Goal: Task Accomplishment & Management: Use online tool/utility

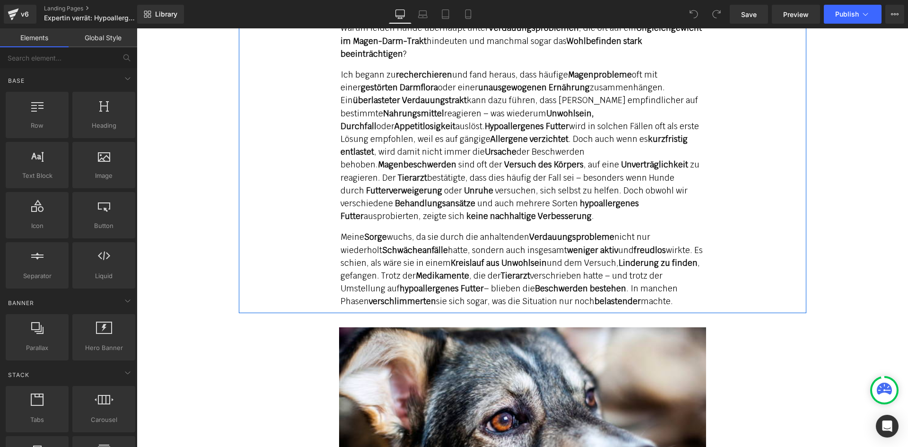
scroll to position [2392, 0]
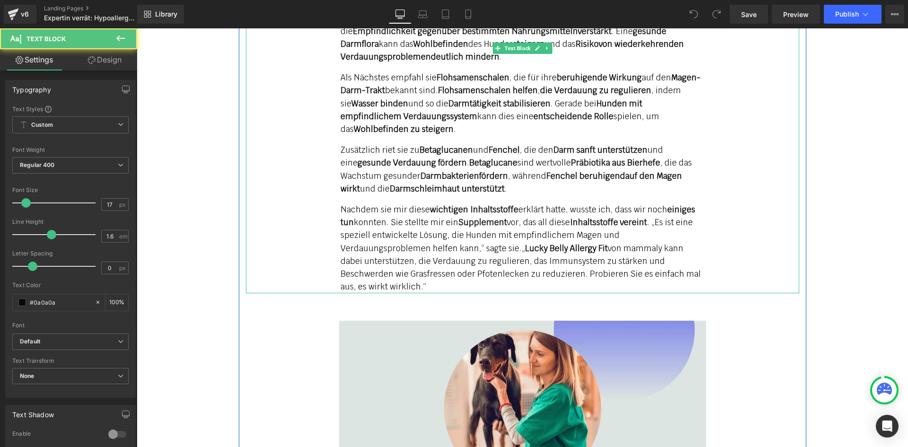
click at [525, 243] on strong "Lucky Belly Allergy Fit" at bounding box center [566, 248] width 83 height 10
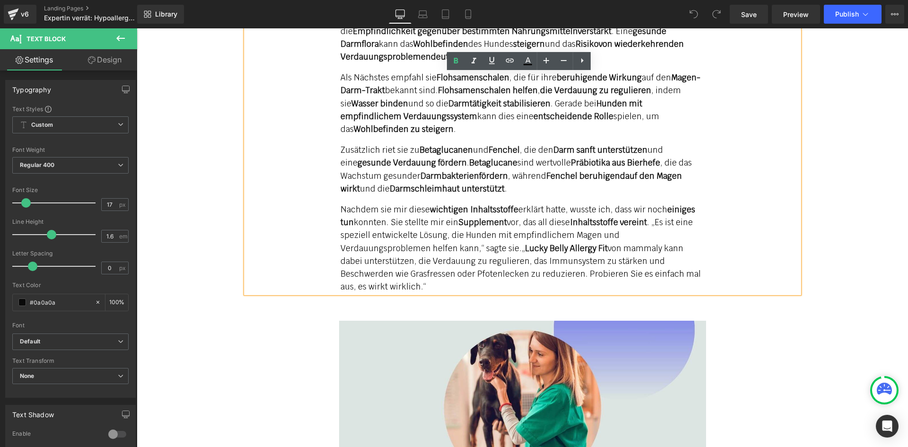
click at [525, 243] on strong "Lucky Belly Allergy Fit" at bounding box center [566, 248] width 83 height 10
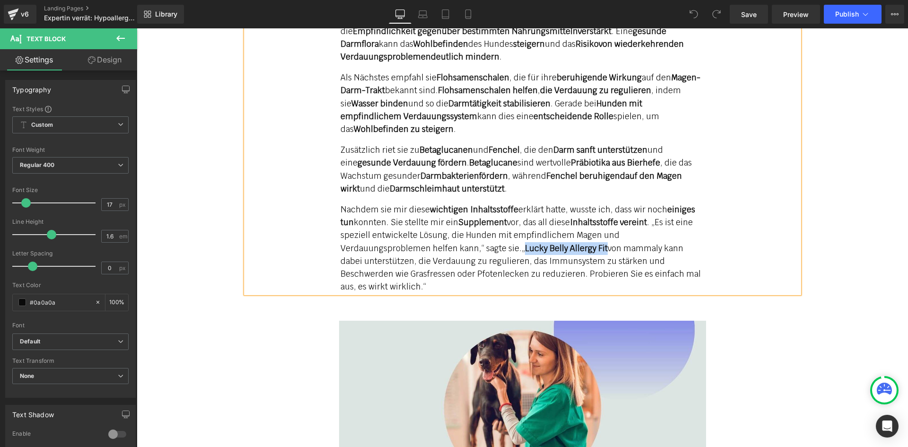
paste div
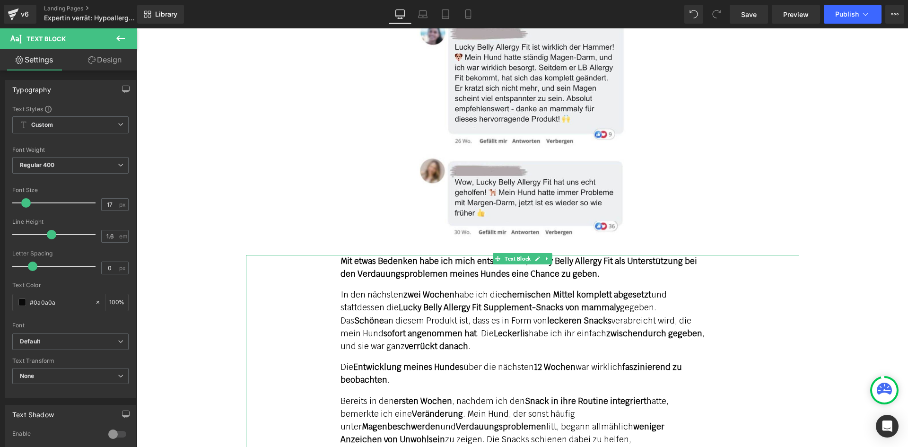
click at [606, 256] on strong "Mit etwas Bedenken habe ich mich entschieden, Lucky Belly Allergy Fit als Unter…" at bounding box center [518, 267] width 356 height 23
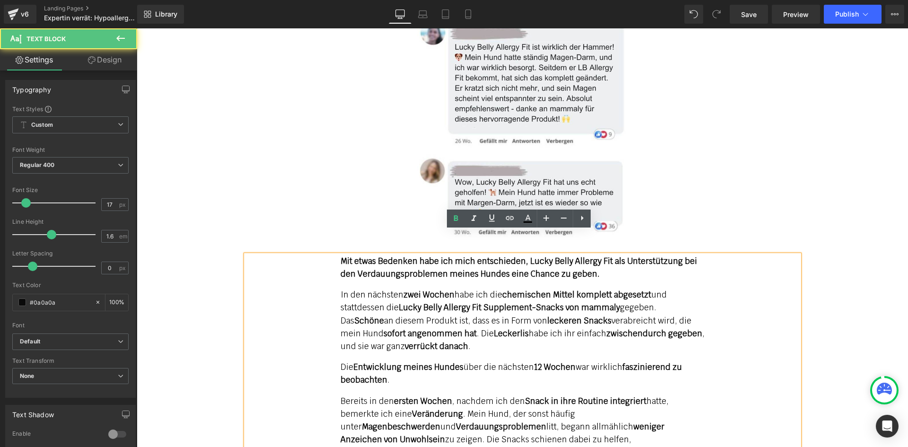
click at [601, 256] on strong "Mit etwas Bedenken habe ich mich entschieden, Lucky Belly Allergy Fit als Unter…" at bounding box center [518, 267] width 356 height 23
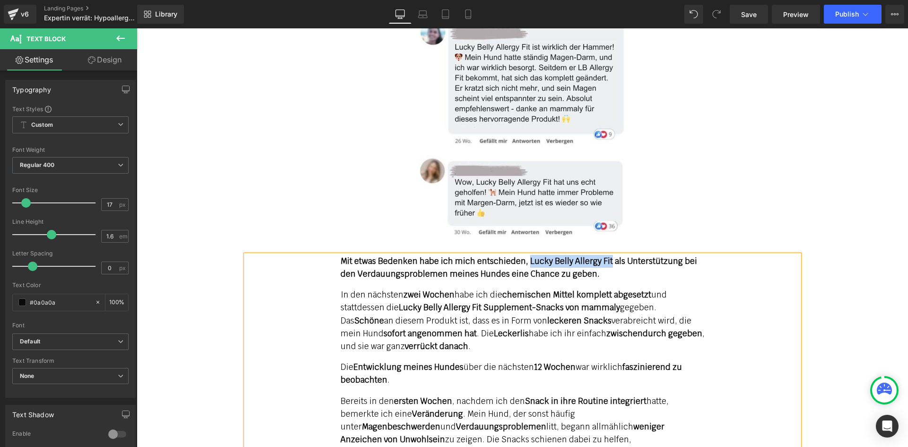
paste div
click at [474, 302] on strong "Lucky Belly Allergy Fit Supplement-Snacks von mammaly" at bounding box center [508, 307] width 221 height 10
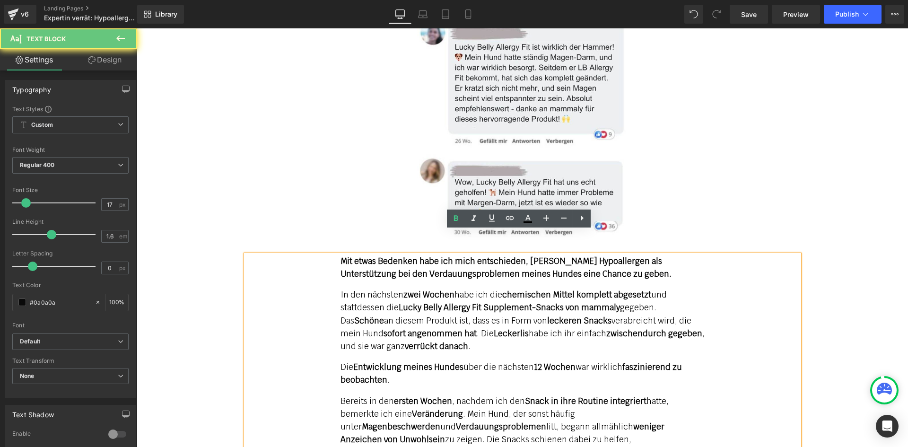
click at [477, 302] on strong "Lucky Belly Allergy Fit Supplement-Snacks von mammaly" at bounding box center [508, 307] width 221 height 10
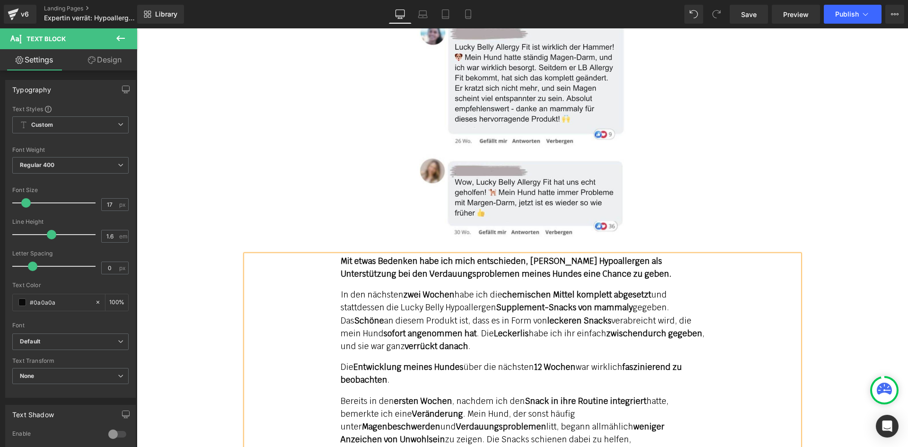
click at [397, 288] on p "In den nächsten zwei Wochen habe ich die chemischen Mittel komplett abgesetzt u…" at bounding box center [522, 320] width 364 height 64
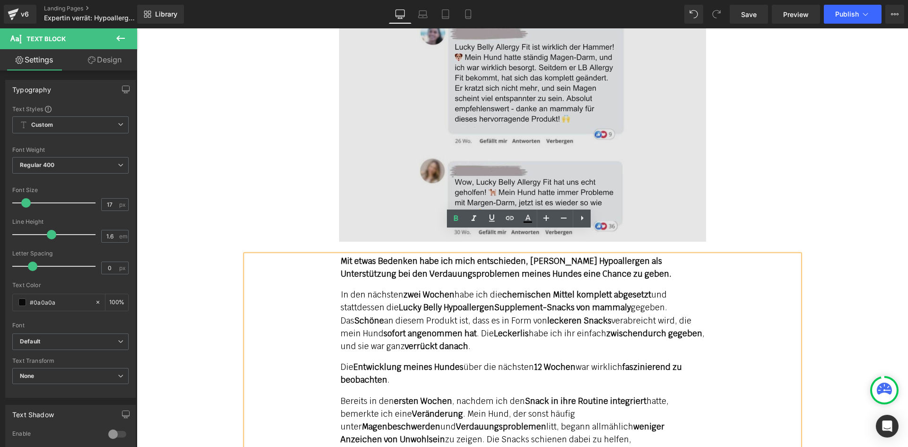
scroll to position [3627, 0]
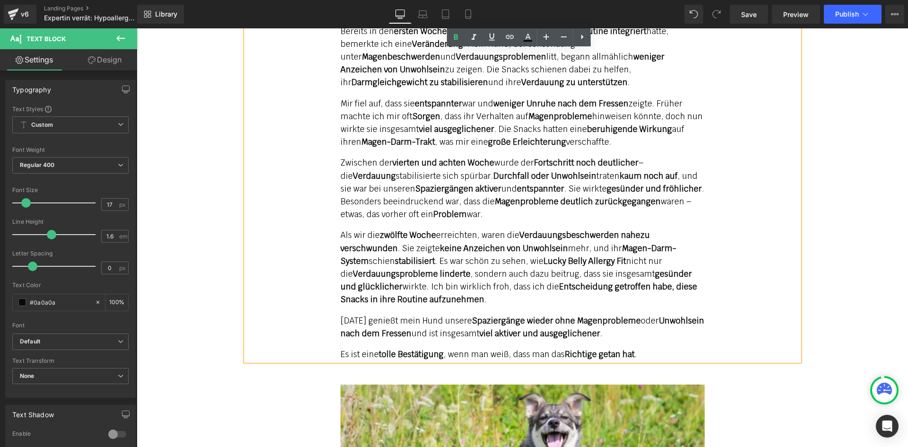
click at [544, 256] on strong "Lucky Belly Allergy Fit" at bounding box center [584, 261] width 83 height 10
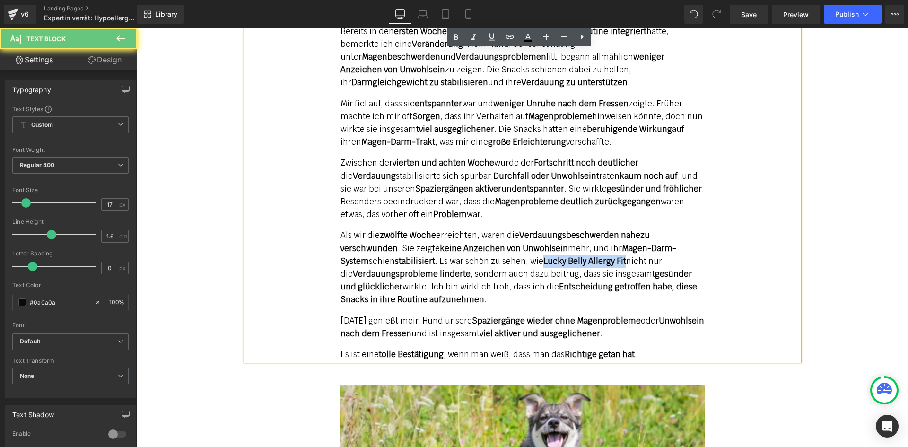
click at [622, 256] on strong "Lucky Belly Allergy Fit" at bounding box center [584, 261] width 83 height 10
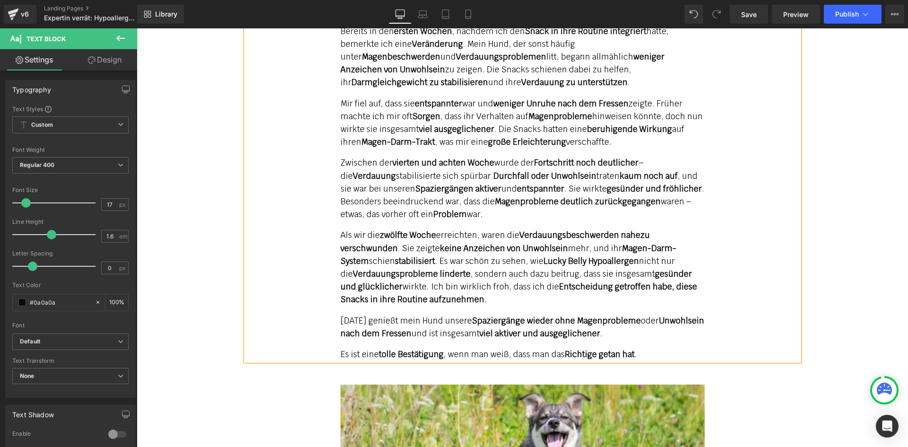
scroll to position [3942, 0]
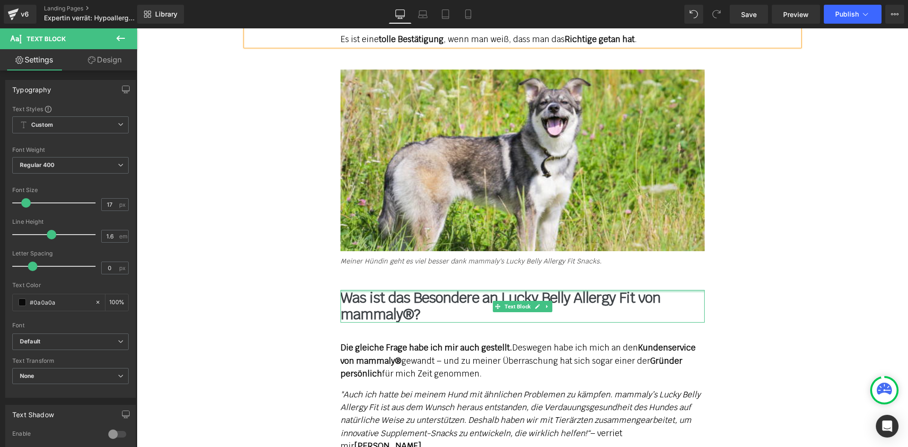
click at [567, 288] on b "Was ist das Besondere an Lucky Belly Allergy Fit von mammaly®?" at bounding box center [500, 305] width 320 height 35
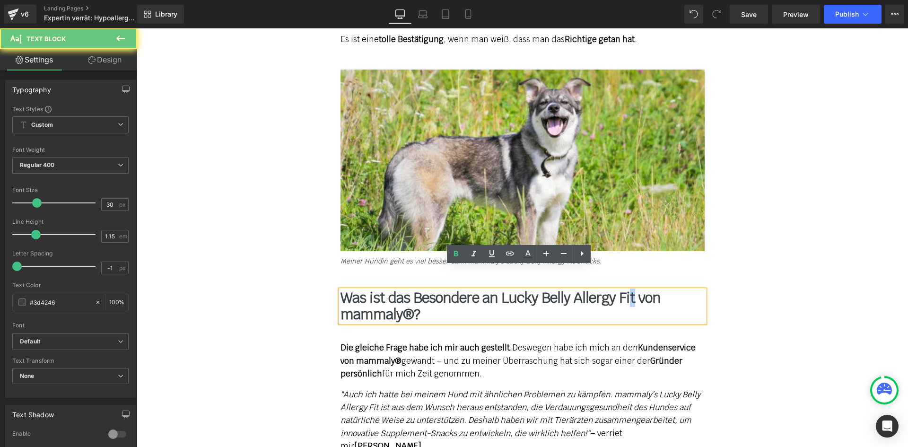
click at [626, 288] on b "Was ist das Besondere an Lucky Belly Allergy Fit von mammaly®?" at bounding box center [500, 305] width 320 height 35
click at [628, 288] on b "Was ist das Besondere an Lucky Belly Allergy Fit von mammaly®?" at bounding box center [500, 305] width 320 height 35
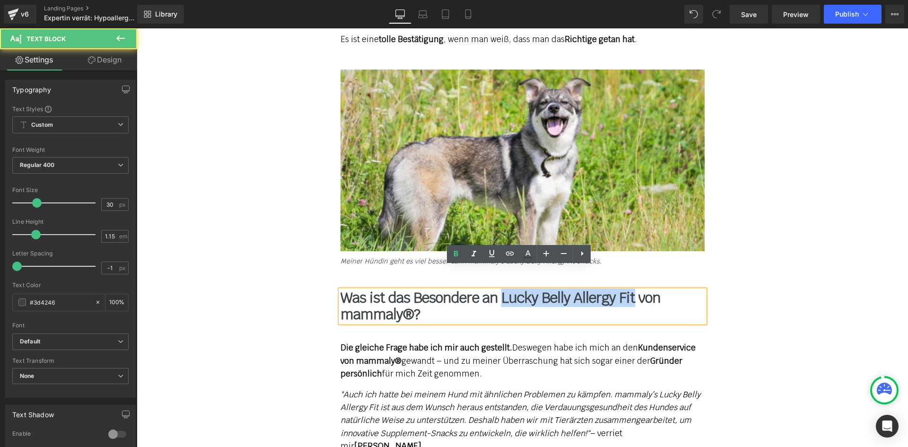
click at [498, 288] on b "Was ist das Besondere an Lucky Belly Allergy Fit von mammaly®?" at bounding box center [500, 305] width 320 height 35
paste div
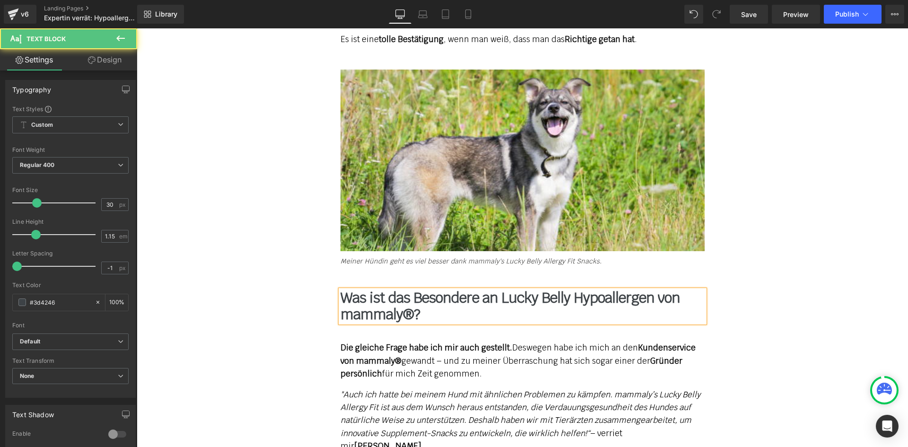
click at [564, 257] on icon "Meiner Hündin geht es viel besser dank mammaly's Lucky Belly Allergy Fit Snacks." at bounding box center [470, 261] width 261 height 9
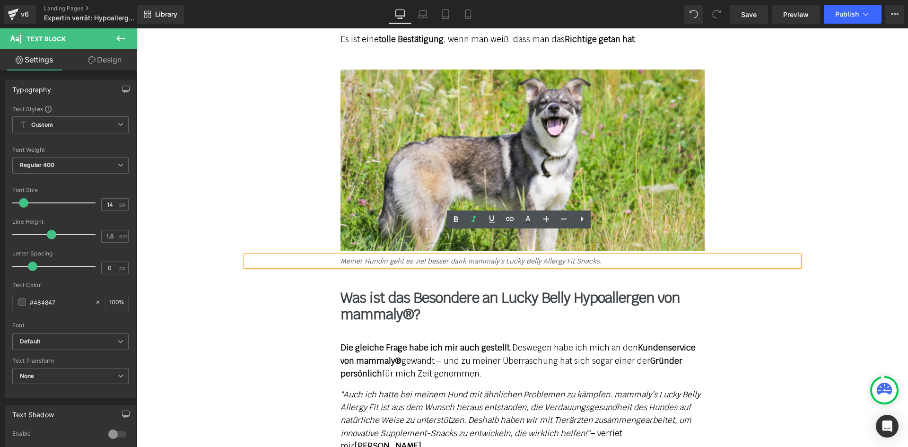
click at [561, 256] on div "Meiner Hündin geht es viel besser dank mammaly's Lucky Belly Allergy Fit Snacks." at bounding box center [522, 261] width 553 height 10
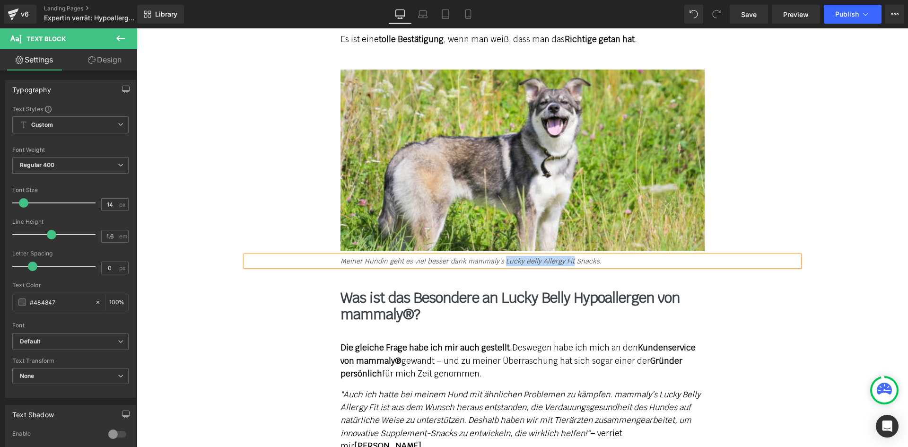
paste div
click at [367, 389] on em ""Auch ich hatte bei meinem Hund mit ähnlichen Problemen zu kämpfen. mammaly’s L…" at bounding box center [520, 413] width 360 height 49
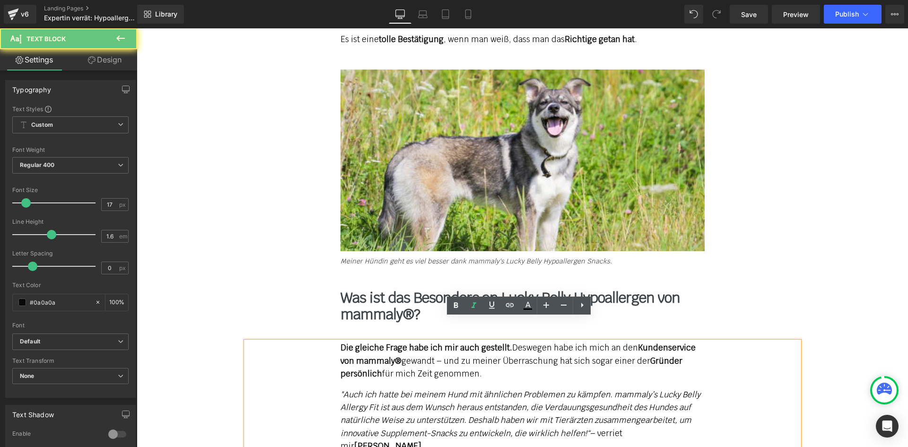
click at [373, 389] on em ""Auch ich hatte bei meinem Hund mit ähnlichen Problemen zu kämpfen. mammaly’s L…" at bounding box center [520, 413] width 360 height 49
click at [658, 389] on em ""Auch ich hatte bei meinem Hund mit ähnlichen Problemen zu kämpfen. mammaly’s L…" at bounding box center [520, 413] width 360 height 49
paste div
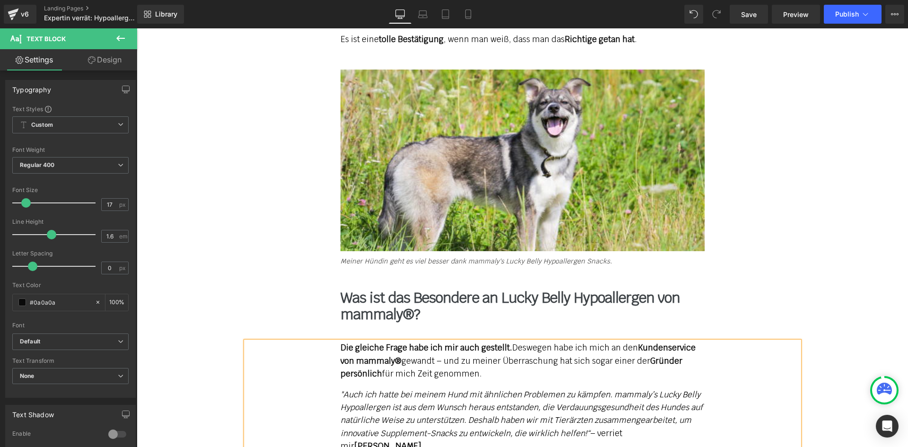
scroll to position [4195, 0]
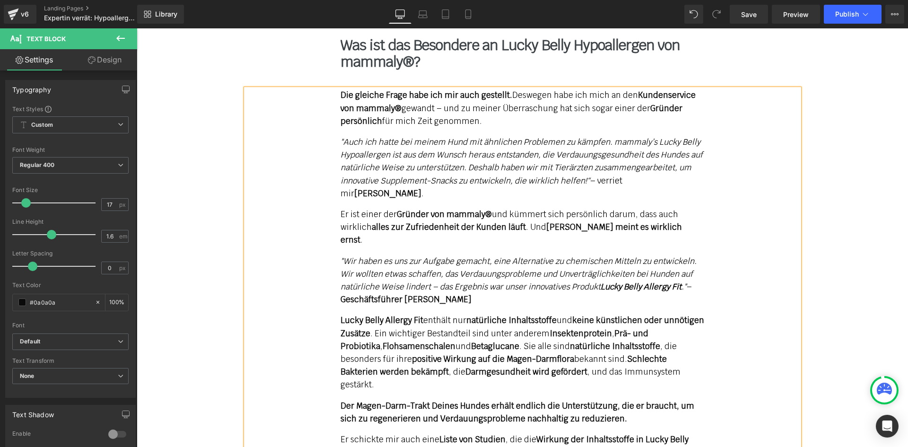
click at [411, 314] on p "Lucky Belly Allergy Fit enthält nur natürliche Inhaltsstoffe und keine künstlic…" at bounding box center [522, 352] width 364 height 77
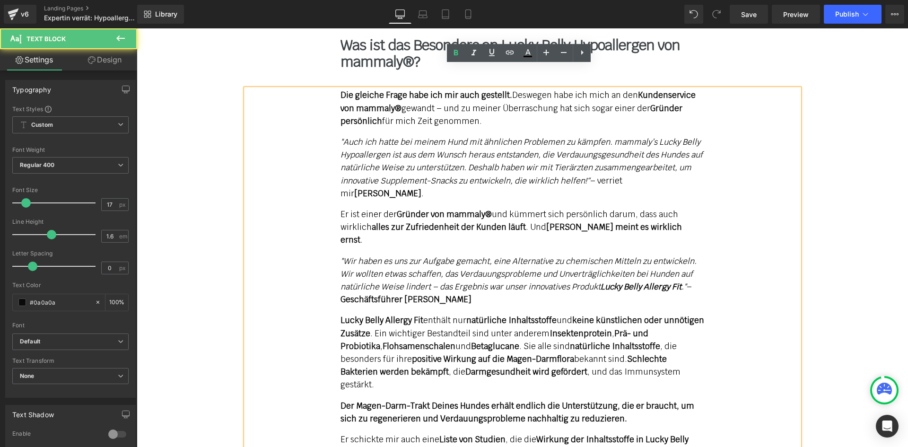
click at [415, 315] on strong "Lucky Belly Allergy Fit" at bounding box center [381, 320] width 83 height 10
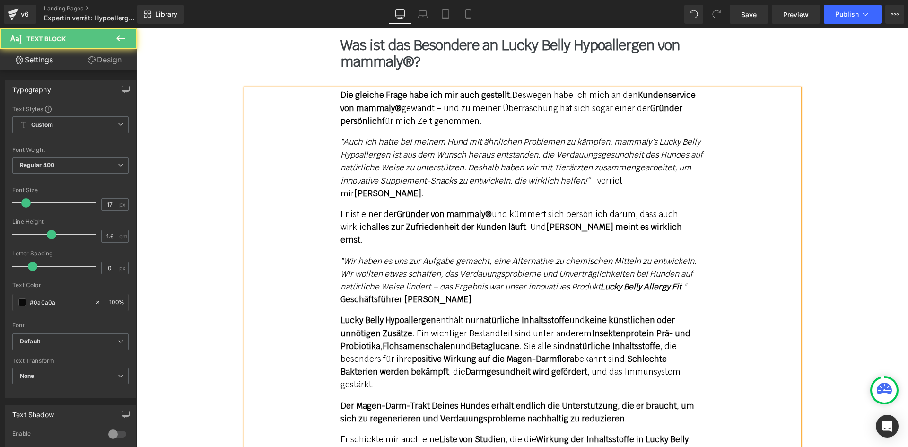
click at [661, 281] on strong "Lucky Belly Allergy Fit" at bounding box center [640, 286] width 81 height 10
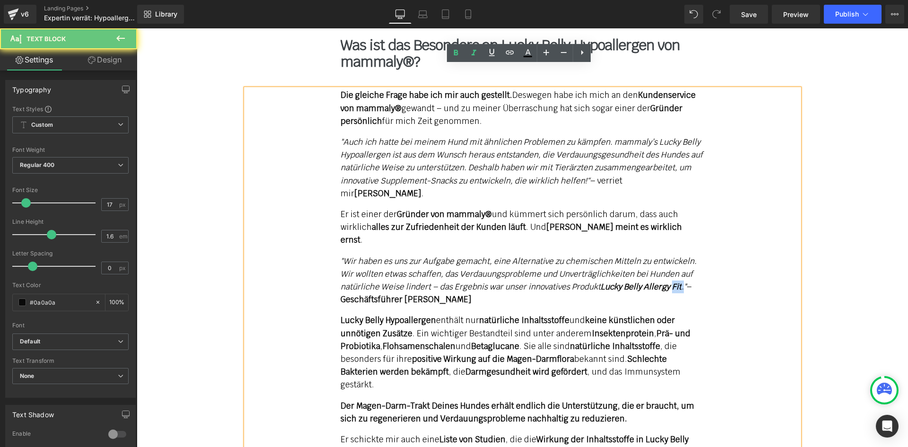
drag, startPoint x: 684, startPoint y: 236, endPoint x: 667, endPoint y: 243, distance: 18.7
click at [672, 256] on em ""Wir haben es uns zur Aufgabe gemacht, eine Alternative zu chemischen Mitteln z…" at bounding box center [518, 274] width 356 height 36
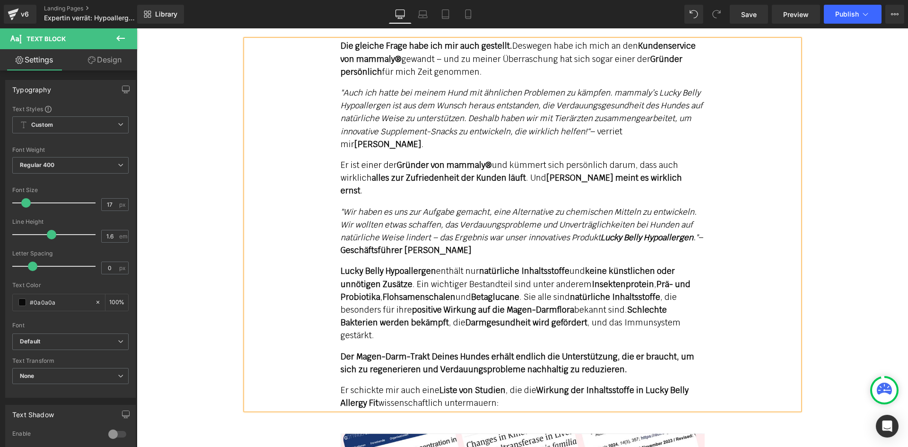
scroll to position [4289, 0]
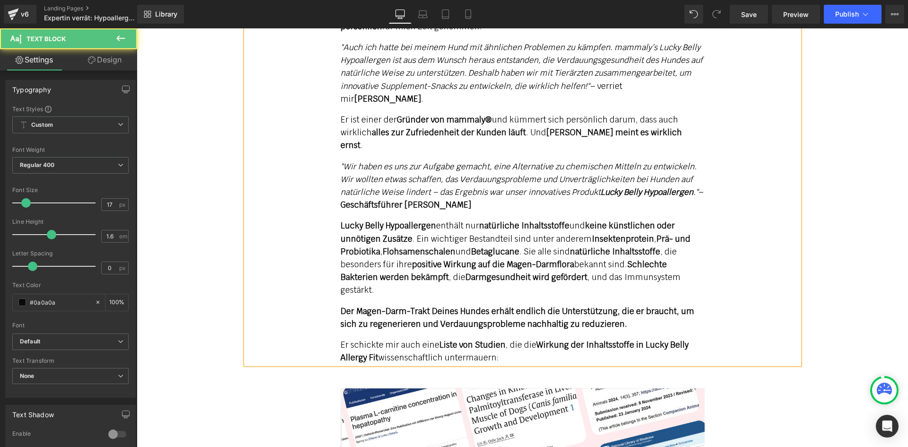
click at [370, 338] on p "Er schickte mir auch eine Liste von Studien , die die Wirkung der Inhaltsstoffe…" at bounding box center [522, 351] width 364 height 26
click at [372, 339] on strong "Wirkung der Inhaltsstoffe in Lucky Belly Allergy Fit" at bounding box center [514, 350] width 348 height 23
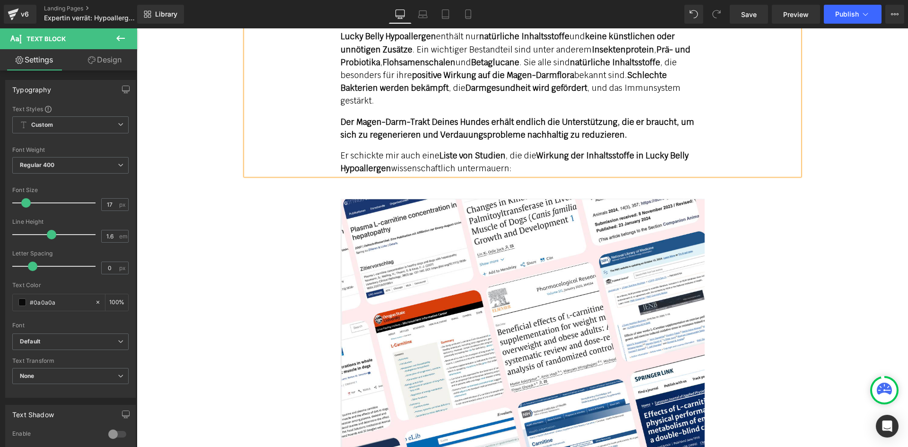
scroll to position [4772, 0]
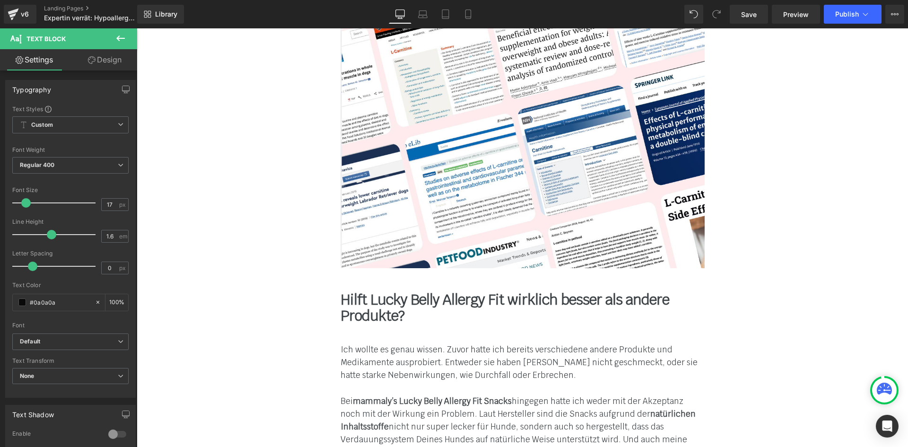
click at [435, 290] on b "Hilft Lucky Belly Allergy Fit wirklich besser als andere Produkte?" at bounding box center [504, 307] width 329 height 35
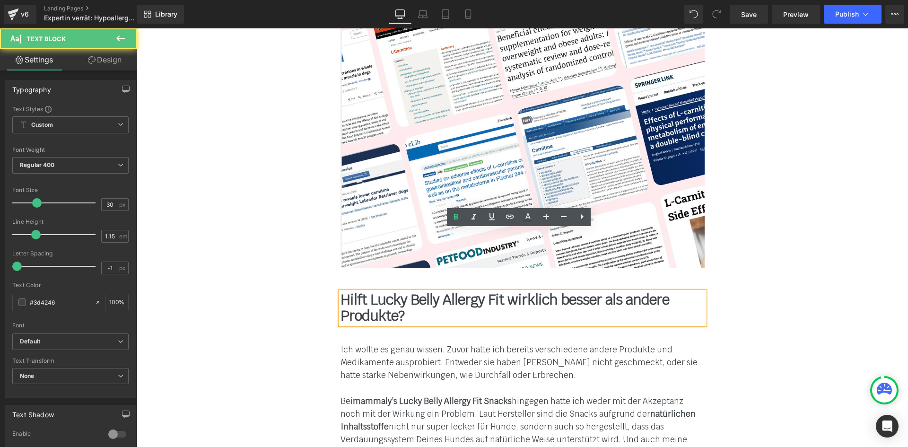
click at [498, 290] on b "Hilft Lucky Belly Allergy Fit wirklich besser als andere Produkte?" at bounding box center [504, 307] width 329 height 35
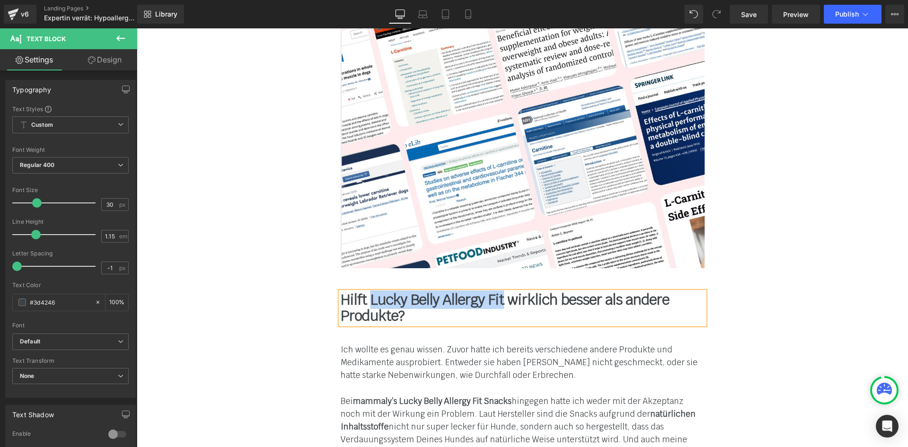
paste div
click at [485, 395] on div "Bei mammaly’s Lucky Belly Allergy Fit Snacks hingegen hatte ich weder mit der A…" at bounding box center [522, 440] width 364 height 90
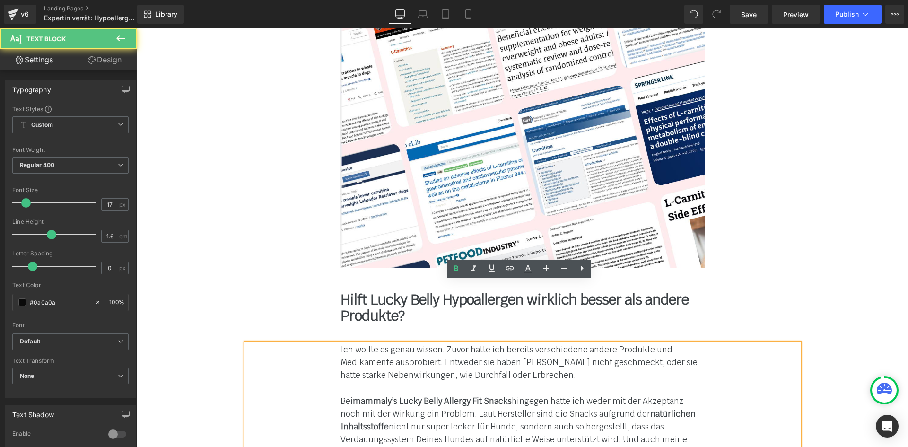
click at [476, 396] on strong "mammaly’s Lucky Belly Allergy Fit Snacks" at bounding box center [432, 401] width 159 height 10
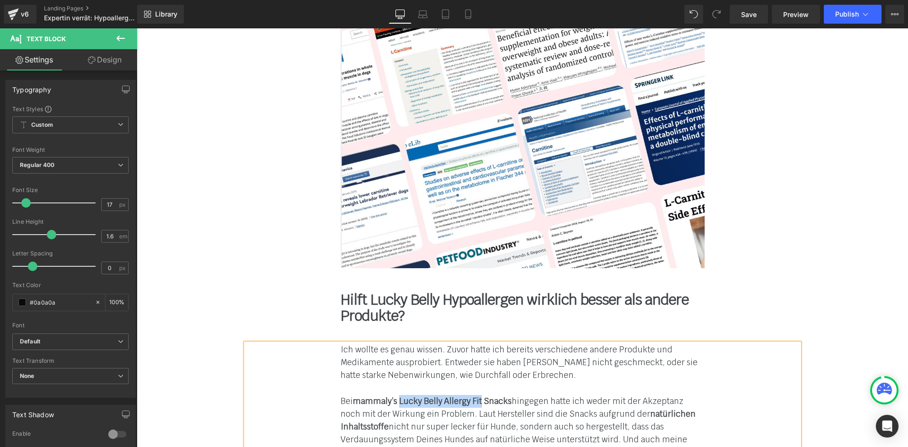
paste div
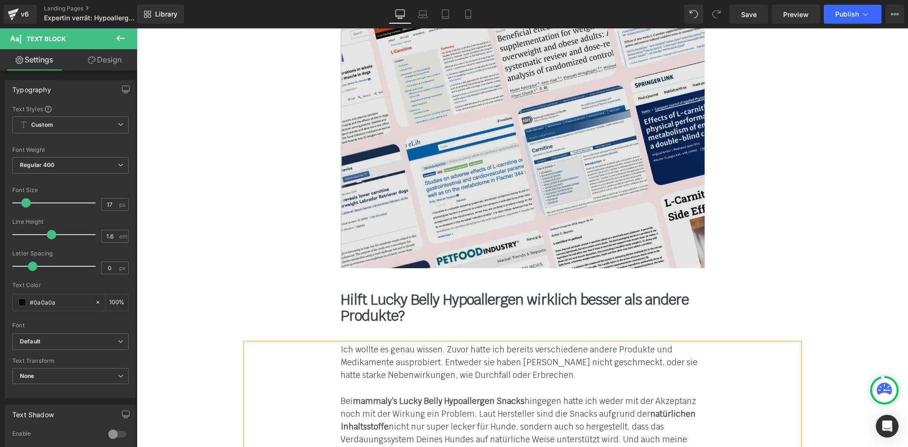
scroll to position [5331, 0]
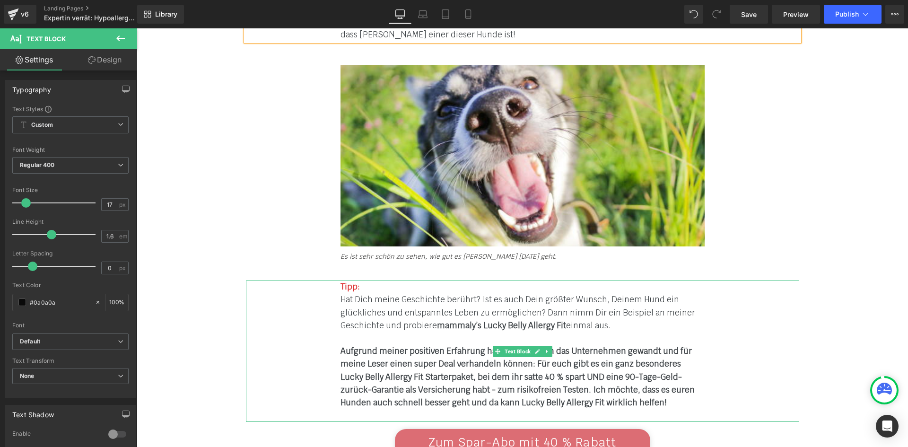
click at [501, 320] on span "mammaly’s Lucky Belly Allergy Fit" at bounding box center [501, 325] width 129 height 10
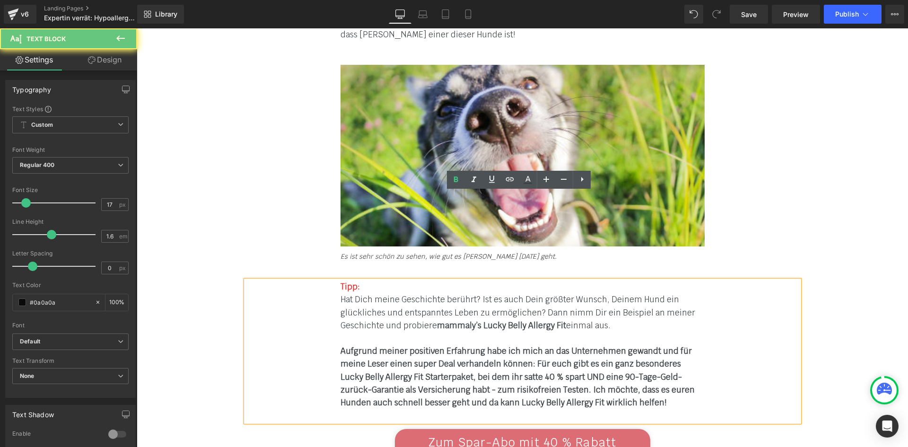
click at [559, 320] on span "mammaly’s Lucky Belly Allergy Fit" at bounding box center [501, 325] width 129 height 10
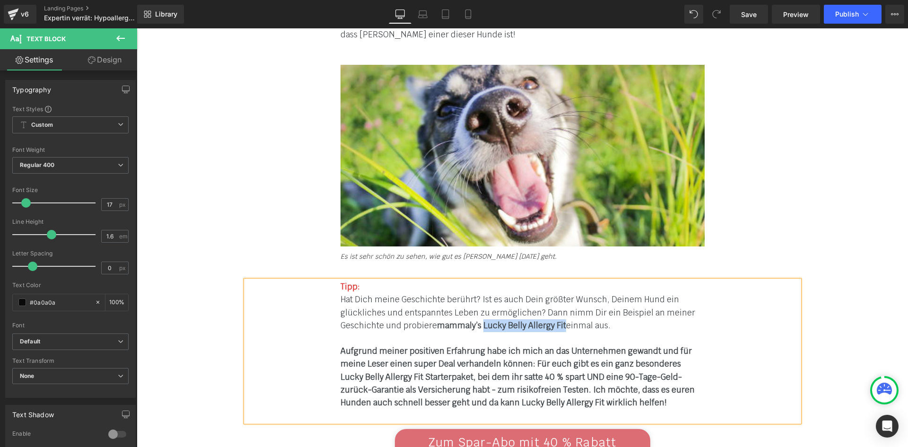
paste div
click at [411, 345] on div "Aufgrund meiner positiven Erfahrung habe ich mich an das Unternehmen gewandt un…" at bounding box center [522, 377] width 364 height 64
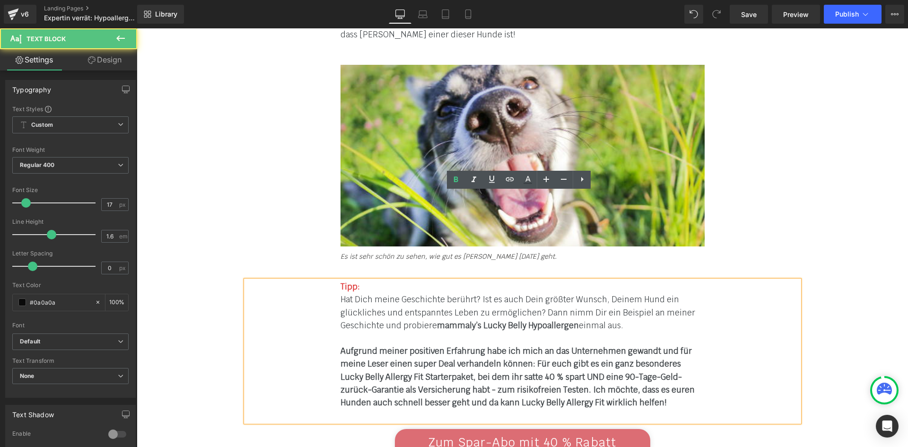
click at [390, 346] on b "Aufgrund meiner positiven Erfahrung habe ich mich an das Unternehmen gewandt un…" at bounding box center [517, 377] width 354 height 62
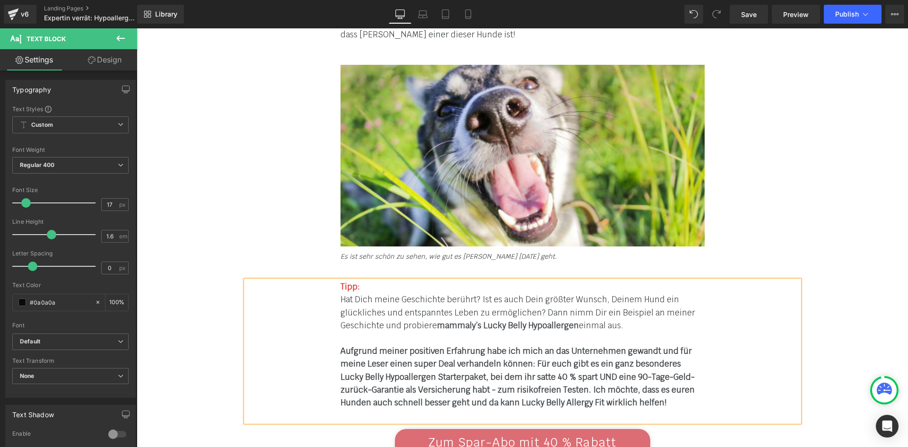
click at [565, 346] on b "Aufgrund meiner positiven Erfahrung habe ich mich an das Unternehmen gewandt un…" at bounding box center [517, 377] width 354 height 62
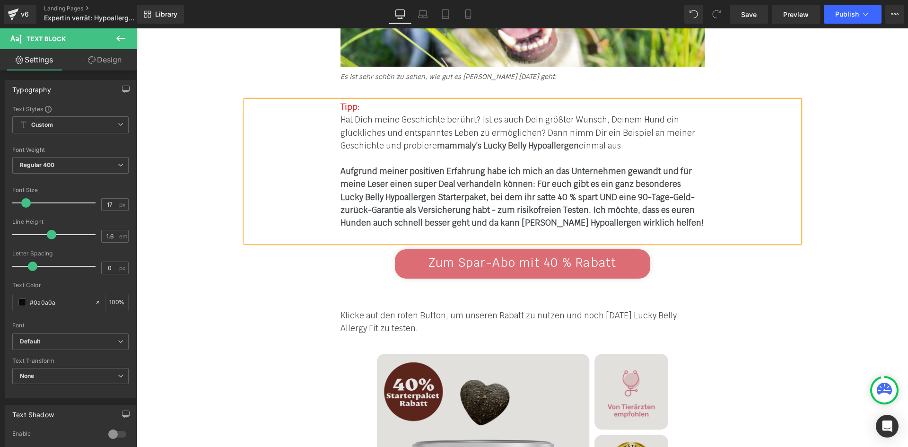
scroll to position [5520, 0]
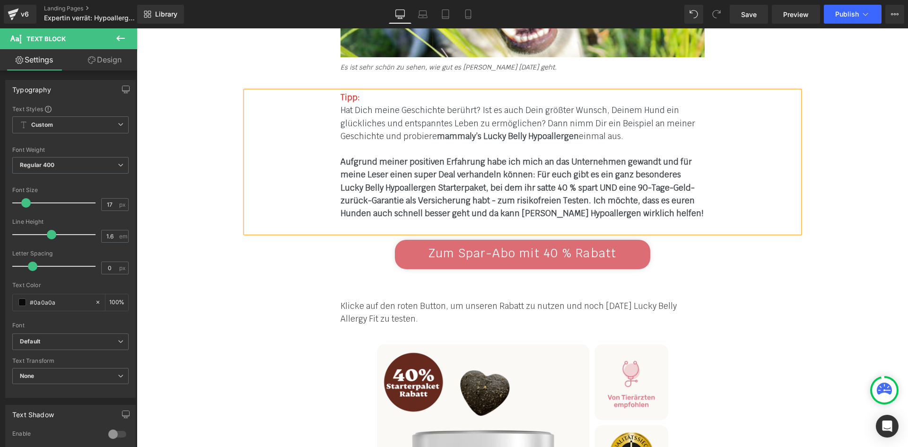
click at [647, 300] on p "Klicke auf den roten Button, um unseren Rabatt zu nutzen und noch heute Lucky B…" at bounding box center [522, 313] width 364 height 26
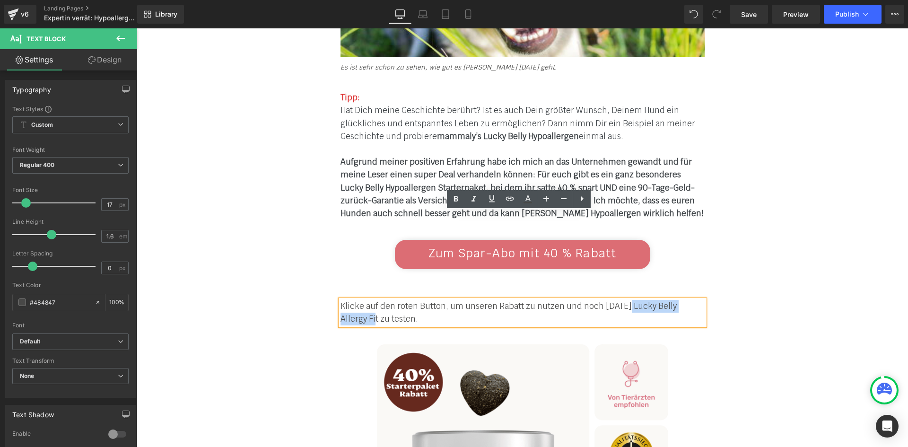
drag, startPoint x: 619, startPoint y: 219, endPoint x: 699, endPoint y: 217, distance: 80.4
click at [699, 300] on p "Klicke auf den roten Button, um unseren Rabatt zu nutzen und noch heute Lucky B…" at bounding box center [522, 313] width 364 height 26
paste div
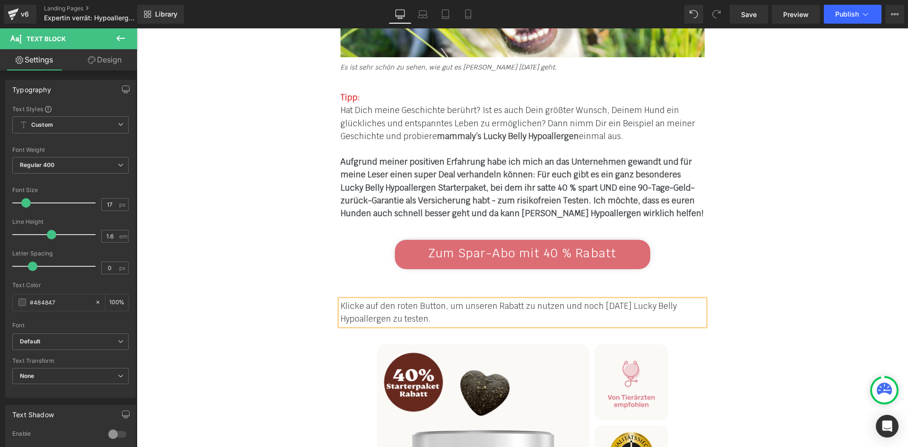
scroll to position [6427, 0]
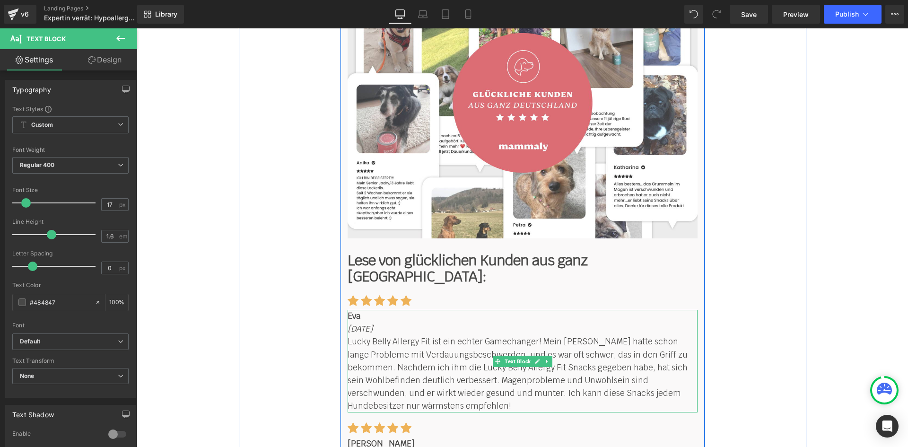
click at [440, 335] on p "Lucky Belly Allergy Fit ist ein echter Gamechanger! Mein Hund Bruno hatte schon…" at bounding box center [522, 373] width 350 height 77
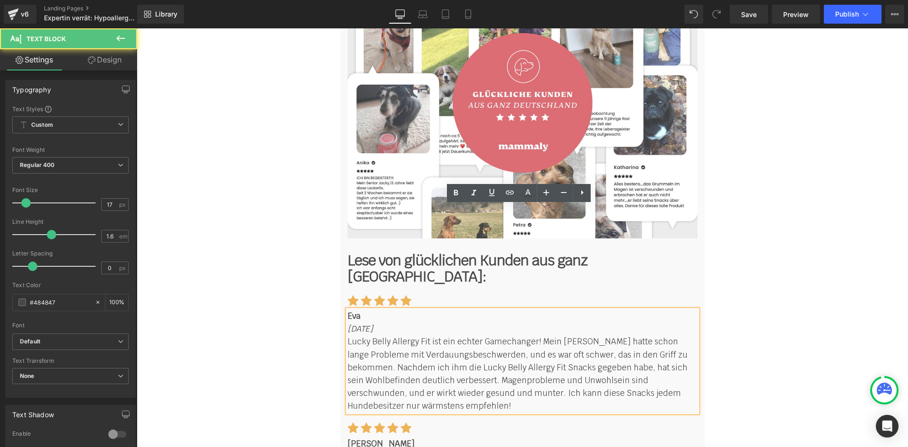
click at [424, 335] on p "Lucky Belly Allergy Fit ist ein echter Gamechanger! Mein Hund Bruno hatte schon…" at bounding box center [522, 373] width 350 height 77
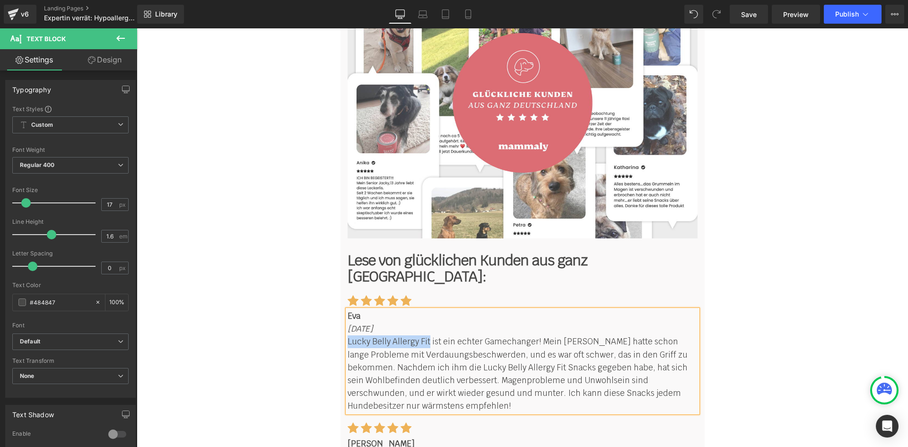
paste div
click at [531, 335] on p "Lucky Belly Hypoallergen ist ein echter Gamechanger! Mein Hund Bruno hatte scho…" at bounding box center [522, 373] width 350 height 77
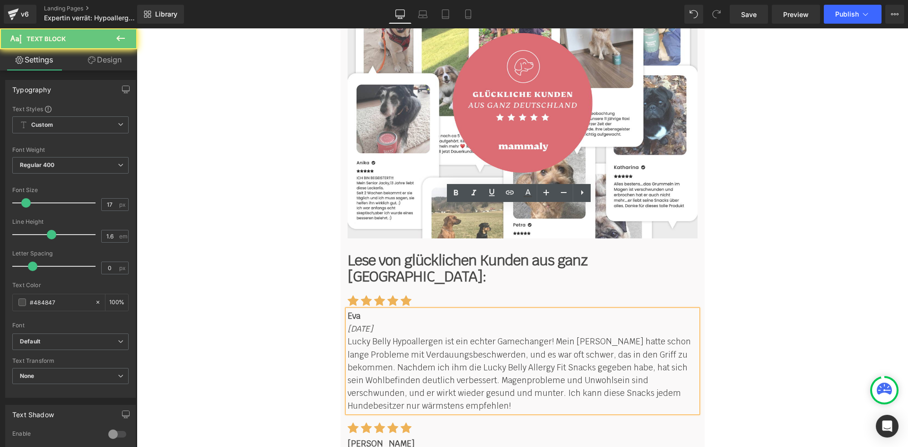
click at [554, 335] on p "Lucky Belly Hypoallergen ist ein echter Gamechanger! Mein Hund Bruno hatte scho…" at bounding box center [522, 373] width 350 height 77
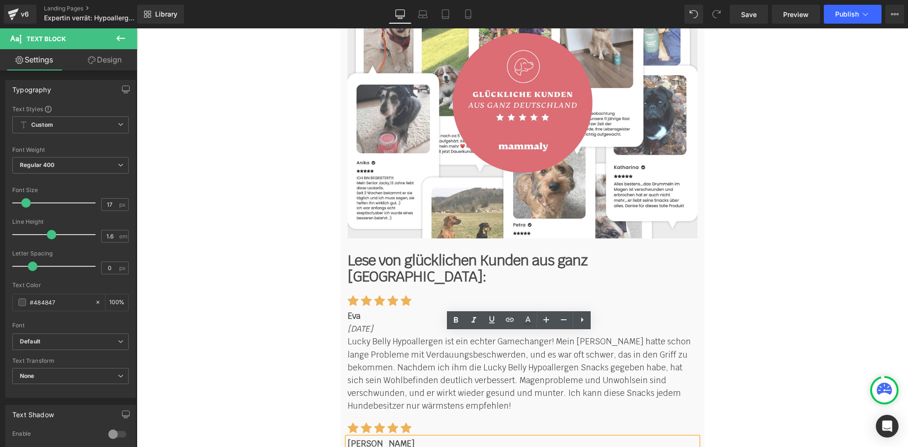
paste div
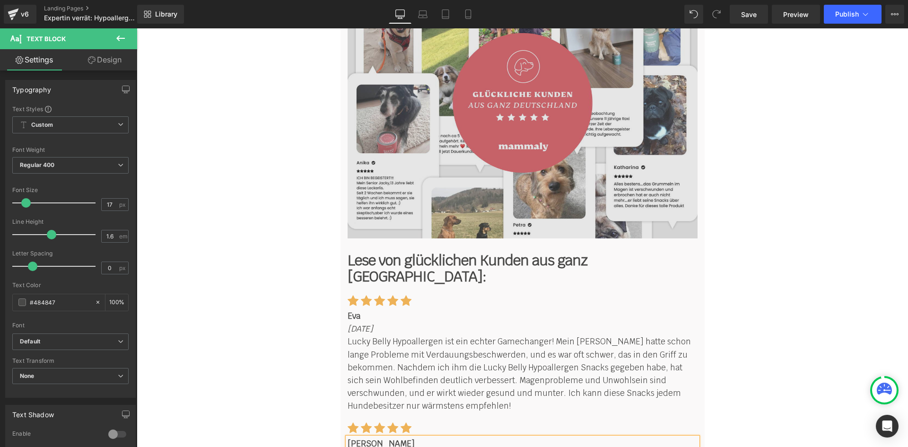
scroll to position [6669, 0]
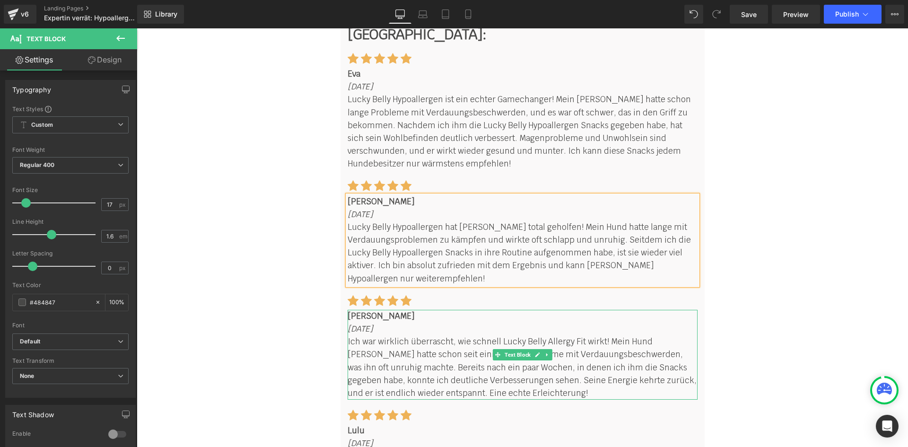
click at [575, 335] on p "Ich war wirklich überrascht, wie schnell Lucky Belly Allergy Fit wirkt! Mein Hu…" at bounding box center [522, 367] width 350 height 64
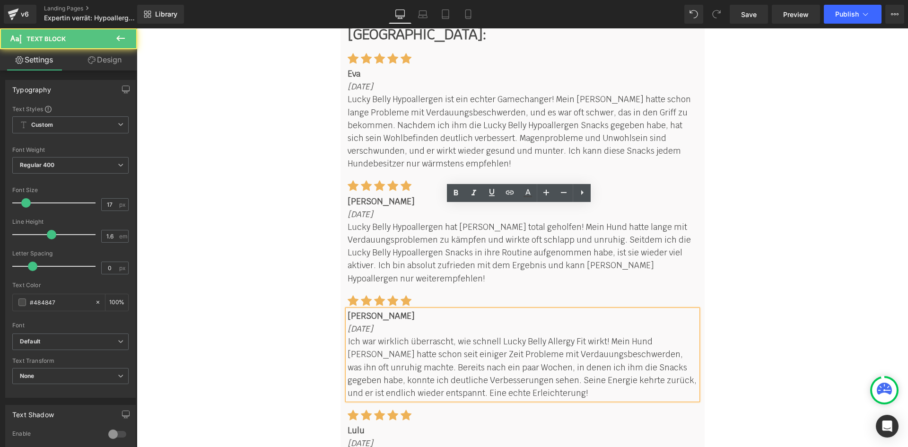
click at [575, 335] on p "Ich war wirklich überrascht, wie schnell Lucky Belly Allergy Fit wirkt! Mein Hu…" at bounding box center [522, 367] width 350 height 64
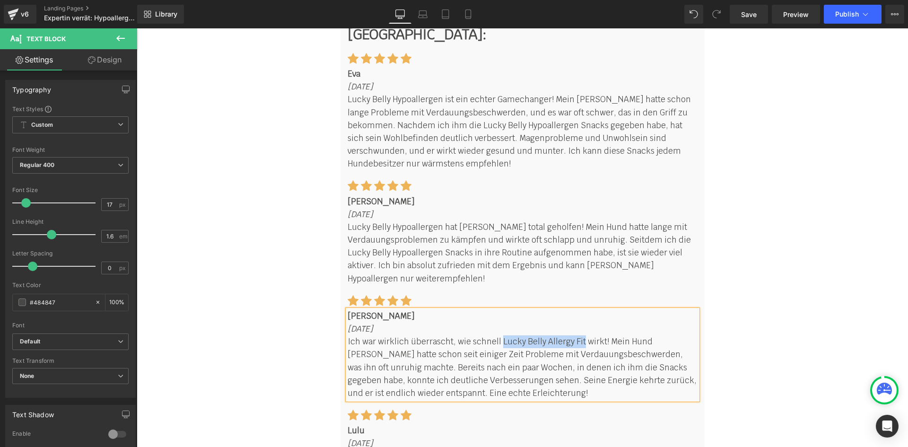
paste div
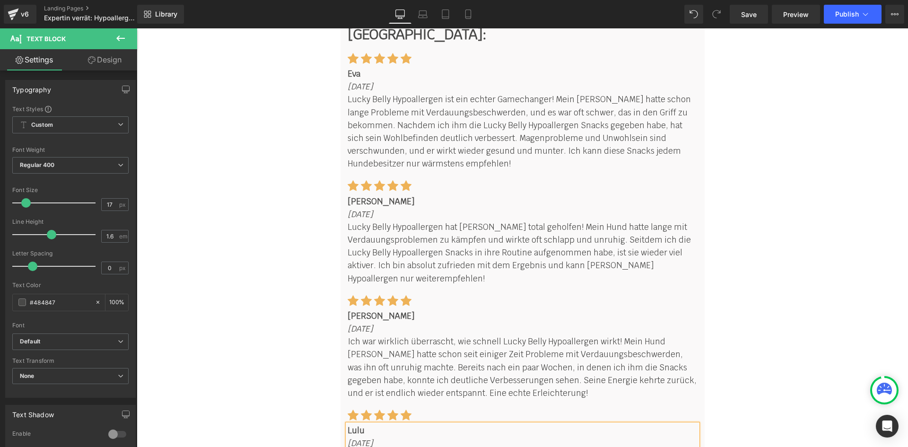
paste div
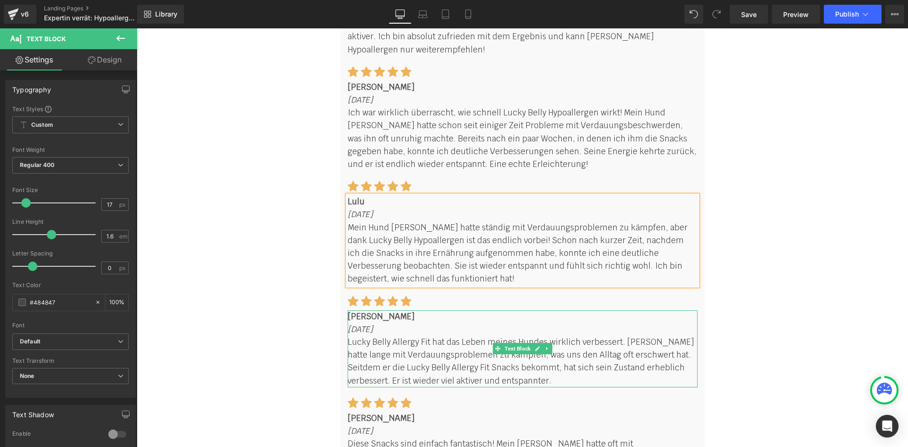
click at [424, 336] on p "Lucky Belly Allergy Fit hat das Leben meines Hundes wirklich verbessert. Rocky …" at bounding box center [522, 362] width 350 height 52
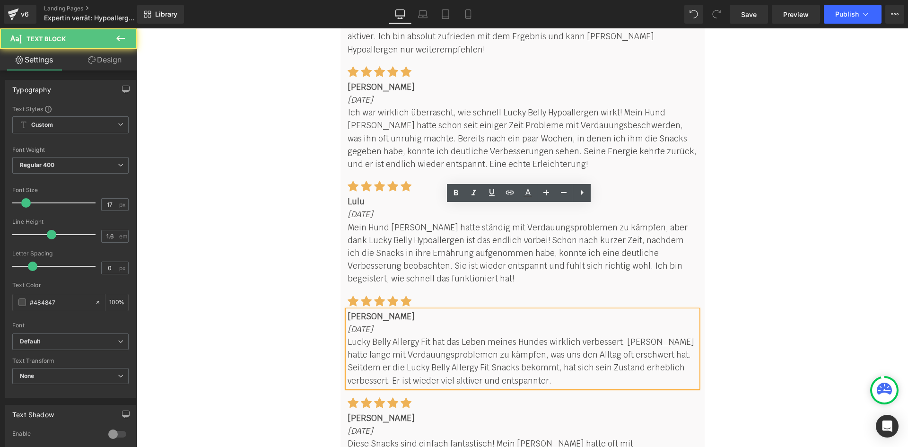
click at [424, 336] on p "Lucky Belly Allergy Fit hat das Leben meines Hundes wirklich verbessert. Rocky …" at bounding box center [522, 362] width 350 height 52
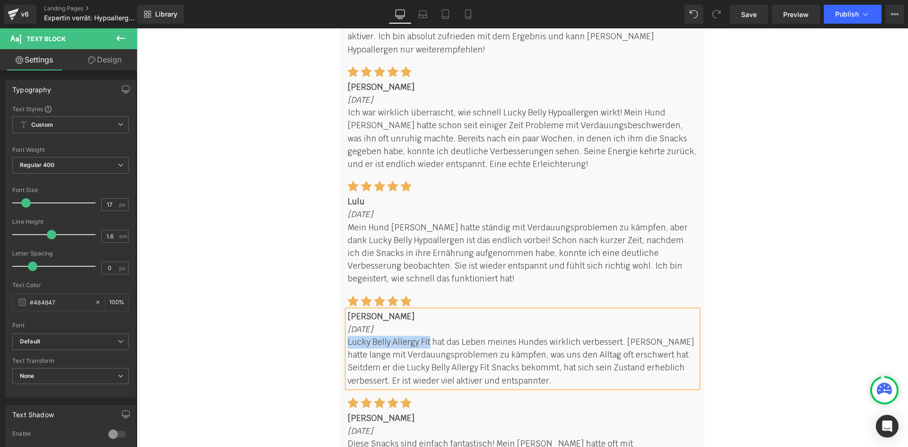
paste div
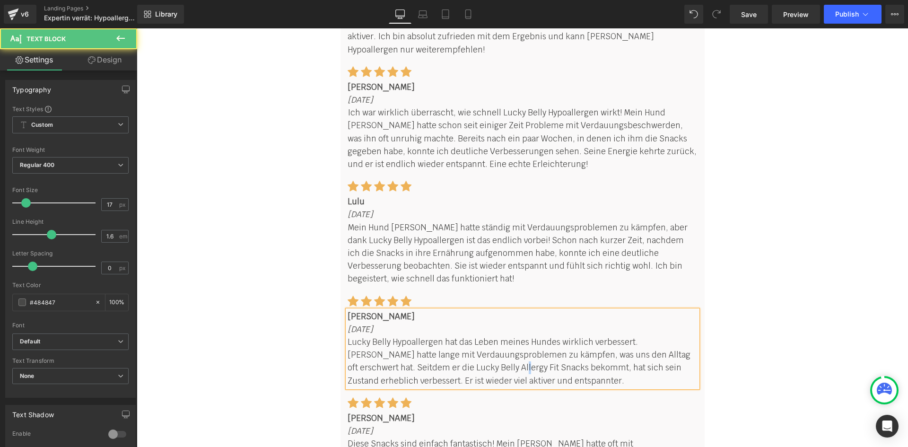
click at [448, 336] on p "Lucky Belly Hypoallergen hat das Leben meines Hundes wirklich verbessert. Rocky…" at bounding box center [522, 362] width 350 height 52
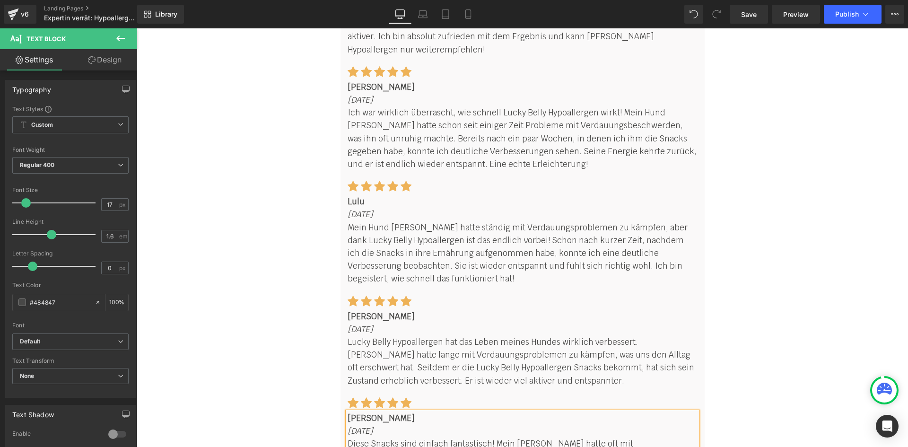
paste div
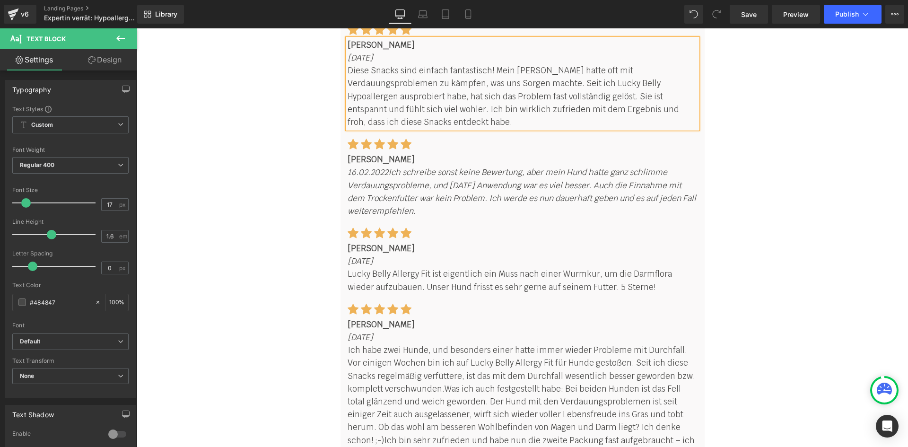
scroll to position [7285, 0]
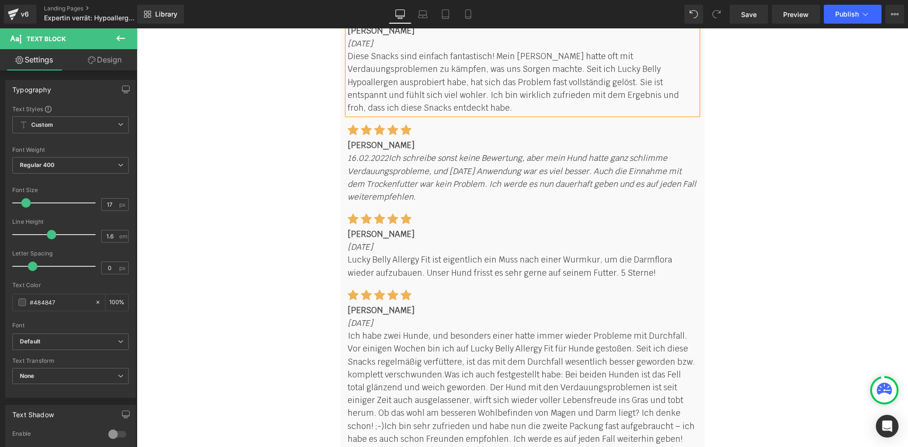
click at [429, 253] on p "Lucky Belly Allergy Fit ist eigentlich ein Muss nach einer Wurmkur, um die Darm…" at bounding box center [522, 266] width 350 height 26
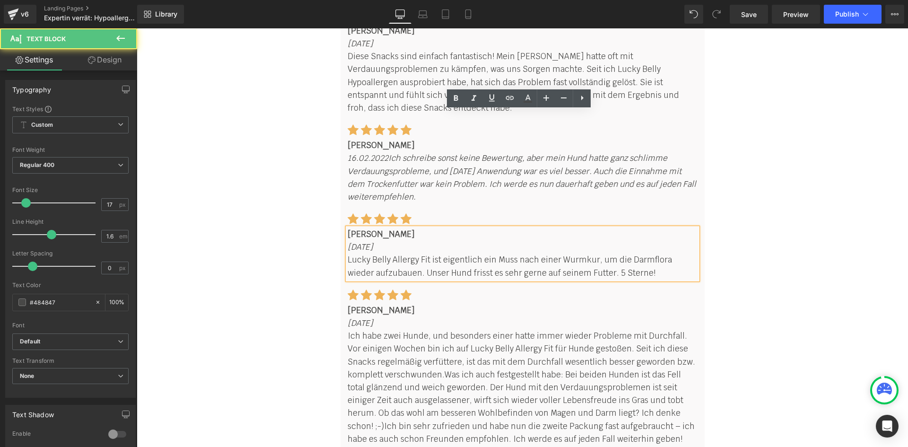
click at [426, 253] on p "Lucky Belly Allergy Fit ist eigentlich ein Muss nach einer Wurmkur, um die Darm…" at bounding box center [522, 266] width 350 height 26
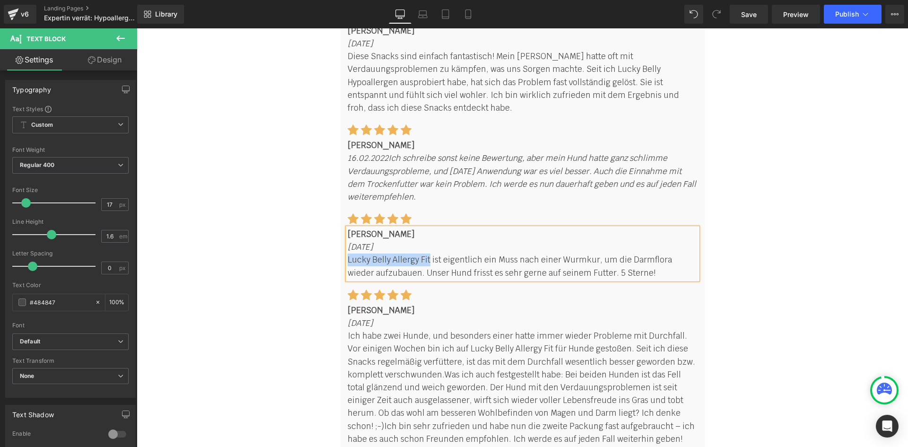
paste div
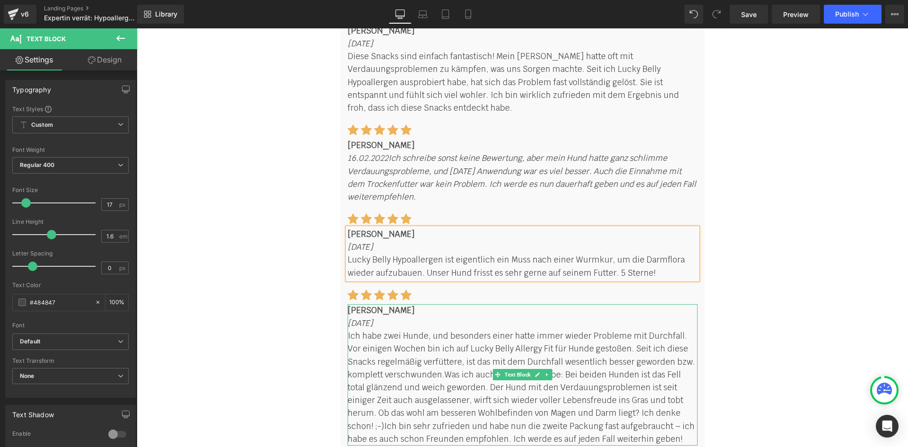
click at [549, 329] on p "Ich habe zwei Hunde, und besonders einer hatte immer wieder Probleme mit Durchf…" at bounding box center [522, 387] width 350 height 116
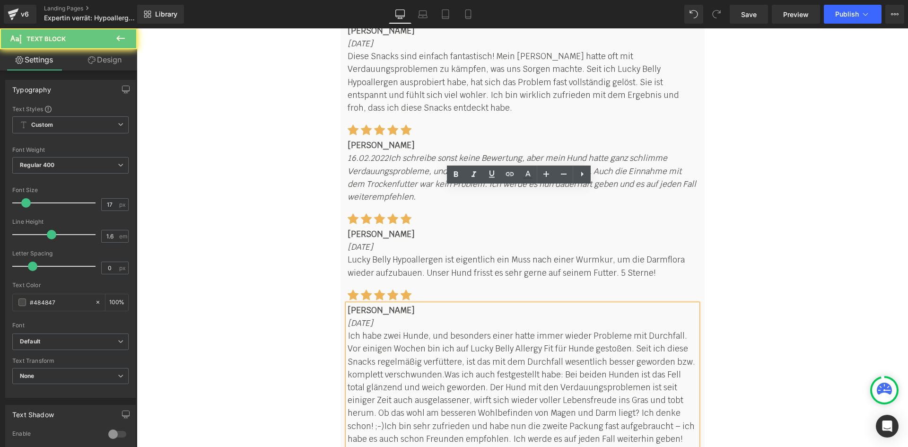
click at [530, 329] on p "Ich habe zwei Hunde, und besonders einer hatte immer wieder Probleme mit Durchf…" at bounding box center [522, 387] width 350 height 116
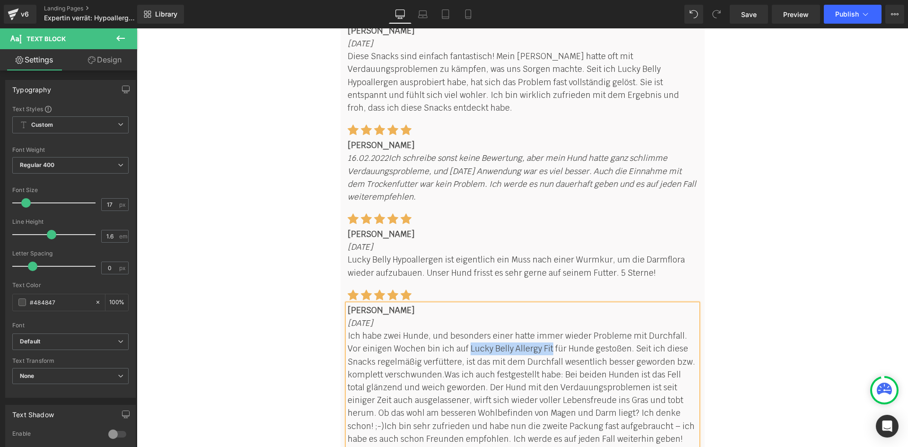
paste div
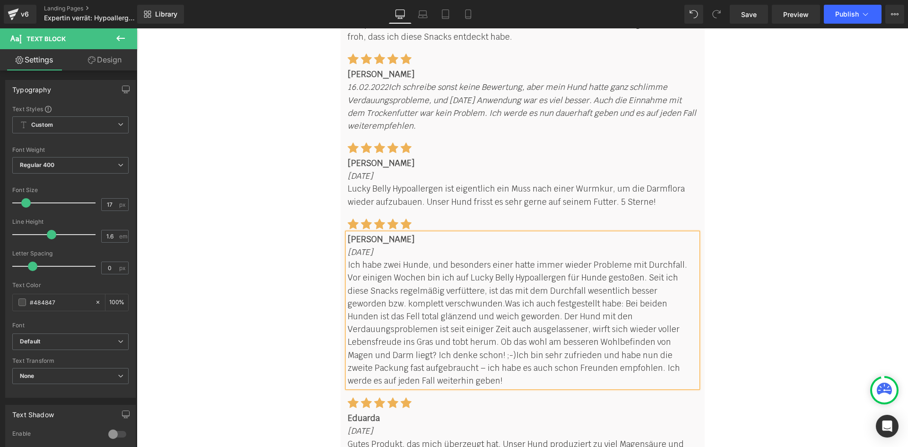
scroll to position [7380, 0]
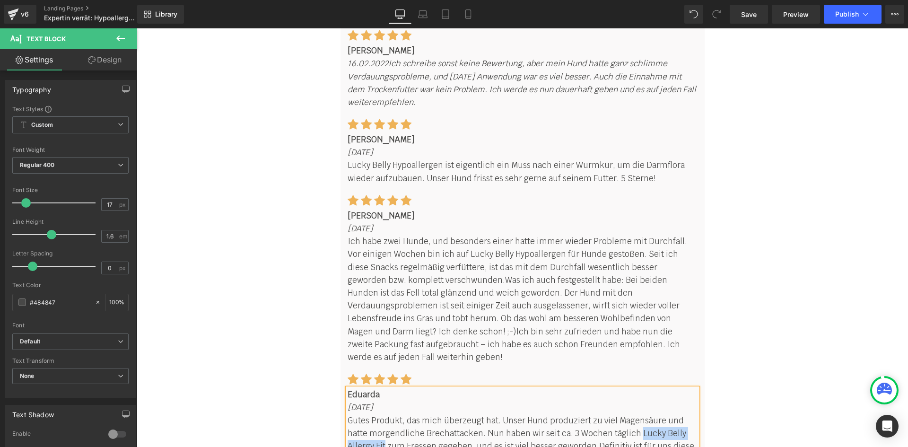
paste div
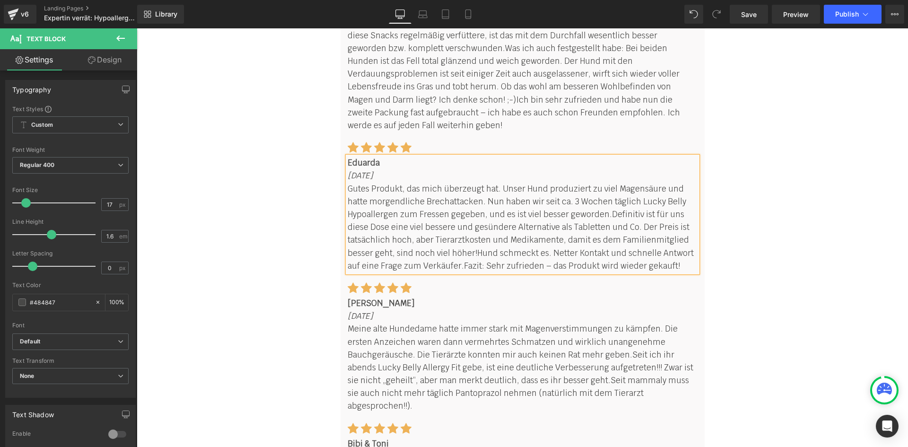
click at [378, 349] on span "Seit ich ihr abends Lucky Belly Allergy Fit gebe, ist eine deutliche Verbesseru…" at bounding box center [520, 367] width 346 height 36
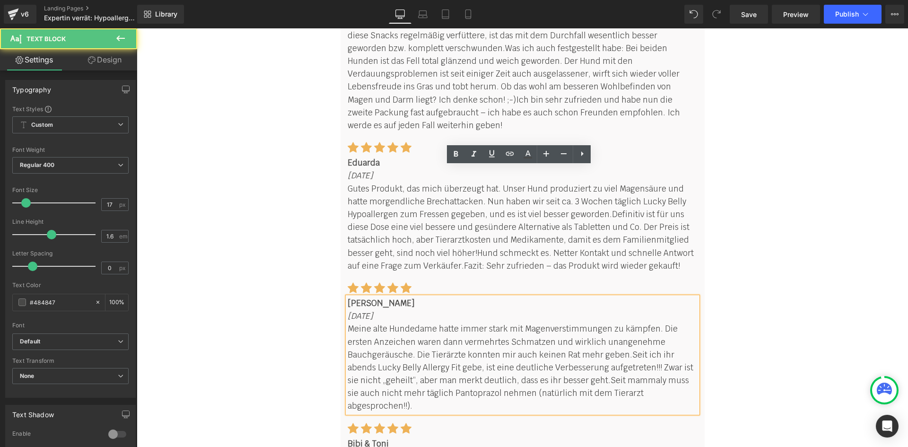
click at [381, 349] on span "Seit ich ihr abends Lucky Belly Allergy Fit gebe, ist eine deutliche Verbesseru…" at bounding box center [520, 367] width 346 height 36
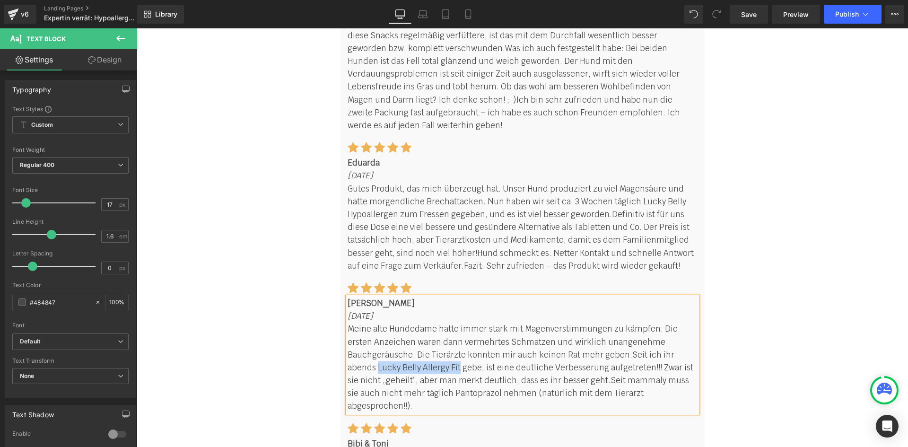
paste div
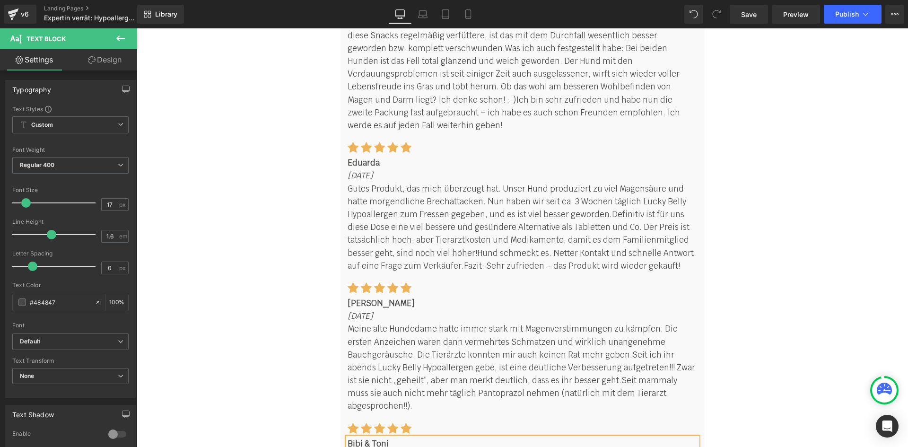
paste div
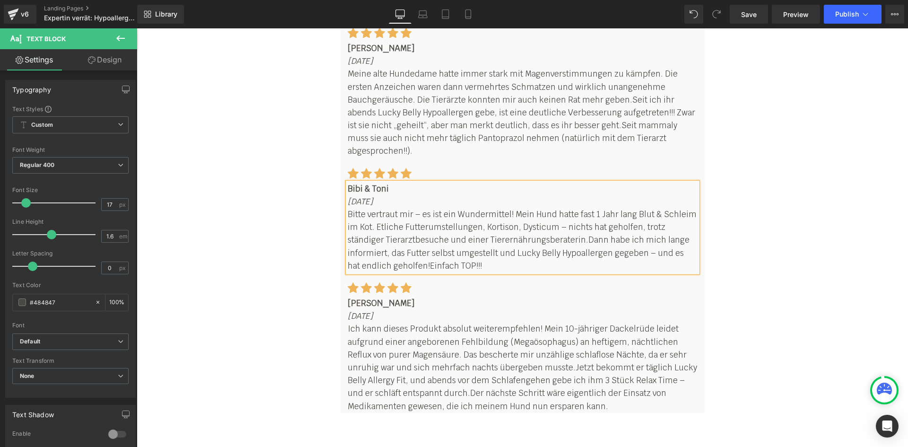
click at [385, 362] on span "Jetzt bekommt er täglich Lucky Belly Allergy Fit, und abends vor dem Schlafenge…" at bounding box center [521, 380] width 349 height 36
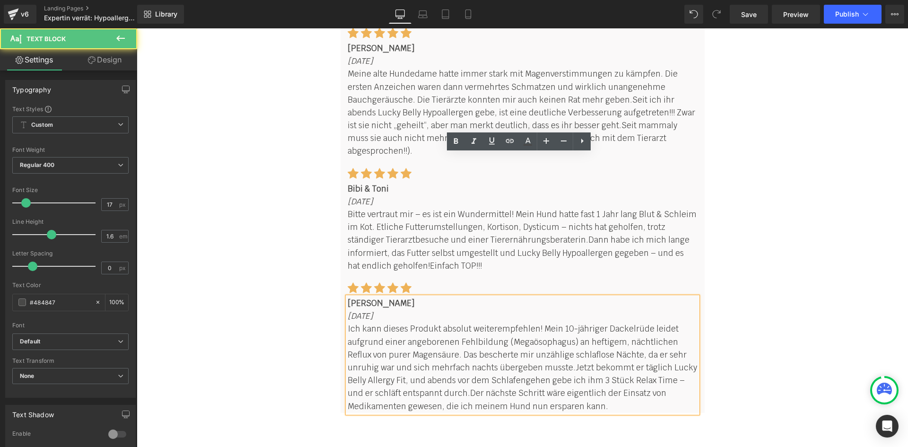
click at [382, 322] on p "Ich kann dieses Produkt absolut weiterempfehlen! Mein 10-jähriger Dackelrüde le…" at bounding box center [522, 367] width 350 height 90
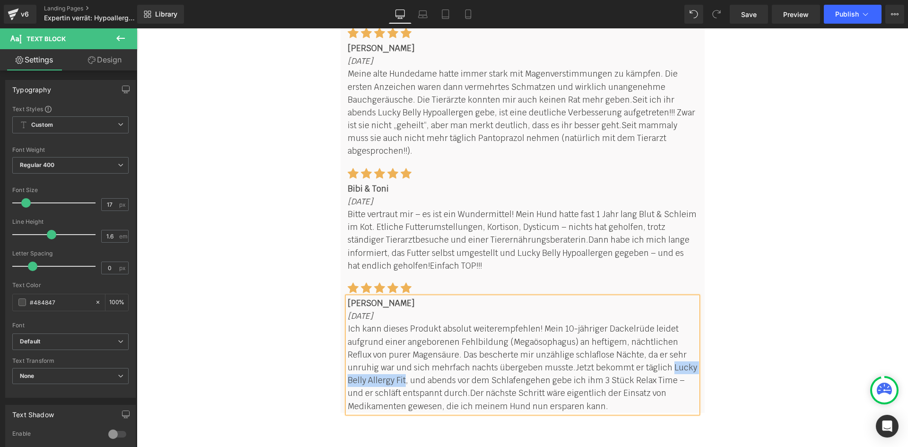
paste div
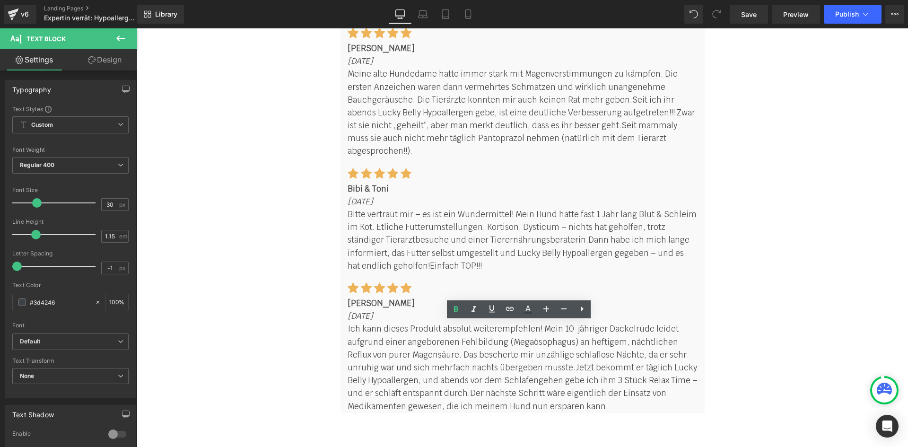
drag, startPoint x: 507, startPoint y: 348, endPoint x: 367, endPoint y: 349, distance: 139.9
paste div
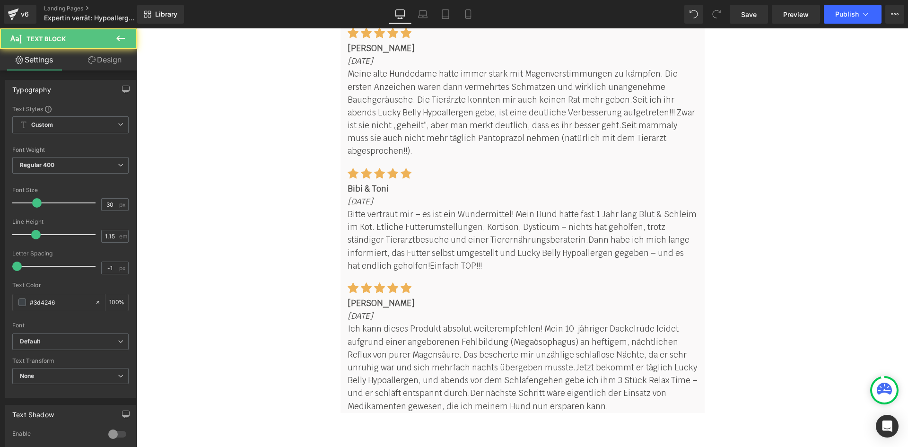
click at [419, 322] on p "Ich kann dieses Produkt absolut weiterempfehlen! Mein 10-jähriger Dackelrüde le…" at bounding box center [522, 367] width 350 height 90
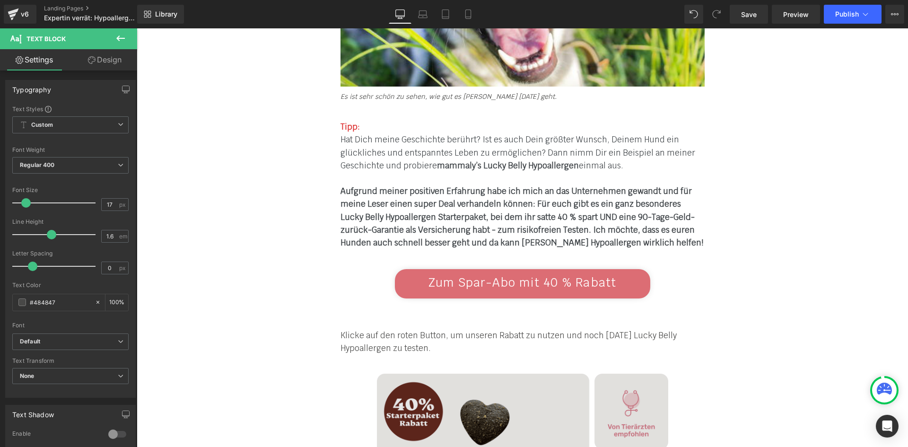
scroll to position [5672, 0]
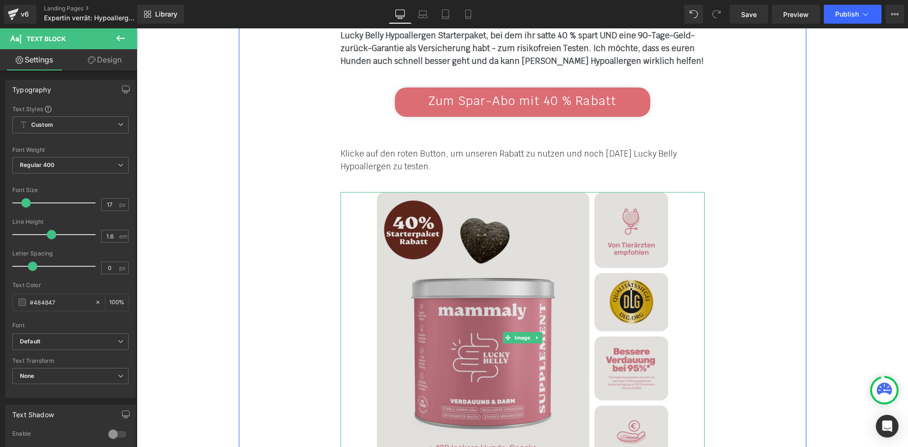
click at [504, 199] on img at bounding box center [522, 337] width 291 height 291
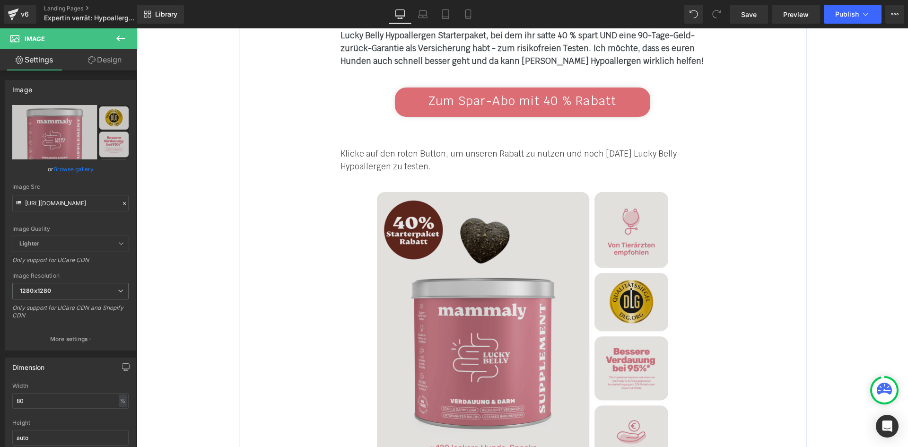
click at [414, 192] on img at bounding box center [522, 337] width 291 height 291
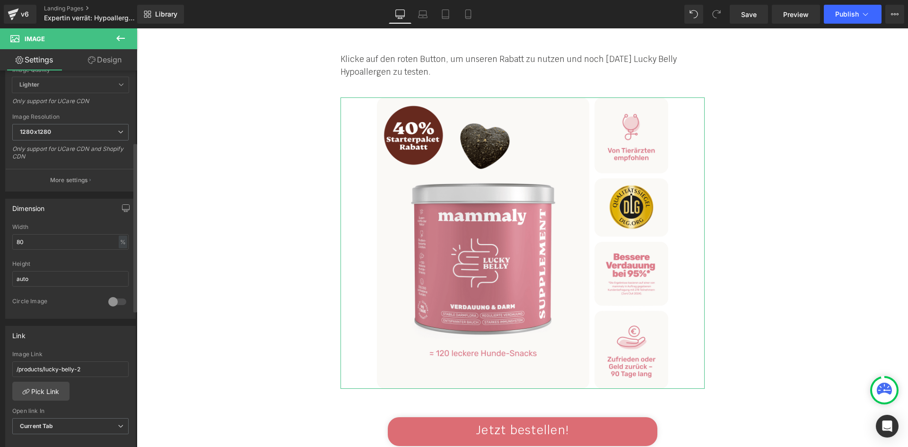
scroll to position [189, 0]
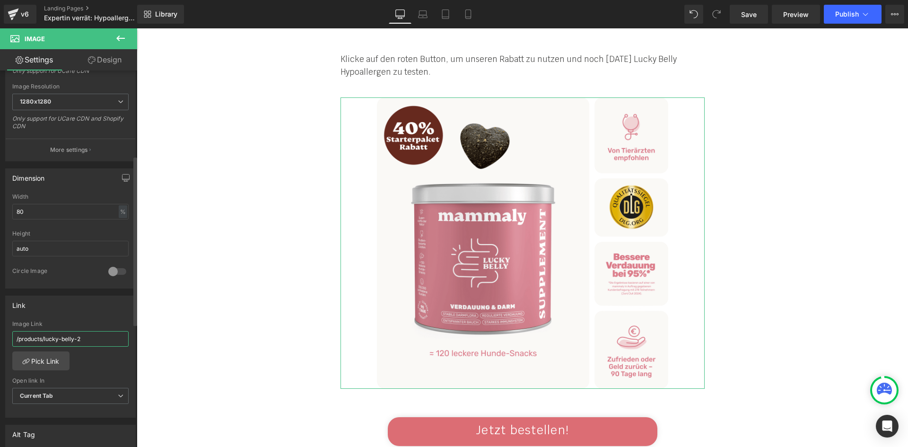
click at [76, 339] on input "/products/lucky-belly-2" at bounding box center [70, 339] width 116 height 16
click at [69, 338] on input "/products/lucky-belly-allergy-fit-2" at bounding box center [70, 339] width 116 height 16
paste input "hypoallergen"
type input "/products/lucky-belly-hypoallergen-2"
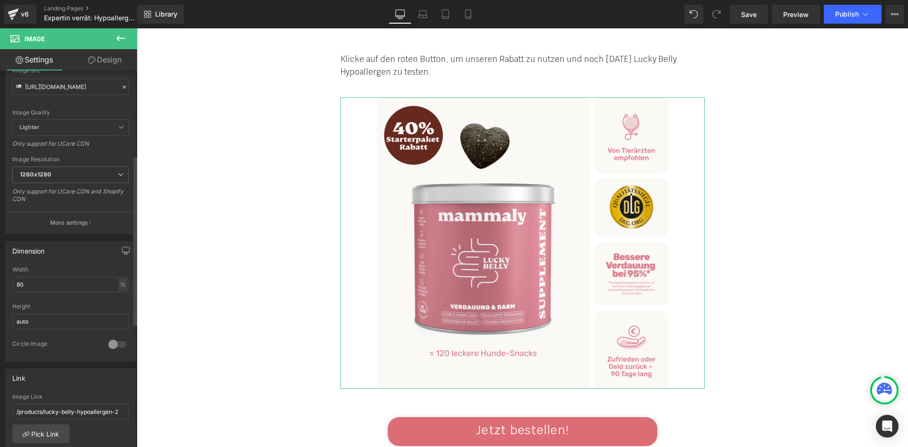
scroll to position [0, 0]
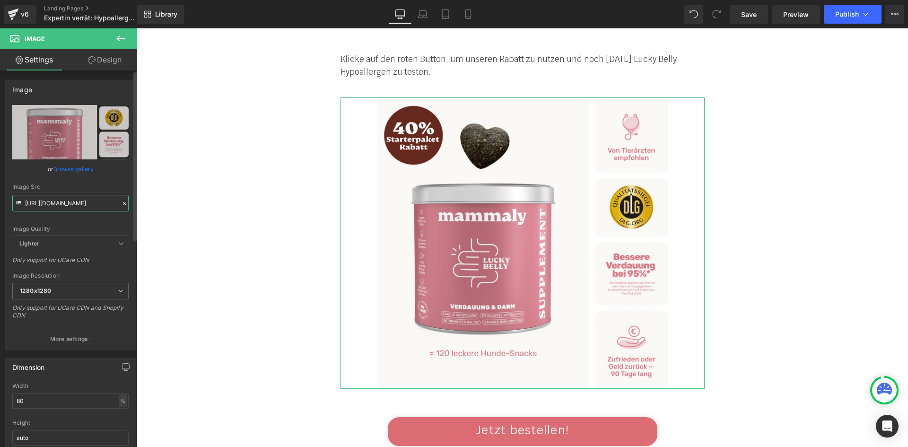
click at [57, 205] on input "https://cdn.shopify.com/s/files/1/0412/4576/9888/files/Lucky_Belly_starter_pack…" at bounding box center [70, 203] width 116 height 17
paste input "Hypoallergen_starter_package.png?v=1758117814"
type input "https://cdn.shopify.com/s/files/1/0412/4576/9888/files/Lucky_Belly_Hypoallergen…"
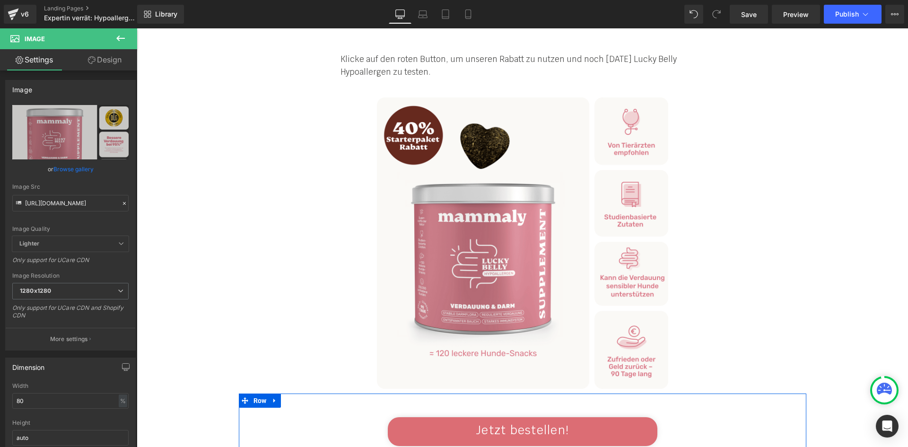
click at [726, 393] on div "Jetzt bestellen! Button" at bounding box center [522, 420] width 567 height 55
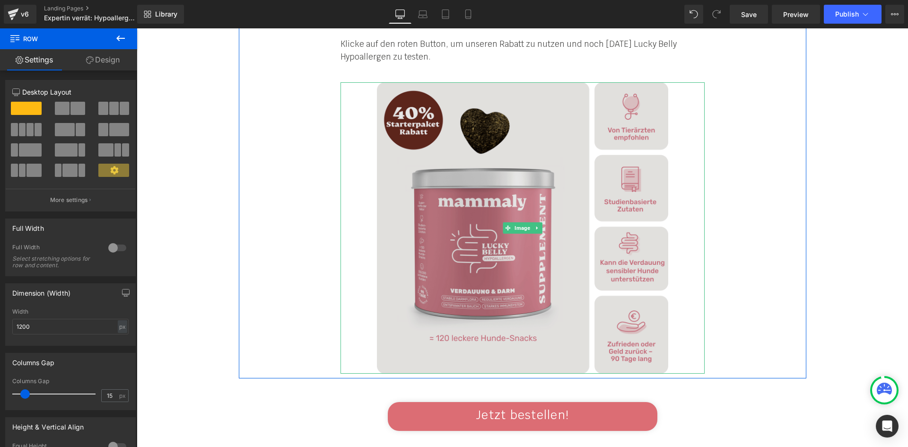
scroll to position [5814, 0]
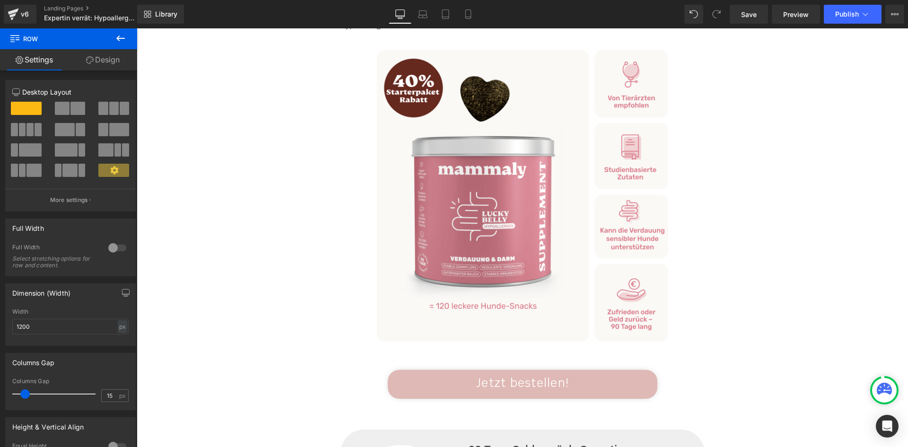
click at [447, 370] on link "Jetzt bestellen!" at bounding box center [522, 384] width 269 height 29
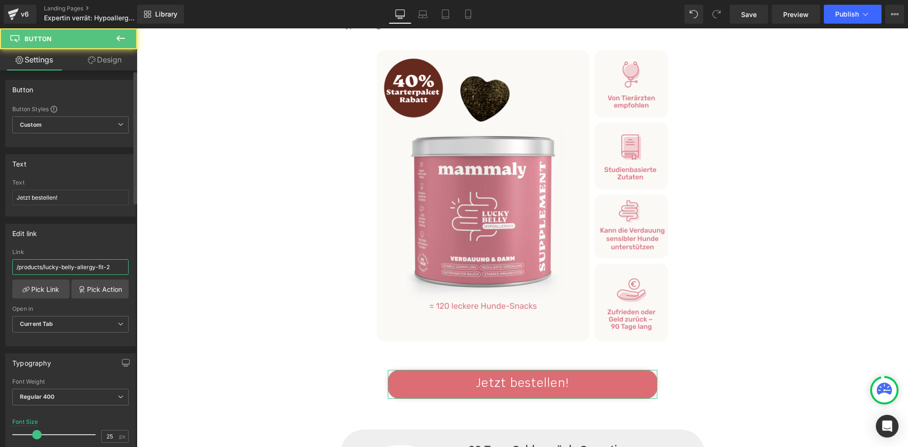
click at [78, 264] on input "/products/lucky-belly-allergy-fit-2" at bounding box center [70, 267] width 116 height 16
paste input "hypoallergen"
type input "/products/lucky-belly-hypoallergen-2"
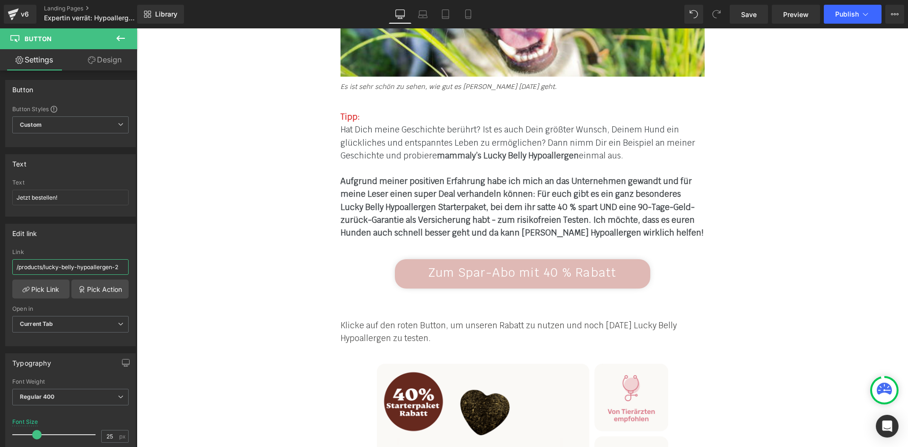
scroll to position [5483, 0]
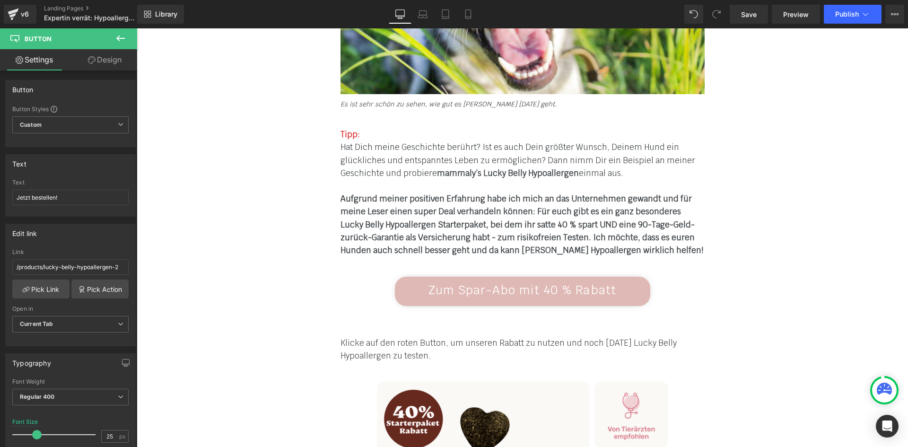
click at [452, 277] on link "Zum Spar-Abo mit 40 % Rabatt" at bounding box center [522, 291] width 255 height 29
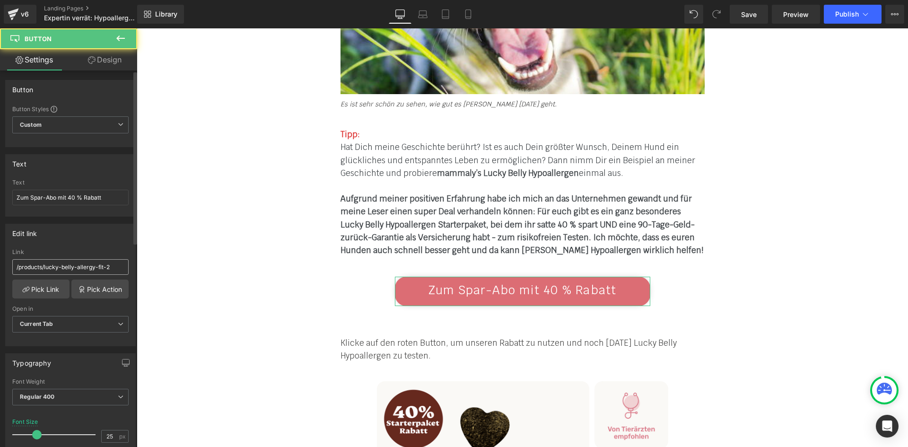
click at [104, 267] on input "/products/lucky-belly-allergy-fit-2" at bounding box center [70, 267] width 116 height 16
type input "/products/lucky-belly-hypoallergen-2"
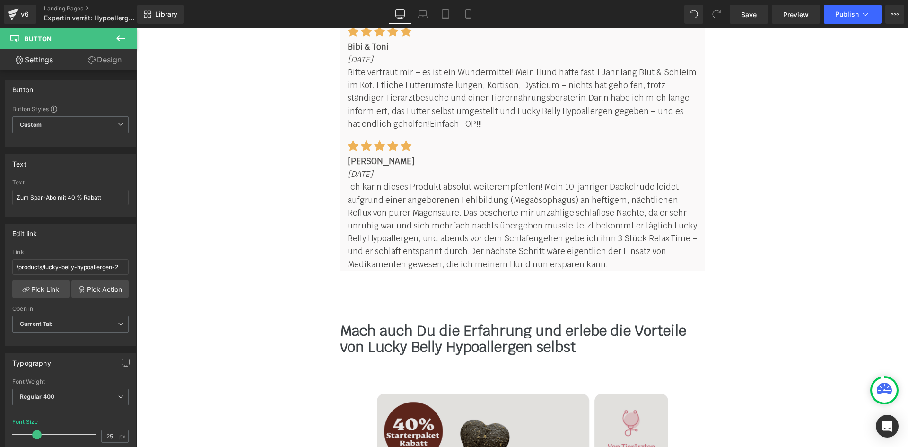
scroll to position [8178, 0]
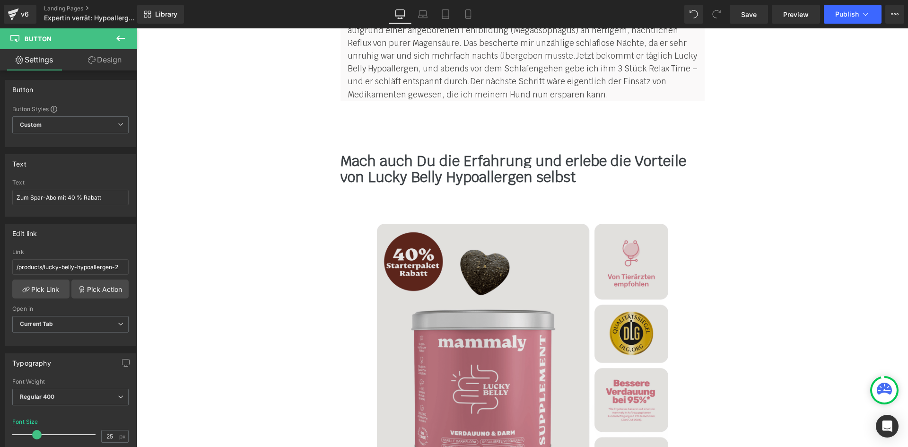
drag, startPoint x: 455, startPoint y: 226, endPoint x: 426, endPoint y: 227, distance: 28.4
click at [455, 226] on img at bounding box center [522, 369] width 291 height 291
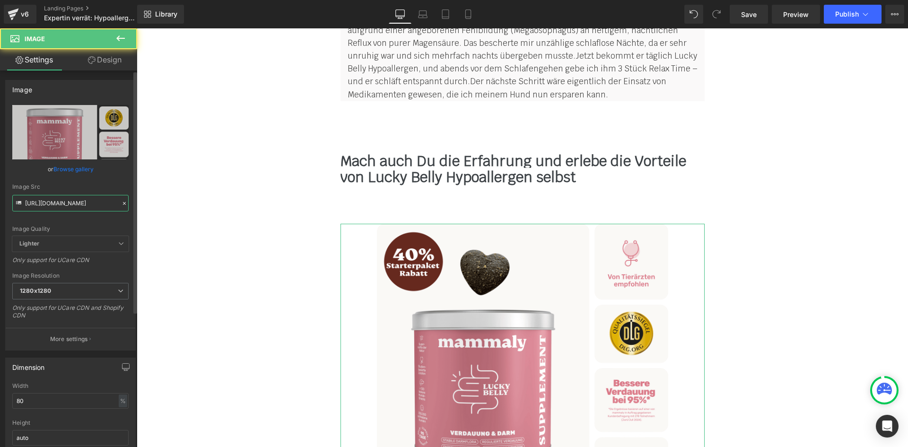
click at [56, 204] on input "https://cdn.shopify.com/s/files/1/0412/4576/9888/files/Lucky_Belly_starter_pack…" at bounding box center [70, 203] width 116 height 17
paste input "/products/lucky-belly-hypoallergen-2"
type input "/products/lucky-belly-hypoallergen-2"
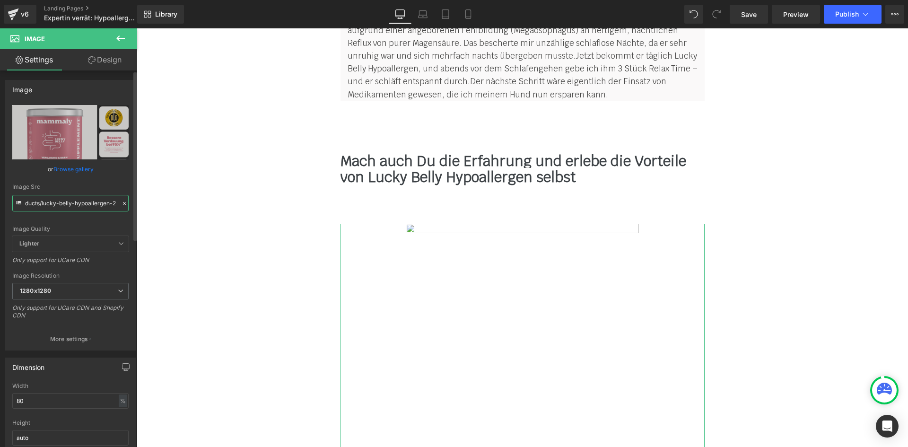
scroll to position [0, 0]
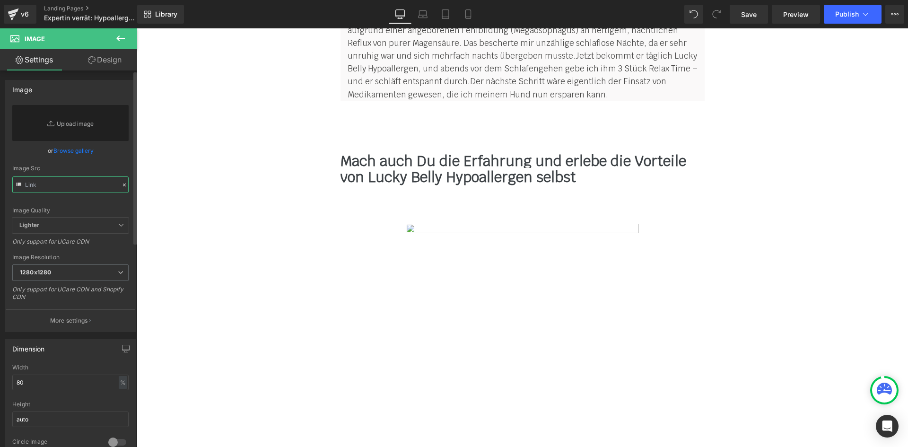
paste input "https://cdn.shopify.com/s/files/1/0412/4576/9888/files/Lucky_Belly_Hypoallergen…"
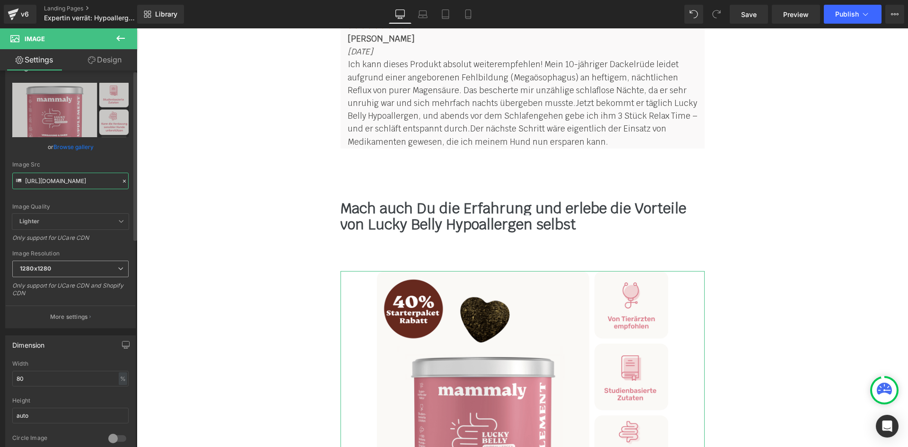
scroll to position [142, 0]
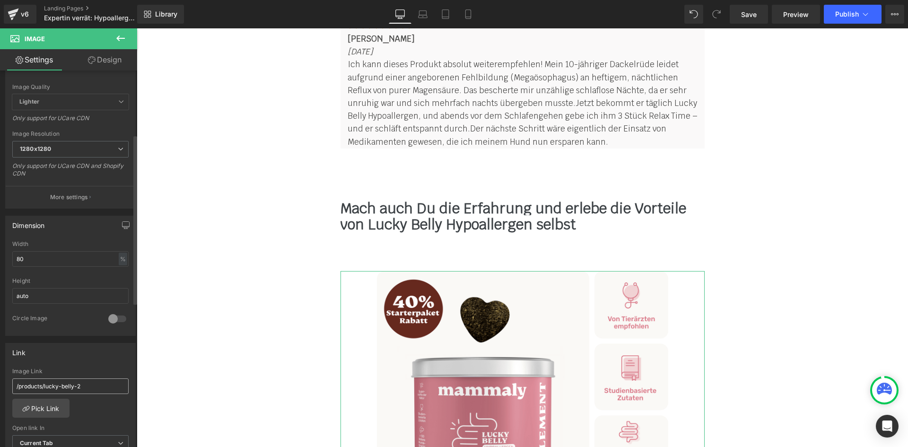
type input "https://cdn.shopify.com/s/files/1/0412/4576/9888/files/Lucky_Belly_Hypoallergen…"
click at [64, 382] on input "/products/lucky-belly-2" at bounding box center [70, 386] width 116 height 16
paste input "hypoallergen-"
type input "/products/lucky-belly-hypoallergen-2"
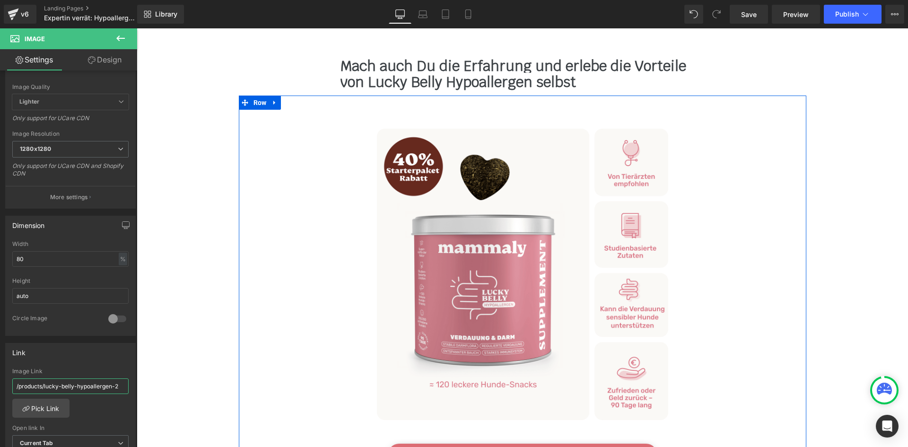
scroll to position [8319, 0]
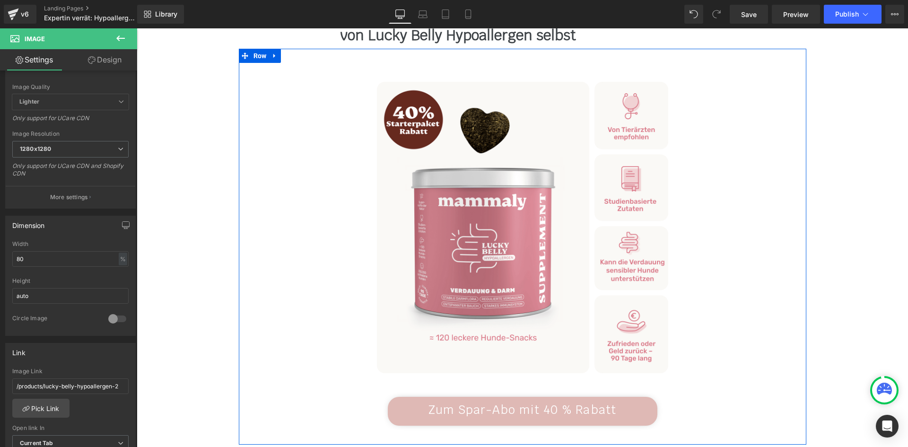
click at [420, 397] on link "Zum Spar-Abo mit 40 % Rabatt" at bounding box center [522, 411] width 269 height 29
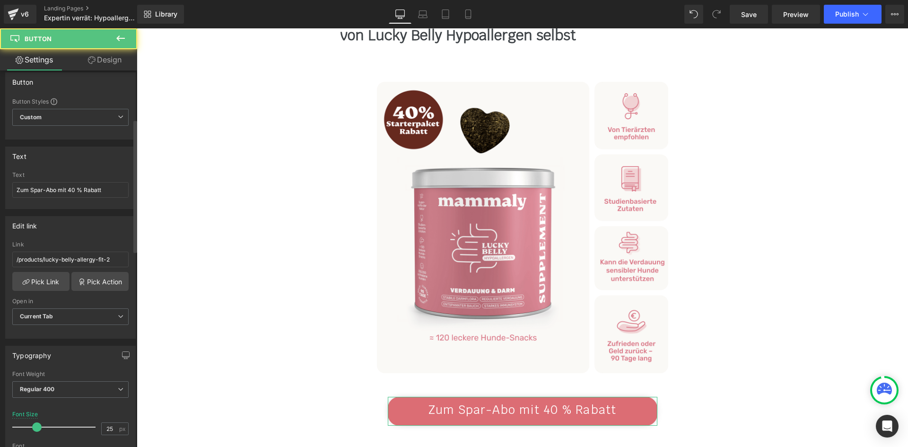
scroll to position [0, 0]
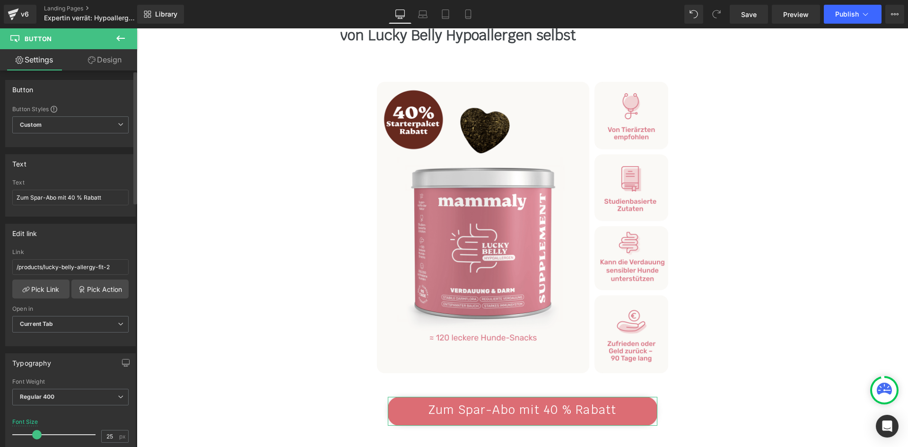
click at [81, 250] on div "Link" at bounding box center [70, 252] width 116 height 7
click at [78, 267] on input "/products/lucky-belly-allergy-fit-2" at bounding box center [70, 267] width 116 height 16
paste input "hypoallergen"
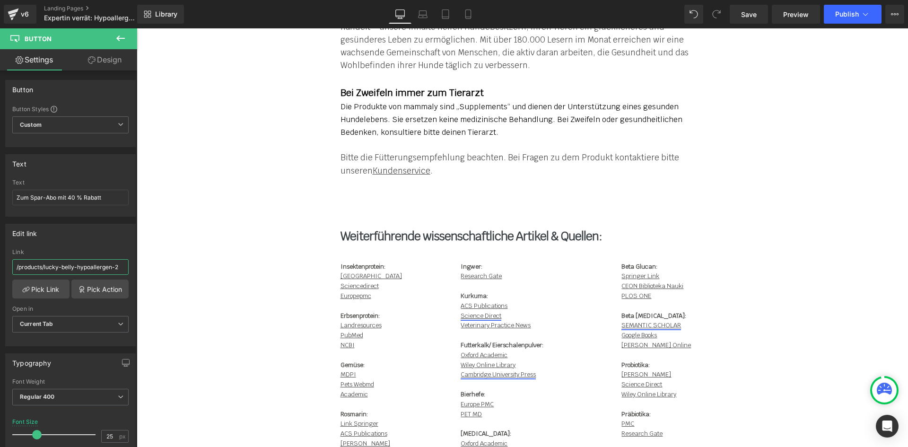
scroll to position [9123, 0]
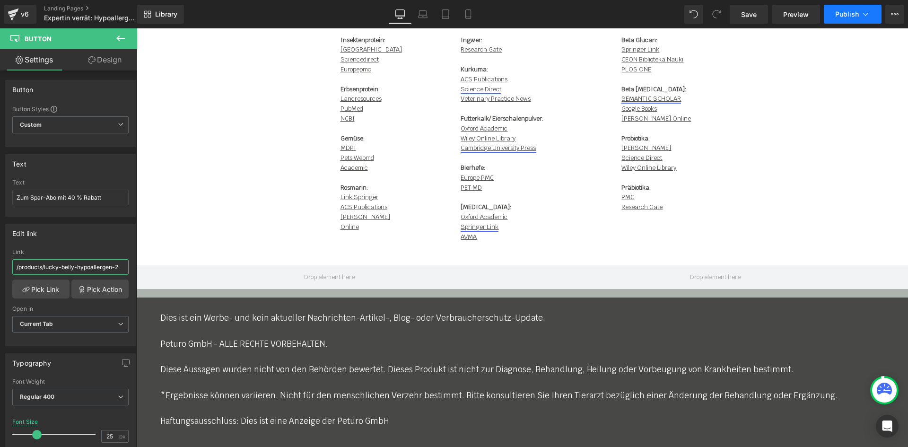
type input "/products/lucky-belly-hypoallergen-2"
click at [839, 14] on span "Publish" at bounding box center [847, 14] width 24 height 8
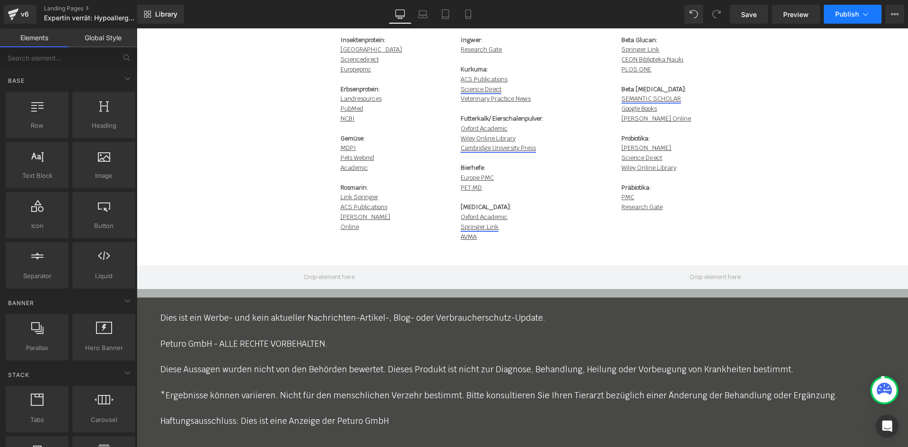
click at [841, 15] on span "Publish" at bounding box center [847, 14] width 24 height 8
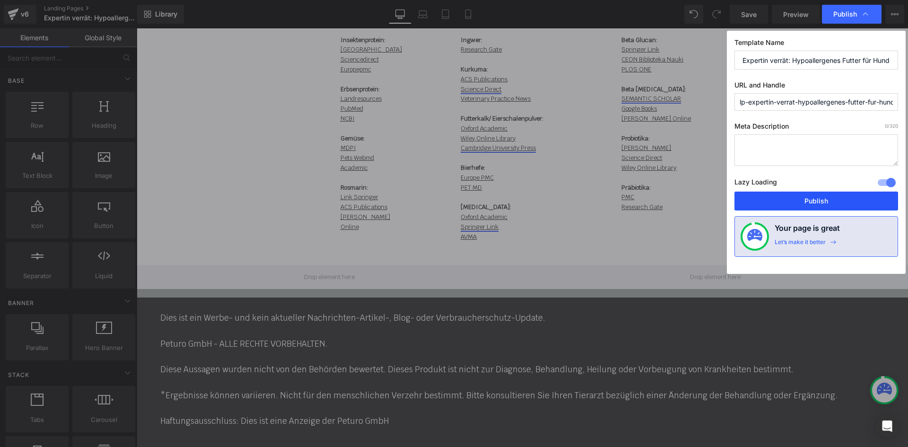
click at [811, 202] on button "Publish" at bounding box center [816, 200] width 164 height 19
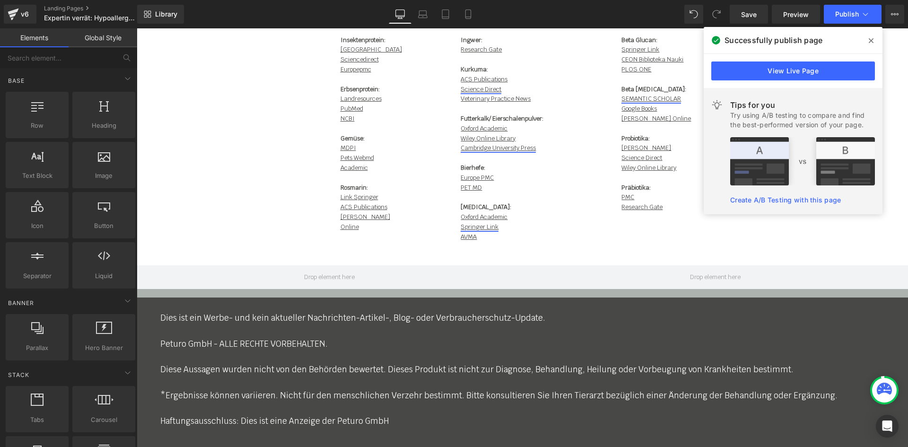
drag, startPoint x: 59, startPoint y: 6, endPoint x: 117, endPoint y: 0, distance: 58.4
click at [59, 6] on link "Landing Pages" at bounding box center [98, 9] width 109 height 8
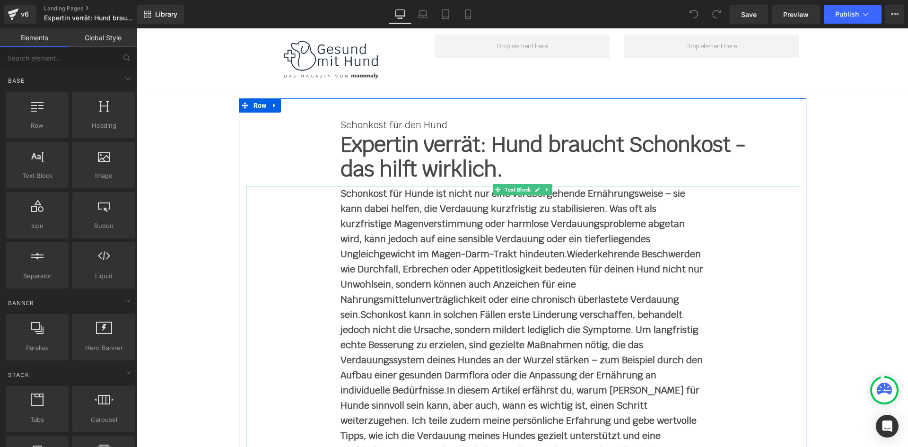
click at [355, 245] on b "Schonkost für Hunde ist nicht nur eine vorübergehende Ernährungsweise – sie kan…" at bounding box center [512, 223] width 345 height 73
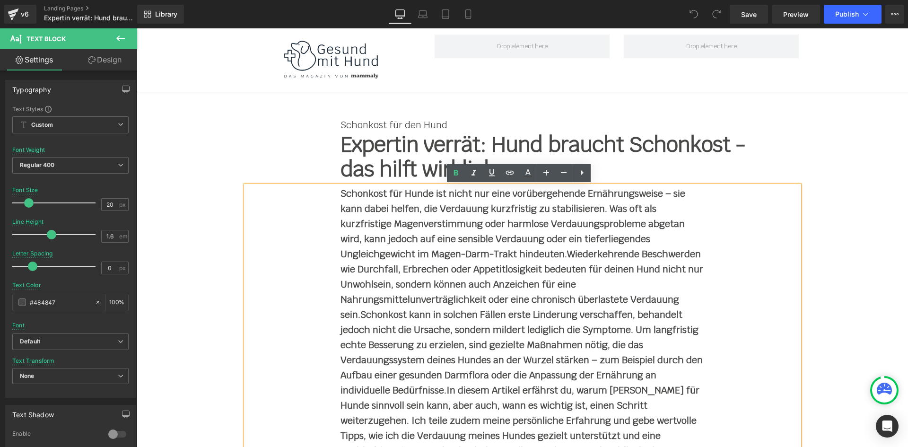
scroll to position [2499, 0]
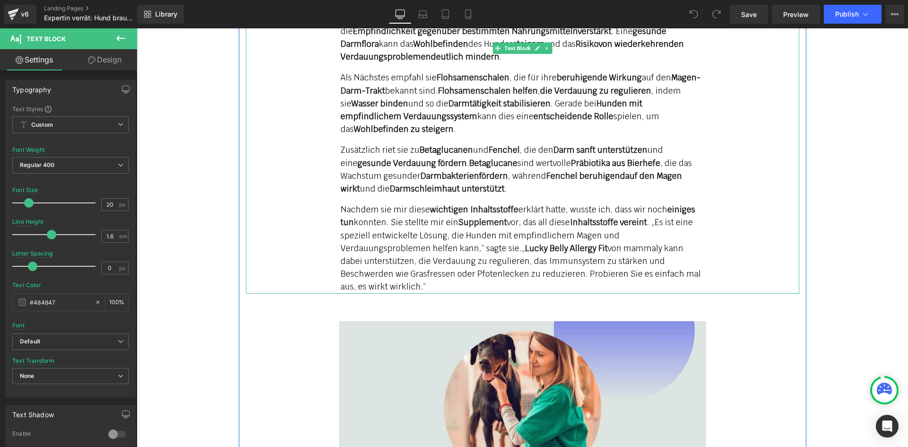
click at [525, 243] on strong "Lucky Belly Allergy Fit" at bounding box center [566, 248] width 83 height 10
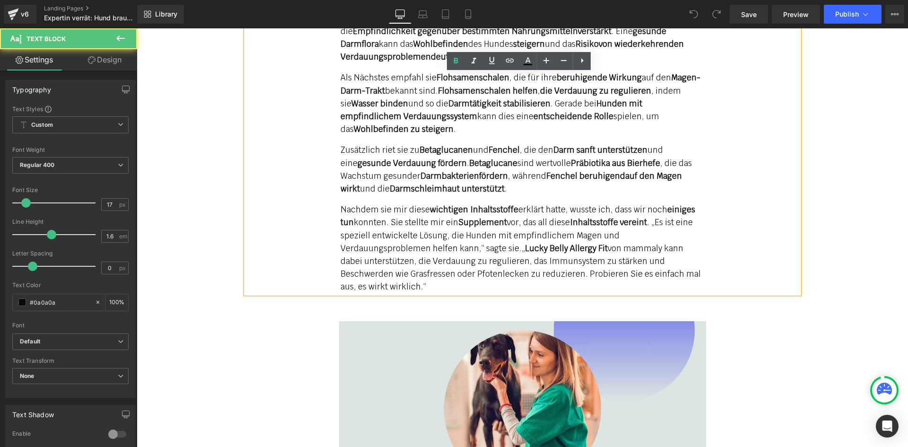
click at [512, 243] on span "„ Lucky Belly Allergy Fit von mammaly kann dabei unterstützen, die Verdauung zu…" at bounding box center [520, 267] width 360 height 49
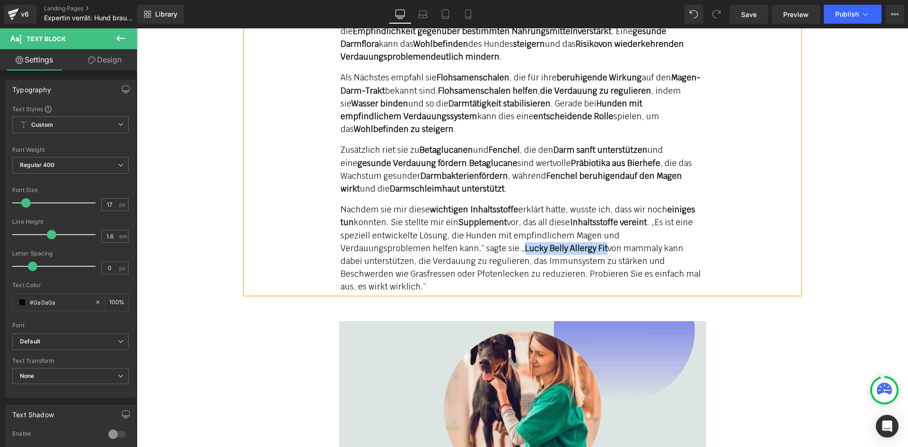
paste div
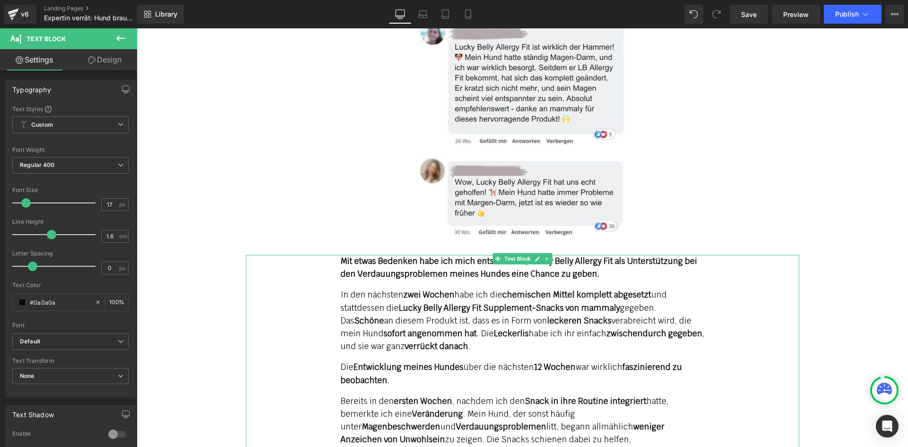
click at [583, 256] on strong "Mit etwas Bedenken habe ich mich entschieden, Lucky Belly Allergy Fit als Unter…" at bounding box center [518, 267] width 356 height 23
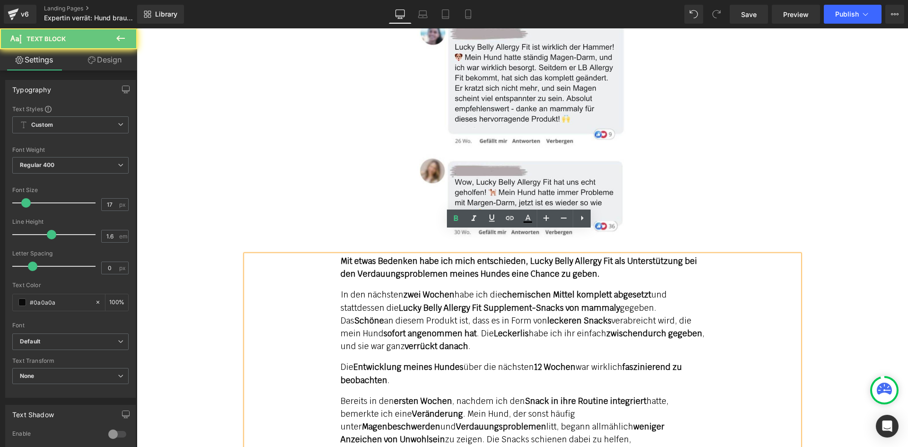
click at [603, 256] on strong "Mit etwas Bedenken habe ich mich entschieden, Lucky Belly Allergy Fit als Unter…" at bounding box center [518, 267] width 356 height 23
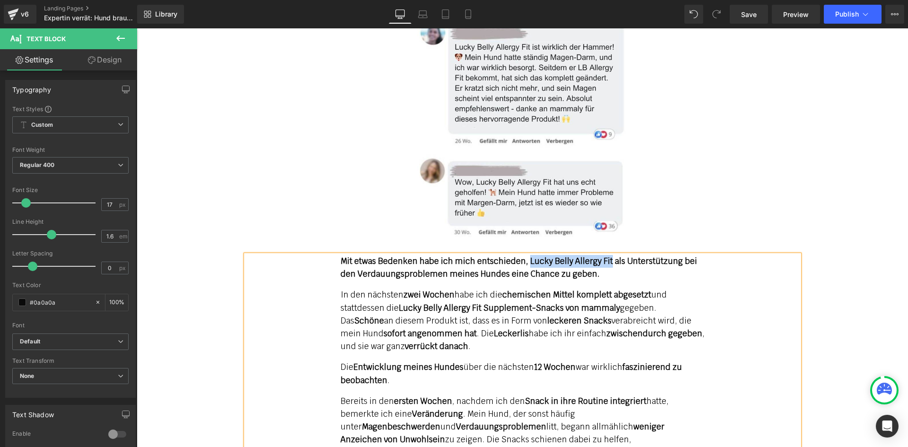
paste div
click at [471, 303] on strong "Lucky Belly Allergy Fit Supplement-Snacks von mammaly" at bounding box center [508, 308] width 221 height 10
click at [398, 288] on p "In den nächsten zwei Wochen habe ich die chemischen Mittel komplett abgesetzt u…" at bounding box center [522, 320] width 364 height 64
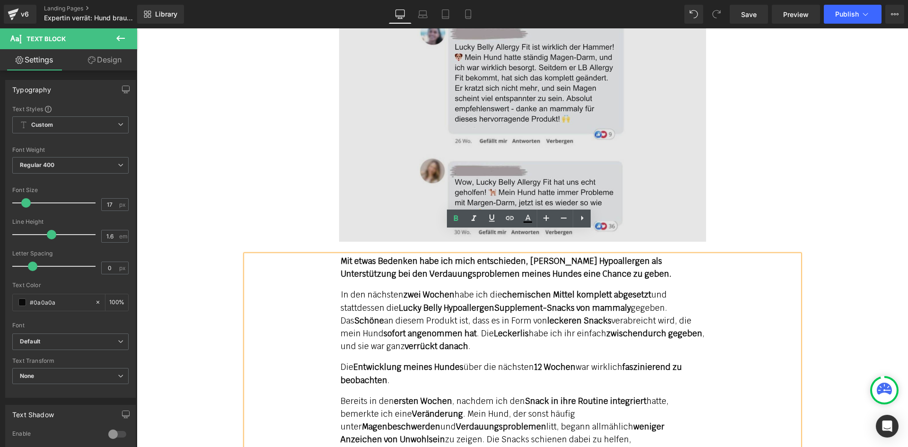
scroll to position [3735, 0]
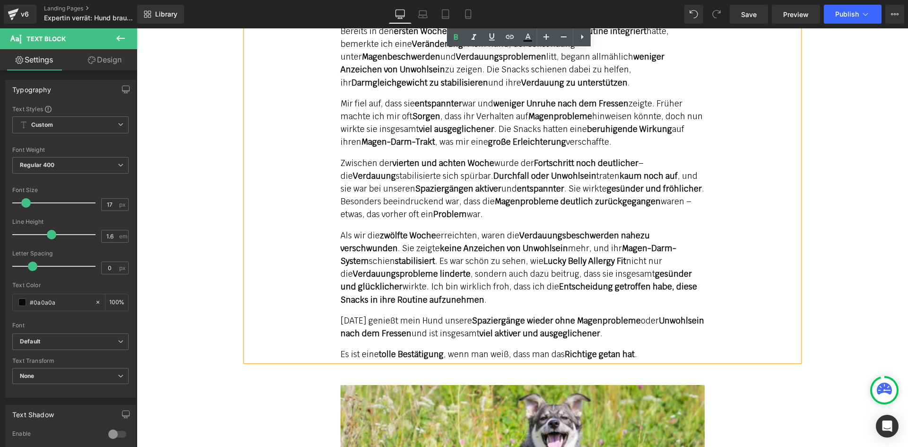
click at [553, 256] on strong "Lucky Belly Allergy Fit" at bounding box center [584, 261] width 83 height 10
drag, startPoint x: 623, startPoint y: 240, endPoint x: 632, endPoint y: 258, distance: 20.3
click at [623, 256] on strong "Lucky Belly Allergy Fit" at bounding box center [584, 261] width 83 height 10
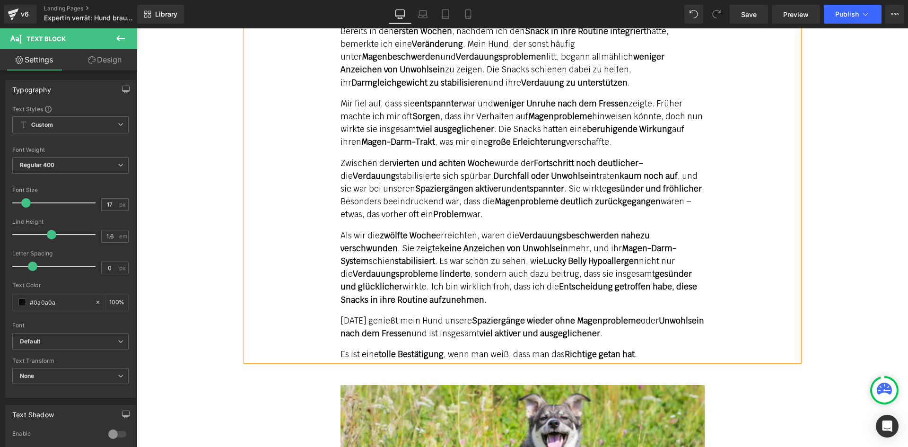
scroll to position [4050, 0]
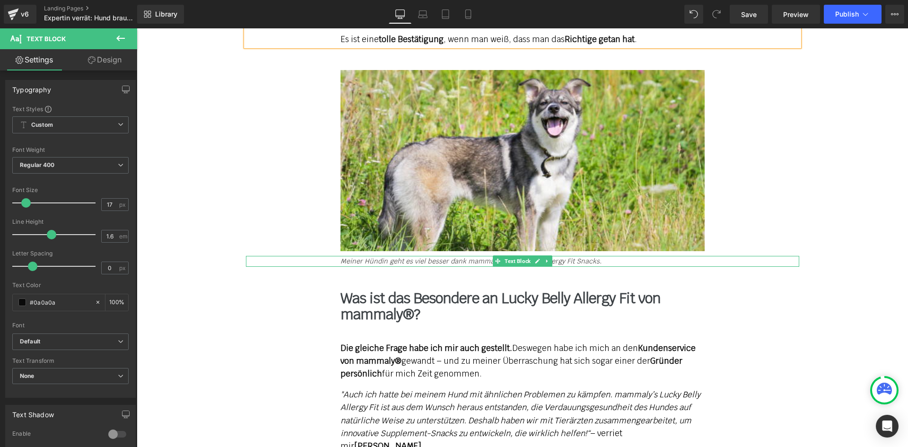
click at [563, 257] on icon "Meiner Hündin geht es viel besser dank mammaly's Lucky Belly Allergy Fit Snacks." at bounding box center [470, 261] width 261 height 9
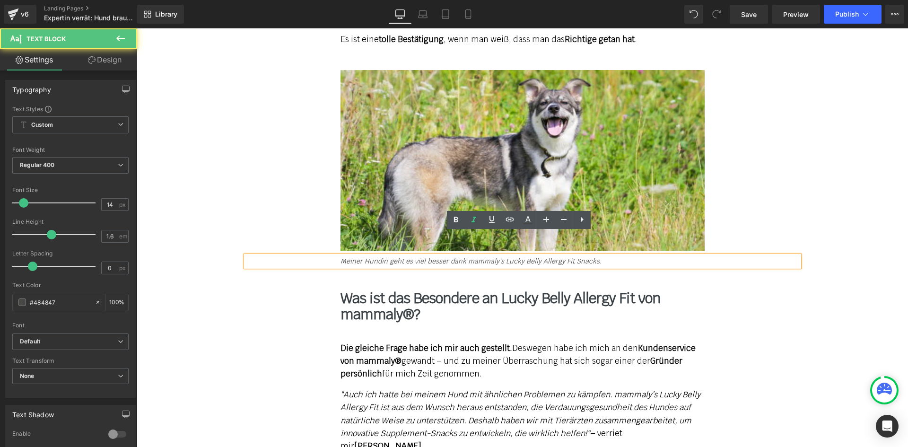
click at [565, 257] on icon "Meiner Hündin geht es viel besser dank mammaly's Lucky Belly Allergy Fit Snacks." at bounding box center [470, 261] width 261 height 9
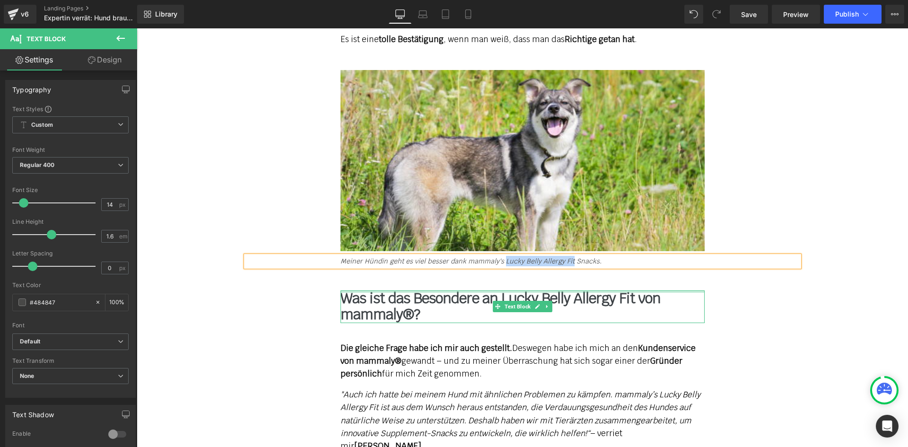
paste div
click at [612, 289] on b "Was ist das Besondere an Lucky Belly Allergy Fit von mammaly®?" at bounding box center [500, 306] width 320 height 35
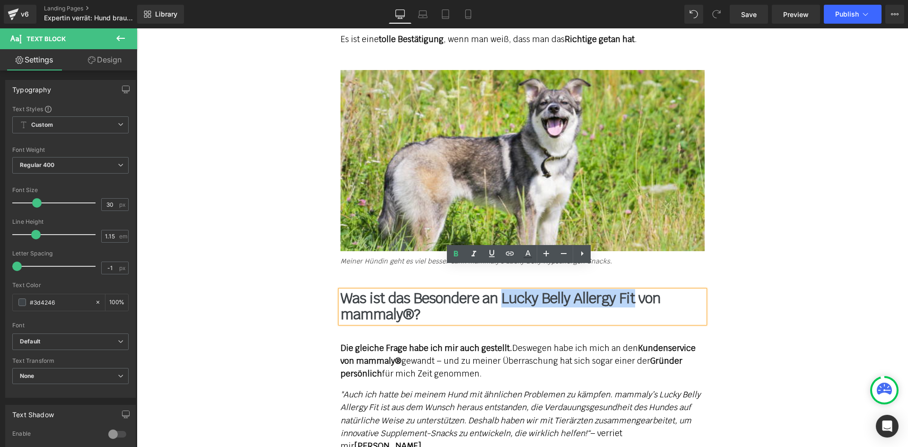
drag, startPoint x: 628, startPoint y: 273, endPoint x: 498, endPoint y: 279, distance: 129.6
click at [498, 289] on b "Was ist das Besondere an Lucky Belly Allergy Fit von mammaly®?" at bounding box center [500, 306] width 320 height 35
paste div
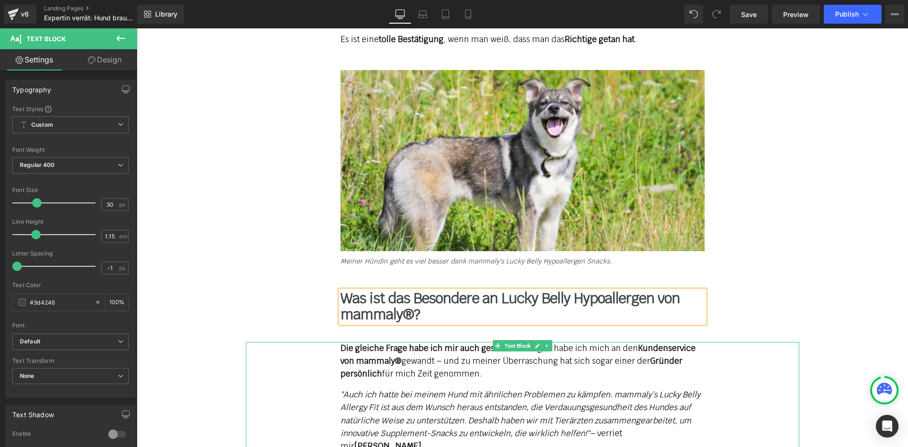
click at [365, 389] on em ""Auch ich hatte bei meinem Hund mit ähnlichen Problemen zu kämpfen. mammaly’s L…" at bounding box center [520, 413] width 360 height 49
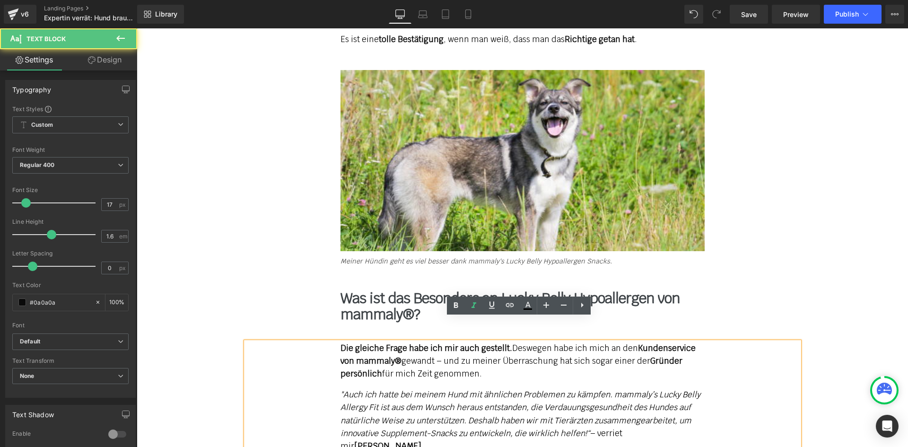
click at [373, 389] on em ""Auch ich hatte bei meinem Hund mit ähnlichen Problemen zu kämpfen. mammaly’s L…" at bounding box center [520, 413] width 360 height 49
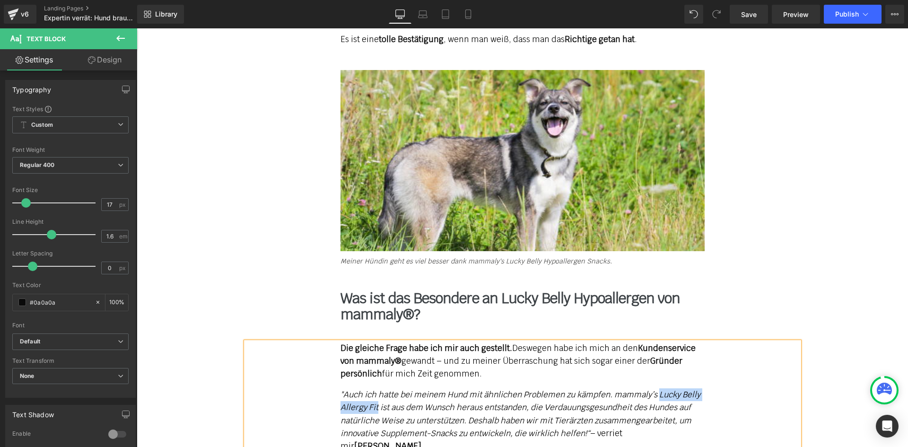
paste div
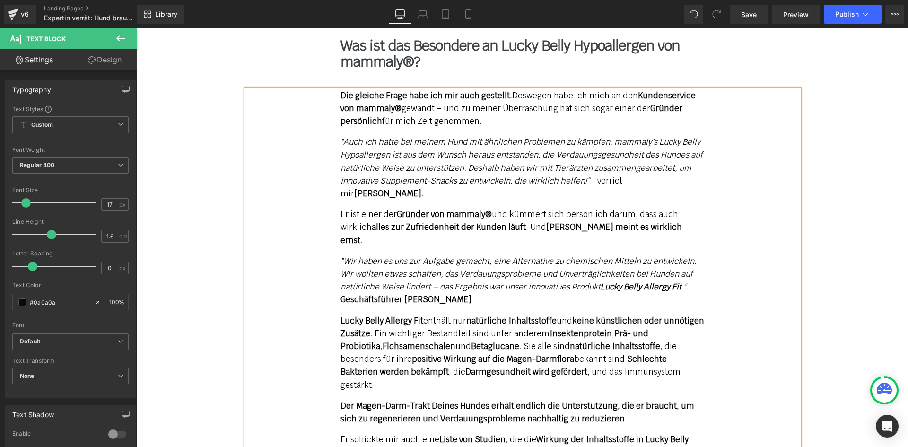
click at [665, 281] on strong "Lucky Belly Allergy Fit" at bounding box center [640, 286] width 81 height 10
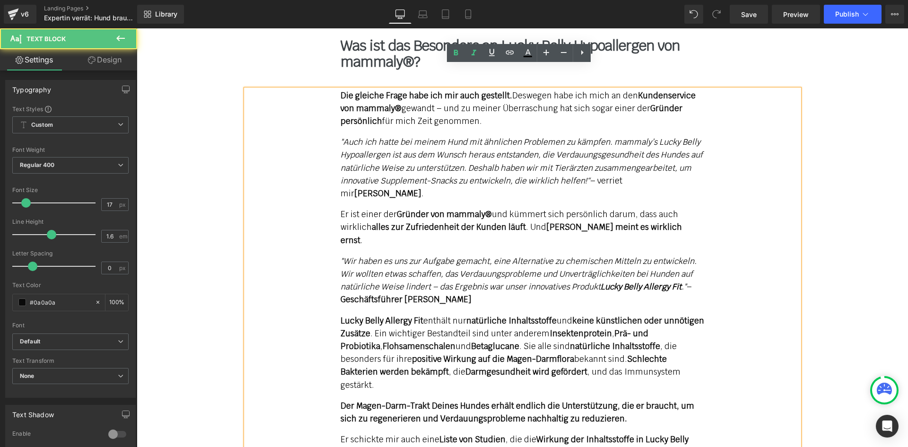
click at [684, 256] on em ""Wir haben es uns zur Aufgabe gemacht, eine Alternative zu chemischen Mitteln z…" at bounding box center [518, 274] width 356 height 36
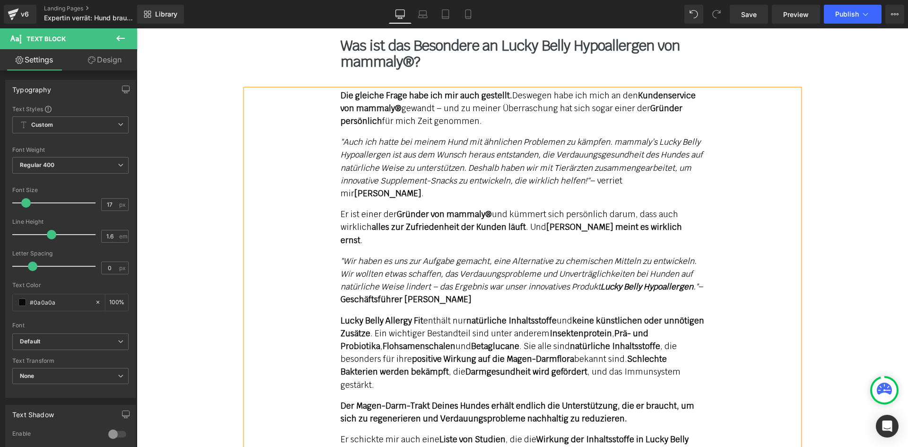
click at [405, 315] on strong "Lucky Belly Allergy Fit" at bounding box center [381, 320] width 83 height 10
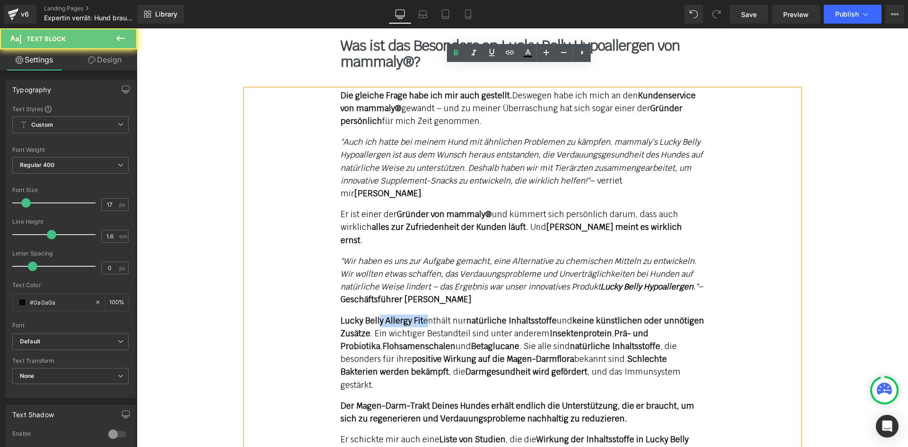
drag, startPoint x: 419, startPoint y: 271, endPoint x: 374, endPoint y: 275, distance: 45.1
click at [374, 314] on p "Lucky Belly Allergy Fit enthält nur natürliche Inhaltsstoffe und keine künstlic…" at bounding box center [522, 352] width 364 height 77
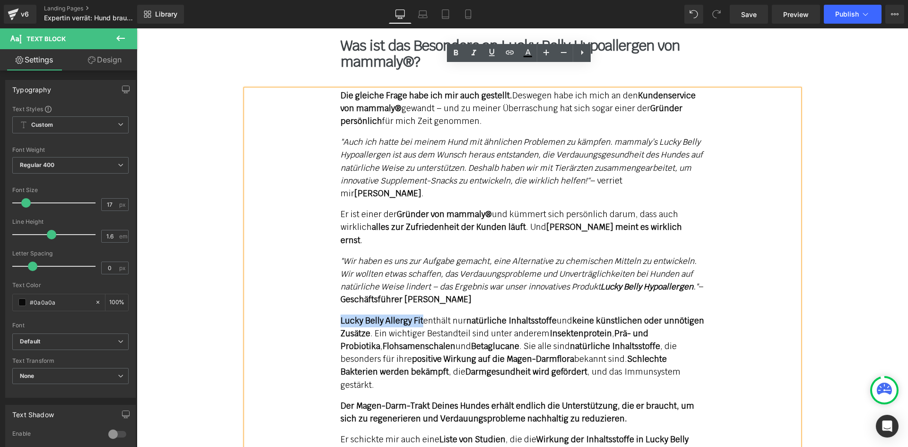
drag, startPoint x: 338, startPoint y: 271, endPoint x: 417, endPoint y: 271, distance: 79.4
click at [417, 314] on p "Lucky Belly Allergy Fit enthält nur natürliche Inhaltsstoffe und keine künstlic…" at bounding box center [522, 352] width 364 height 77
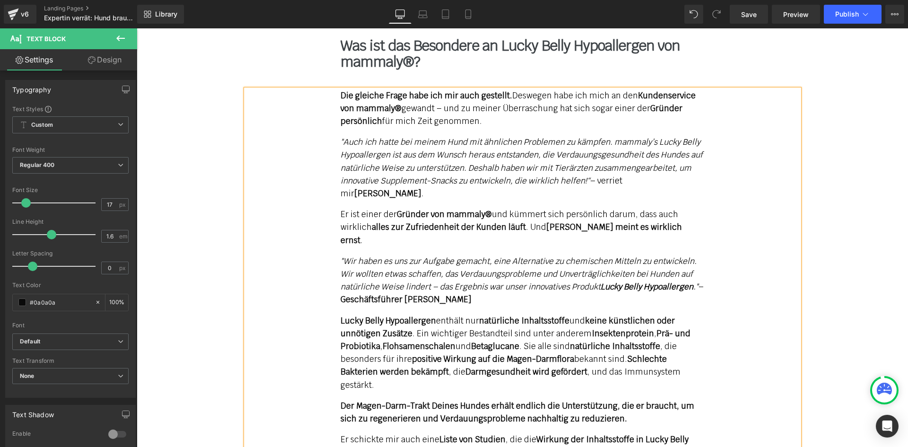
click at [372, 434] on strong "Wirkung der Inhaltsstoffe in Lucky Belly Allergy Fit" at bounding box center [514, 445] width 348 height 23
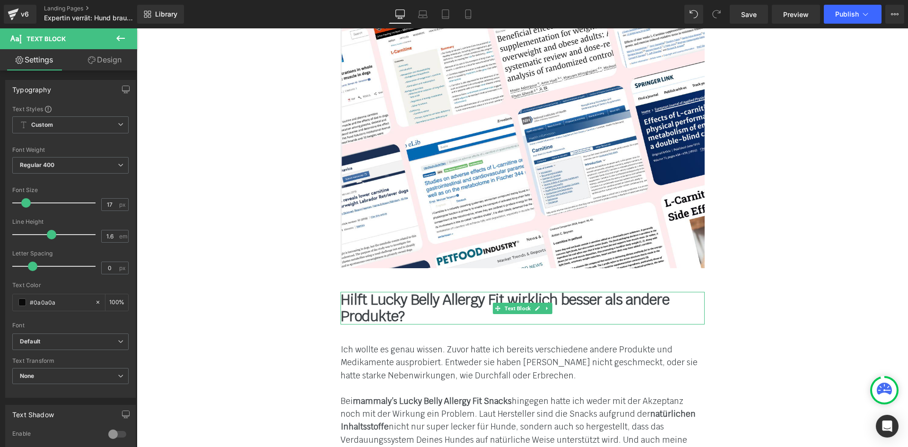
click at [497, 290] on b "Hilft Lucky Belly Allergy Fit wirklich besser als andere Produkte?" at bounding box center [504, 307] width 329 height 35
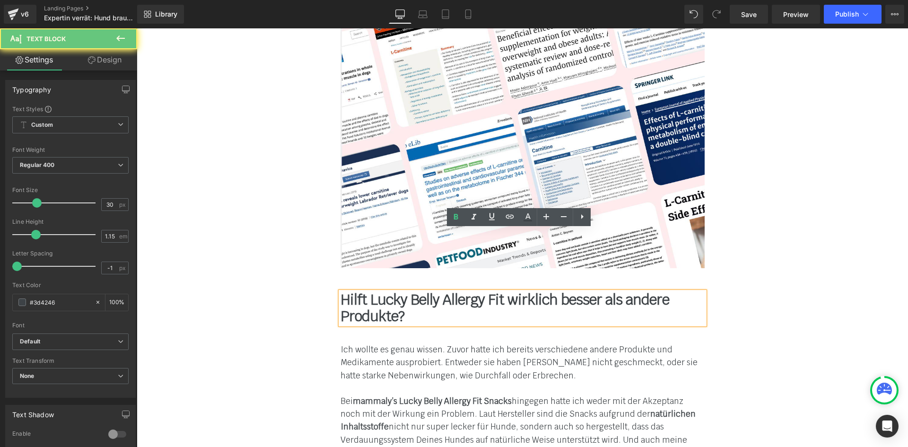
click at [500, 290] on b "Hilft Lucky Belly Allergy Fit wirklich besser als andere Produkte?" at bounding box center [504, 307] width 329 height 35
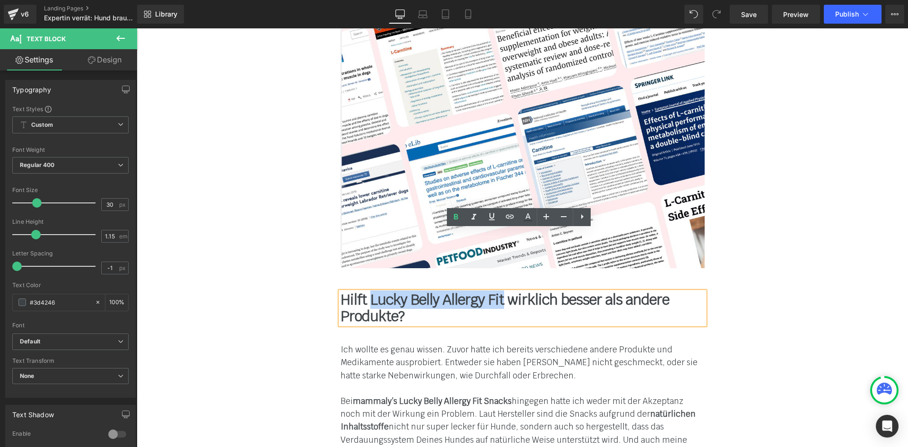
drag, startPoint x: 496, startPoint y: 235, endPoint x: 366, endPoint y: 231, distance: 129.6
click at [366, 290] on b "Hilft Lucky Belly Allergy Fit wirklich besser als andere Produkte?" at bounding box center [504, 307] width 329 height 35
paste div
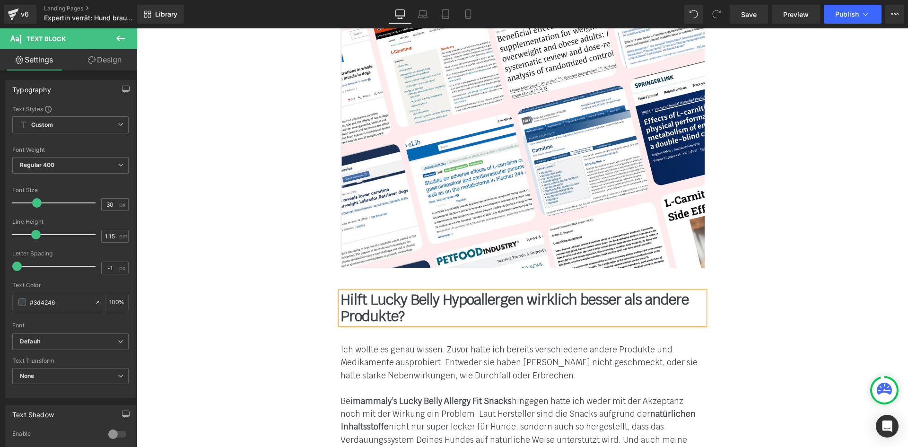
click at [467, 396] on strong "mammaly’s Lucky Belly Allergy Fit Snacks" at bounding box center [432, 401] width 159 height 10
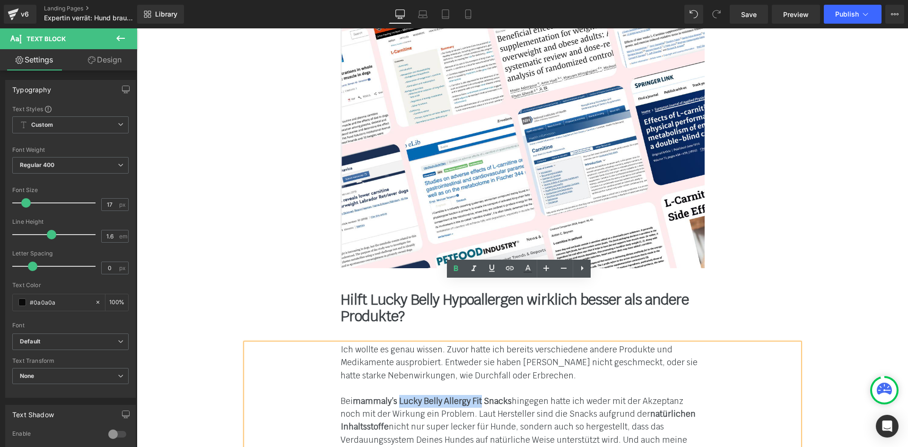
drag, startPoint x: 476, startPoint y: 338, endPoint x: 397, endPoint y: 338, distance: 79.4
click at [397, 396] on strong "mammaly’s Lucky Belly Allergy Fit Snacks" at bounding box center [432, 401] width 159 height 10
paste div
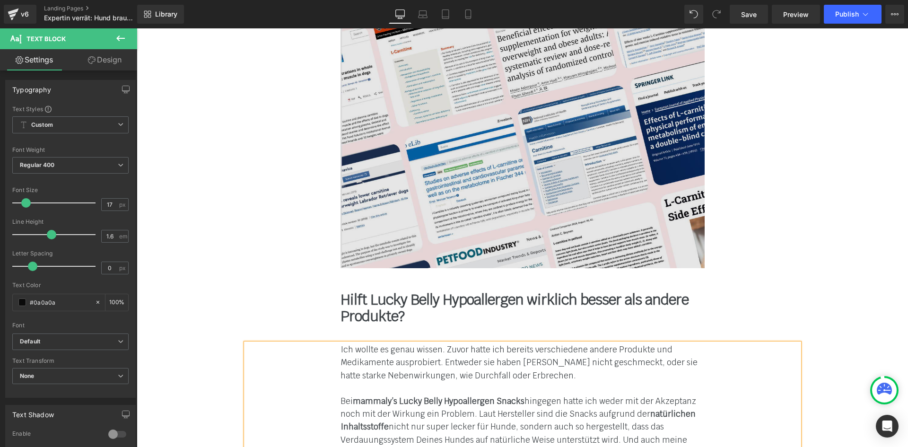
scroll to position [5438, 0]
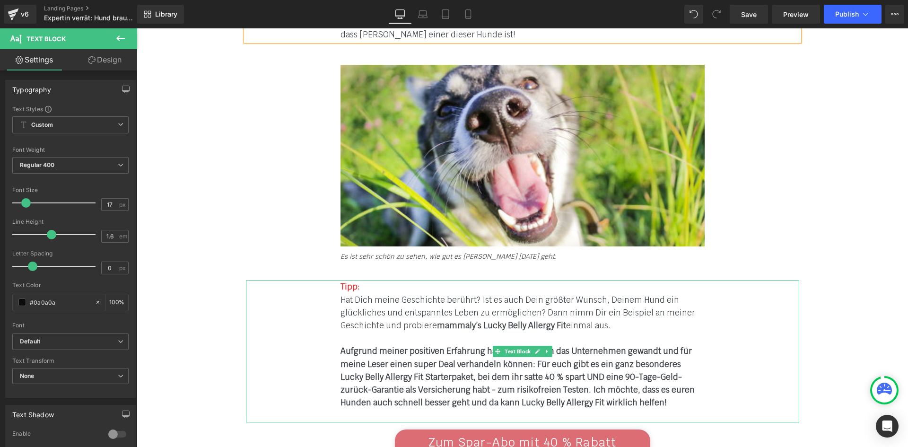
click at [529, 320] on span "mammaly’s Lucky Belly Allergy Fit" at bounding box center [501, 325] width 129 height 10
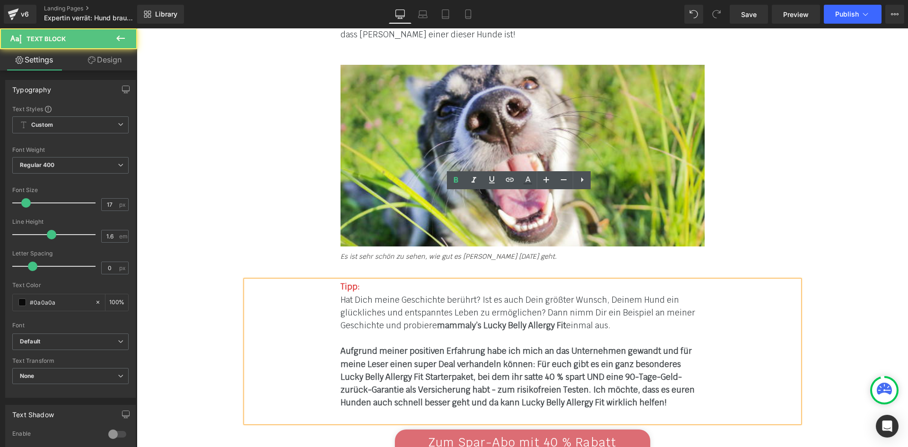
click at [547, 320] on span "mammaly’s Lucky Belly Allergy Fit" at bounding box center [501, 325] width 129 height 10
drag, startPoint x: 557, startPoint y: 236, endPoint x: 477, endPoint y: 237, distance: 79.9
click at [477, 320] on span "mammaly’s Lucky Belly Allergy Fit" at bounding box center [501, 325] width 129 height 10
paste div
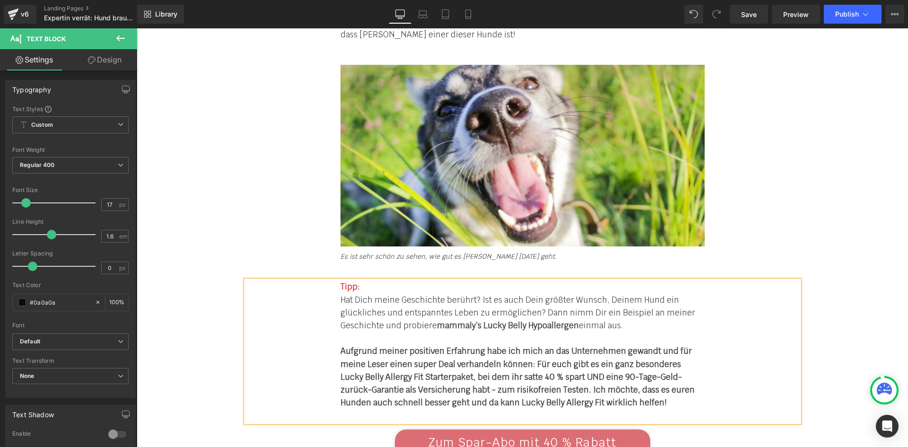
click at [377, 346] on b "Aufgrund meiner positiven Erfahrung habe ich mich an das Unternehmen gewandt un…" at bounding box center [517, 377] width 354 height 62
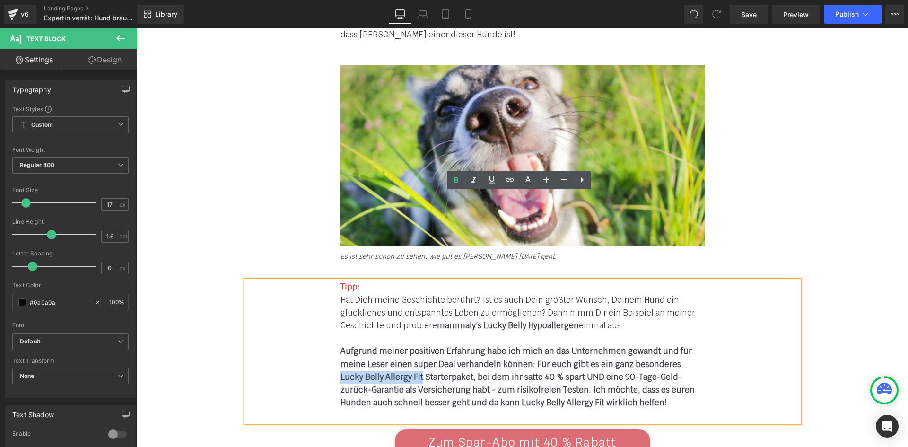
drag, startPoint x: 393, startPoint y: 286, endPoint x: 670, endPoint y: 276, distance: 277.2
click at [670, 346] on b "Aufgrund meiner positiven Erfahrung habe ich mich an das Unternehmen gewandt un…" at bounding box center [517, 377] width 354 height 62
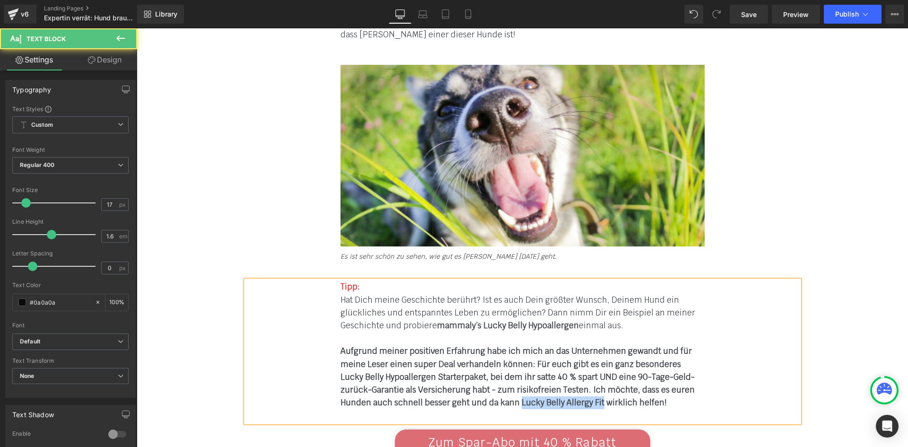
drag, startPoint x: 563, startPoint y: 313, endPoint x: 483, endPoint y: 313, distance: 79.9
click at [483, 346] on b "Aufgrund meiner positiven Erfahrung habe ich mich an das Unternehmen gewandt un…" at bounding box center [517, 377] width 354 height 62
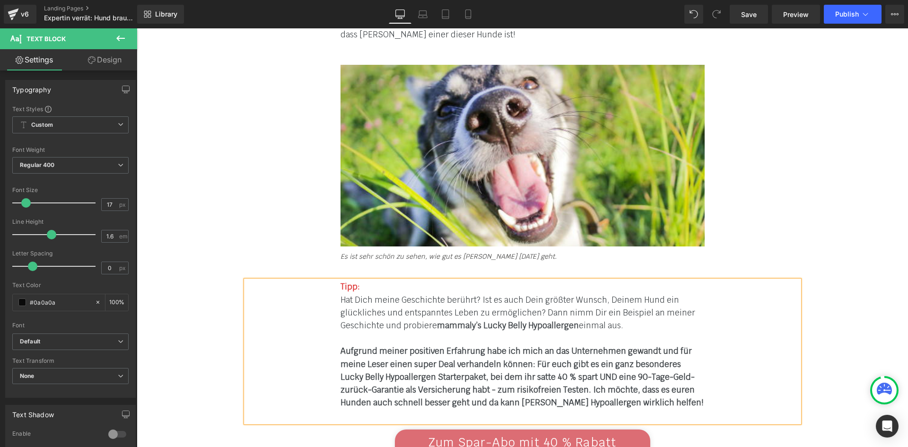
scroll to position [5627, 0]
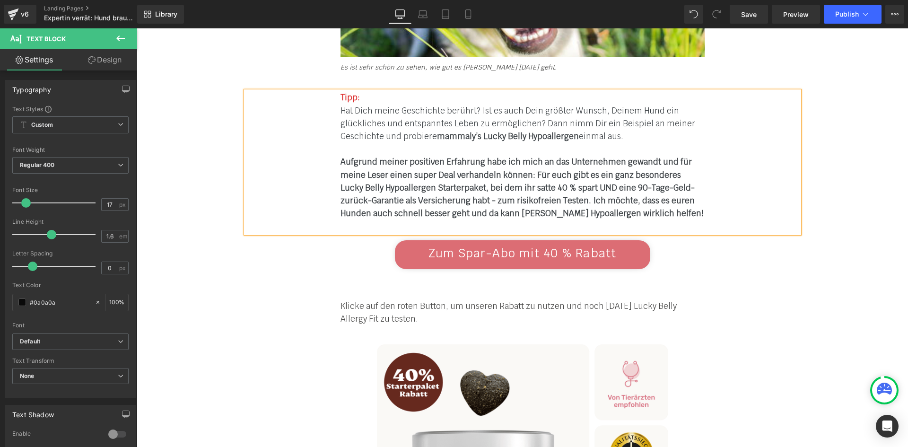
click at [666, 300] on p "Klicke auf den roten Button, um unseren Rabatt zu nutzen und noch heute Lucky B…" at bounding box center [522, 313] width 364 height 26
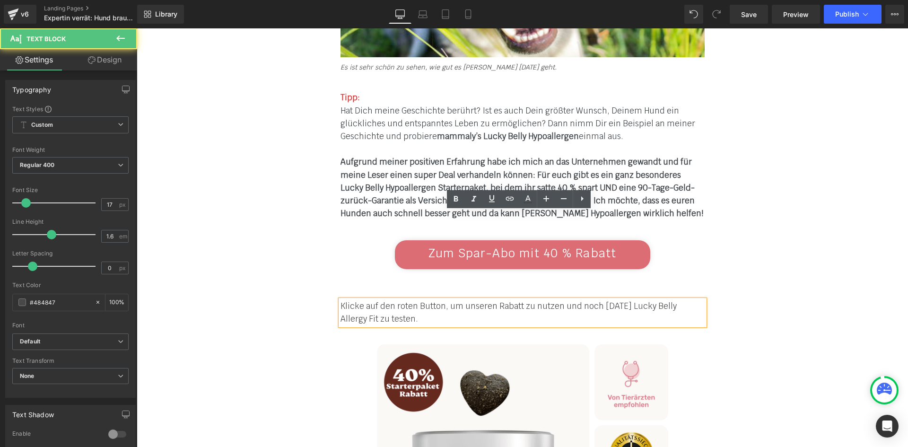
click at [663, 300] on p "Klicke auf den roten Button, um unseren Rabatt zu nutzen und noch heute Lucky B…" at bounding box center [522, 313] width 364 height 26
click at [701, 300] on div "Klicke auf den roten Button, um unseren Rabatt zu nutzen und noch heute Lucky B…" at bounding box center [522, 313] width 364 height 26
drag, startPoint x: 620, startPoint y: 217, endPoint x: 700, endPoint y: 217, distance: 79.4
click at [700, 300] on p "Klicke auf den roten Button, um unseren Rabatt zu nutzen und noch heute Lucky B…" at bounding box center [522, 313] width 364 height 26
paste div
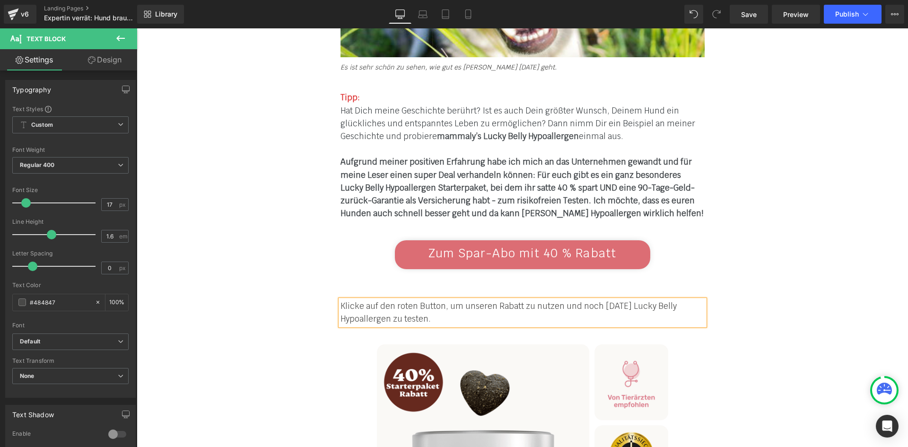
scroll to position [6535, 0]
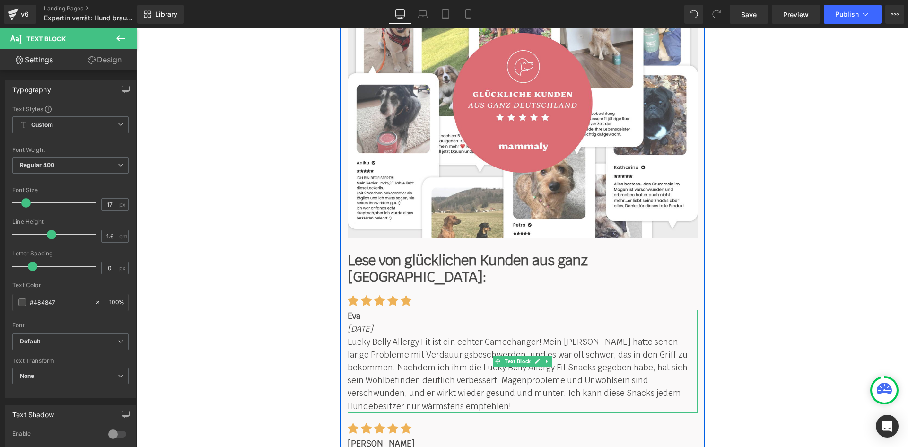
click at [415, 336] on p "Lucky Belly Allergy Fit ist ein echter Gamechanger! Mein Hund Bruno hatte schon…" at bounding box center [522, 374] width 350 height 77
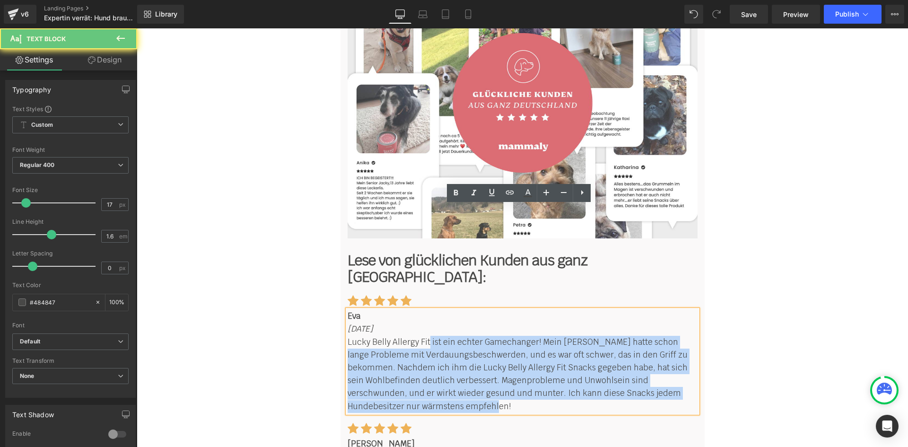
drag, startPoint x: 424, startPoint y: 235, endPoint x: 341, endPoint y: 238, distance: 82.8
click at [347, 310] on div "Eva 03.05.2024 Lucky Belly Allergy Fit ist ein echter Gamechanger! Mein Hund Br…" at bounding box center [522, 361] width 350 height 103
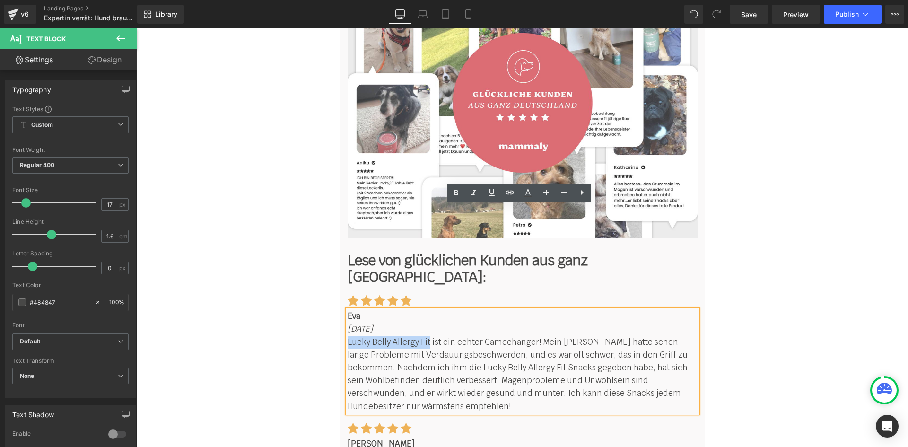
click at [347, 336] on p "Lucky Belly Allergy Fit ist ein echter Gamechanger! Mein Hund Bruno hatte schon…" at bounding box center [522, 374] width 350 height 77
paste div
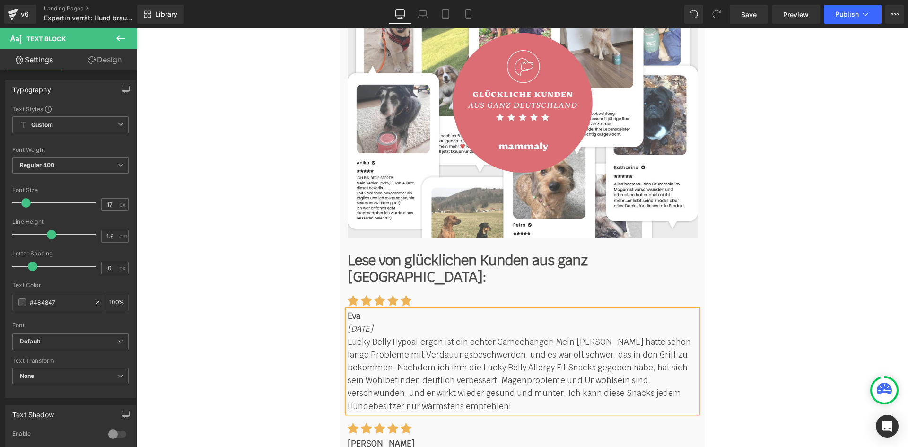
click at [553, 336] on p "Lucky Belly Hypoallergen ist ein echter Gamechanger! Mein Hund Bruno hatte scho…" at bounding box center [522, 374] width 350 height 77
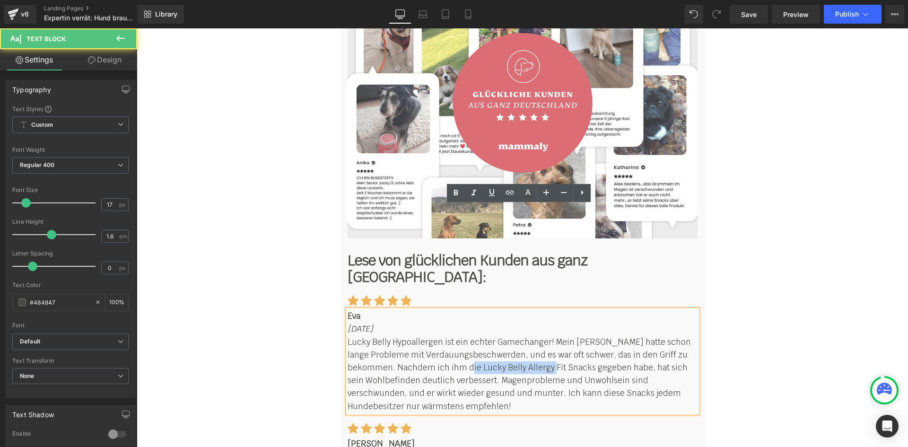
click at [473, 336] on p "Lucky Belly Hypoallergen ist ein echter Gamechanger! Mein Hund Bruno hatte scho…" at bounding box center [522, 374] width 350 height 77
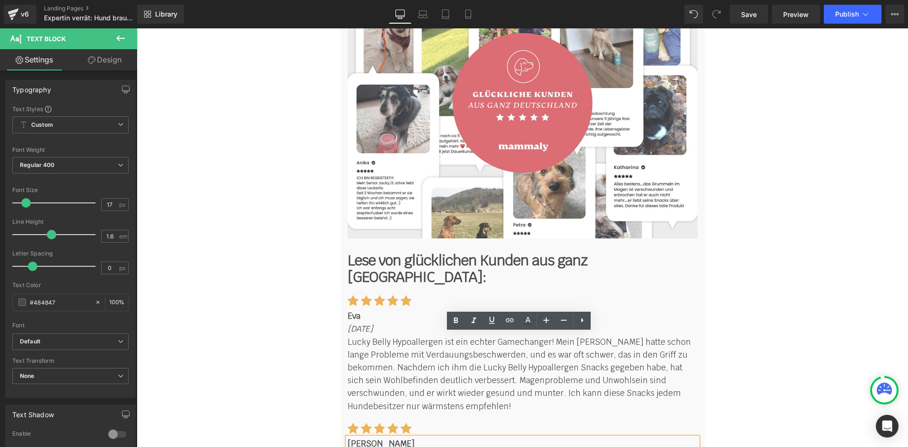
drag, startPoint x: 424, startPoint y: 363, endPoint x: 345, endPoint y: 366, distance: 78.5
paste div
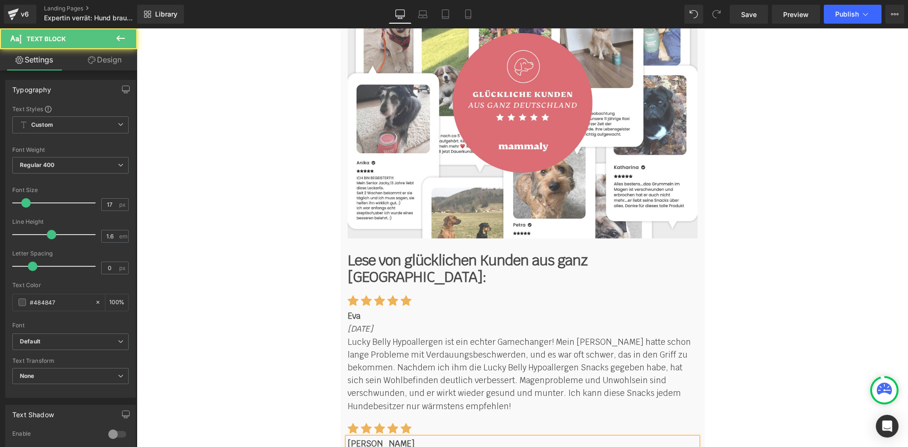
drag, startPoint x: 424, startPoint y: 389, endPoint x: 344, endPoint y: 388, distance: 79.9
drag, startPoint x: 655, startPoint y: 405, endPoint x: 616, endPoint y: 405, distance: 38.8
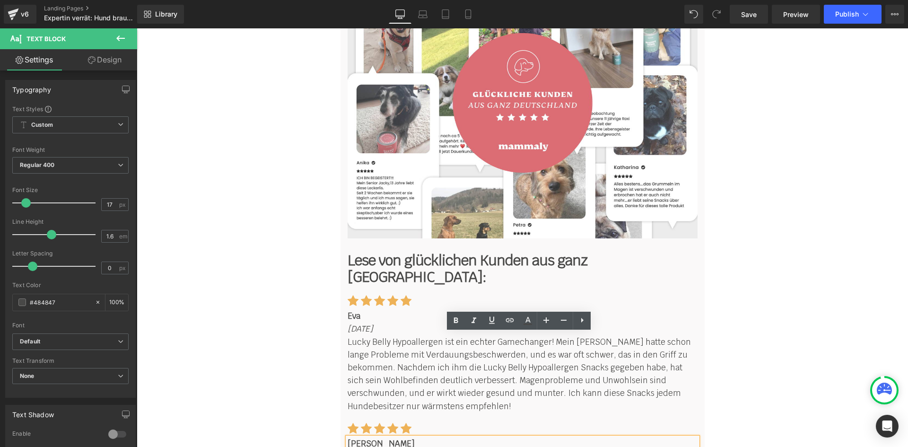
drag, startPoint x: 577, startPoint y: 404, endPoint x: 656, endPoint y: 404, distance: 78.5
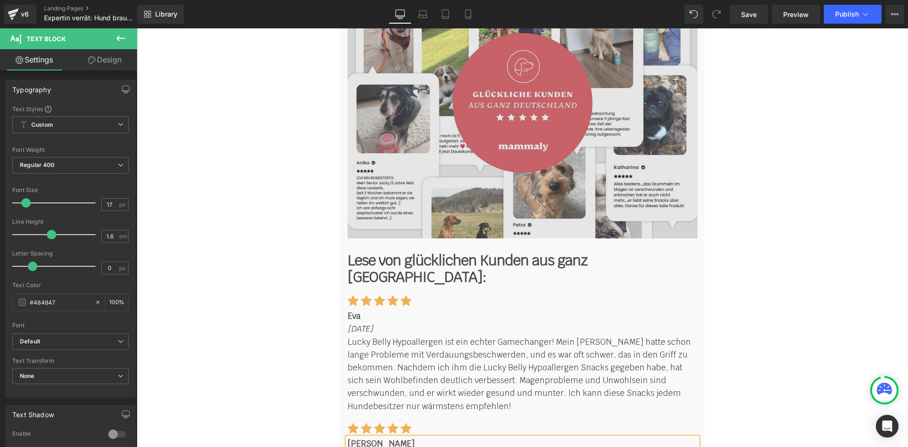
scroll to position [6777, 0]
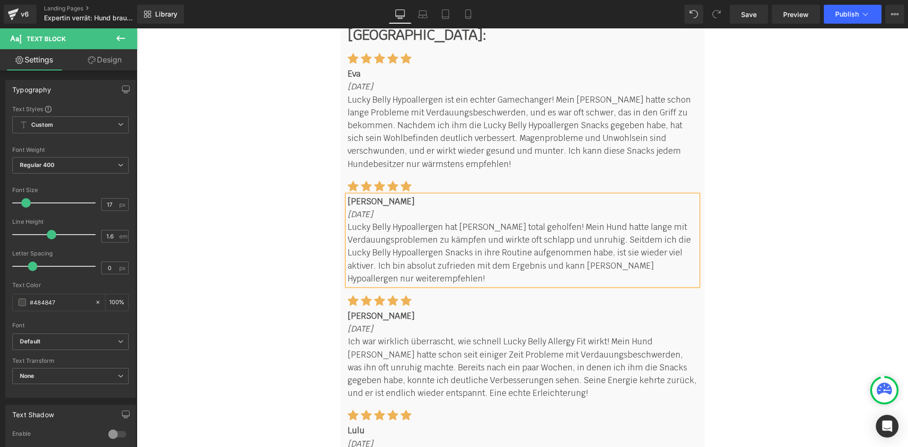
click at [562, 335] on p "Ich war wirklich überrascht, wie schnell Lucky Belly Allergy Fit wirkt! Mein Hu…" at bounding box center [522, 367] width 350 height 64
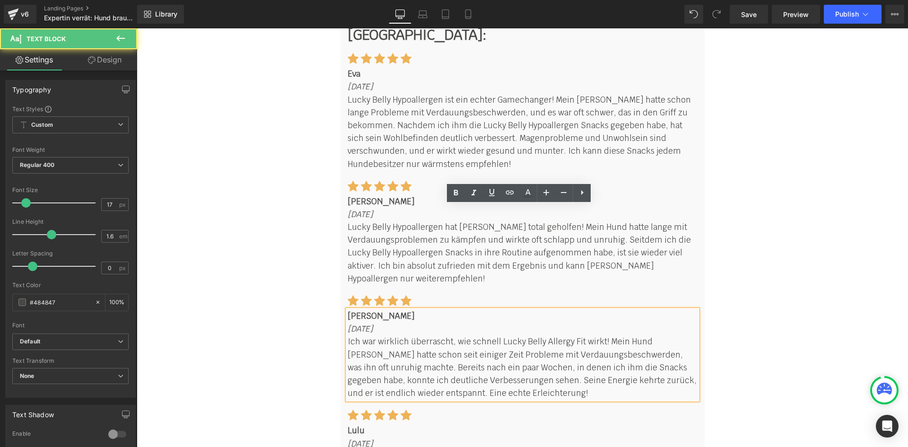
click at [576, 335] on p "Ich war wirklich überrascht, wie schnell Lucky Belly Allergy Fit wirkt! Mein Hu…" at bounding box center [522, 367] width 350 height 64
click at [497, 335] on p "Ich war wirklich überrascht, wie schnell Lucky Belly Allergy Fit wirkt! Mein Hu…" at bounding box center [522, 367] width 350 height 64
paste div
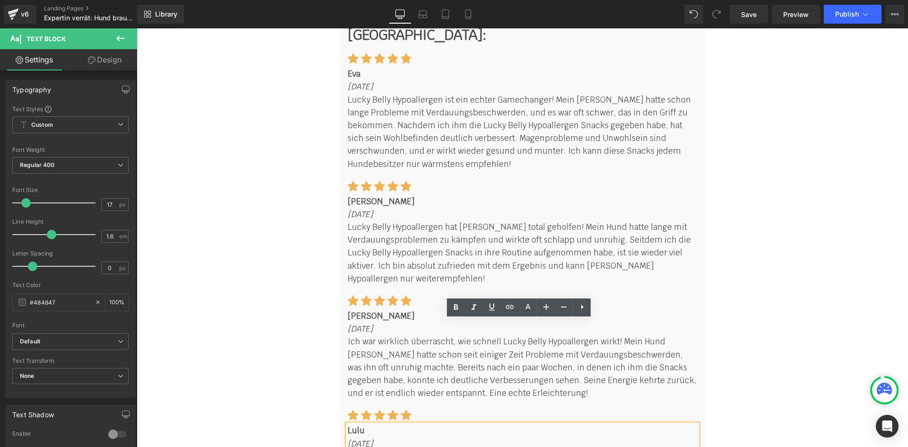
paste div
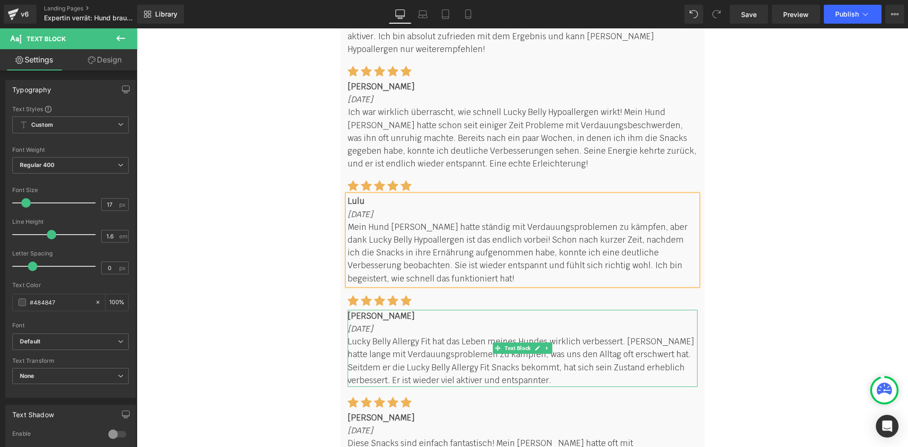
click at [448, 335] on p "Lucky Belly Allergy Fit hat das Leben meines Hundes wirklich verbessert. Rocky …" at bounding box center [522, 361] width 350 height 52
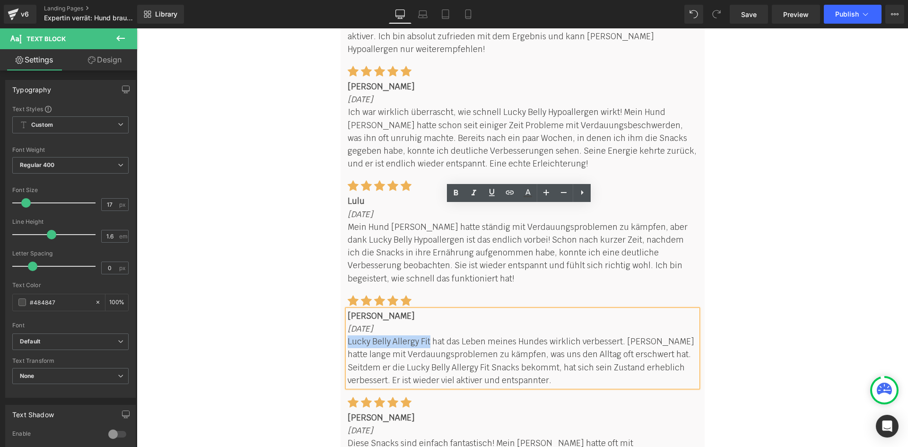
drag, startPoint x: 424, startPoint y: 234, endPoint x: 346, endPoint y: 236, distance: 79.0
click at [347, 335] on p "Lucky Belly Allergy Fit hat das Leben meines Hundes wirklich verbessert. Rocky …" at bounding box center [522, 361] width 350 height 52
paste div
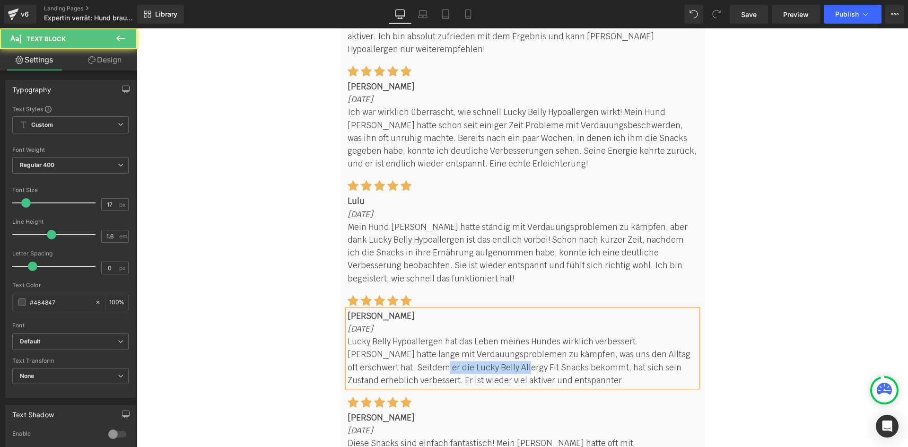
drag, startPoint x: 449, startPoint y: 264, endPoint x: 368, endPoint y: 260, distance: 80.9
click at [368, 335] on p "Lucky Belly Hypoallergen hat das Leben meines Hundes wirklich verbessert. Rocky…" at bounding box center [522, 361] width 350 height 52
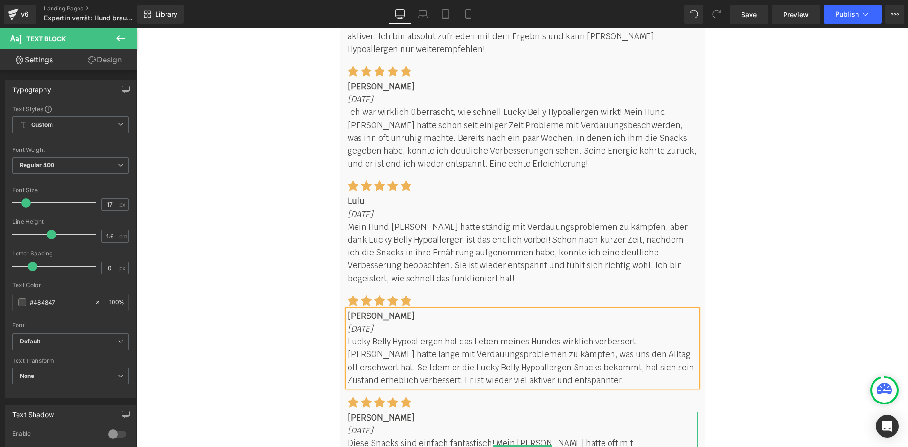
drag, startPoint x: 598, startPoint y: 349, endPoint x: 518, endPoint y: 353, distance: 80.5
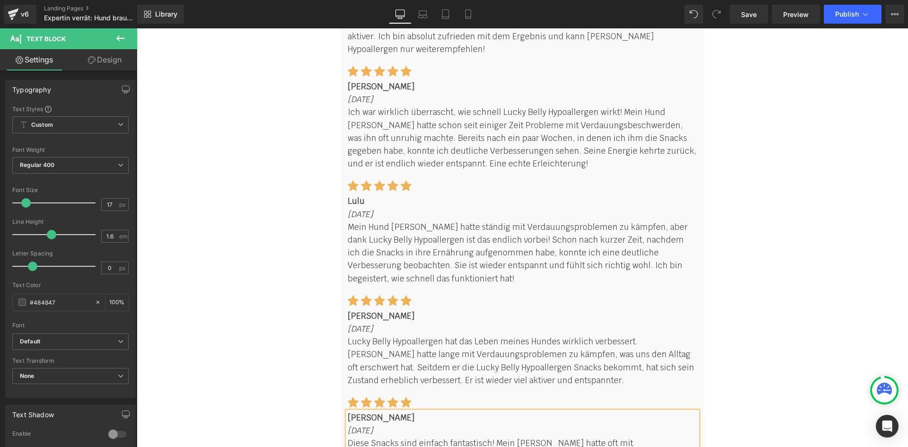
paste div
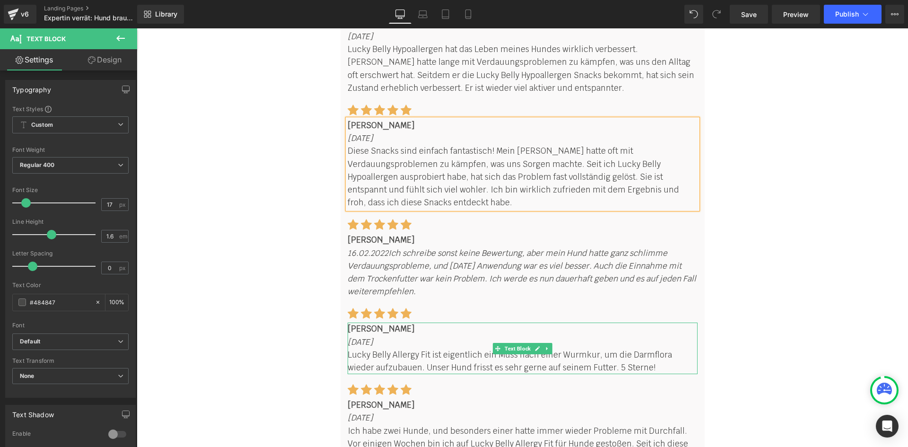
click at [445, 348] on p "Lucky Belly Allergy Fit ist eigentlich ein Muss nach einer Wurmkur, um die Darm…" at bounding box center [522, 361] width 350 height 26
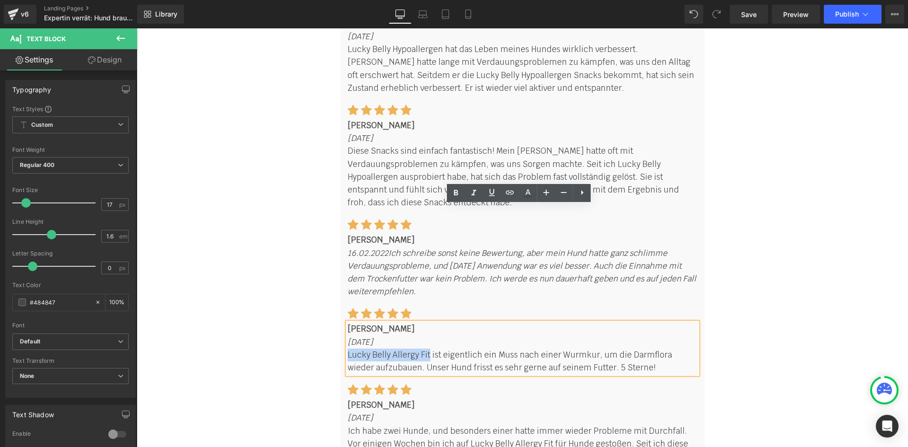
drag, startPoint x: 424, startPoint y: 236, endPoint x: 345, endPoint y: 235, distance: 79.9
click at [347, 348] on p "Lucky Belly Allergy Fit ist eigentlich ein Muss nach einer Wurmkur, um die Darm…" at bounding box center [522, 361] width 350 height 26
paste div
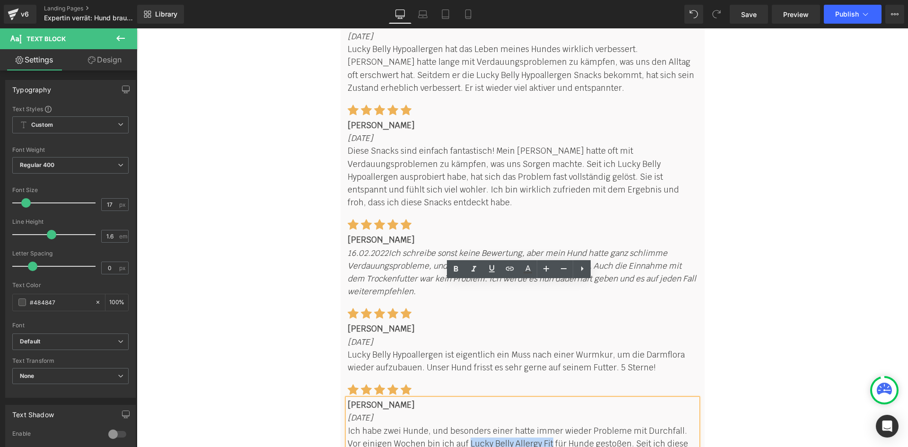
drag, startPoint x: 522, startPoint y: 324, endPoint x: 448, endPoint y: 324, distance: 74.2
paste div
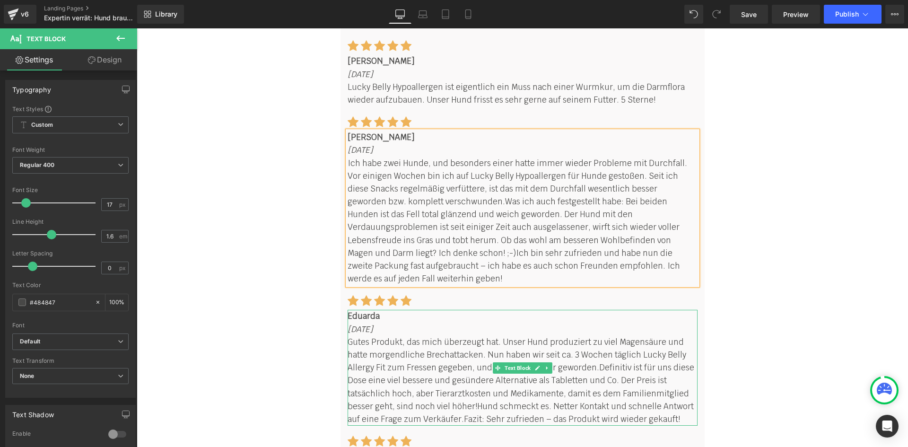
click at [394, 336] on p "Gutes Produkt, das mich überzeugt hat. Unser Hund produziert zu viel Magensäure…" at bounding box center [522, 381] width 350 height 90
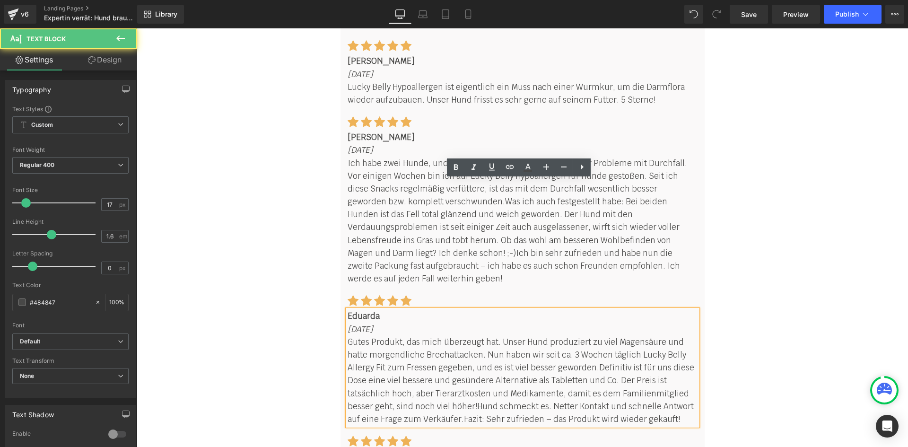
click at [381, 336] on p "Gutes Produkt, das mich überzeugt hat. Unser Hund produziert zu viel Magensäure…" at bounding box center [522, 381] width 350 height 90
click at [634, 336] on p "Gutes Produkt, das mich überzeugt hat. Unser Hund produziert zu viel Magensäure…" at bounding box center [522, 381] width 350 height 90
paste div
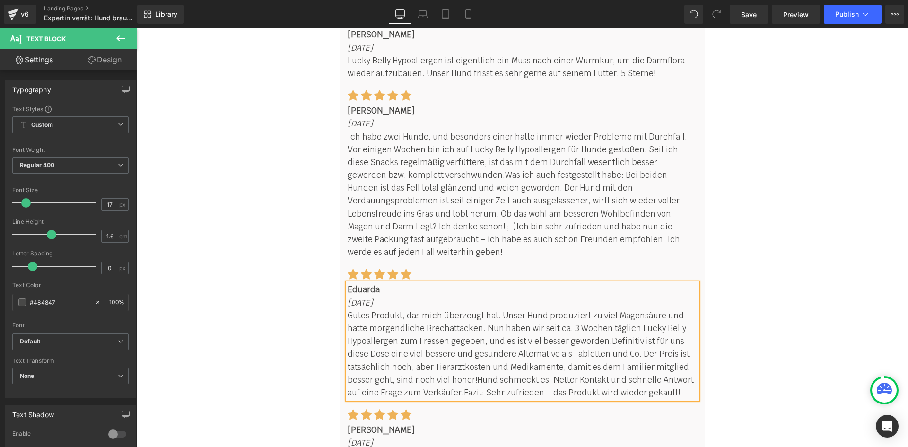
scroll to position [7755, 0]
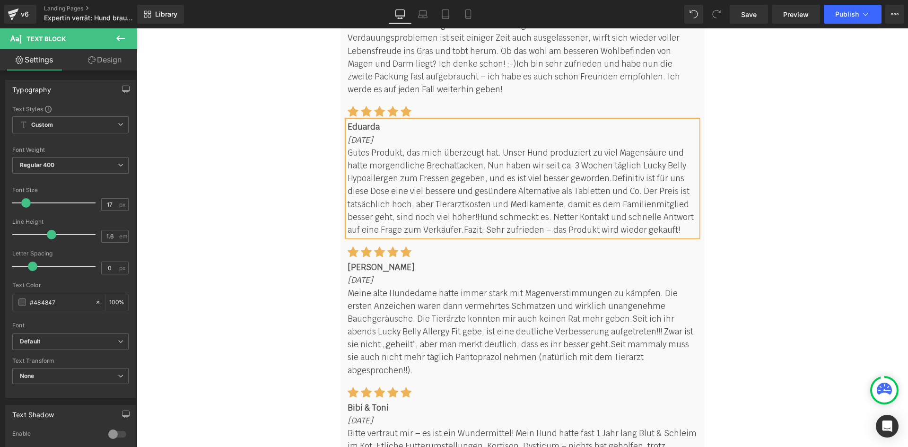
click at [386, 313] on span "Seit ich ihr abends Lucky Belly Allergy Fit gebe, ist eine deutliche Verbesseru…" at bounding box center [520, 331] width 346 height 36
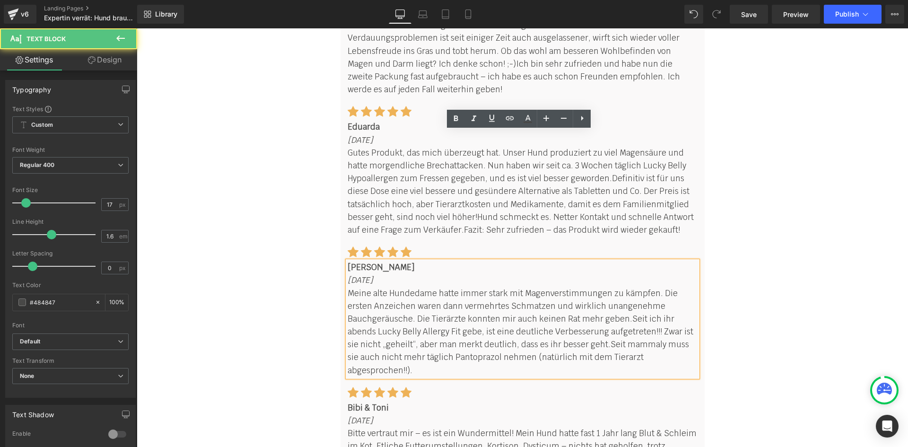
click at [380, 313] on span "Seit ich ihr abends Lucky Belly Allergy Fit gebe, ist eine deutliche Verbesseru…" at bounding box center [520, 331] width 346 height 36
click at [627, 313] on span "Seit ich ihr abends Lucky Belly Allergy Fit gebe, ist eine deutliche Verbesseru…" at bounding box center [520, 331] width 346 height 36
paste div
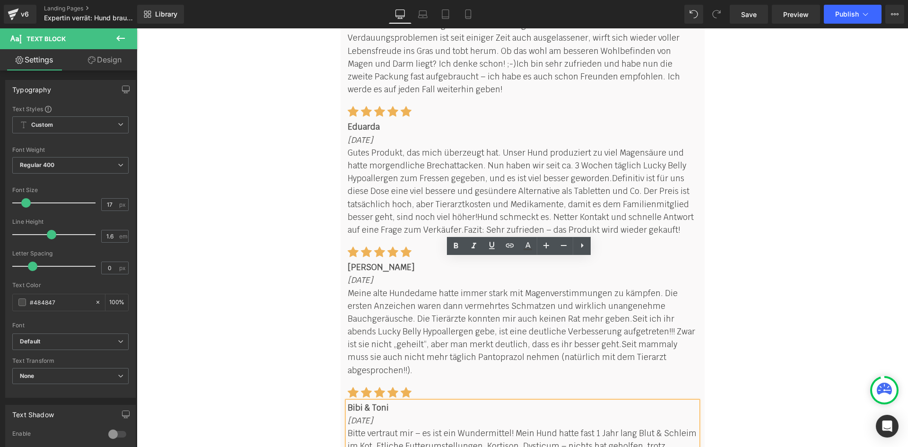
drag, startPoint x: 547, startPoint y: 329, endPoint x: 468, endPoint y: 328, distance: 79.4
paste div
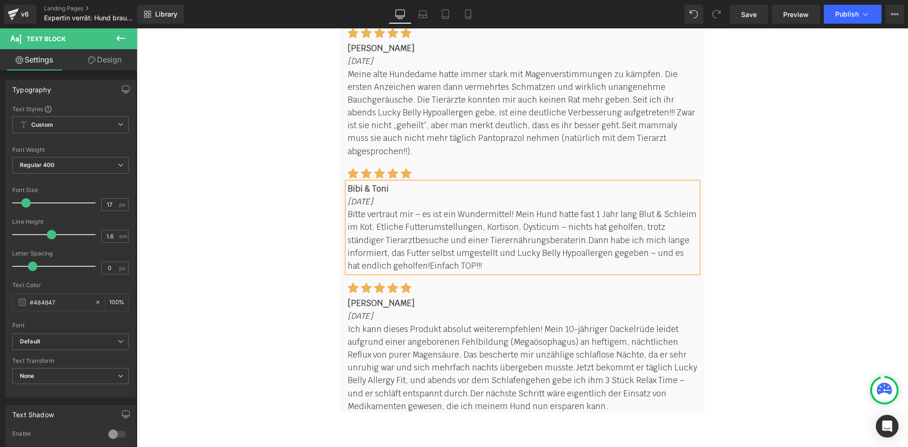
click at [386, 362] on span "Jetzt bekommt er täglich Lucky Belly Allergy Fit, und abends vor dem Schlafenge…" at bounding box center [521, 380] width 349 height 36
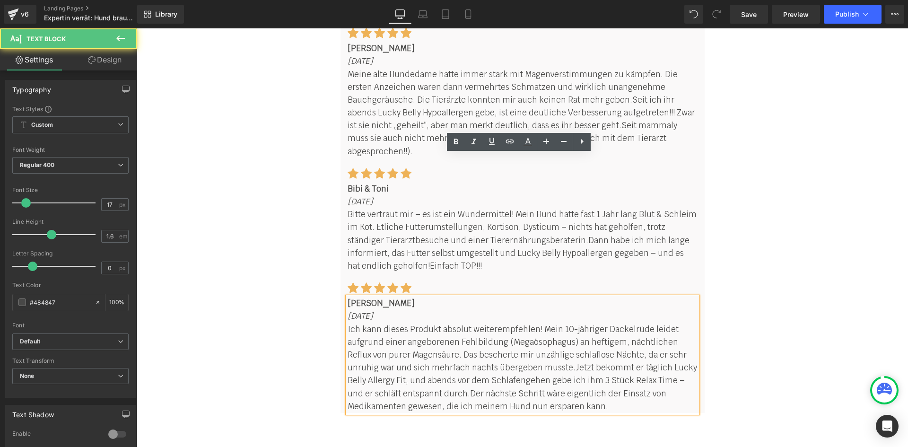
click at [381, 362] on span "Jetzt bekommt er täglich Lucky Belly Allergy Fit, und abends vor dem Schlafenge…" at bounding box center [521, 380] width 349 height 36
click at [633, 362] on span "Jetzt bekommt er täglich Lucky Belly Allergy Fit, und abends vor dem Schlafenge…" at bounding box center [521, 380] width 349 height 36
paste div
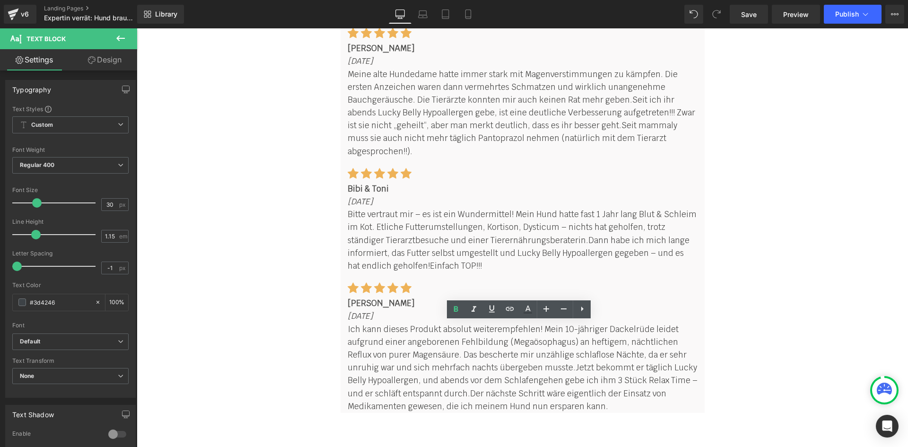
drag, startPoint x: 508, startPoint y: 347, endPoint x: 366, endPoint y: 346, distance: 141.3
paste div
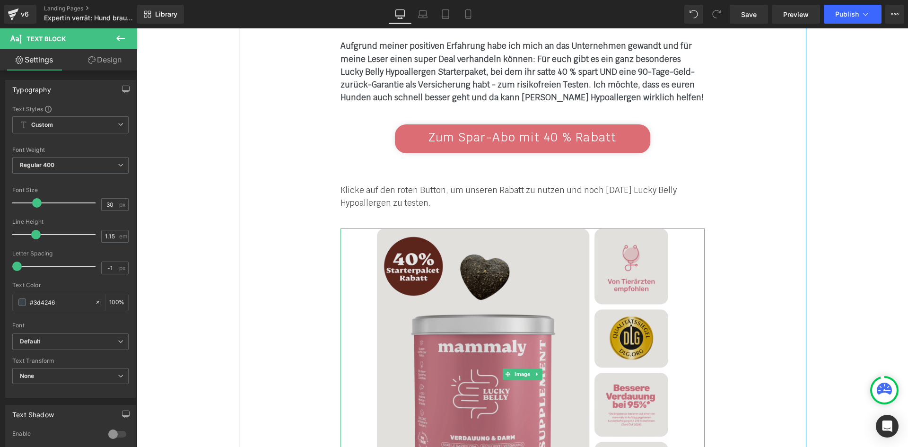
scroll to position [5767, 0]
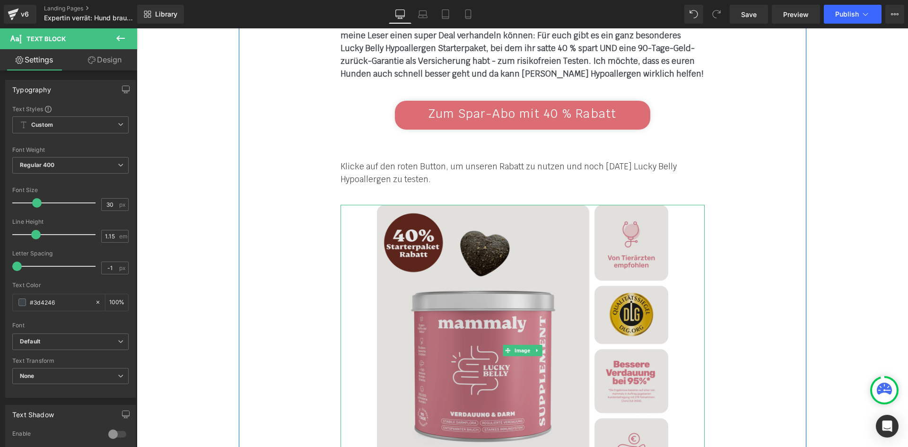
click at [471, 229] on img at bounding box center [522, 350] width 291 height 291
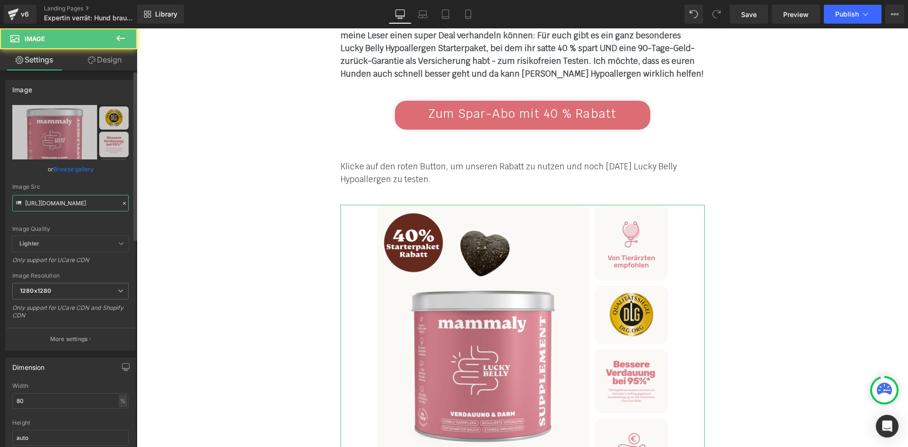
click at [55, 197] on input "https://cdn.shopify.com/s/files/1/0412/4576/9888/files/Lucky_Belly_starter_pack…" at bounding box center [70, 203] width 116 height 17
paste input "/products/lucky-belly-hypoallergen-2"
type input "/products/lucky-belly-hypoallergen-2"
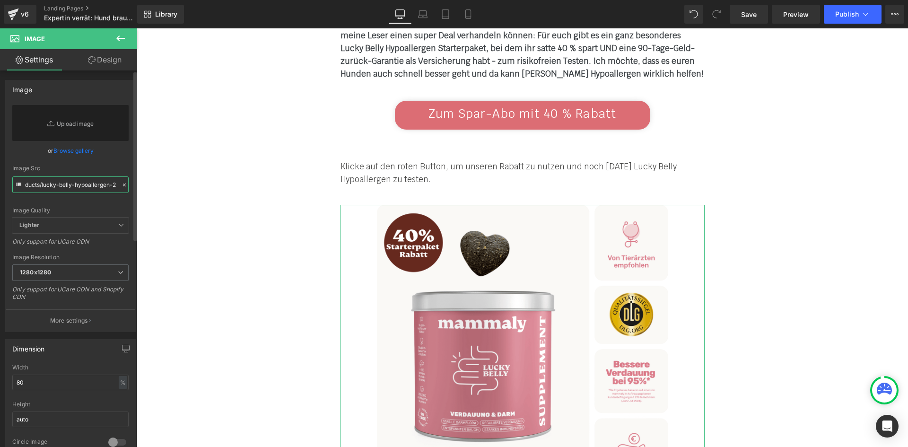
scroll to position [0, 0]
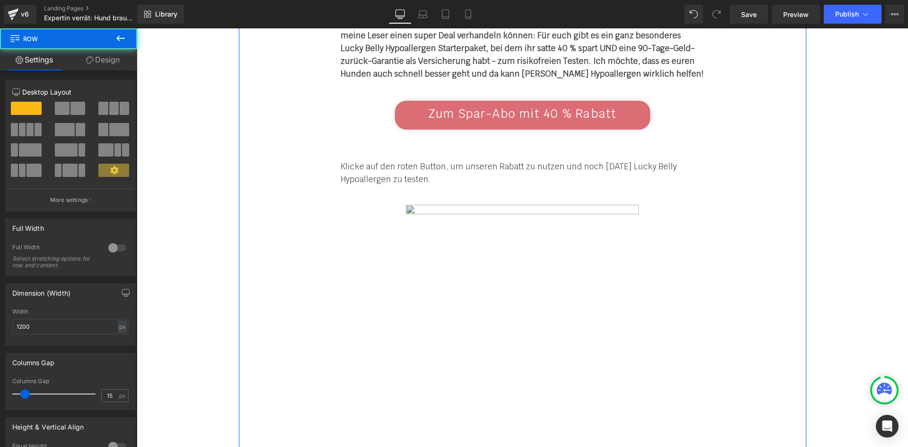
click at [427, 205] on img at bounding box center [522, 350] width 291 height 291
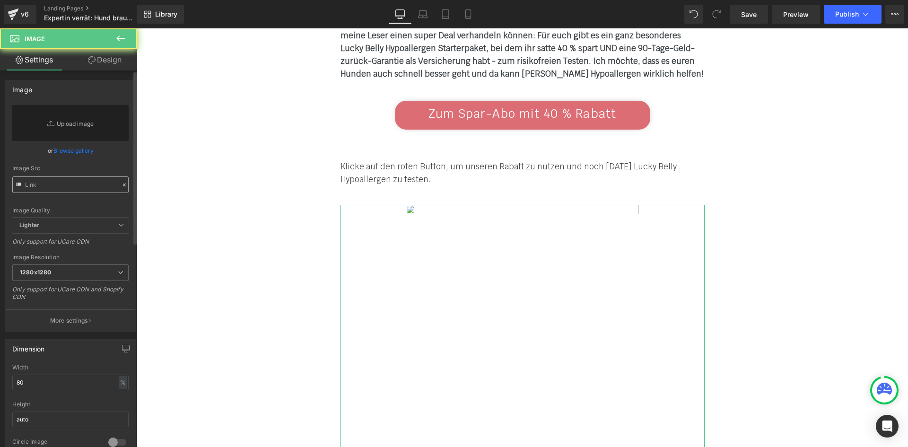
click at [71, 190] on input "text" at bounding box center [70, 184] width 116 height 17
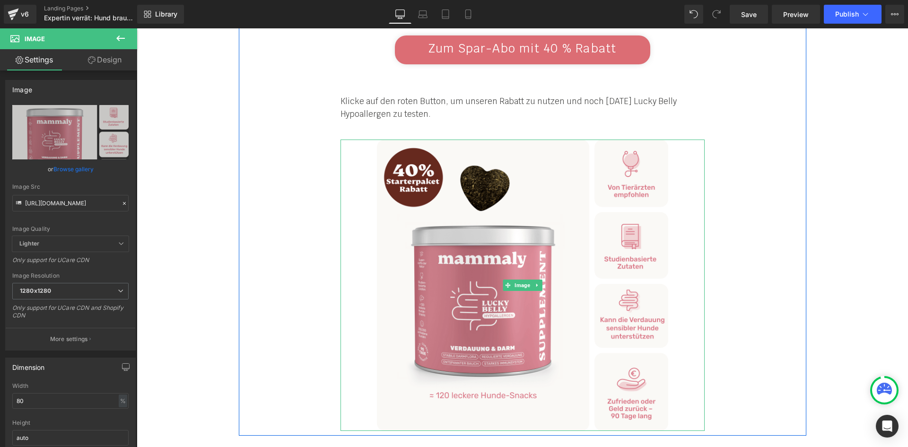
scroll to position [5861, 0]
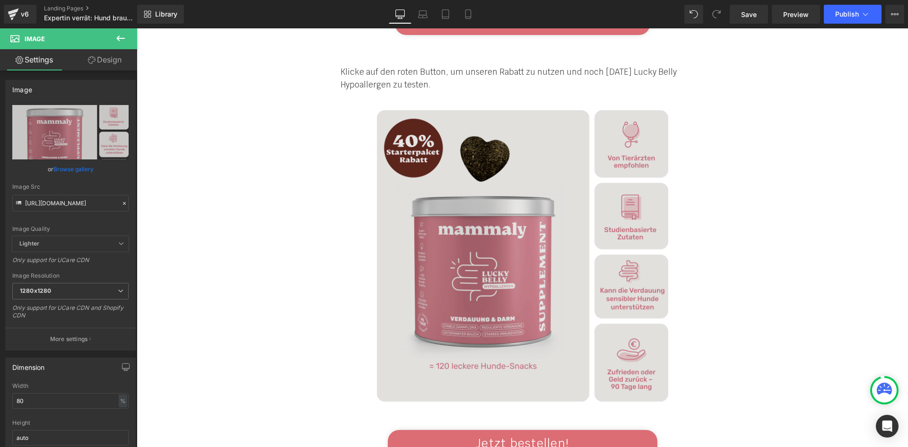
type input "https://cdn.shopify.com/s/files/1/0412/4576/9888/files/Lucky_Belly_Hypoallergen…"
click at [441, 245] on img at bounding box center [522, 255] width 291 height 291
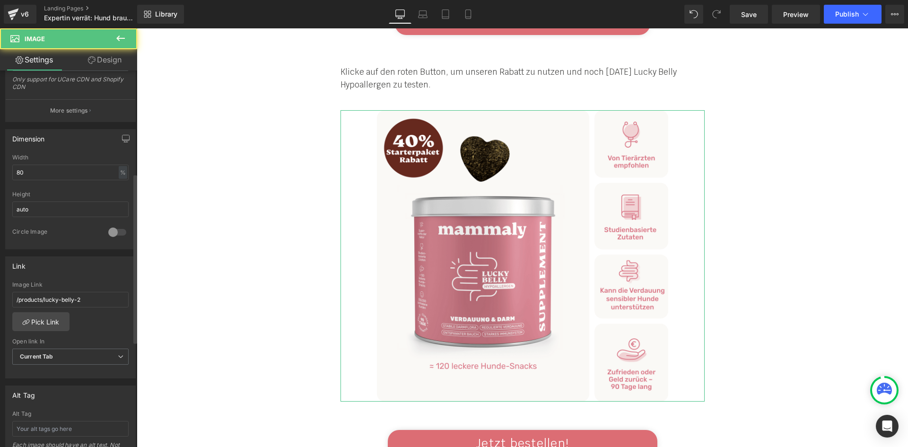
scroll to position [236, 0]
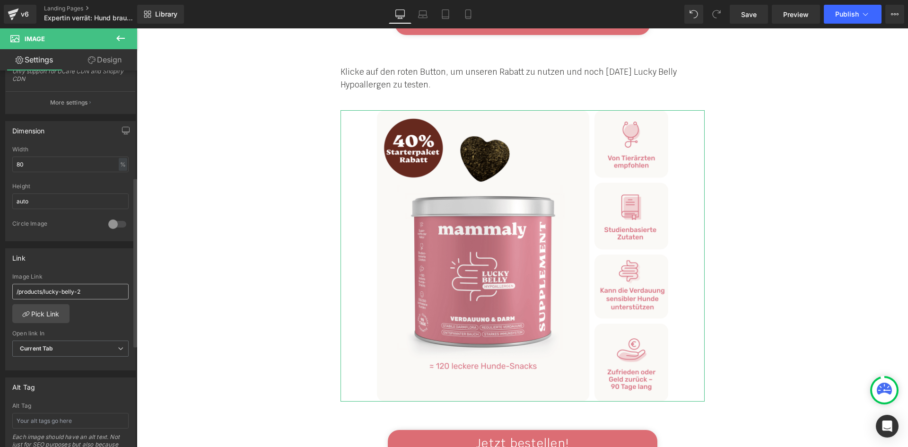
click at [78, 291] on input "/products/lucky-belly-2" at bounding box center [70, 292] width 116 height 16
type input "/products/lucky-belly-hypoallergen-2"
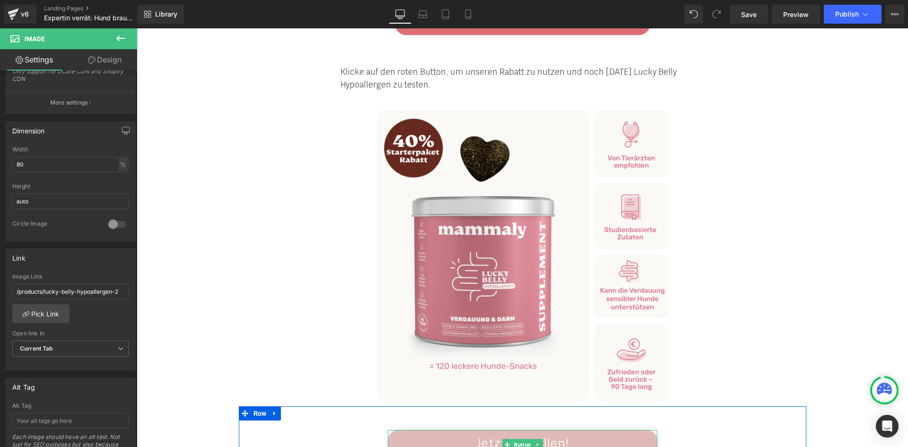
click at [432, 430] on link "Jetzt bestellen!" at bounding box center [522, 444] width 269 height 29
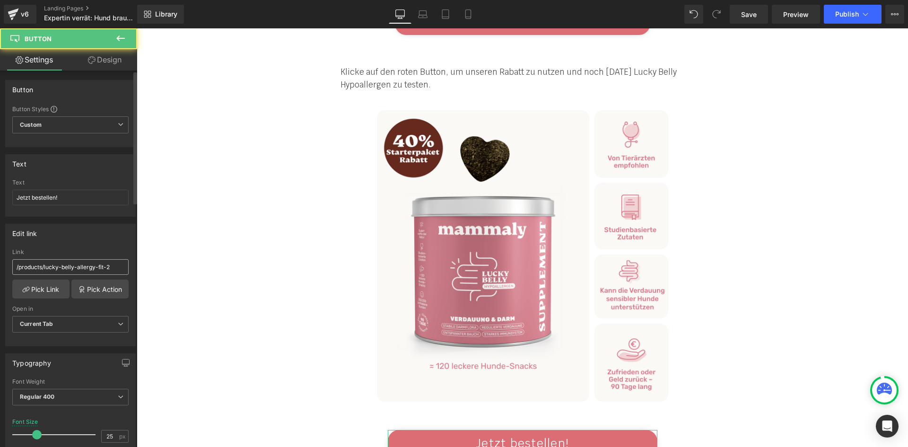
click at [101, 262] on input "/products/lucky-belly-allergy-fit-2" at bounding box center [70, 267] width 116 height 16
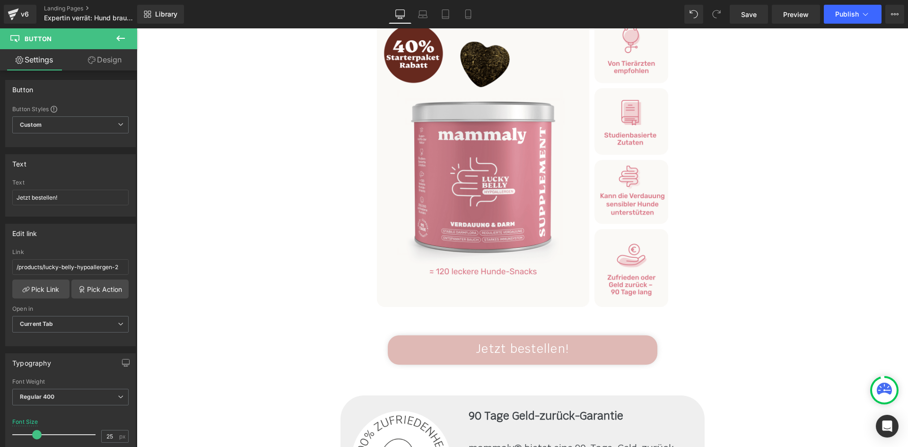
type input "/products/lucky-belly-hypoallergen-2"
click at [455, 335] on link "Jetzt bestellen!" at bounding box center [522, 349] width 269 height 29
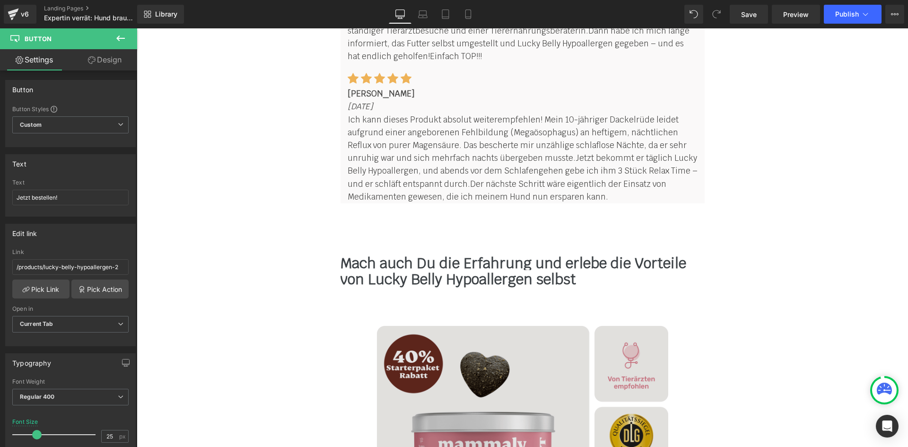
scroll to position [8319, 0]
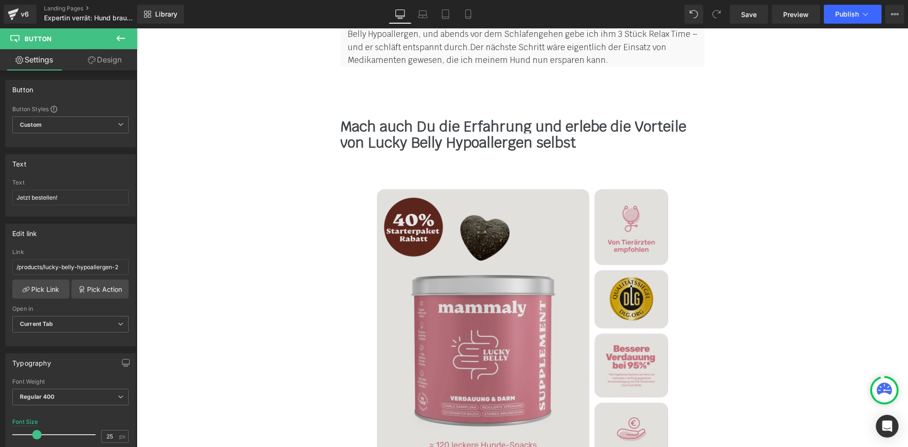
click at [442, 207] on img at bounding box center [522, 334] width 291 height 291
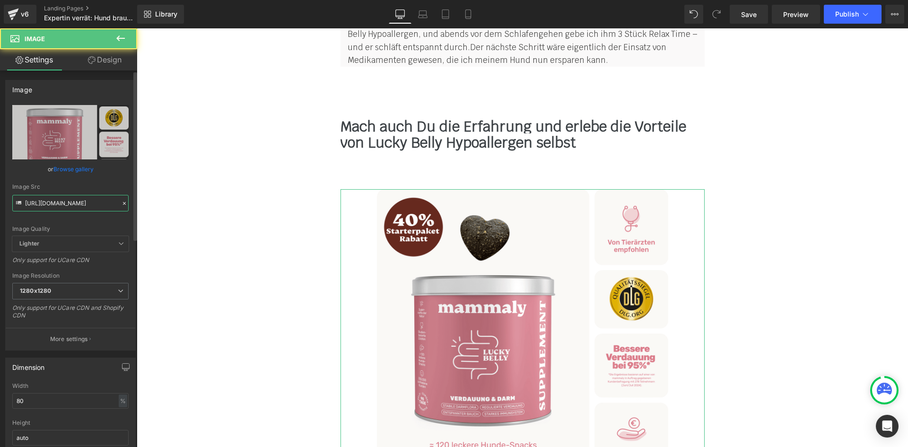
click at [87, 199] on input "https://cdn.shopify.com/s/files/1/0412/4576/9888/files/Lucky_Belly_starter_pack…" at bounding box center [70, 203] width 116 height 17
paste input "Hypoallergen_starter_package.png?v=1758117814"
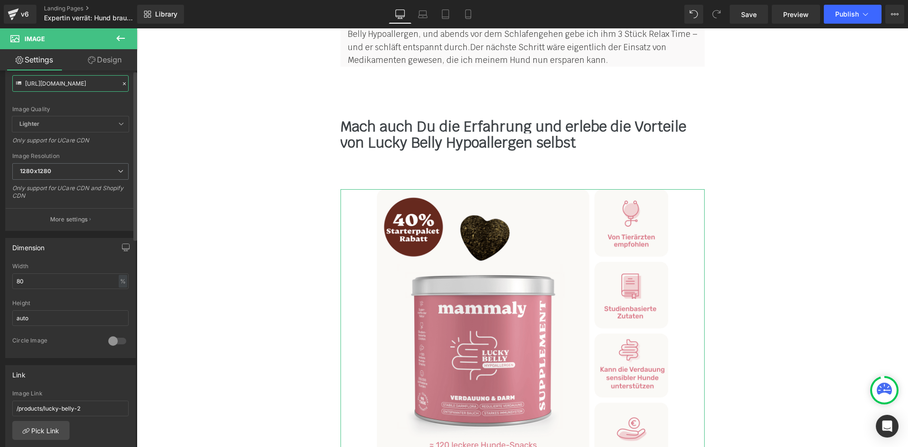
scroll to position [142, 0]
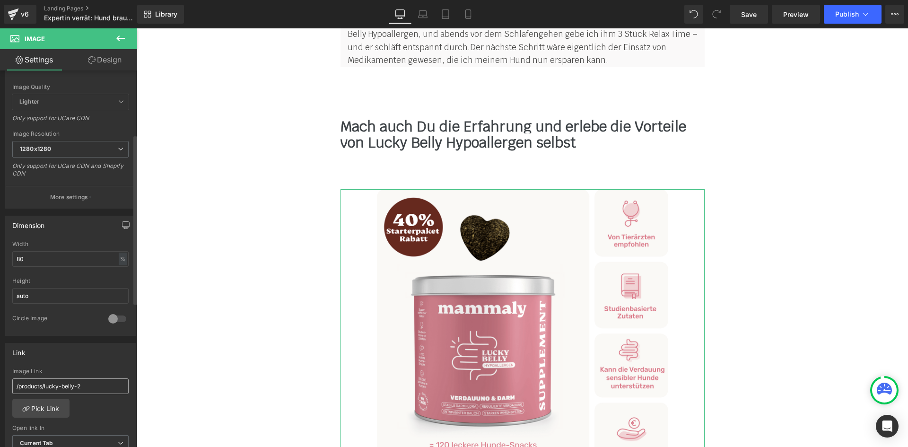
type input "https://cdn.shopify.com/s/files/1/0412/4576/9888/files/Lucky_Belly_Hypoallergen…"
click at [75, 390] on input "/products/lucky-belly-2" at bounding box center [70, 386] width 116 height 16
paste input "hypoallergen-"
type input "/products/lucky-belly-hypoallergen-2"
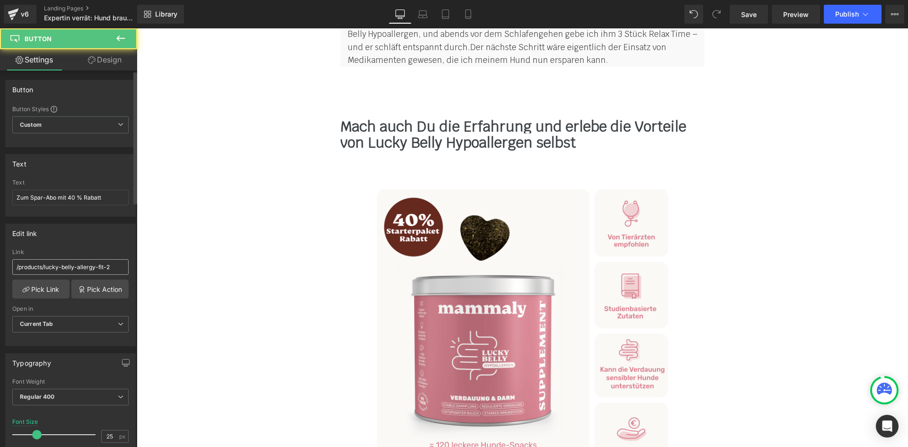
click at [74, 266] on input "/products/lucky-belly-allergy-fit-2" at bounding box center [70, 267] width 116 height 16
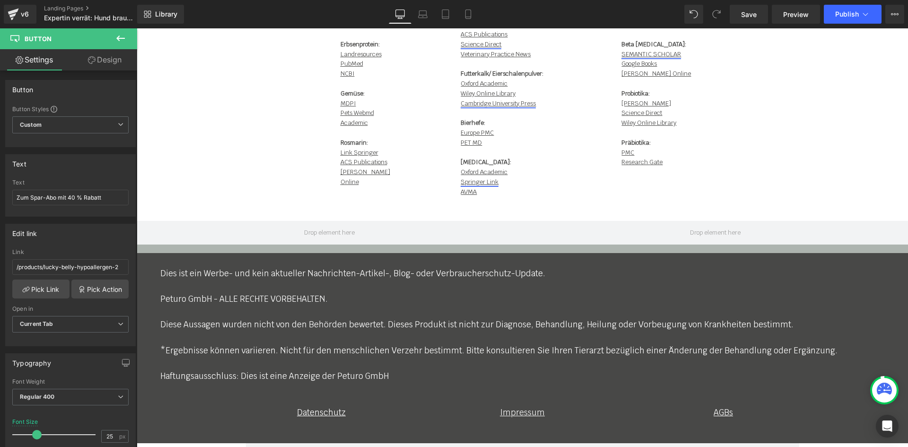
scroll to position [9283, 0]
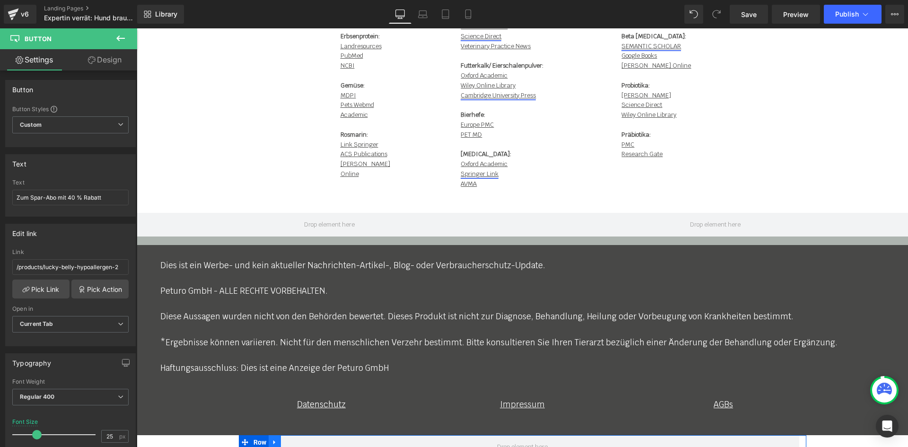
type input "/products/lucky-belly-hypoallergen-2"
click at [271, 438] on icon at bounding box center [274, 441] width 7 height 7
click at [299, 439] on icon at bounding box center [299, 442] width 7 height 7
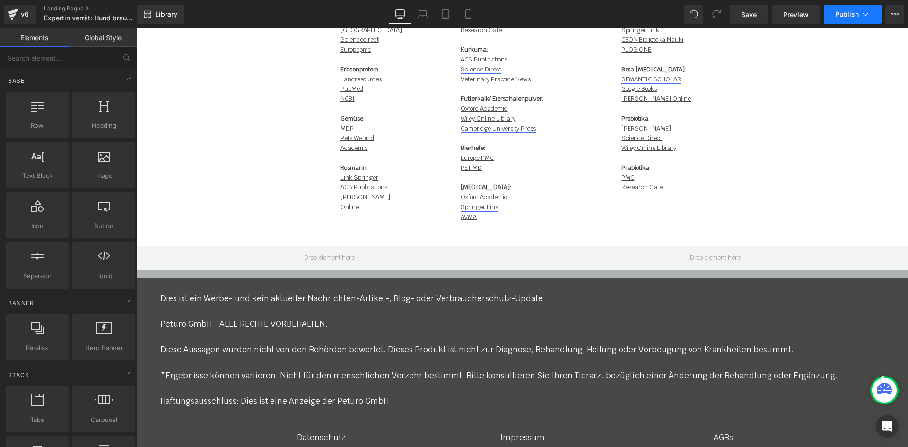
click at [845, 18] on button "Publish" at bounding box center [852, 14] width 58 height 19
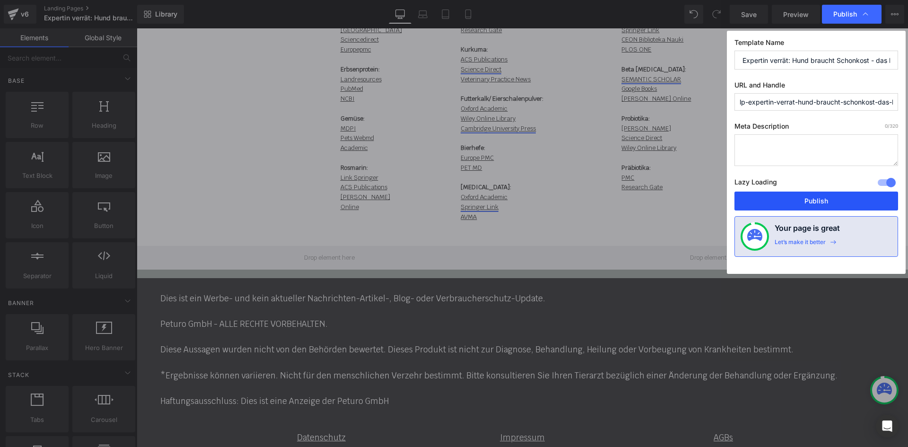
drag, startPoint x: 802, startPoint y: 198, endPoint x: 448, endPoint y: 140, distance: 359.2
click at [802, 198] on button "Publish" at bounding box center [816, 200] width 164 height 19
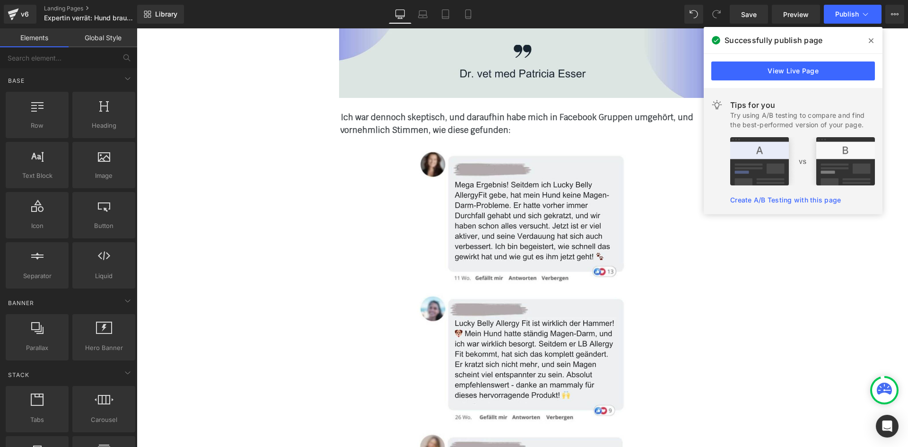
scroll to position [2781, 0]
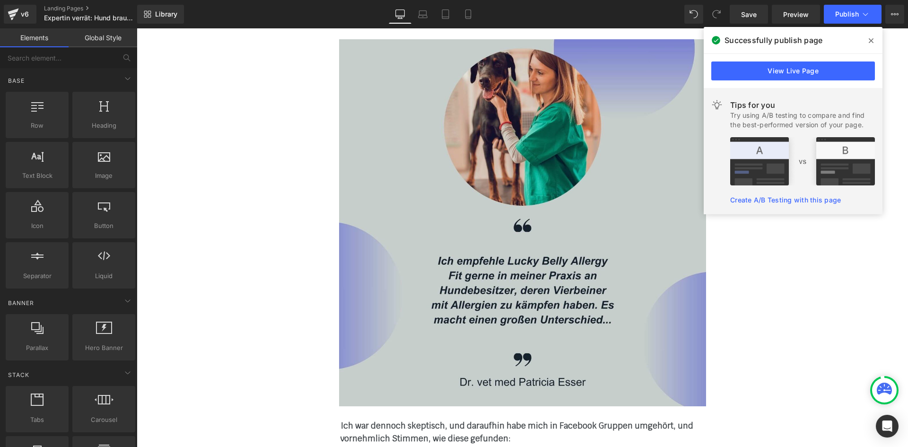
click at [493, 155] on img at bounding box center [522, 222] width 367 height 367
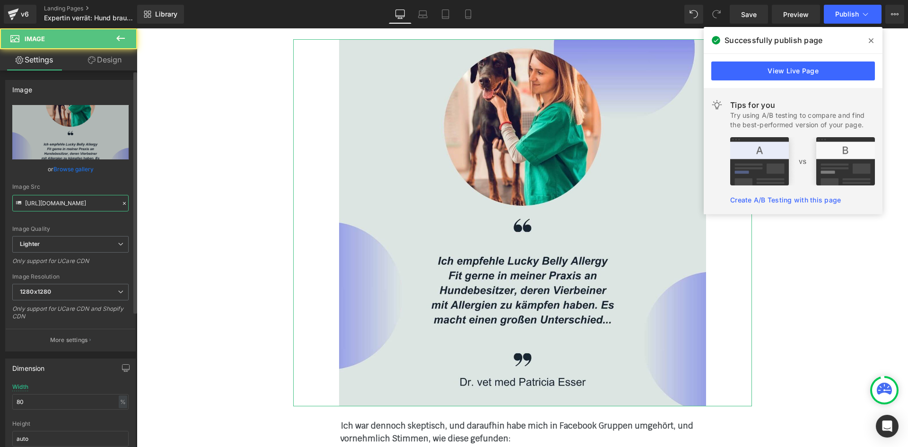
click at [85, 203] on input "https://ucarecdn.com/9a090334-bed1-4074-ba86-a8a1dcbcf757/-/format/auto/-/previ…" at bounding box center [70, 203] width 116 height 17
paste input "cdn.shopify.com/s/files/1/0412/4576/9888/files/LBH-vet-quote.jpg?v=1758118386"
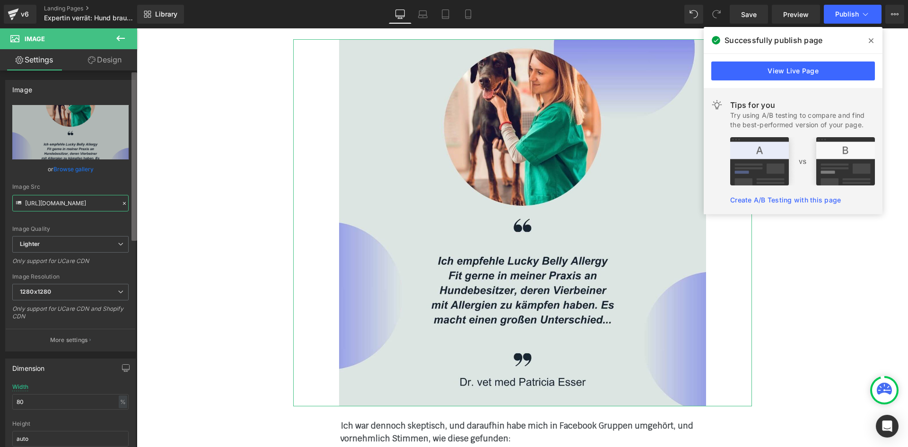
scroll to position [0, 152]
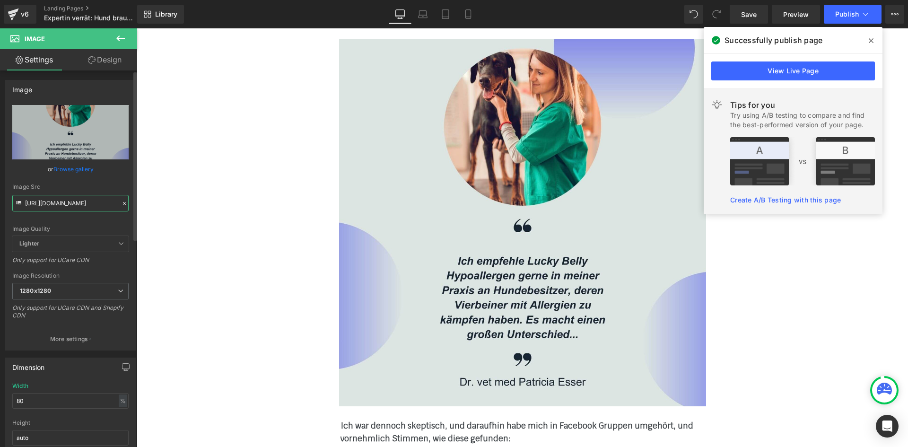
type input "https://cdn.shopify.com/s/files/1/0412/4576/9888/files/LBH-vet-quote_1280x1280.…"
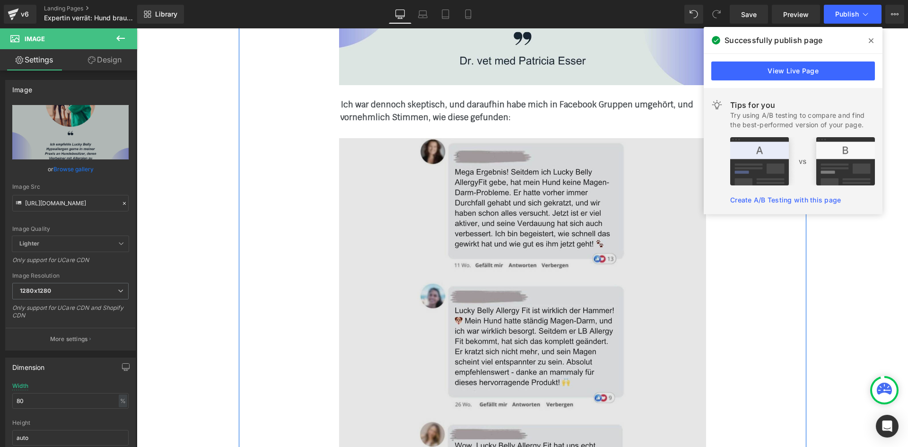
scroll to position [3206, 0]
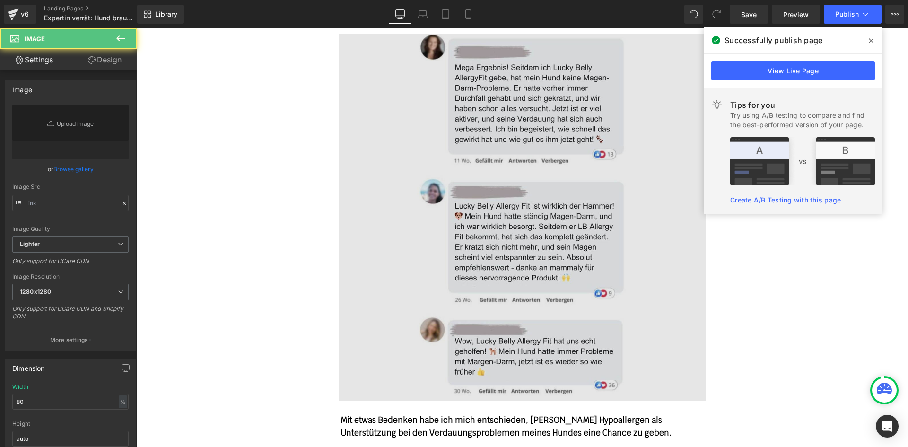
click at [455, 214] on img at bounding box center [522, 217] width 367 height 367
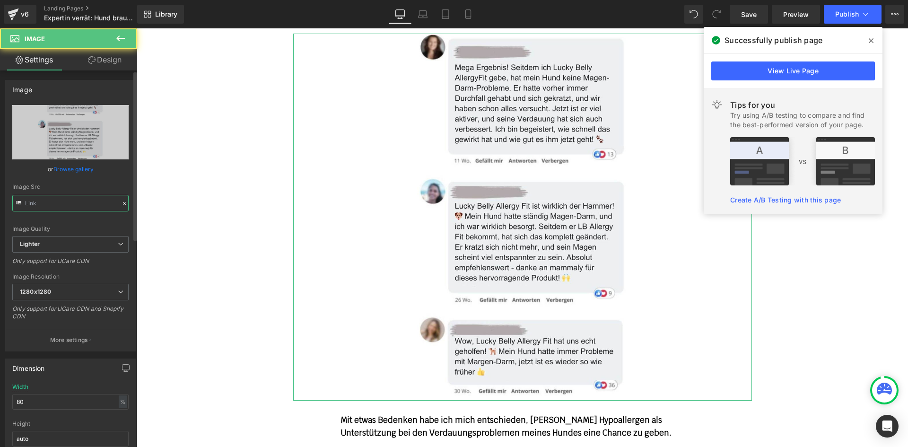
click at [90, 206] on input "text" at bounding box center [70, 203] width 116 height 17
paste input "cdn.shopify.com/s/files/1/0412/4576/9888/files/LBH-facebook-reviews.jpg?v=17581…"
type input "https://cdn.shopify.com/s/files/1/0412/4576/9888/files/LBH-facebook-reviews.jpg…"
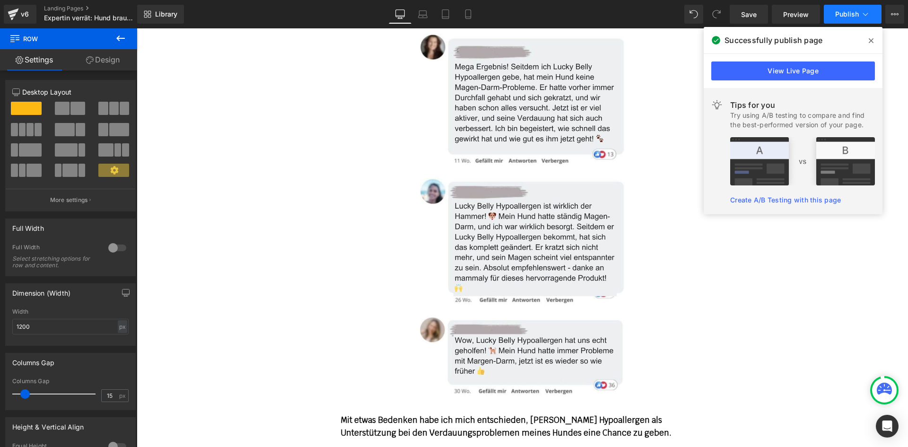
click at [850, 15] on span "Publish" at bounding box center [847, 14] width 24 height 8
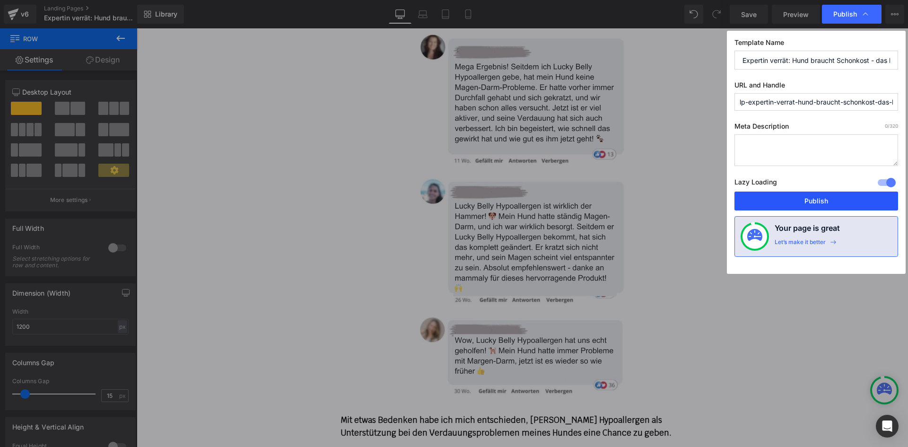
click at [809, 203] on button "Publish" at bounding box center [816, 200] width 164 height 19
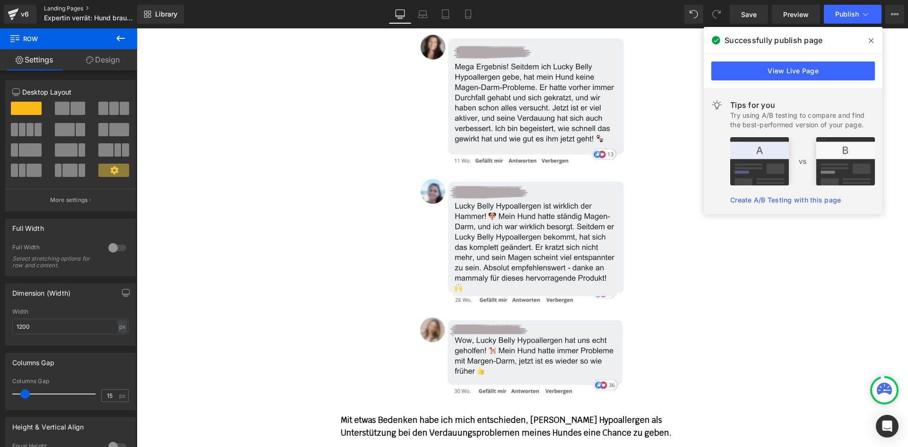
click at [83, 7] on link "Landing Pages" at bounding box center [98, 9] width 109 height 8
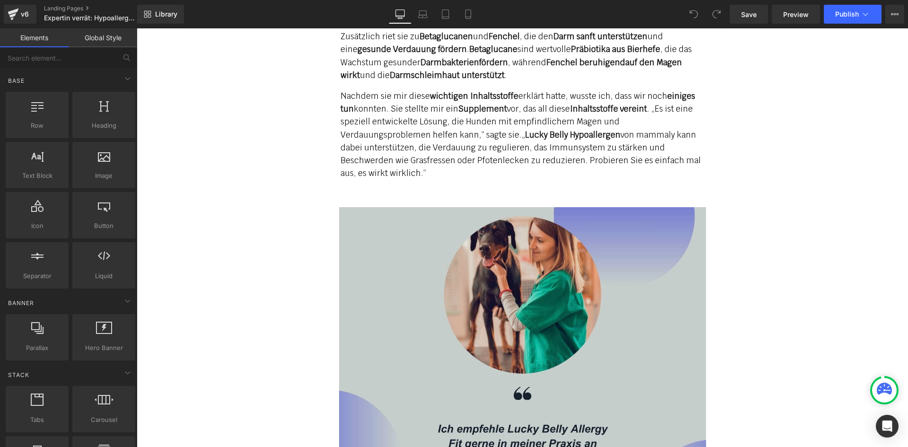
click at [454, 240] on img at bounding box center [522, 390] width 367 height 367
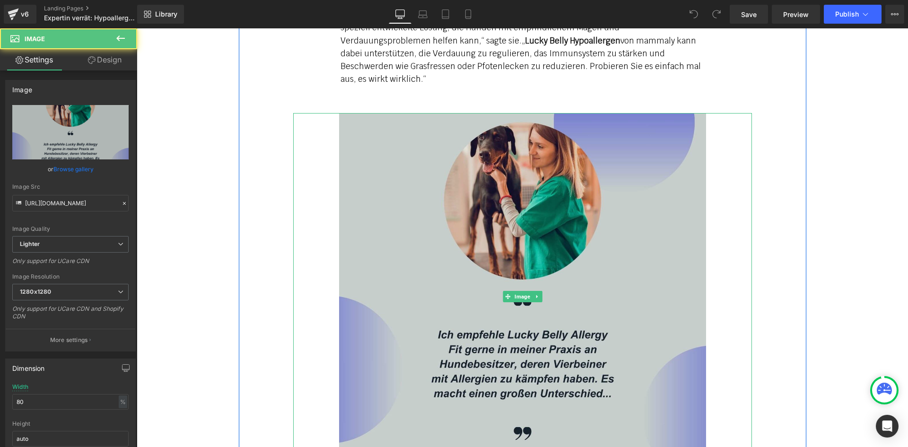
scroll to position [2600, 0]
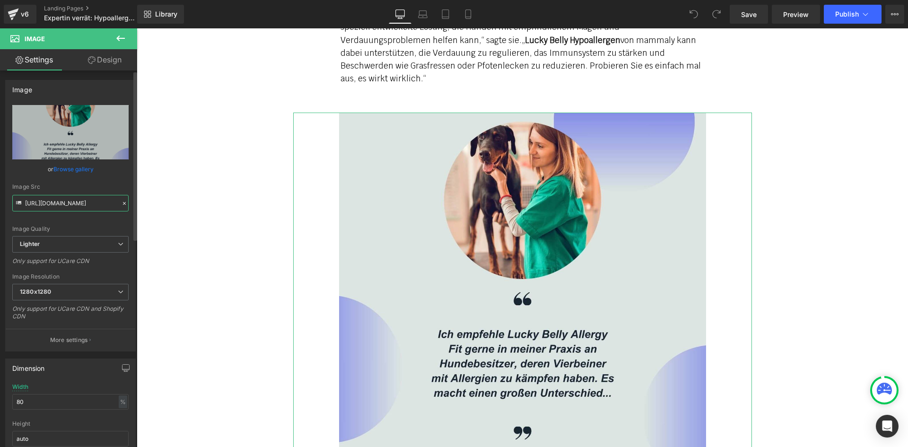
click at [75, 199] on input "https://ucarecdn.com/9a090334-bed1-4074-ba86-a8a1dcbcf757/-/format/auto/-/previ…" at bounding box center [70, 203] width 116 height 17
paste input "cdn.shopify.com/s/files/1/0412/4576/9888/files/LBH-vet-quote.jpg?v=1758118386"
type input "https://cdn.shopify.com/s/files/1/0412/4576/9888/files/LBH-vet-quote.jpg?v=1758…"
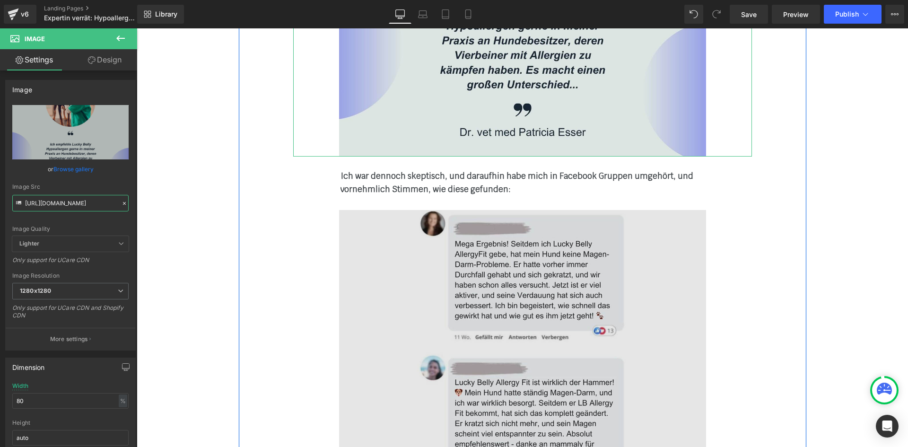
scroll to position [2931, 0]
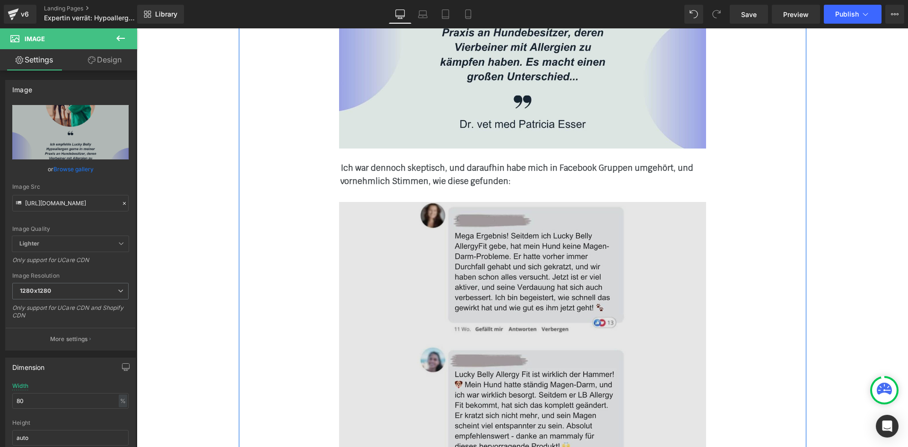
click at [480, 268] on img at bounding box center [522, 385] width 367 height 367
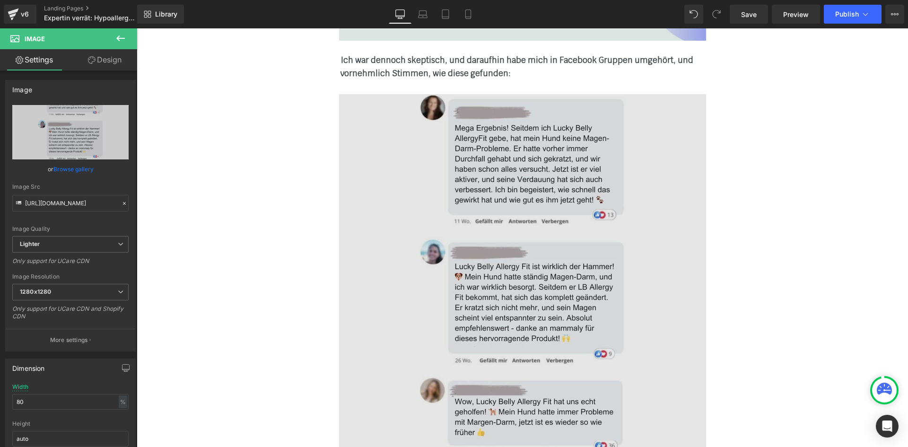
scroll to position [3073, 0]
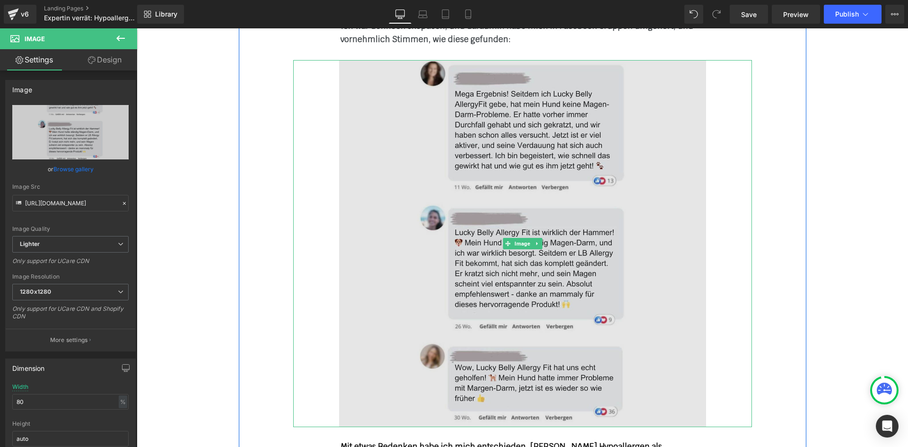
click at [482, 190] on img at bounding box center [522, 243] width 367 height 367
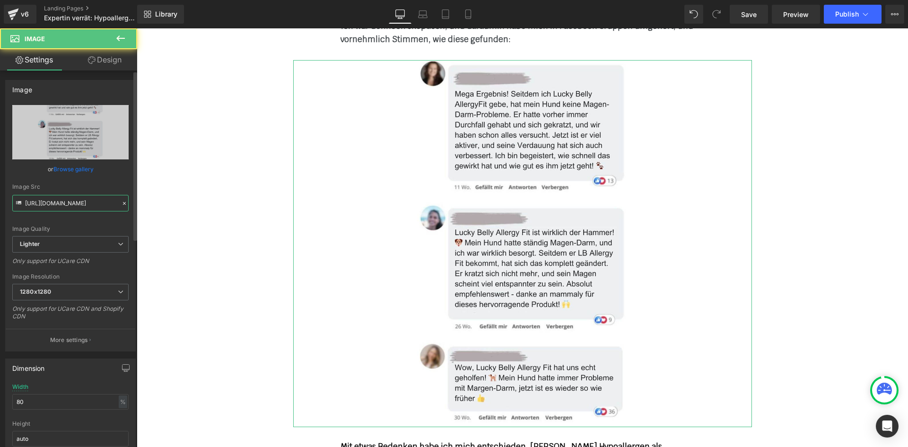
click at [61, 197] on input "https://ucarecdn.com/703ea2d4-b232-462b-b8b3-0f0eaf88c3aa/-/format/auto/-/previ…" at bounding box center [70, 203] width 116 height 17
paste input "cdn.shopify.com/s/files/1/0412/4576/9888/files/LBH-facebook-reviews.jpg?v=17581…"
type input "https://cdn.shopify.com/s/files/1/0412/4576/9888/files/LBH-facebook-reviews.jpg…"
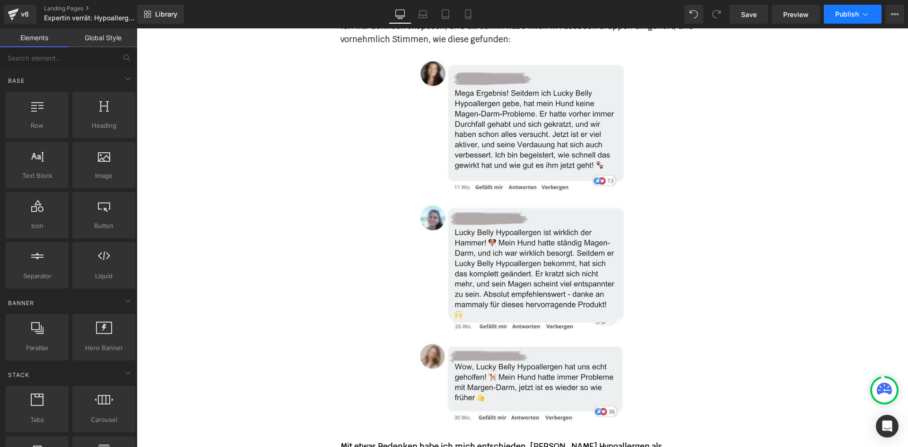
click at [845, 22] on button "Publish" at bounding box center [852, 14] width 58 height 19
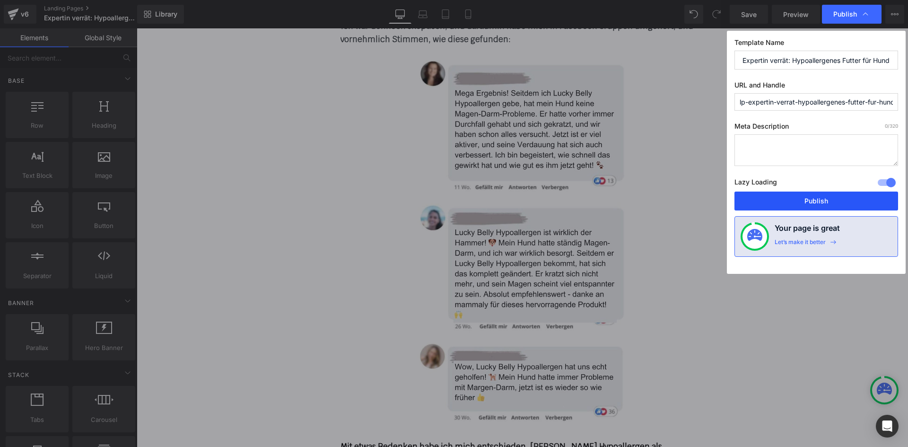
click at [828, 201] on button "Publish" at bounding box center [816, 200] width 164 height 19
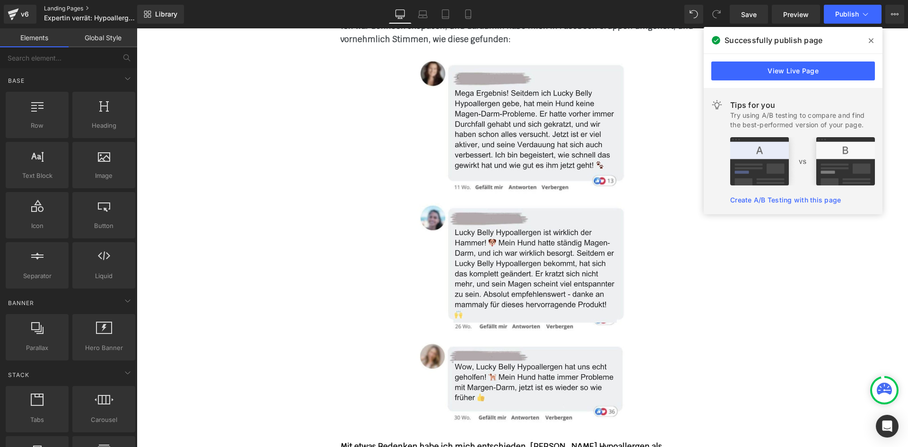
click at [69, 9] on link "Landing Pages" at bounding box center [98, 9] width 109 height 8
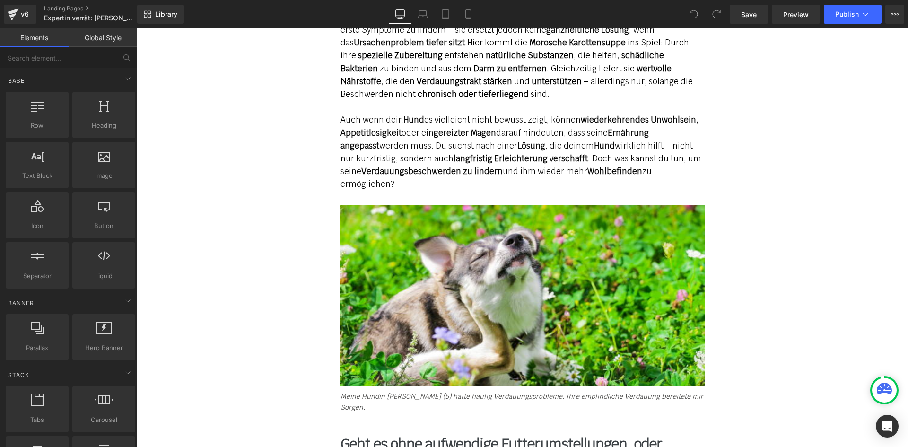
scroll to position [1087, 0]
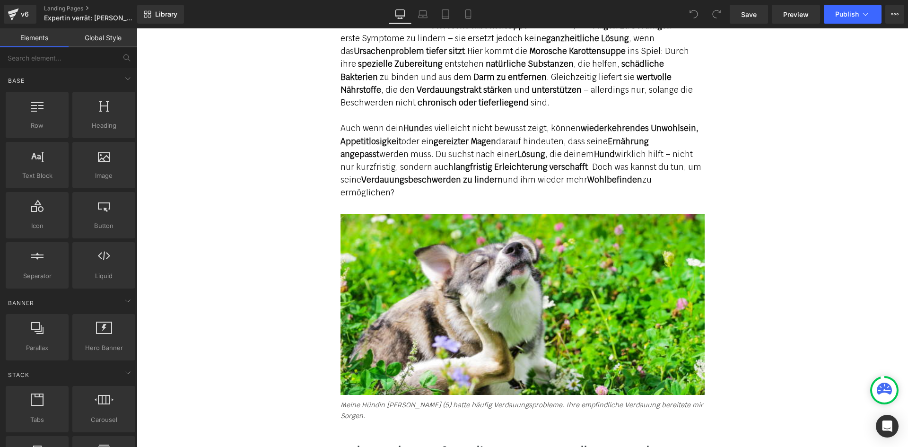
click at [315, 187] on div "Viele Hundebesitzer kennen das Problem: Dein Hund liegt entspannt oder spielt –…" at bounding box center [522, 315] width 567 height 1350
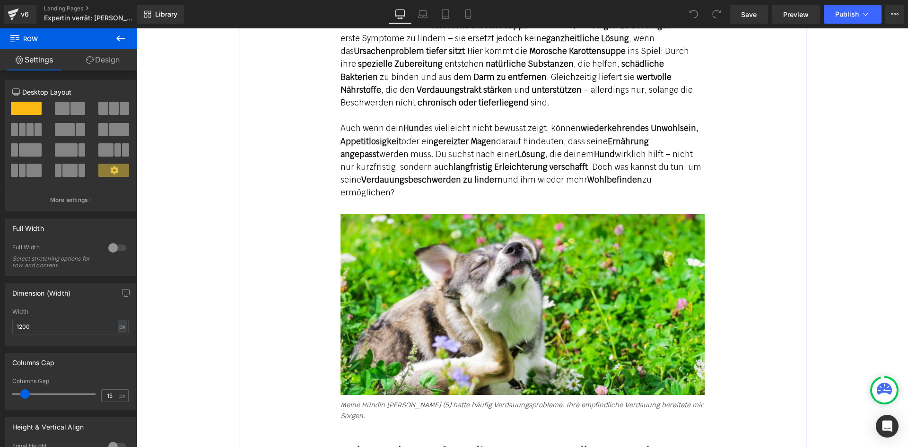
scroll to position [2400, 0]
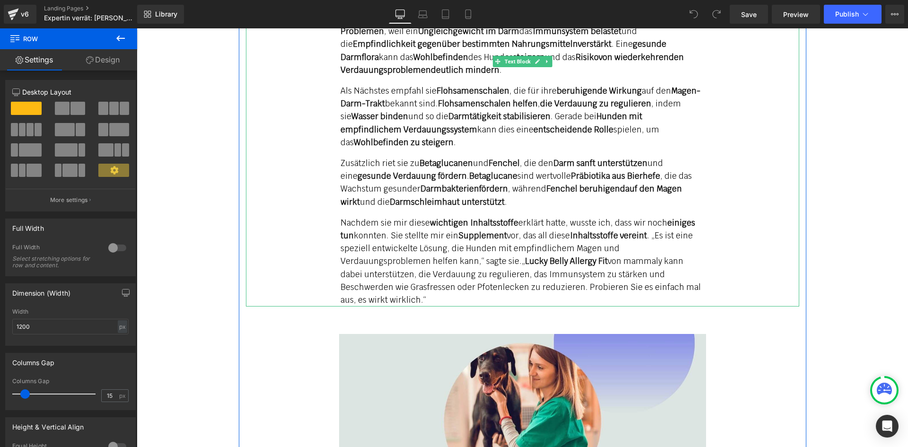
click at [510, 256] on span "„ Lucky Belly Allergy Fit von mammaly kann dabei unterstützen, die Verdauung zu…" at bounding box center [520, 280] width 360 height 49
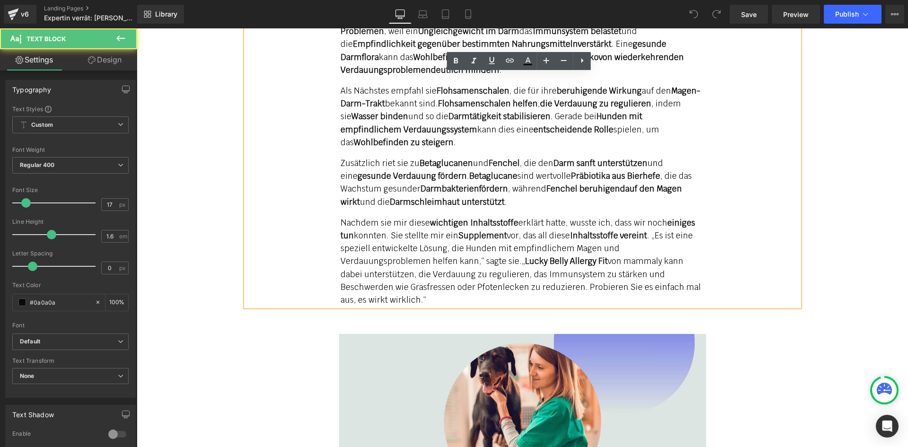
click at [525, 256] on strong "Lucky Belly Allergy Fit" at bounding box center [566, 261] width 83 height 10
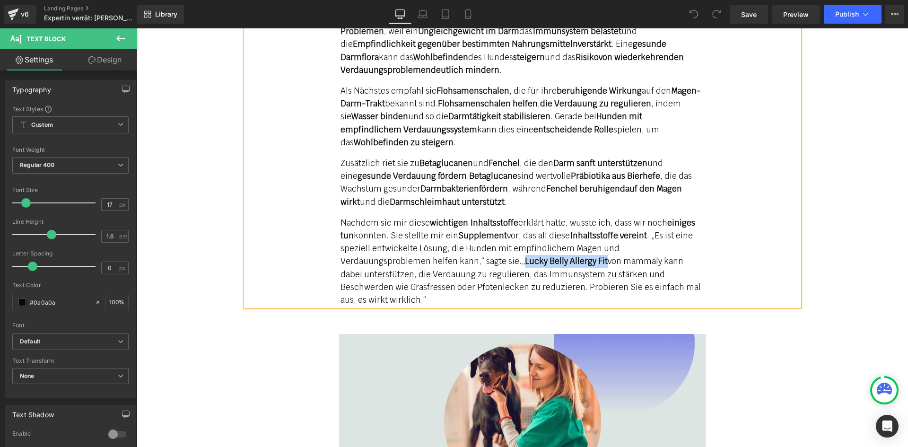
paste div
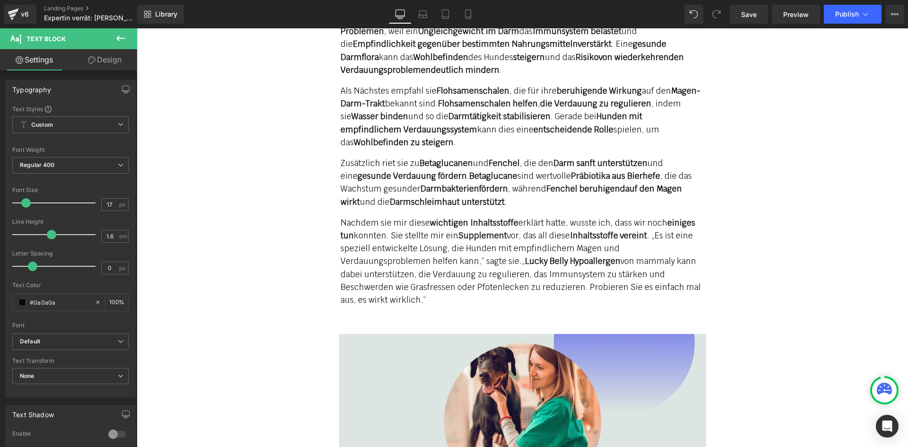
scroll to position [3266, 0]
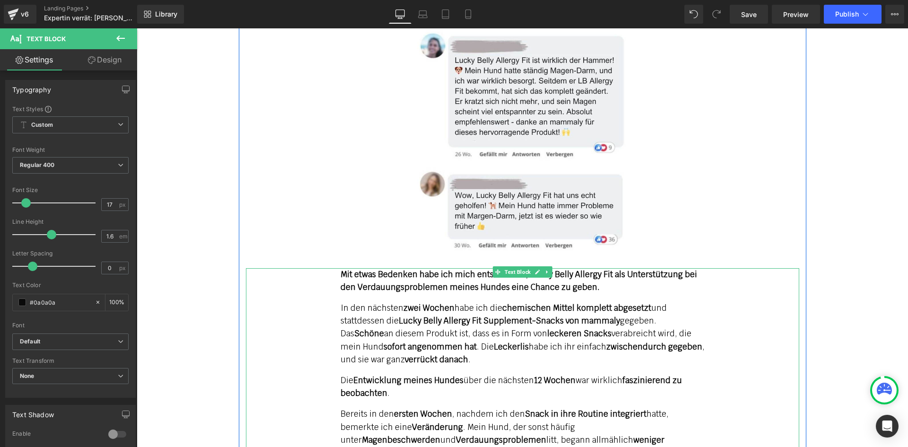
click at [589, 269] on strong "Mit etwas Bedenken habe ich mich entschieden, Lucky Belly Allergy Fit als Unter…" at bounding box center [518, 280] width 356 height 23
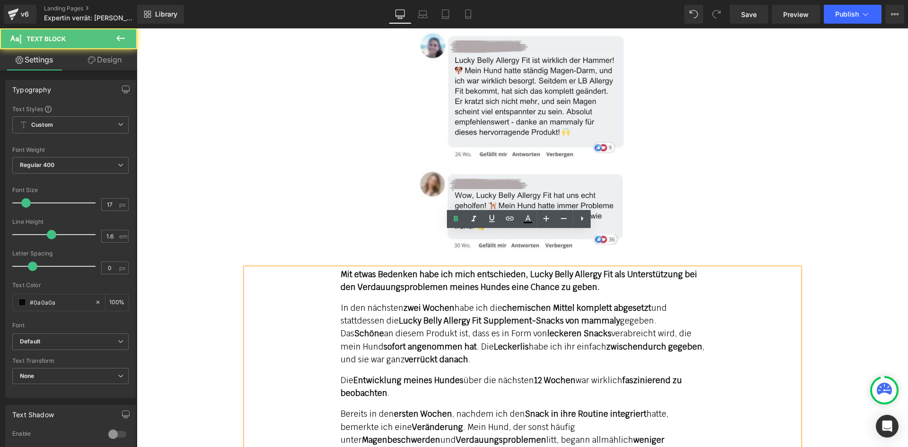
click at [603, 269] on strong "Mit etwas Bedenken habe ich mich entschieden, Lucky Belly Allergy Fit als Unter…" at bounding box center [518, 280] width 356 height 23
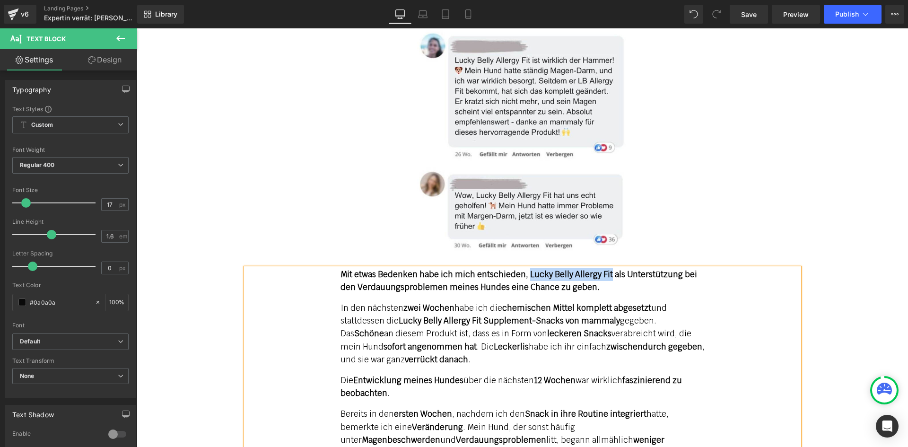
paste div
click at [480, 315] on strong "Lucky Belly Allergy Fit Supplement-Snacks von mammaly" at bounding box center [508, 320] width 221 height 10
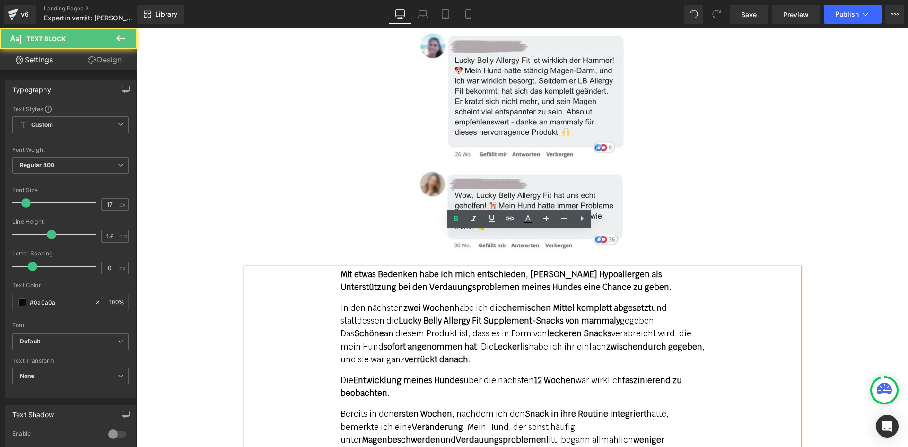
click at [476, 315] on strong "Lucky Belly Allergy Fit Supplement-Snacks von mammaly" at bounding box center [508, 320] width 221 height 10
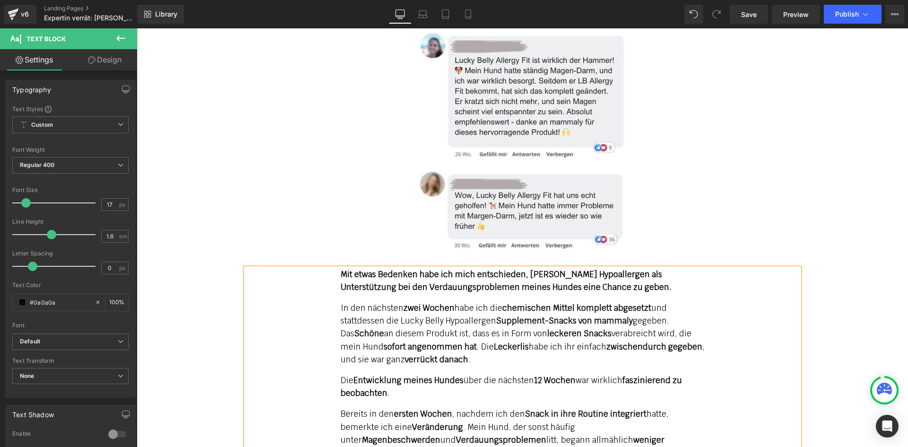
click at [398, 302] on p "In den nächsten zwei Wochen habe ich die chemischen Mittel komplett abgesetzt u…" at bounding box center [522, 334] width 364 height 64
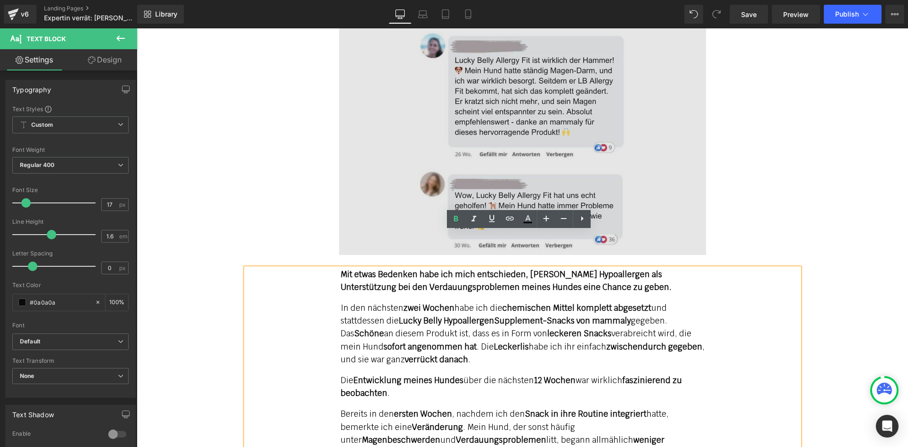
scroll to position [3636, 0]
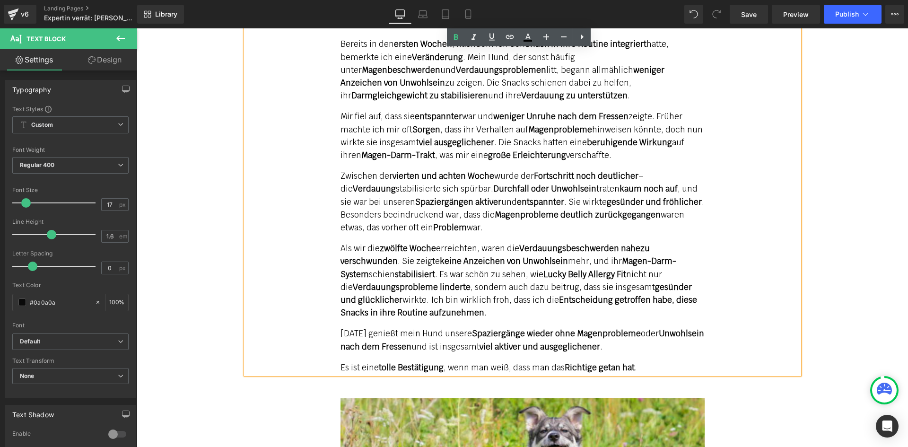
click at [623, 269] on strong "Lucky Belly Allergy Fit" at bounding box center [584, 274] width 83 height 10
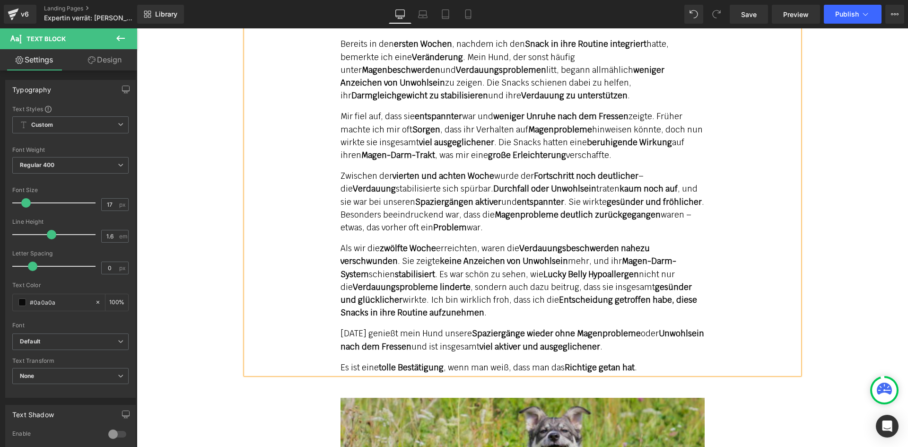
scroll to position [3951, 0]
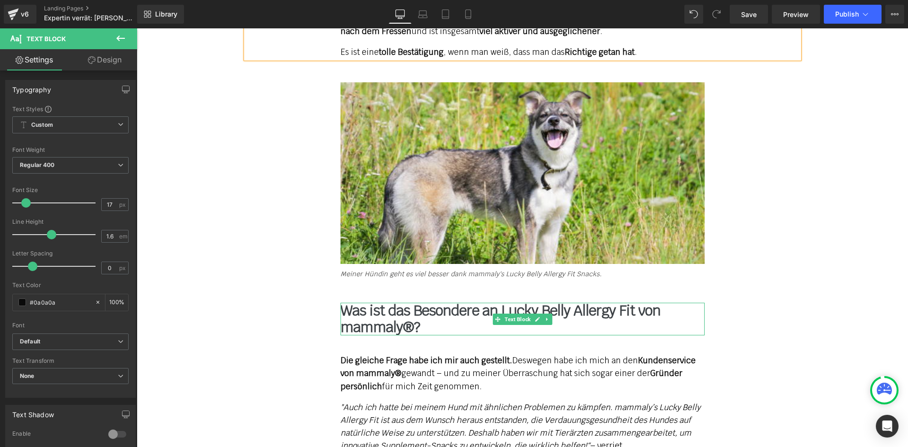
click at [615, 301] on b "Was ist das Besondere an Lucky Belly Allergy Fit von mammaly®?" at bounding box center [500, 318] width 320 height 35
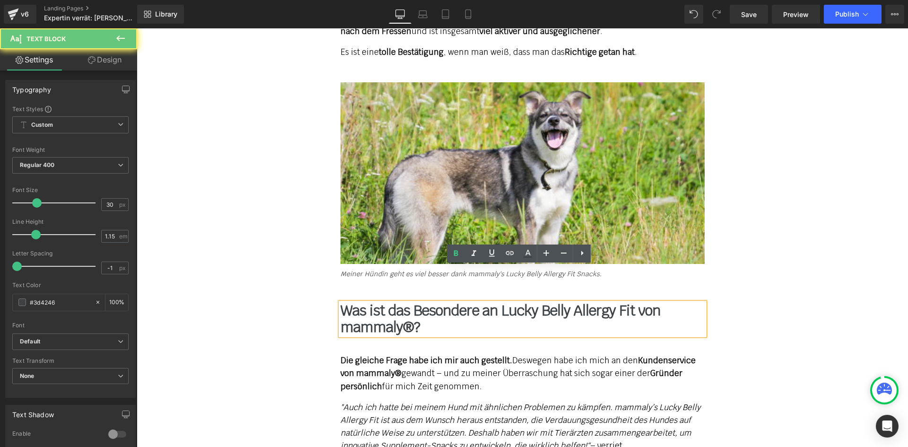
click at [628, 301] on b "Was ist das Besondere an Lucky Belly Allergy Fit von mammaly®?" at bounding box center [500, 318] width 320 height 35
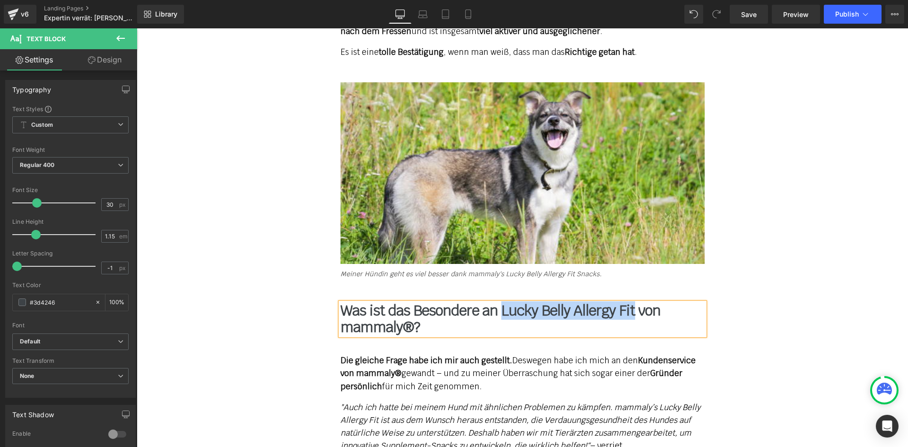
paste div
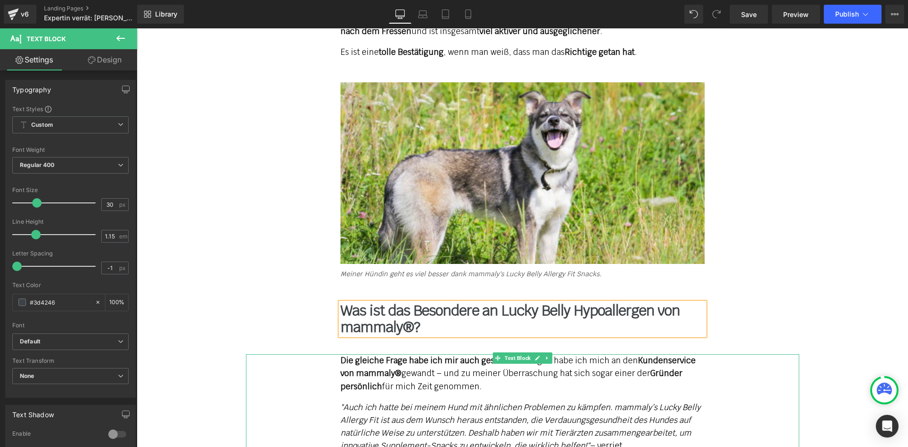
click at [371, 402] on em ""Auch ich hatte bei meinem Hund mit ähnlichen Problemen zu kämpfen. mammaly’s L…" at bounding box center [520, 426] width 360 height 49
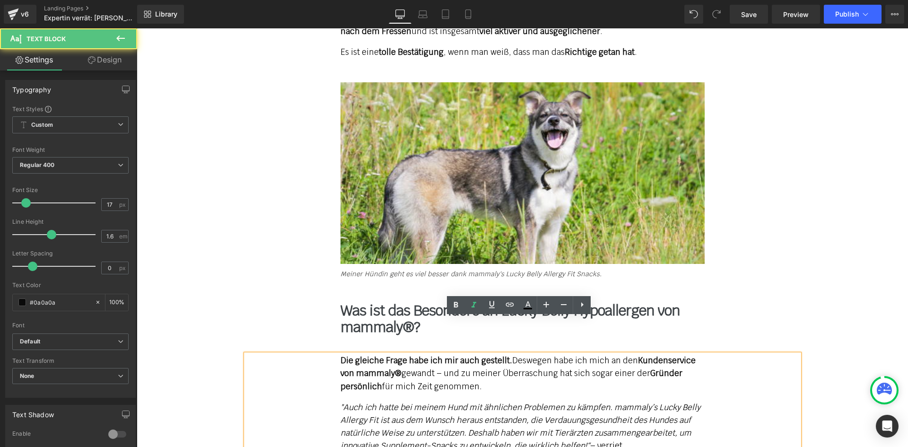
click at [374, 402] on em ""Auch ich hatte bei meinem Hund mit ähnlichen Problemen zu kämpfen. mammaly’s L…" at bounding box center [520, 426] width 360 height 49
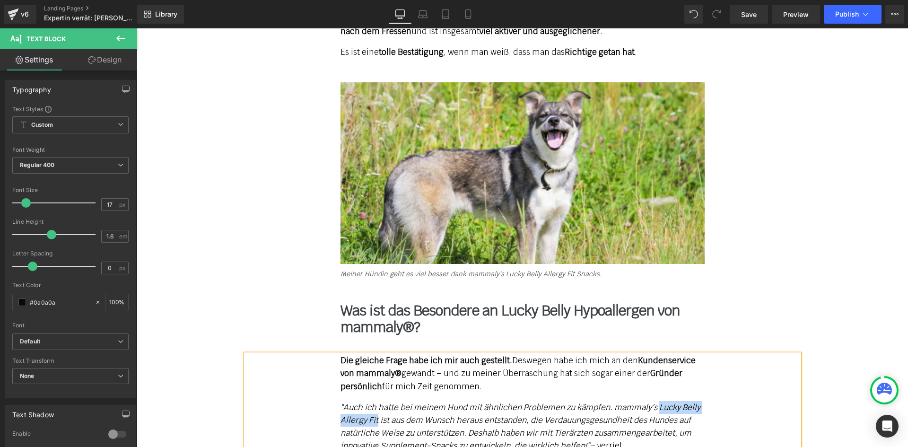
paste div
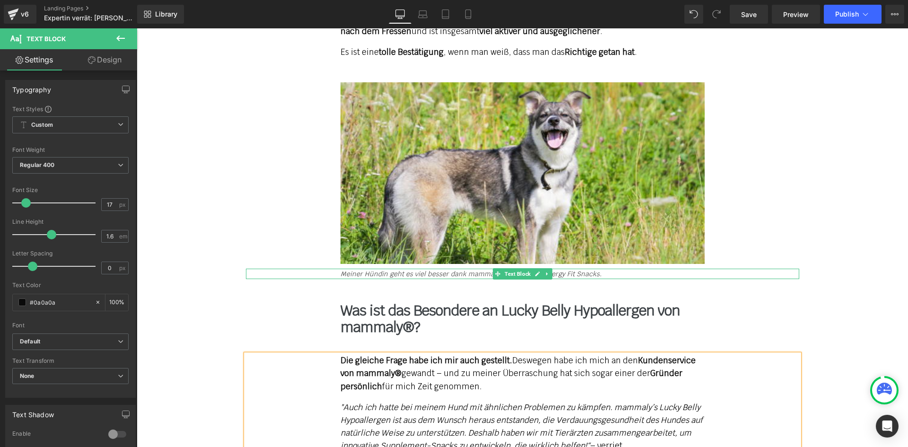
click at [563, 269] on icon "Meiner Hündin geht es viel besser dank mammaly's Lucky Belly Allergy Fit Snacks." at bounding box center [470, 273] width 261 height 9
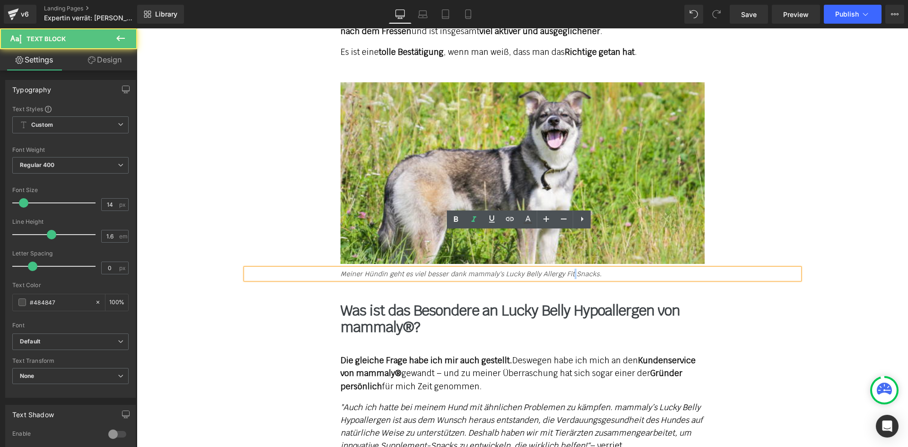
click at [563, 269] on icon "Meiner Hündin geht es viel besser dank mammaly's Lucky Belly Allergy Fit Snacks." at bounding box center [470, 273] width 261 height 9
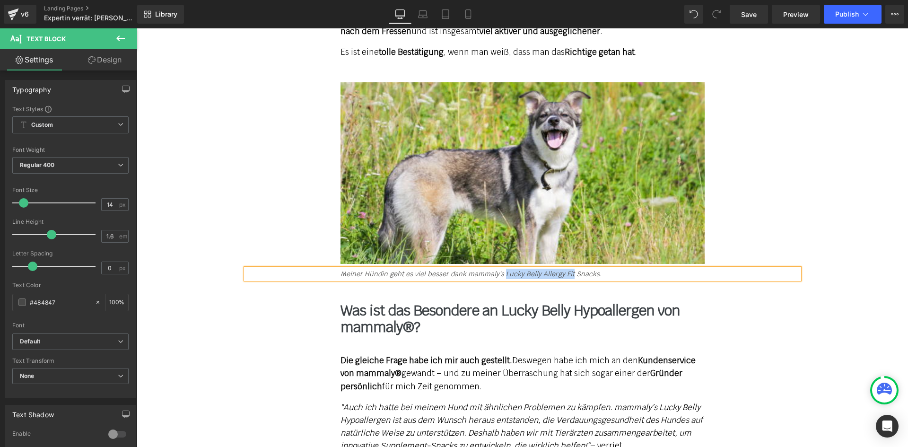
paste div
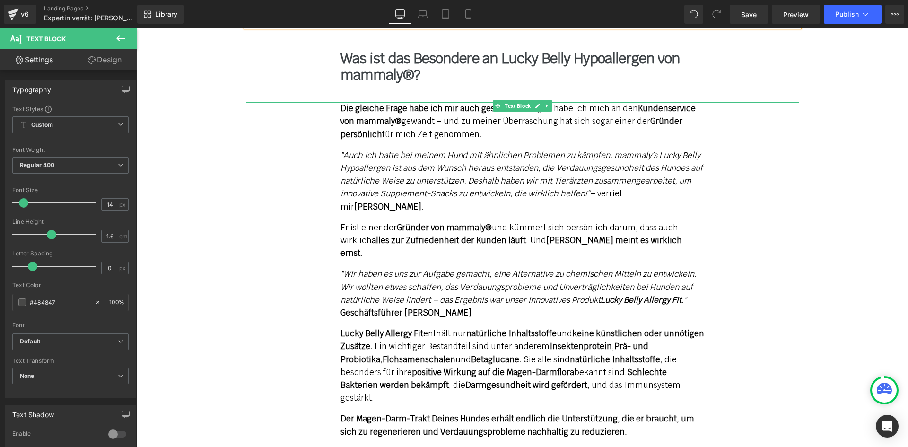
click at [680, 294] on strong "Lucky Belly Allergy Fit" at bounding box center [640, 299] width 81 height 10
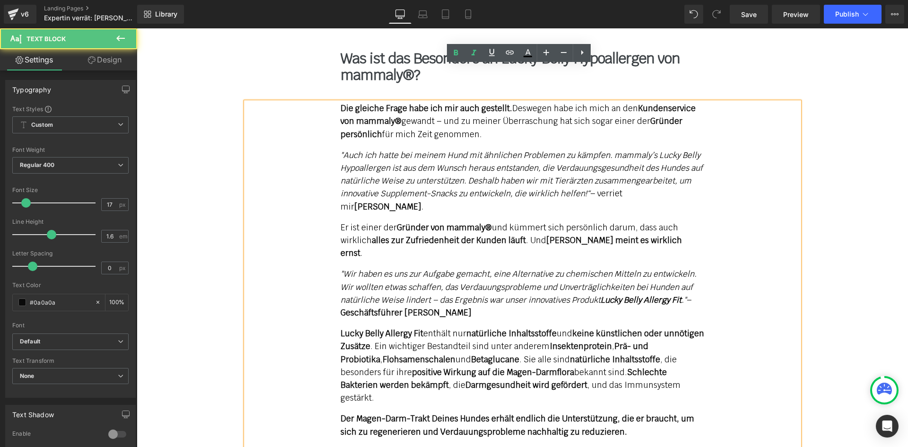
click at [684, 268] on em ""Wir haben es uns zur Aufgabe gemacht, eine Alternative zu chemischen Mitteln z…" at bounding box center [518, 286] width 356 height 36
click at [412, 328] on strong "Lucky Belly Allergy Fit" at bounding box center [381, 333] width 83 height 10
click at [418, 327] on p "Lucky Belly Allergy Fit enthält nur natürliche Inhaltsstoffe und keine künstlic…" at bounding box center [522, 365] width 364 height 77
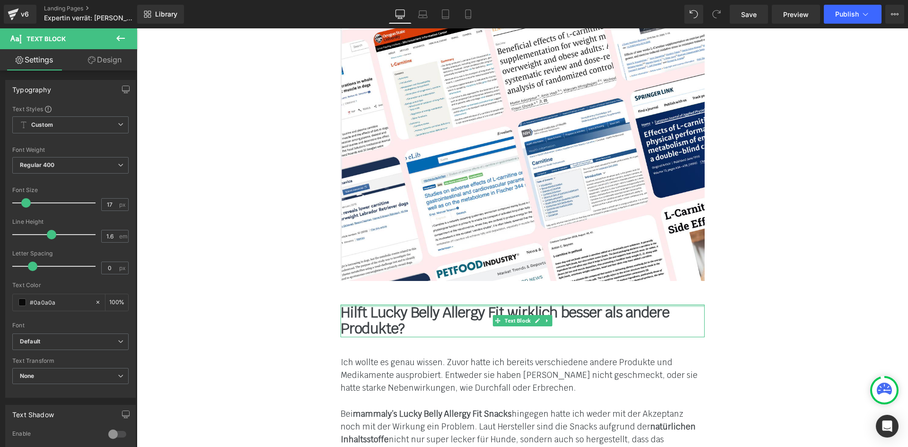
click at [499, 304] on div at bounding box center [522, 305] width 364 height 2
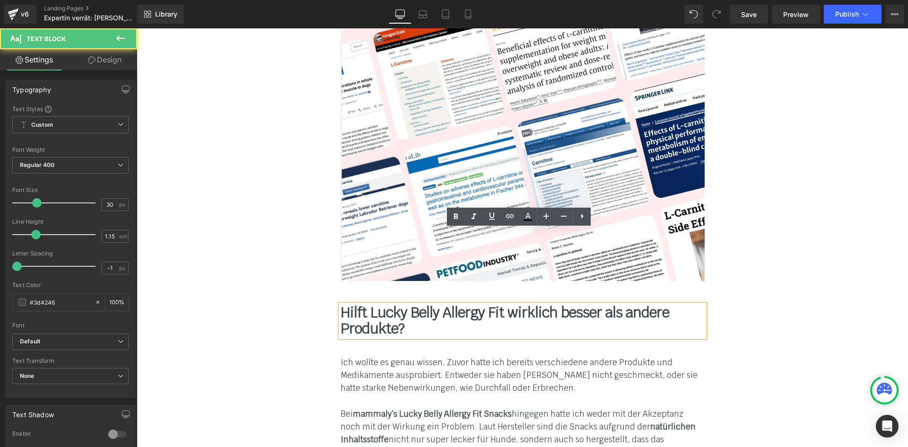
click at [497, 303] on b "Hilft Lucky Belly Allergy Fit wirklich besser als andere Produkte?" at bounding box center [504, 320] width 329 height 35
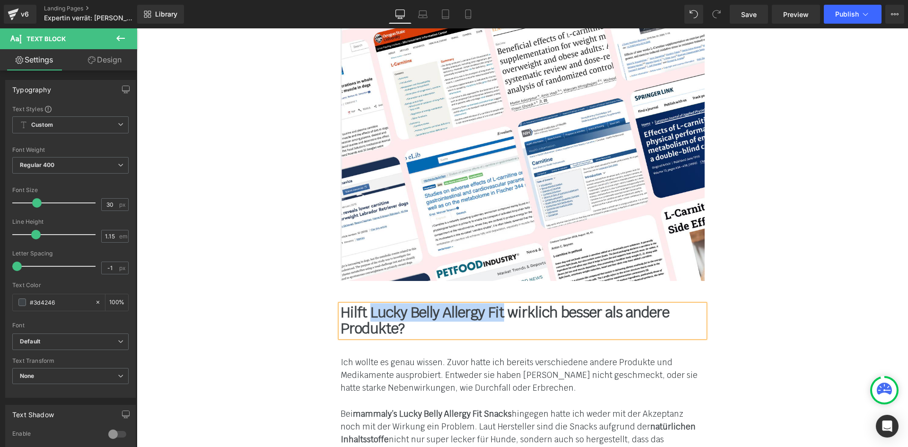
paste div
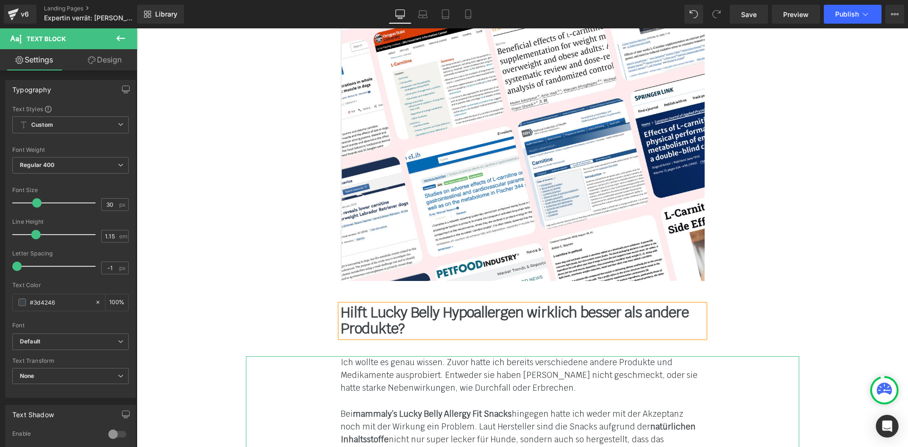
click at [469, 408] on strong "mammaly’s Lucky Belly Allergy Fit Snacks" at bounding box center [432, 413] width 159 height 10
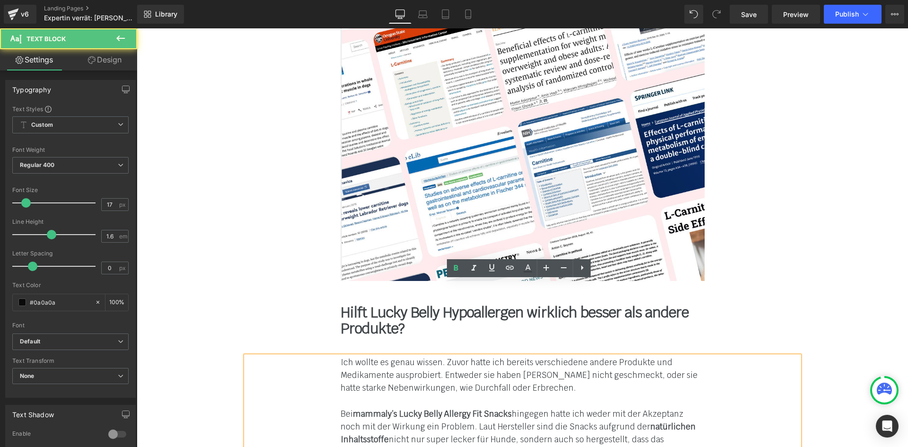
click at [476, 408] on strong "mammaly’s Lucky Belly Allergy Fit Snacks" at bounding box center [432, 413] width 159 height 10
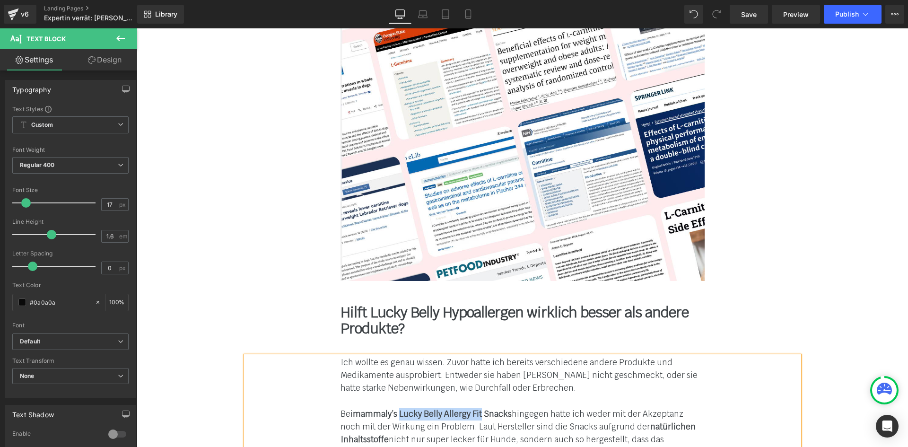
paste div
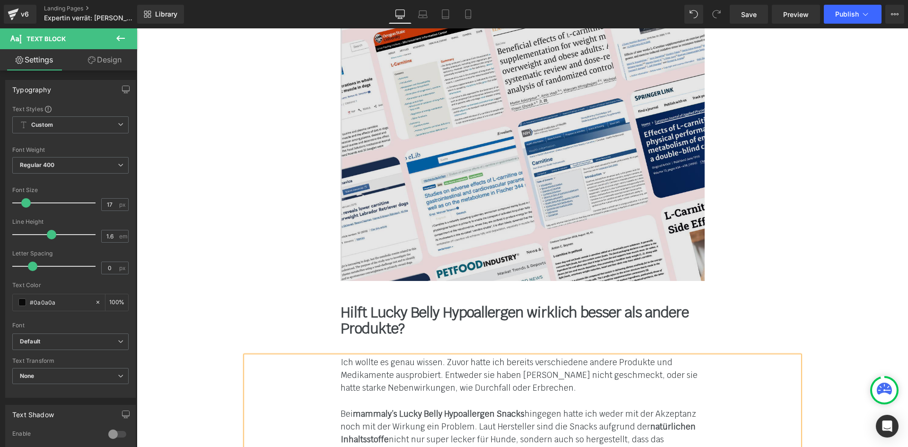
scroll to position [5339, 0]
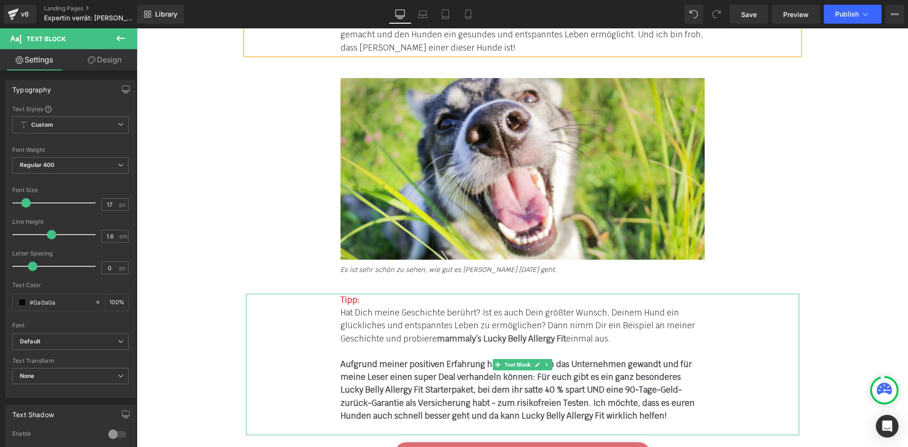
click at [544, 333] on span "mammaly’s Lucky Belly Allergy Fit" at bounding box center [501, 338] width 129 height 10
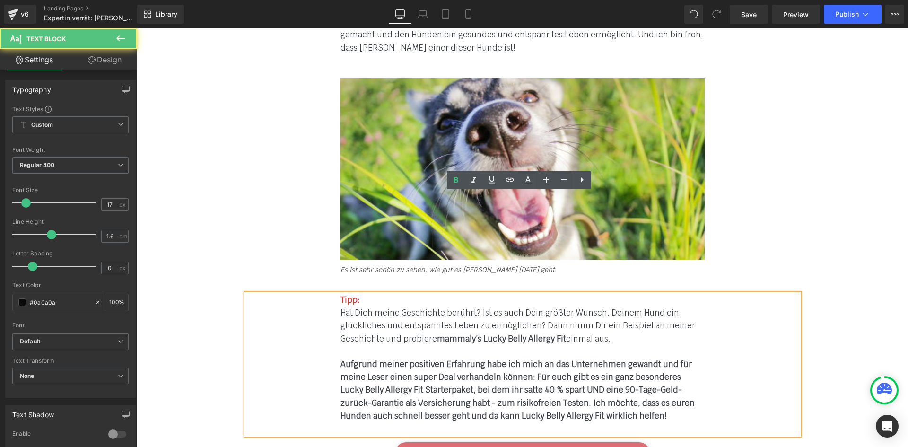
click at [557, 333] on span "mammaly’s Lucky Belly Allergy Fit" at bounding box center [501, 338] width 129 height 10
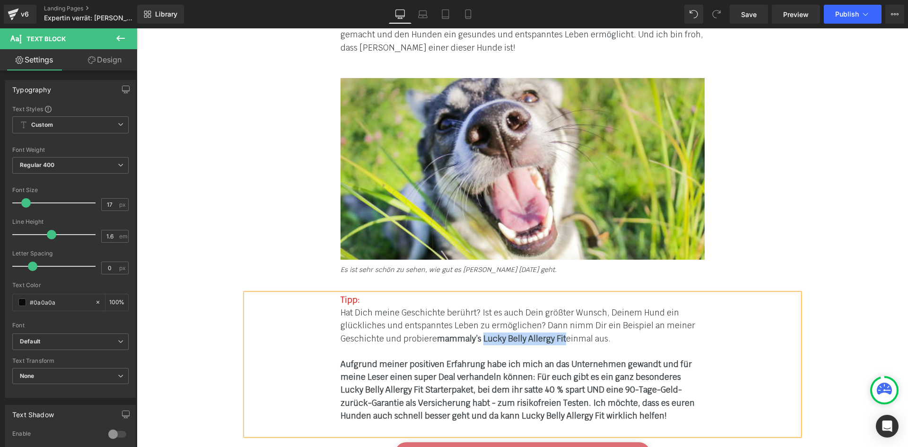
paste div
click at [411, 359] on b "Aufgrund meiner positiven Erfahrung habe ich mich an das Unternehmen gewandt un…" at bounding box center [517, 390] width 354 height 62
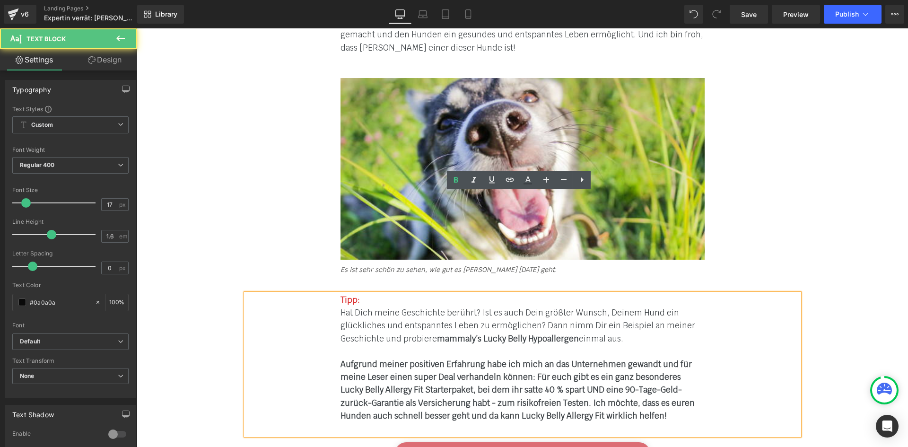
click at [394, 359] on b "Aufgrund meiner positiven Erfahrung habe ich mich an das Unternehmen gewandt un…" at bounding box center [517, 390] width 354 height 62
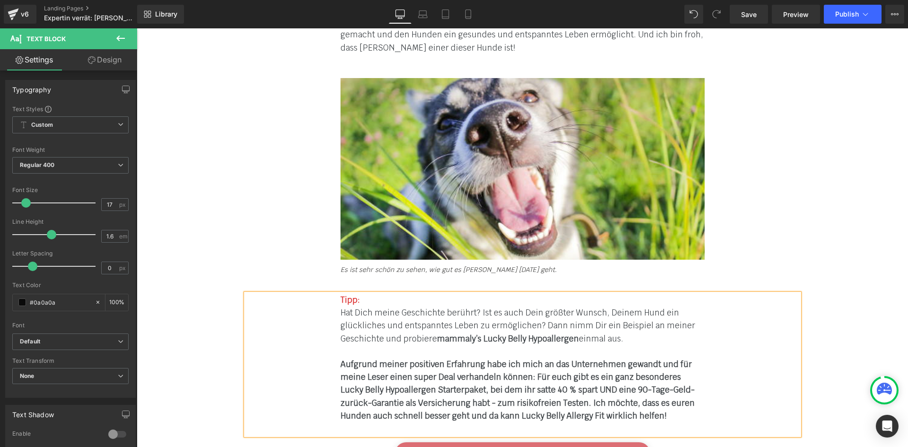
drag, startPoint x: 561, startPoint y: 312, endPoint x: 571, endPoint y: 332, distance: 22.6
click at [561, 359] on b "Aufgrund meiner positiven Erfahrung habe ich mich an das Unternehmen gewandt un…" at bounding box center [517, 390] width 354 height 62
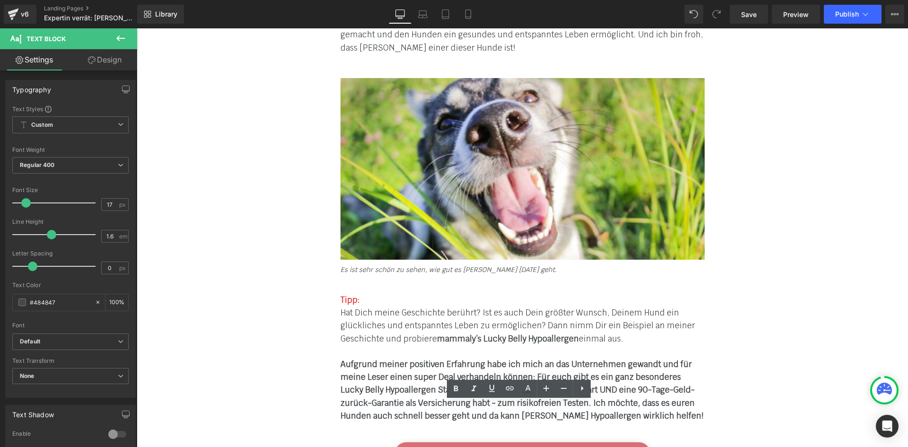
paste div
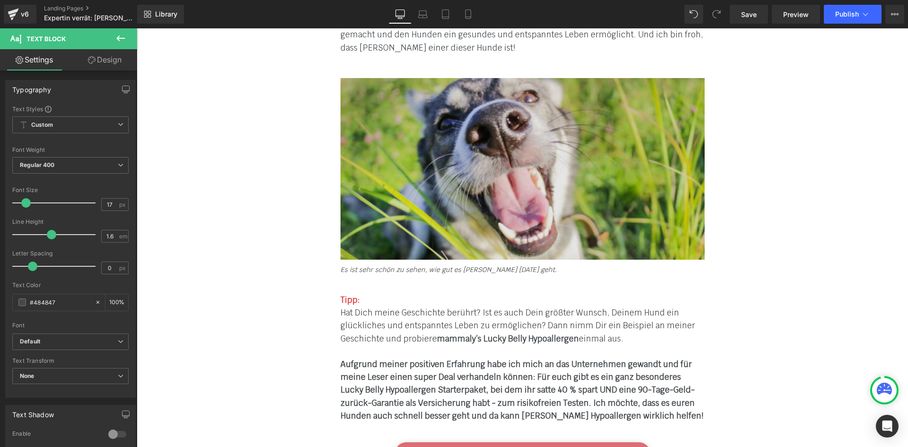
scroll to position [6435, 0]
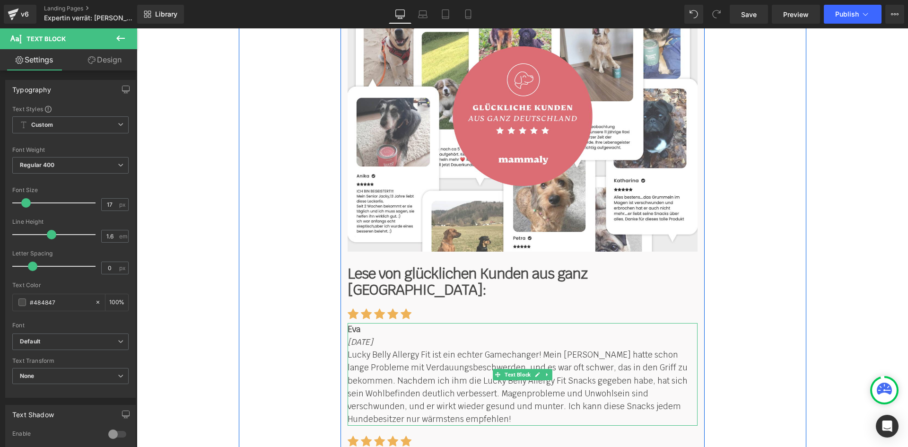
click at [418, 348] on p "Lucky Belly Allergy Fit ist ein echter Gamechanger! Mein Hund Bruno hatte schon…" at bounding box center [522, 386] width 350 height 77
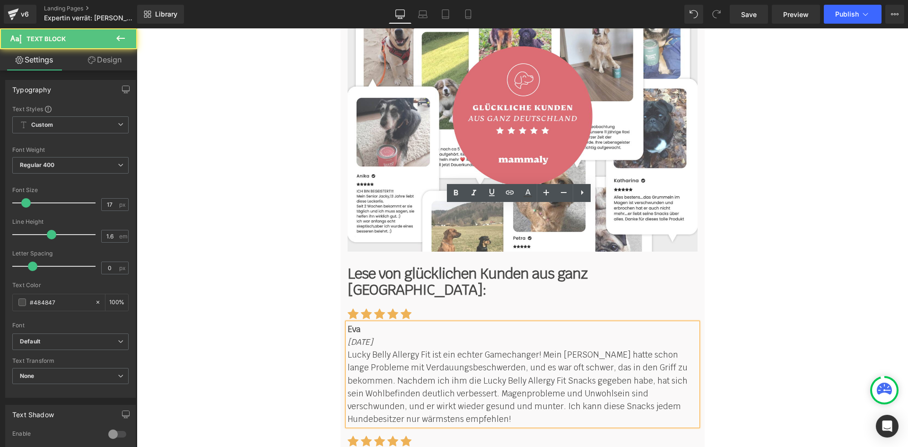
click at [424, 348] on p "Lucky Belly Allergy Fit ist ein echter Gamechanger! Mein Hund Bruno hatte schon…" at bounding box center [522, 386] width 350 height 77
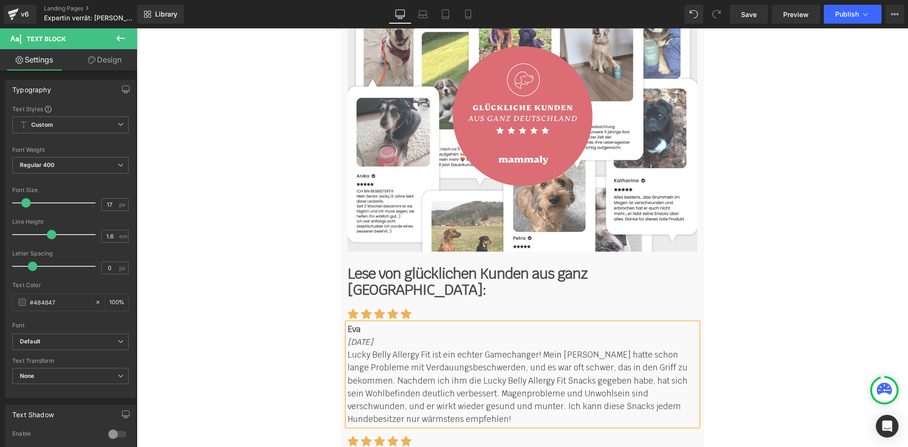
paste div
click at [425, 348] on p "Lucky Belly Allergy Fit ist ein echter Gamechanger! Mein Hund Bruno hatte schon…" at bounding box center [522, 386] width 350 height 77
click at [552, 348] on p "Lucky Belly Hypoallergen ist ein echter Gamechanger! Mein Hund Bruno hatte scho…" at bounding box center [522, 386] width 350 height 77
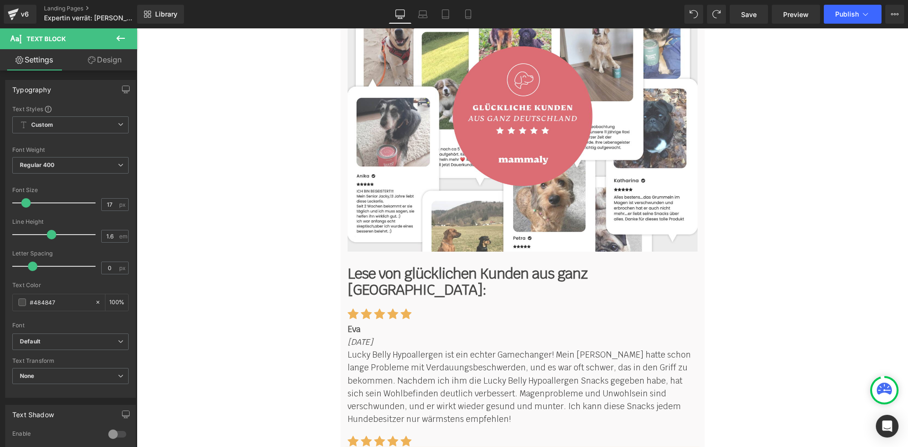
paste div
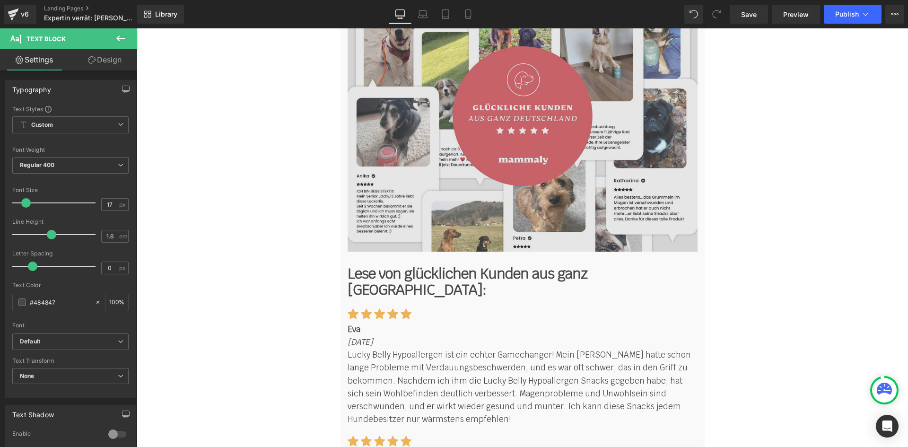
scroll to position [6677, 0]
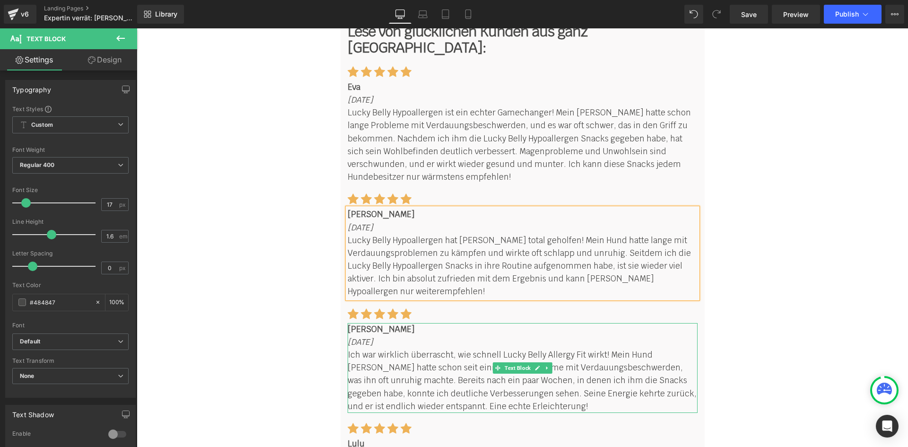
click at [575, 348] on p "Ich war wirklich überrascht, wie schnell Lucky Belly Allergy Fit wirkt! Mein Hu…" at bounding box center [522, 380] width 350 height 64
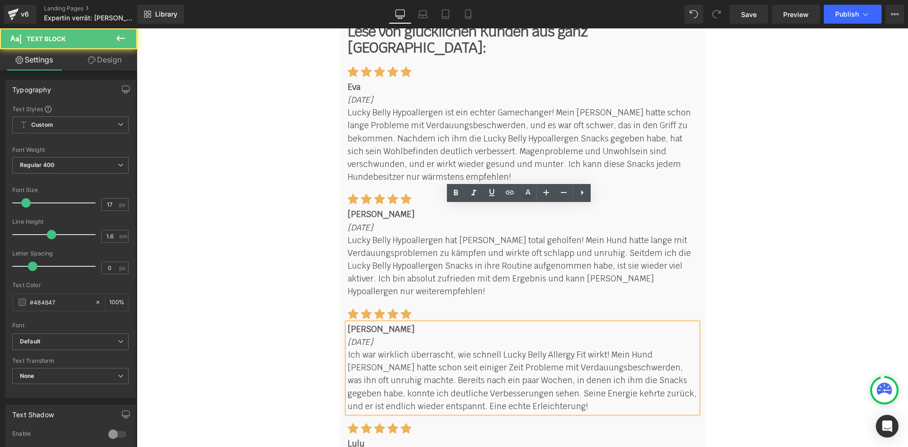
click at [577, 348] on p "Ich war wirklich überrascht, wie schnell Lucky Belly Allergy Fit wirkt! Mein Hu…" at bounding box center [522, 380] width 350 height 64
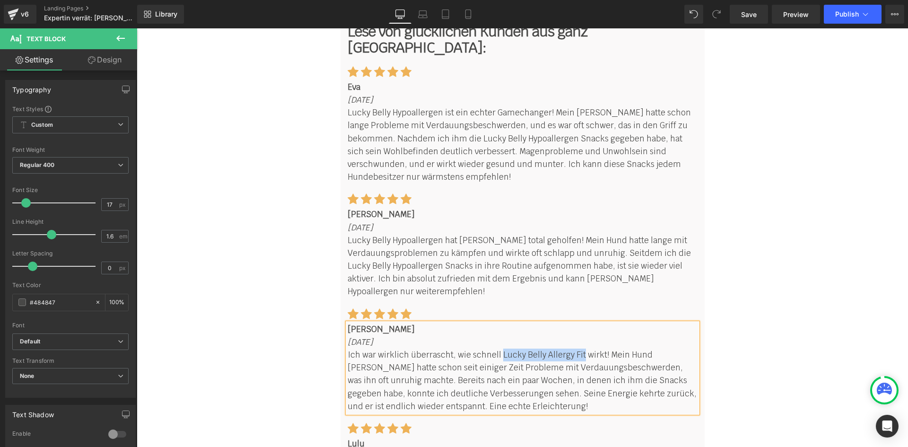
paste div
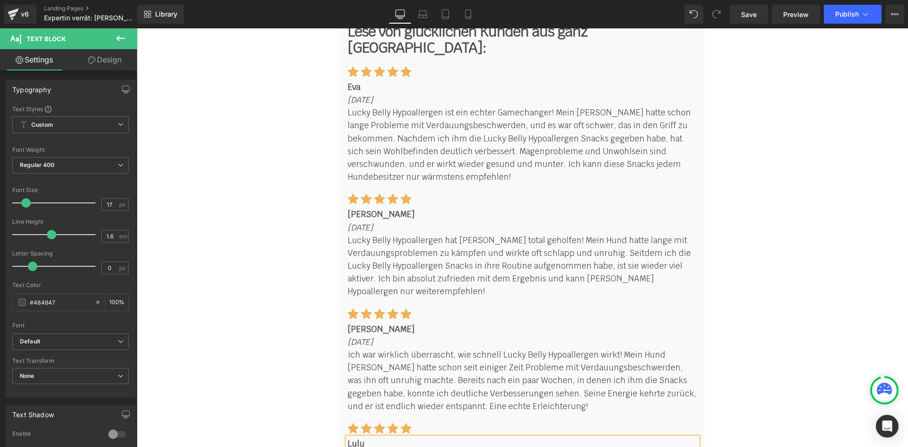
paste div
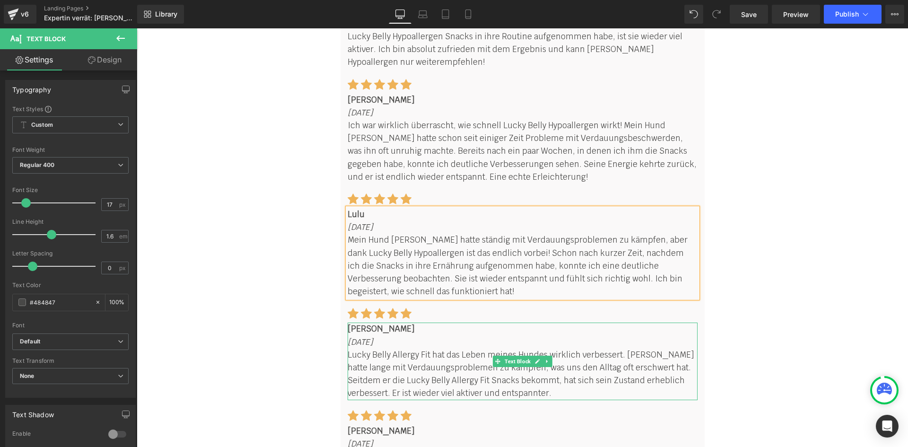
click at [439, 348] on p "Lucky Belly Allergy Fit hat das Leben meines Hundes wirklich verbessert. Rocky …" at bounding box center [522, 374] width 350 height 52
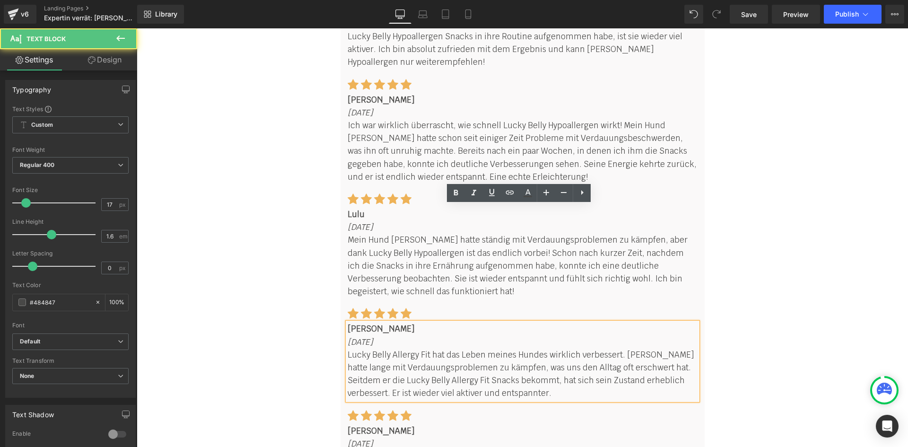
click at [421, 348] on p "Lucky Belly Allergy Fit hat das Leben meines Hundes wirklich verbessert. Rocky …" at bounding box center [522, 374] width 350 height 52
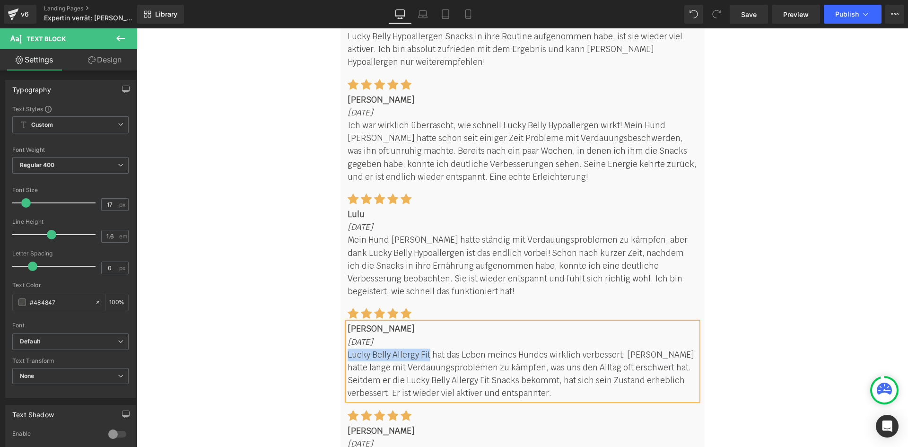
paste div
click at [450, 348] on p "Lucky Belly Hypoallergen hat das Leben meines Hundes wirklich verbessert. Rocky…" at bounding box center [522, 374] width 350 height 52
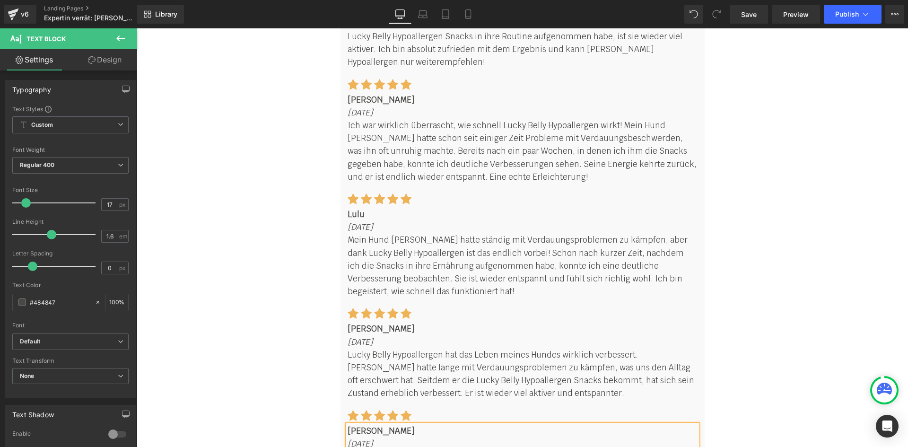
paste div
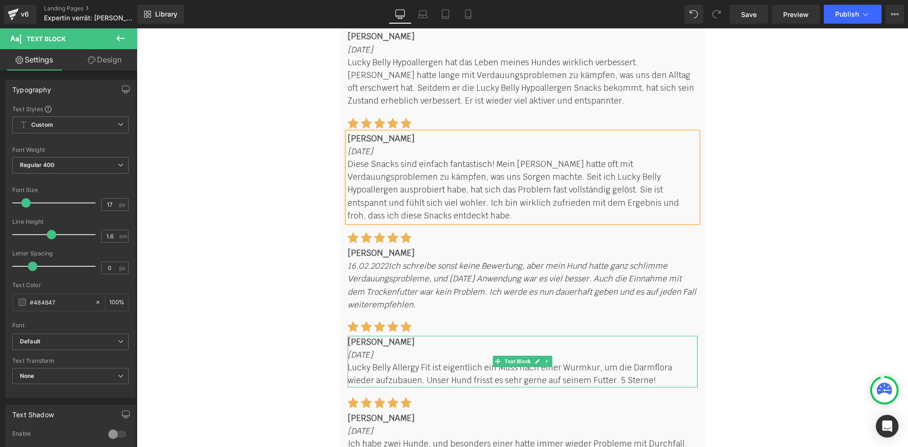
click at [432, 361] on p "Lucky Belly Allergy Fit ist eigentlich ein Muss nach einer Wurmkur, um die Darm…" at bounding box center [522, 374] width 350 height 26
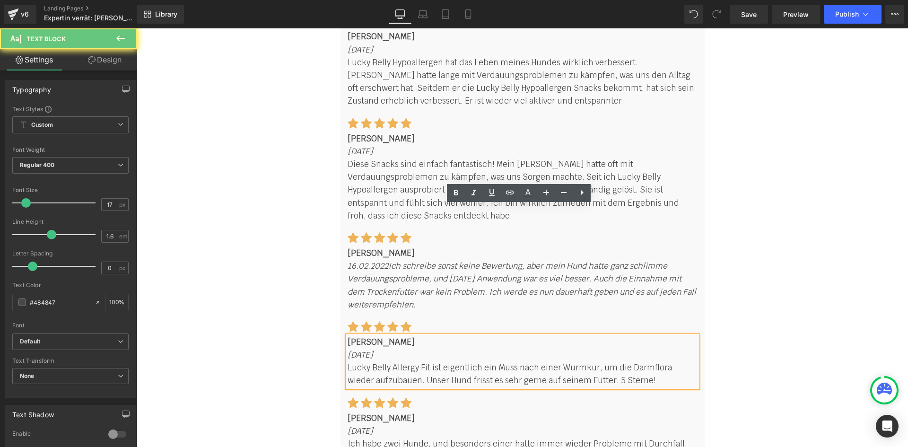
click at [425, 361] on p "Lucky Belly Allergy Fit ist eigentlich ein Muss nach einer Wurmkur, um die Darm…" at bounding box center [522, 374] width 350 height 26
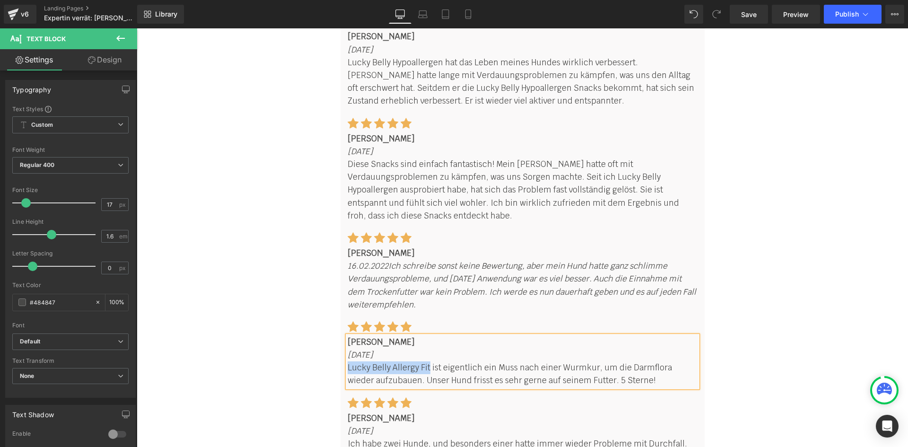
paste div
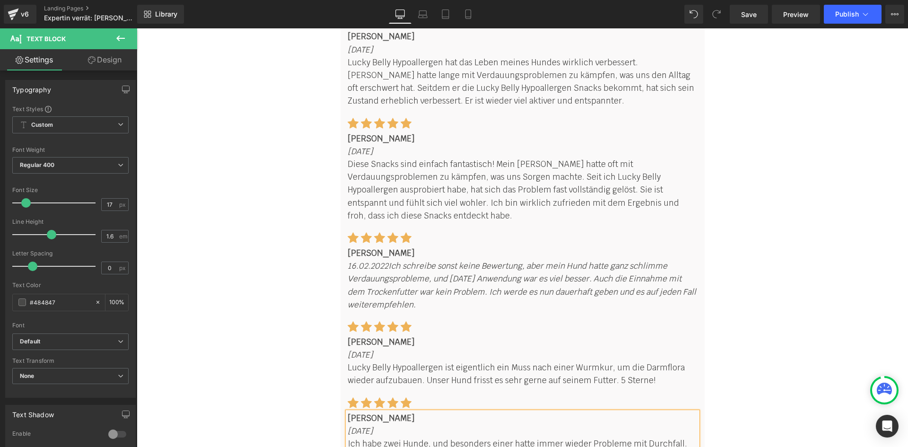
paste div
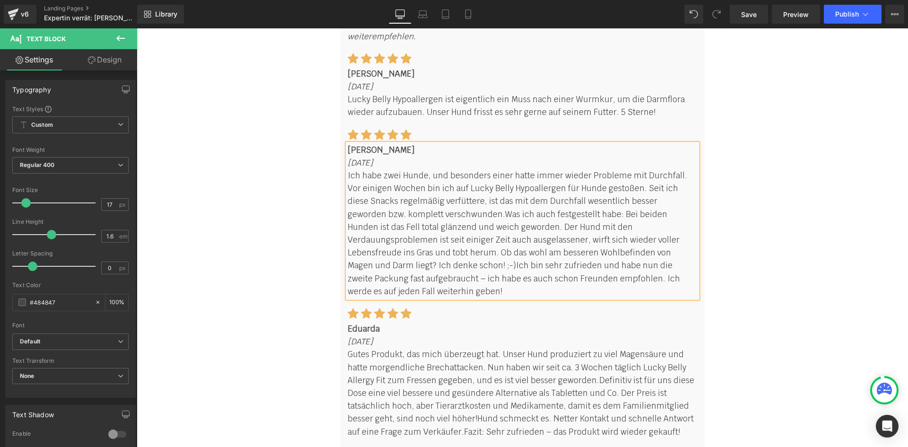
click at [383, 348] on p "Gutes Produkt, das mich überzeugt hat. Unser Hund produziert zu viel Magensäure…" at bounding box center [522, 393] width 350 height 90
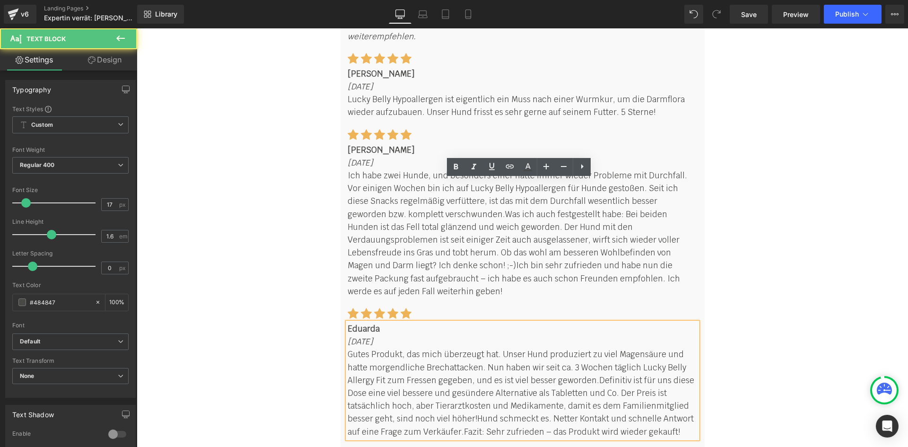
click at [381, 348] on p "Gutes Produkt, das mich überzeugt hat. Unser Hund produziert zu viel Magensäure…" at bounding box center [522, 393] width 350 height 90
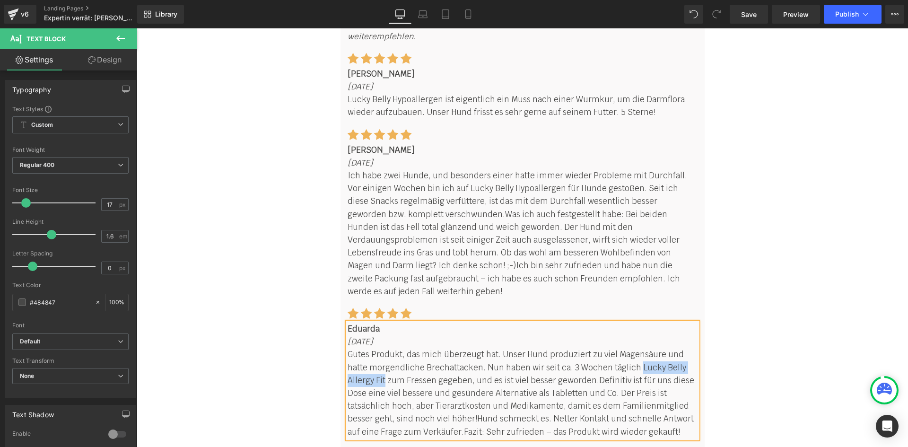
paste div
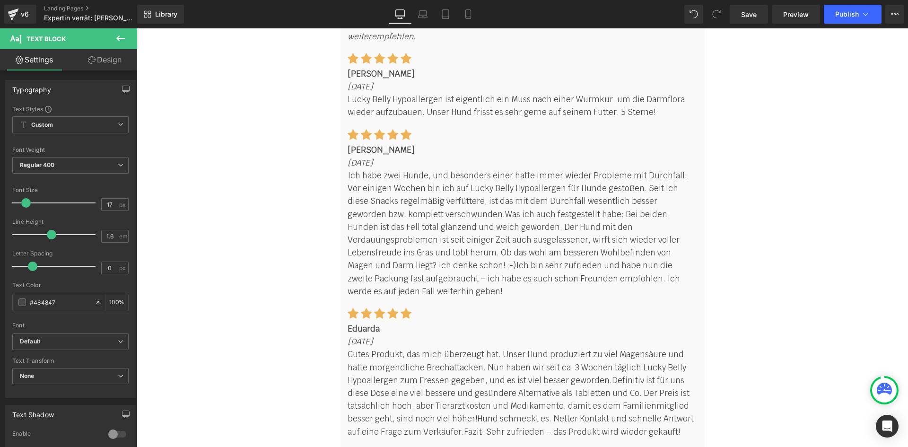
paste div
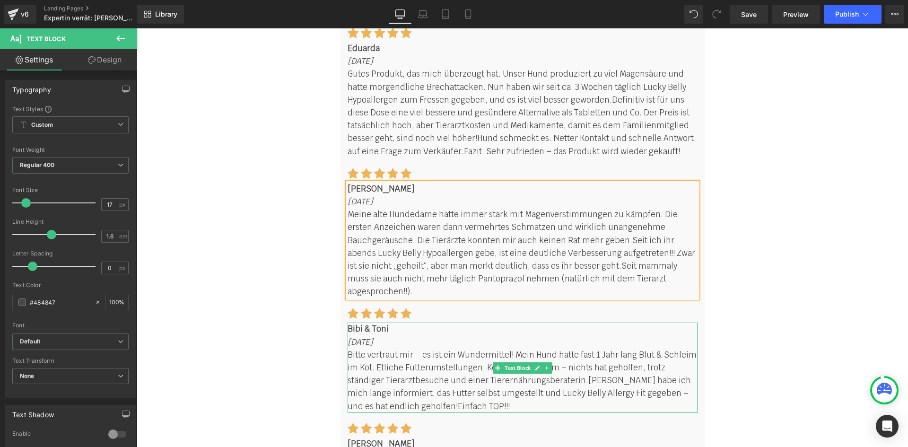
click at [544, 375] on span "Dann habe ich mich lange informiert, das Futter selbst umgestellt und Lucky Bel…" at bounding box center [518, 393] width 343 height 36
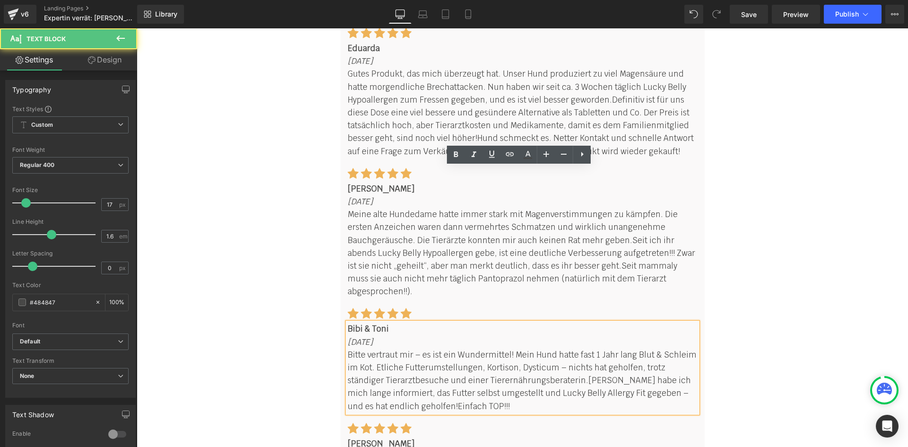
click at [547, 375] on span "Dann habe ich mich lange informiert, das Futter selbst umgestellt und Lucky Bel…" at bounding box center [518, 393] width 343 height 36
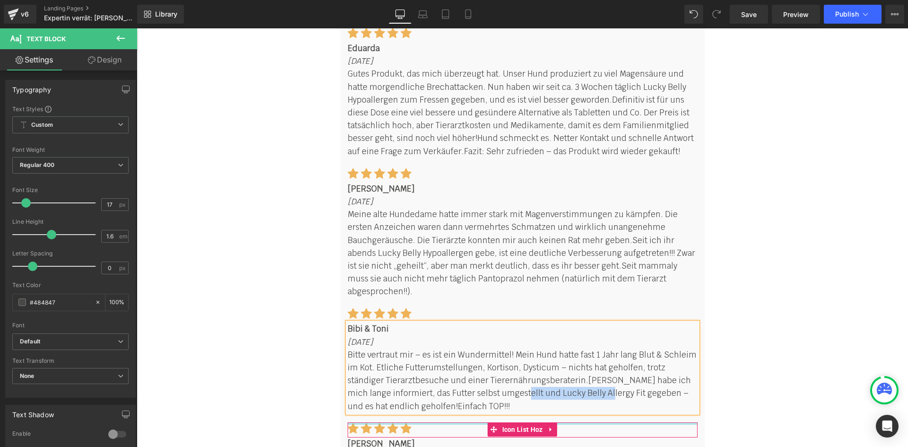
paste div
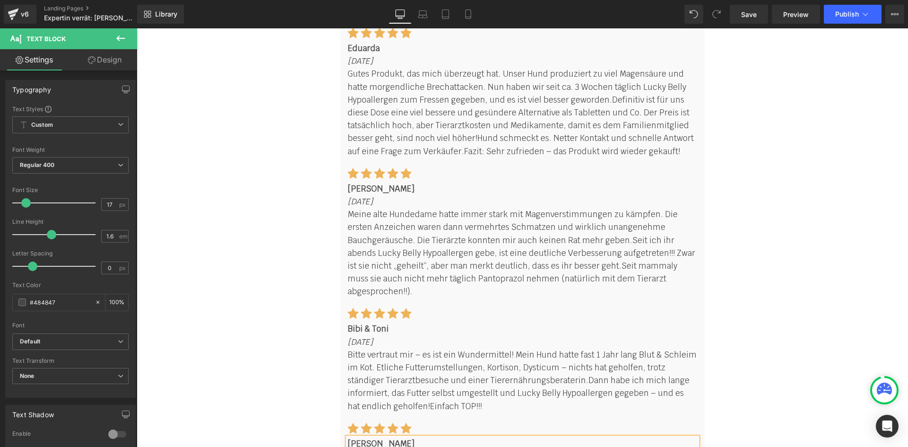
paste div
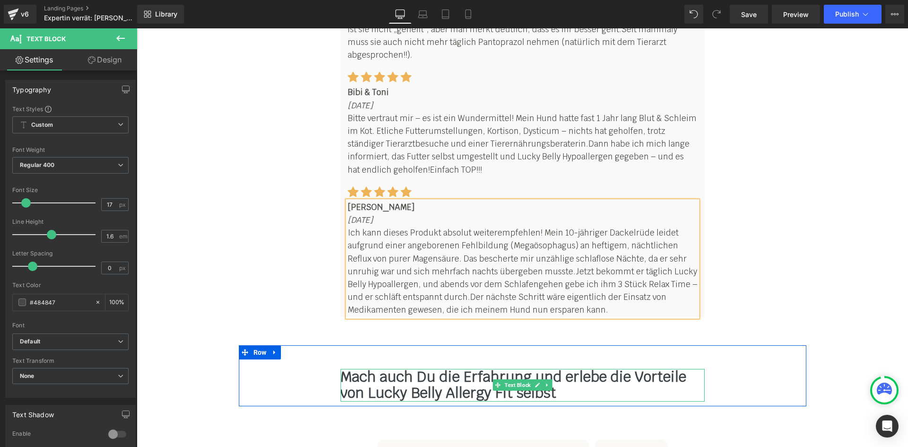
click at [470, 367] on span "Mach auch Du die Erfahrung und erlebe die Vorteile von Lucky Belly Allergy Fit …" at bounding box center [513, 384] width 346 height 35
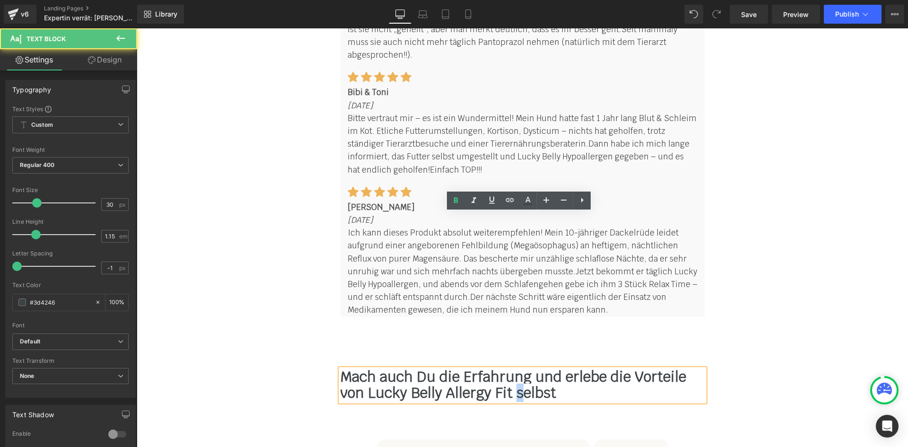
click at [512, 367] on span "Mach auch Du die Erfahrung und erlebe die Vorteile von Lucky Belly Allergy Fit …" at bounding box center [513, 384] width 346 height 35
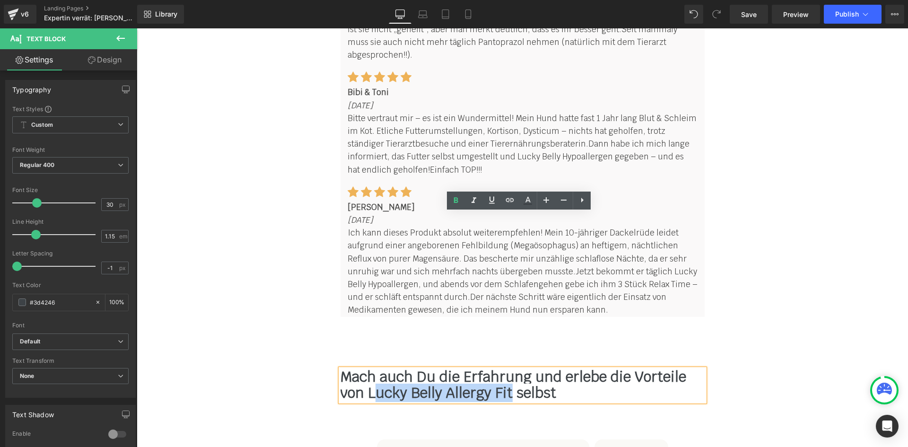
drag, startPoint x: 504, startPoint y: 237, endPoint x: 371, endPoint y: 239, distance: 133.8
click at [371, 367] on span "Mach auch Du die Erfahrung und erlebe die Vorteile von Lucky Belly Allergy Fit …" at bounding box center [513, 384] width 346 height 35
click at [366, 367] on span "Mach auch Du die Erfahrung und erlebe die Vorteile von Lucky Belly Allergy Fit …" at bounding box center [513, 384] width 346 height 35
paste div
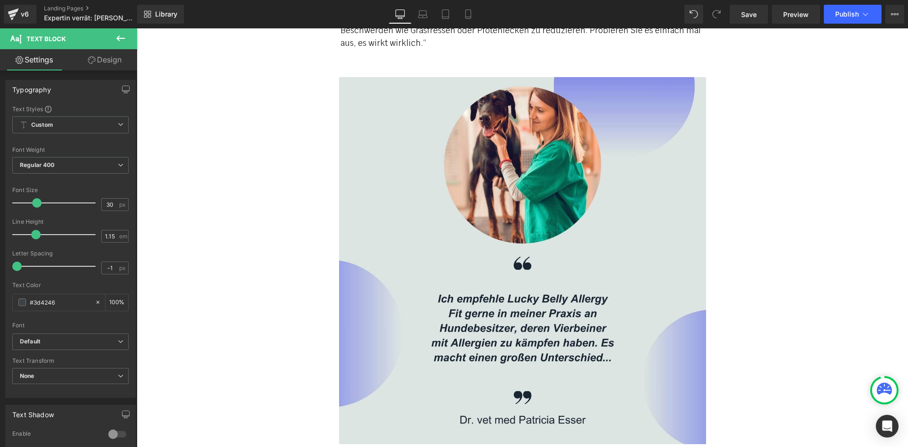
scroll to position [2691, 0]
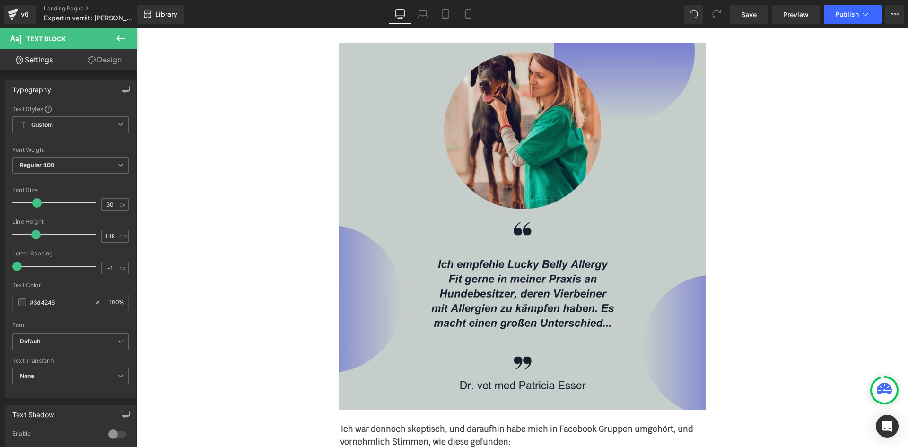
click at [471, 219] on img at bounding box center [522, 226] width 367 height 367
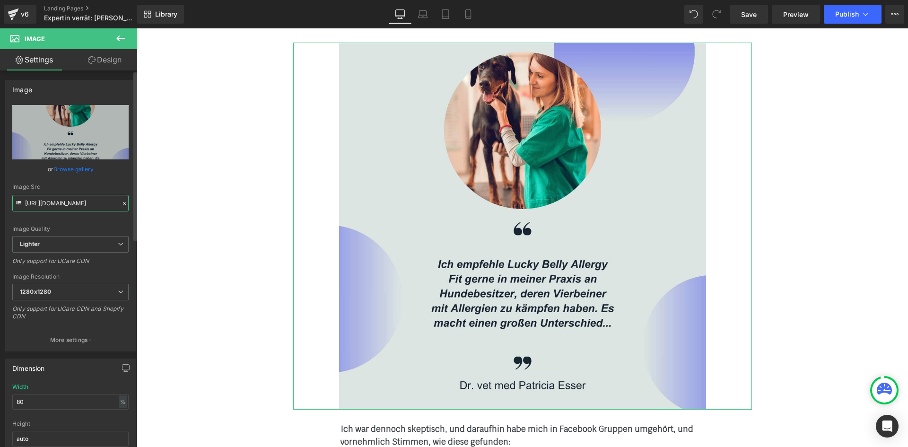
click at [73, 200] on input "https://ucarecdn.com/9a090334-bed1-4074-ba86-a8a1dcbcf757/-/format/auto/-/previ…" at bounding box center [70, 203] width 116 height 17
paste input "cdn.shopify.com/s/files/1/0412/4576/9888/files/LBH-vet-quote.jpg?v=1758118386"
type input "https://cdn.shopify.com/s/files/1/0412/4576/9888/files/LBH-vet-quote.jpg?v=1758…"
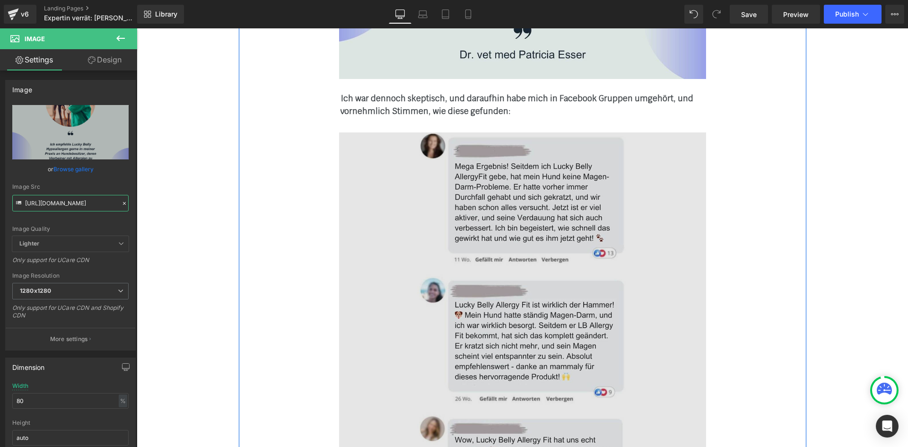
scroll to position [3022, 0]
click at [458, 286] on img at bounding box center [522, 315] width 367 height 367
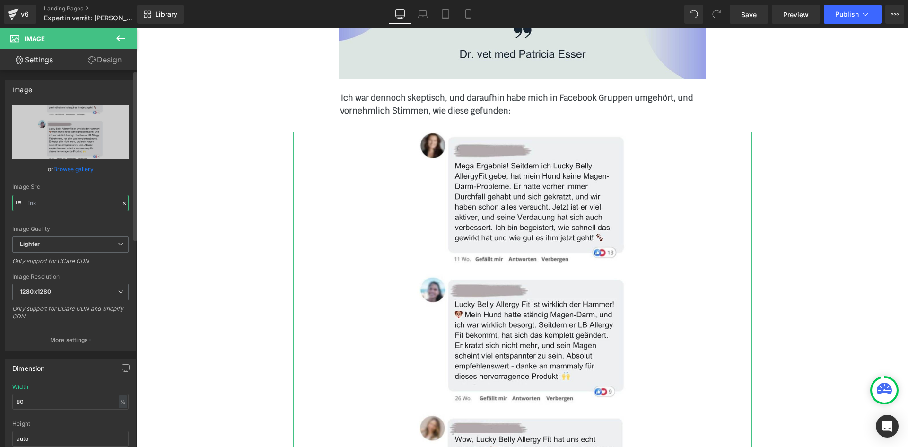
click at [64, 205] on input "text" at bounding box center [70, 203] width 116 height 17
paste input "cdn.shopify.com/s/files/1/0412/4576/9888/files/LBH-facebook-reviews.jpg?v=17581…"
type input "https://cdn.shopify.com/s/files/1/0412/4576/9888/files/LBH-facebook-reviews.jpg…"
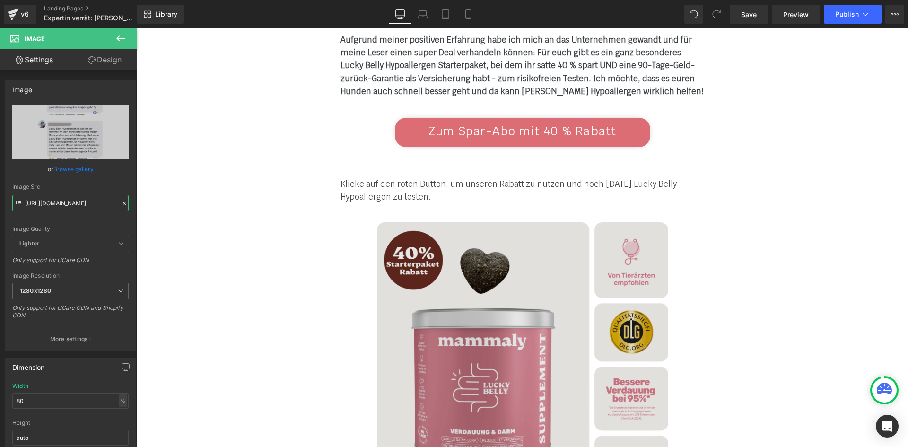
scroll to position [5622, 0]
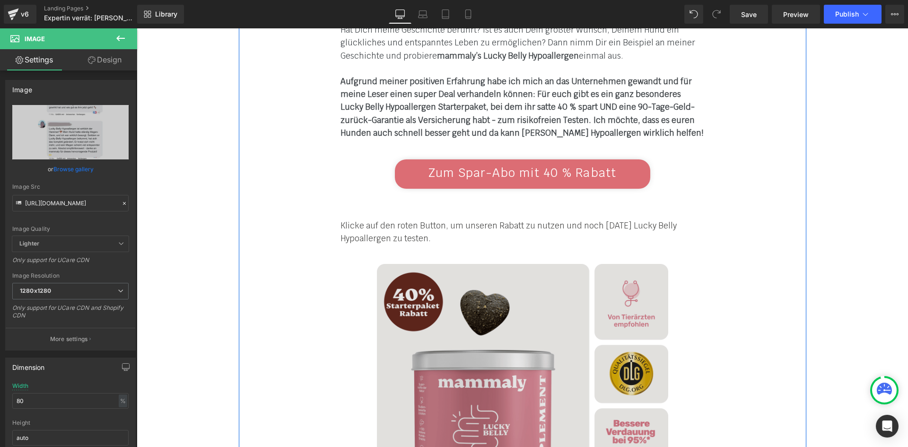
click at [455, 264] on img at bounding box center [522, 409] width 291 height 291
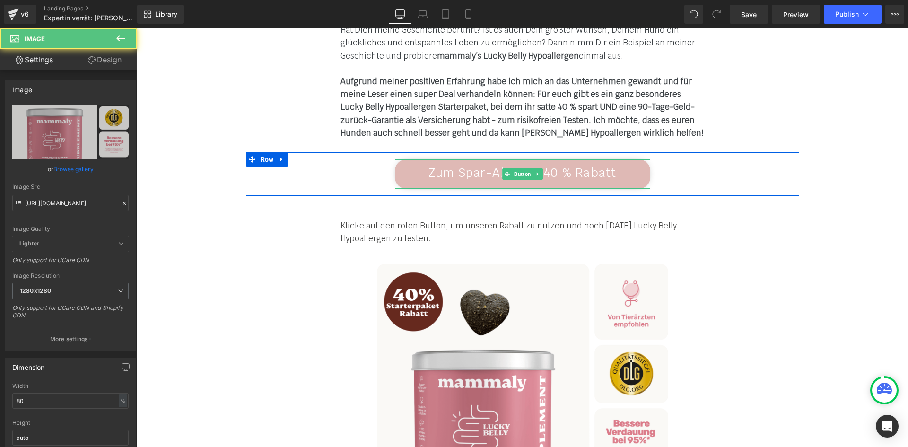
click at [445, 165] on span "Zum Spar-Abo mit 40 % Rabatt" at bounding box center [522, 172] width 188 height 15
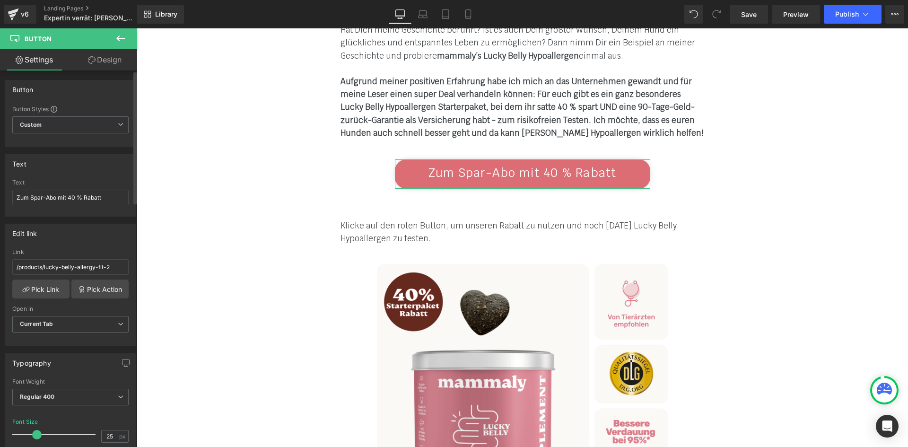
click at [81, 276] on div "Link /products/lucky-belly-allergy-fit-2" at bounding box center [70, 264] width 116 height 31
click at [86, 270] on input "/products/lucky-belly-allergy-fit-2" at bounding box center [70, 267] width 116 height 16
paste input "hypoallergen"
type input "/products/lucky-belly-hypoallergen-2"
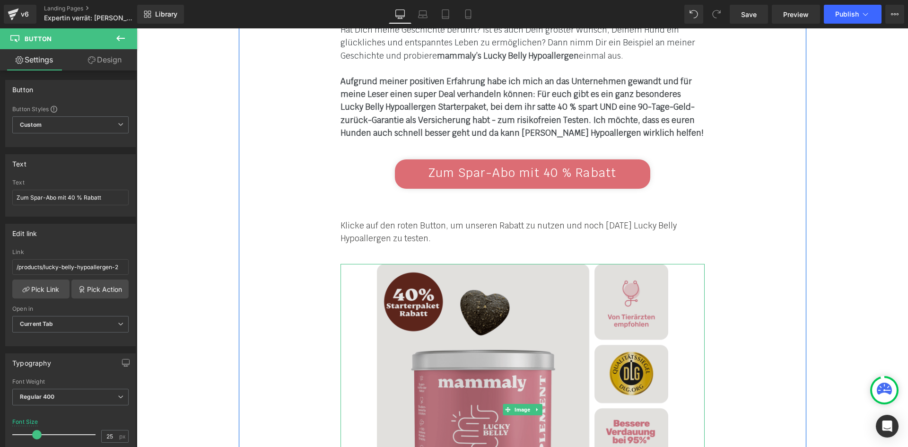
drag, startPoint x: 525, startPoint y: 267, endPoint x: 450, endPoint y: 255, distance: 76.5
click at [525, 267] on img at bounding box center [522, 409] width 291 height 291
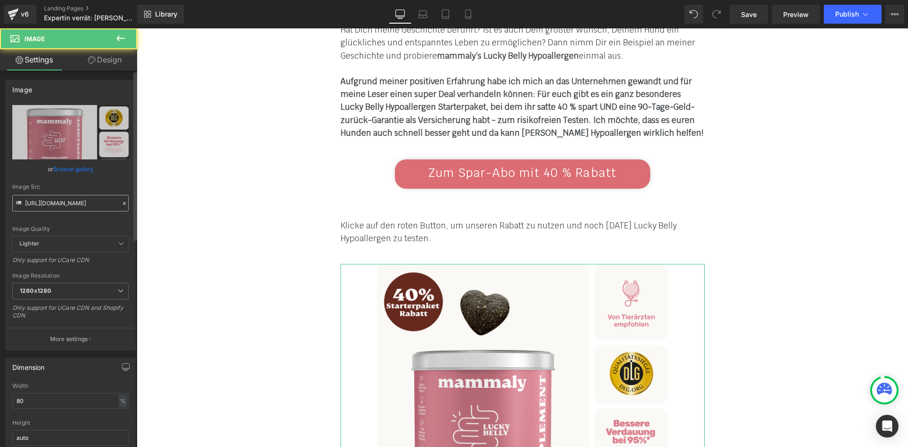
click at [77, 199] on input "https://cdn.shopify.com/s/files/1/0412/4576/9888/files/Lucky_Belly_starter_pack…" at bounding box center [70, 203] width 116 height 17
type input "https://cdn.shopify.com/s/files/1/0412/4576/9888/files/Lucky_Belly_Hypoallergen…"
click at [61, 287] on span "1280x1280" at bounding box center [70, 291] width 116 height 17
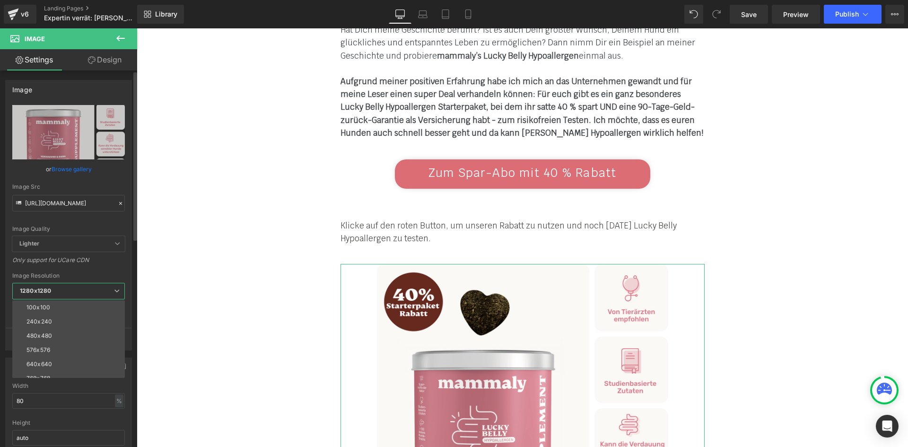
click at [60, 285] on span "1280x1280" at bounding box center [68, 291] width 113 height 17
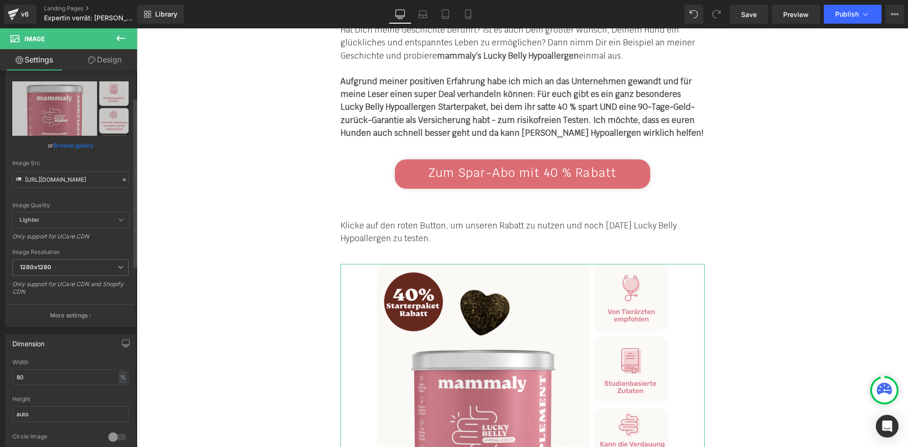
scroll to position [142, 0]
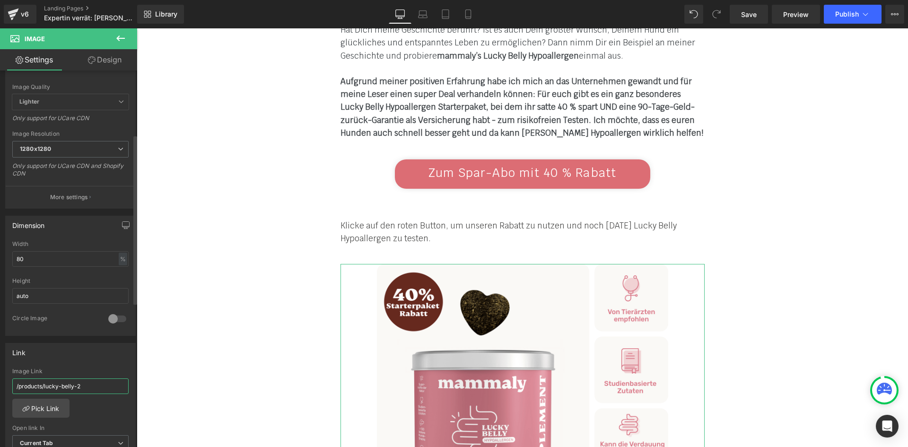
click at [64, 387] on input "/products/lucky-belly-2" at bounding box center [70, 386] width 116 height 16
paste input "hypoallergen-"
type input "/products/lucky-belly-hypoallergen-2"
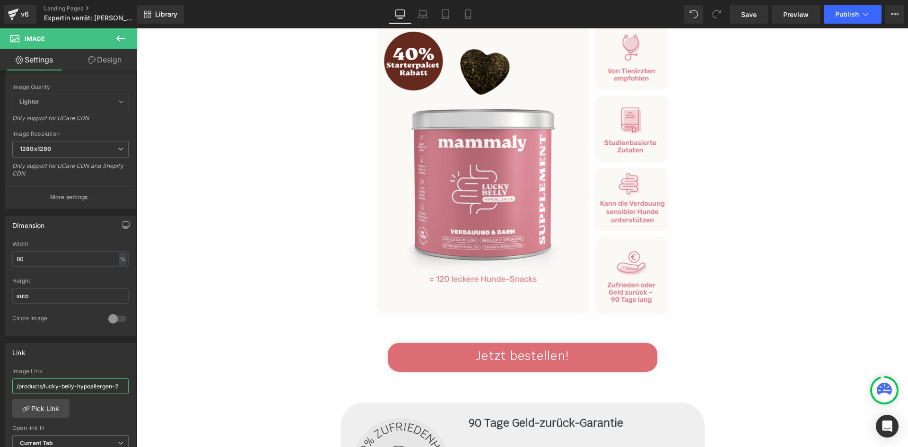
scroll to position [5953, 0]
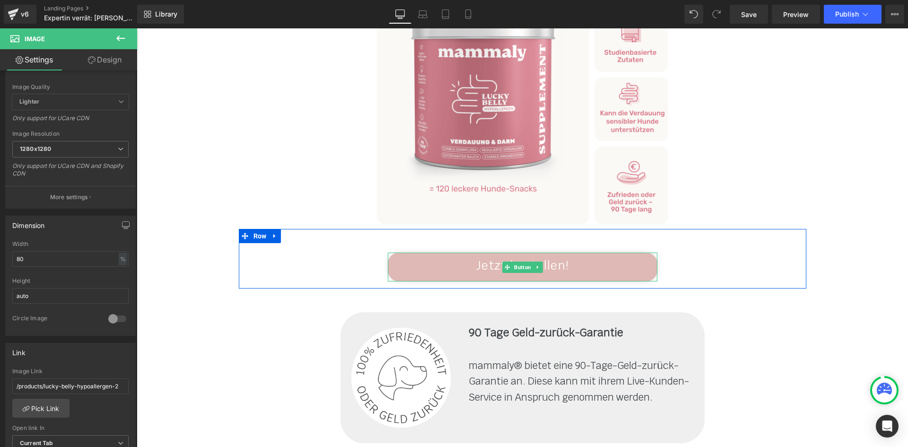
click at [440, 252] on link "Jetzt bestellen!" at bounding box center [522, 266] width 269 height 29
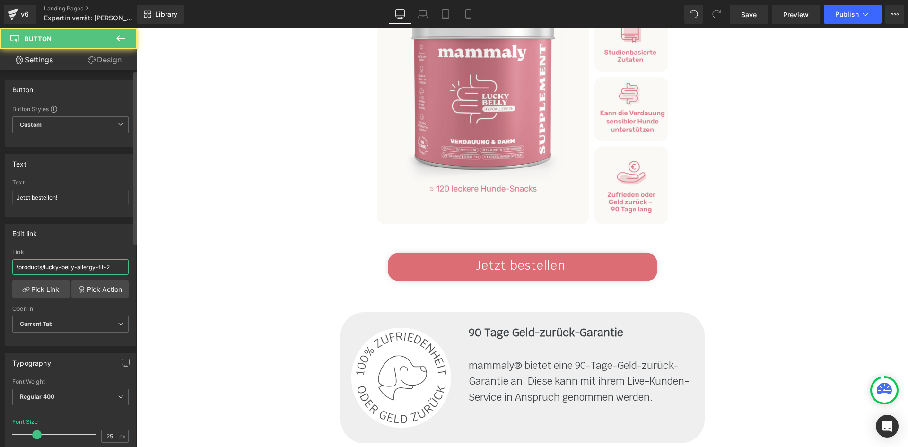
click at [102, 267] on input "/products/lucky-belly-allergy-fit-2" at bounding box center [70, 267] width 116 height 16
type input "/products/lucky-belly-hypoallergen-2"
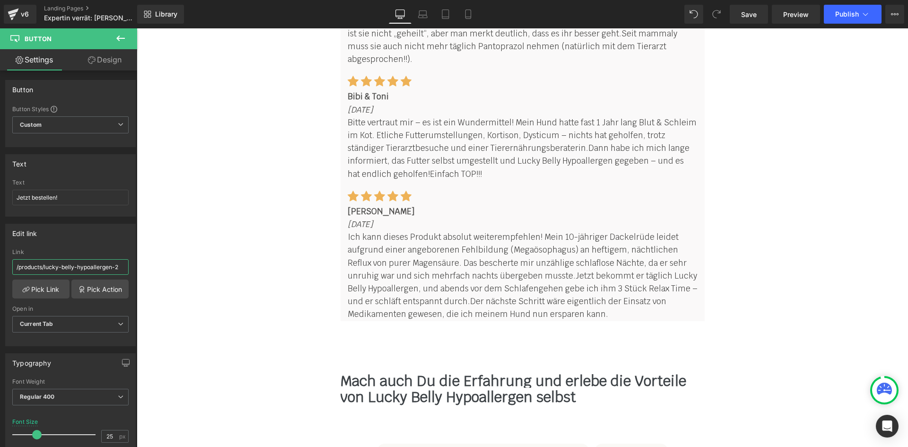
scroll to position [8222, 0]
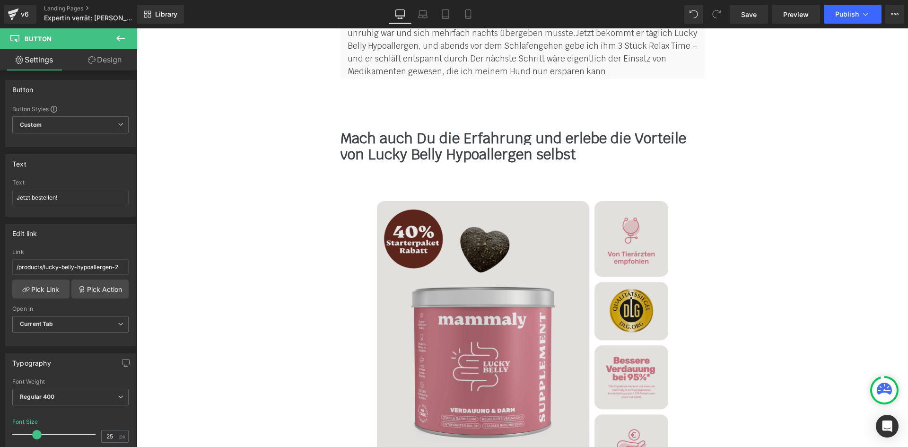
click at [429, 201] on img at bounding box center [522, 346] width 291 height 291
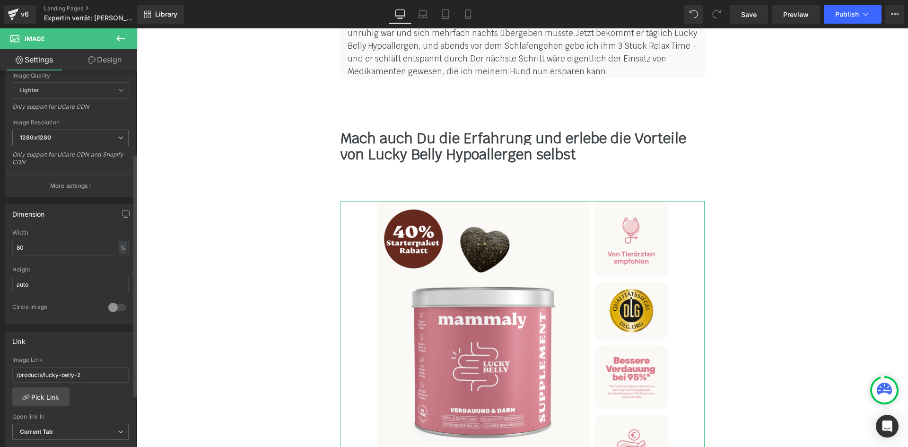
scroll to position [0, 0]
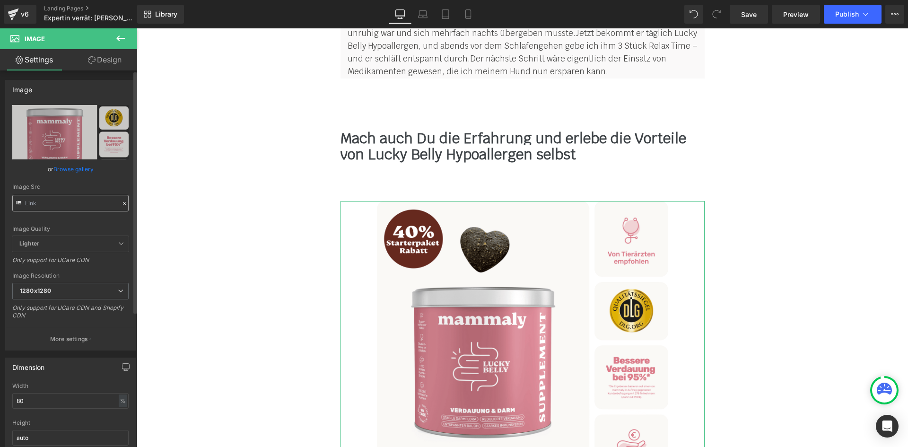
click at [91, 201] on input "text" at bounding box center [70, 203] width 116 height 17
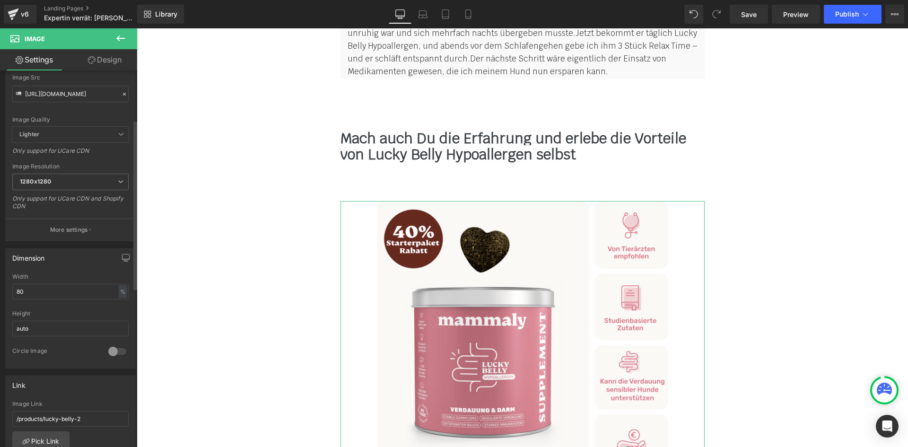
scroll to position [189, 0]
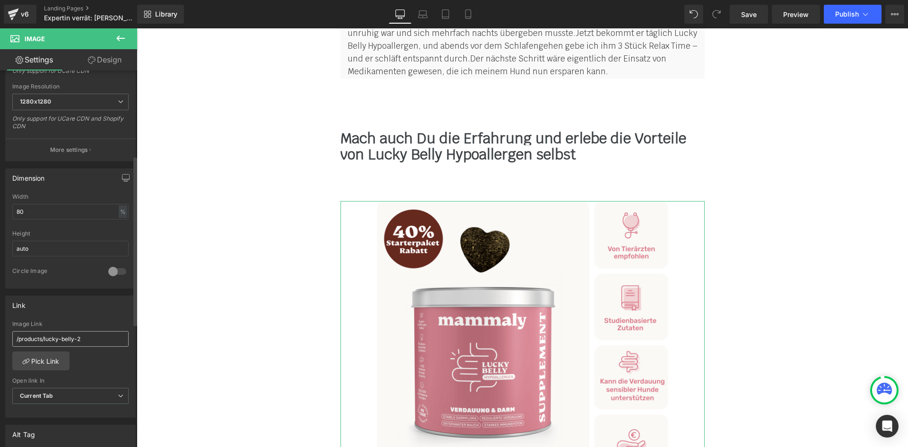
type input "https://cdn.shopify.com/s/files/1/0412/4576/9888/files/Lucky_Belly_Hypoallergen…"
click at [81, 338] on input "/products/lucky-belly-2" at bounding box center [70, 339] width 116 height 16
paste input "hypoallergen-"
type input "/products/lucky-belly-hypoallergen-2"
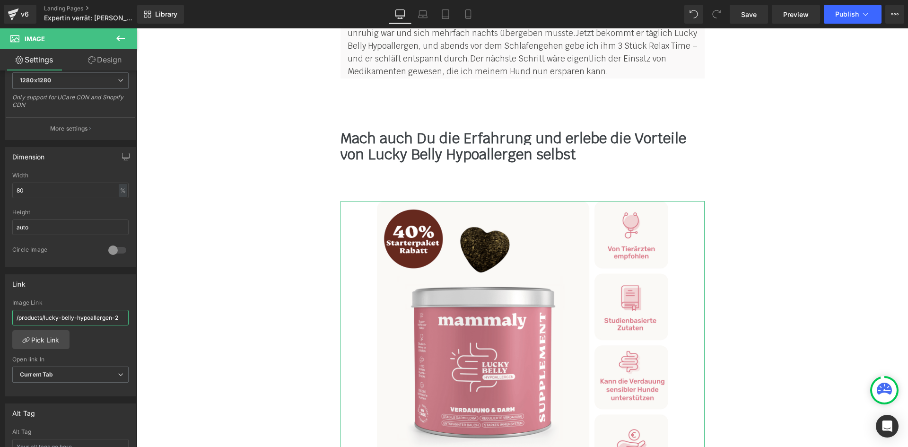
scroll to position [284, 0]
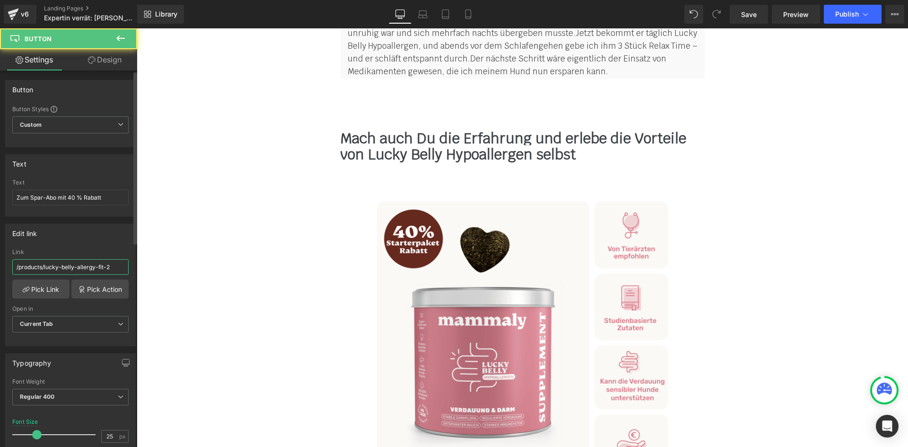
click at [88, 267] on input "/products/lucky-belly-allergy-fit-2" at bounding box center [70, 267] width 116 height 16
paste input "hypoallergen"
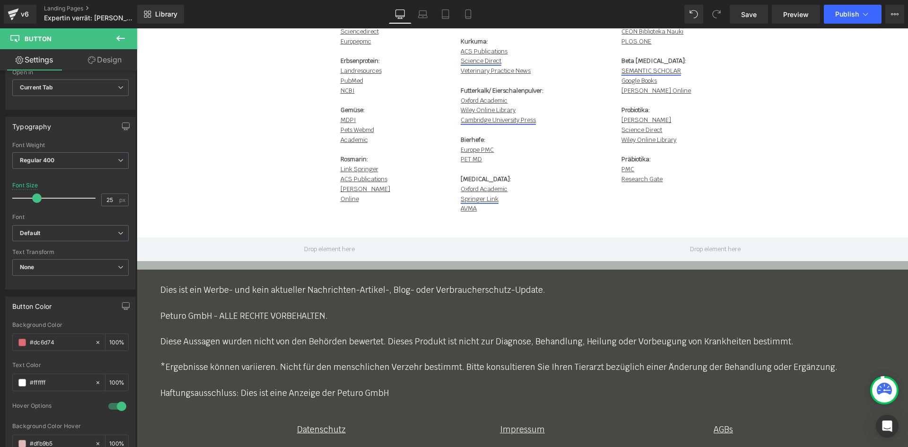
scroll to position [9184, 0]
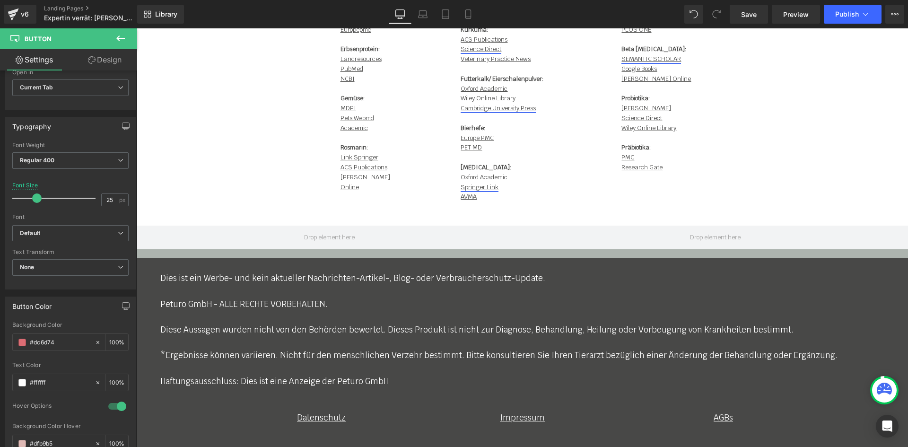
type input "/products/lucky-belly-hypoallergen-2"
click at [275, 446] on link at bounding box center [274, 455] width 12 height 14
click at [296, 446] on icon at bounding box center [299, 454] width 7 height 7
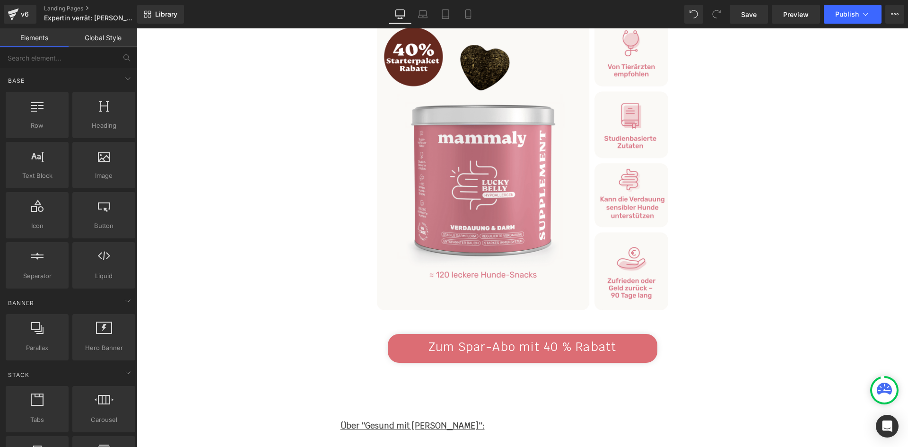
scroll to position [8489, 0]
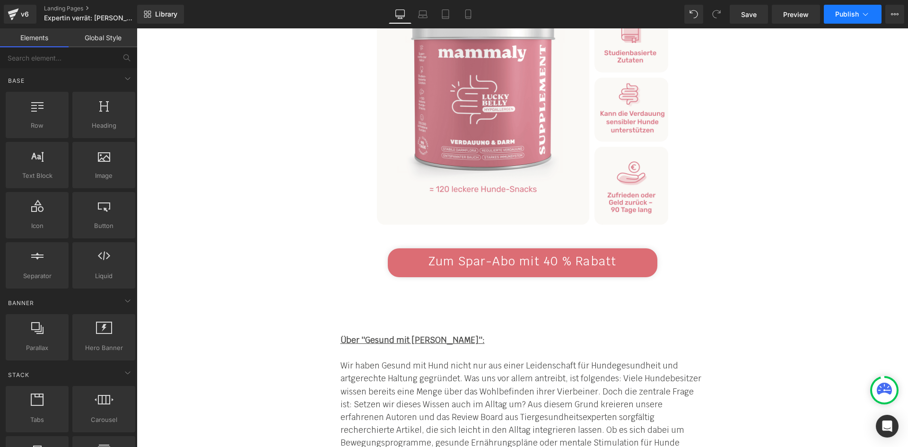
drag, startPoint x: 840, startPoint y: 19, endPoint x: 692, endPoint y: 0, distance: 149.2
click at [840, 19] on button "Publish" at bounding box center [852, 14] width 58 height 19
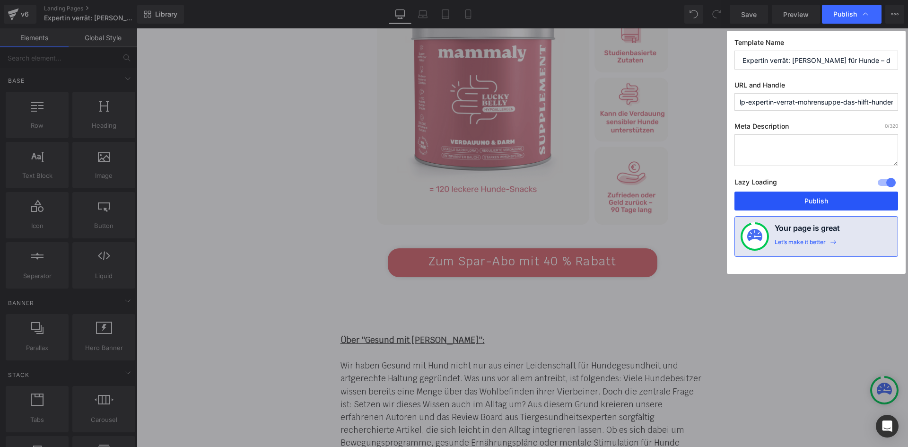
click at [800, 202] on button "Publish" at bounding box center [816, 200] width 164 height 19
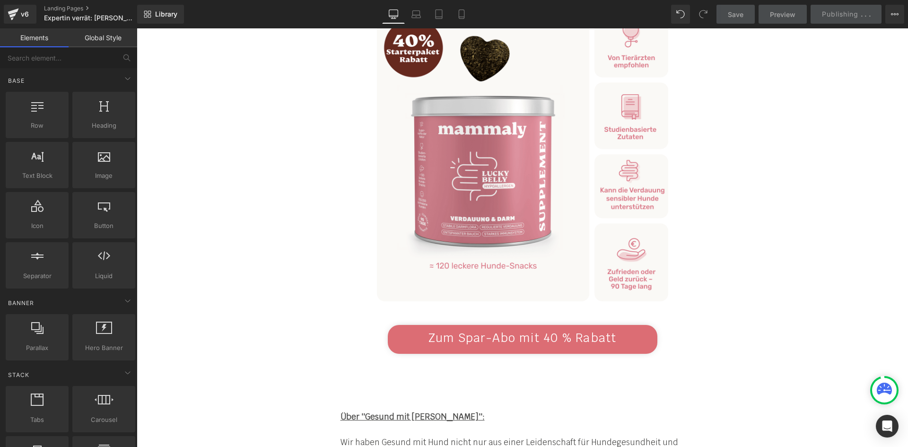
scroll to position [8158, 0]
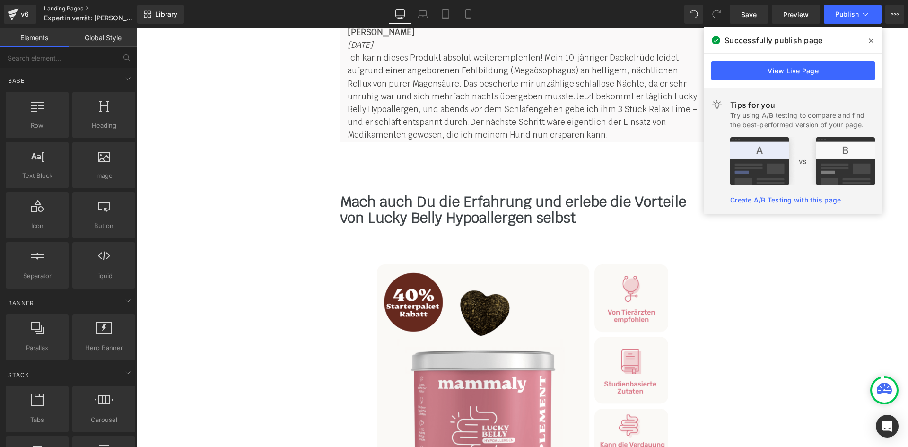
click at [61, 11] on link "Landing Pages" at bounding box center [98, 9] width 109 height 8
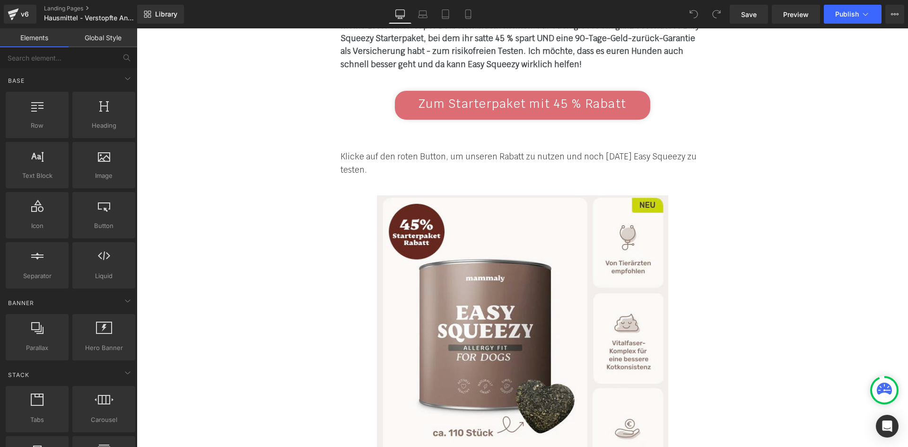
scroll to position [5471, 0]
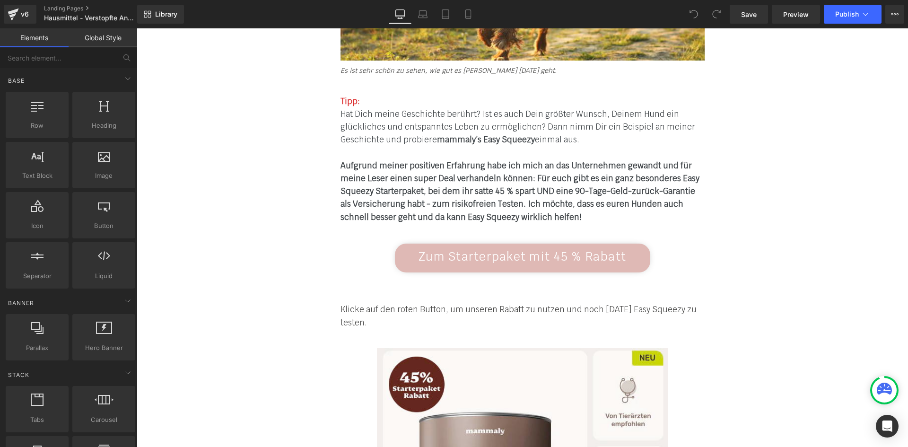
click at [488, 249] on span "Zum Starterpaket mit 45 % Rabatt" at bounding box center [522, 256] width 208 height 15
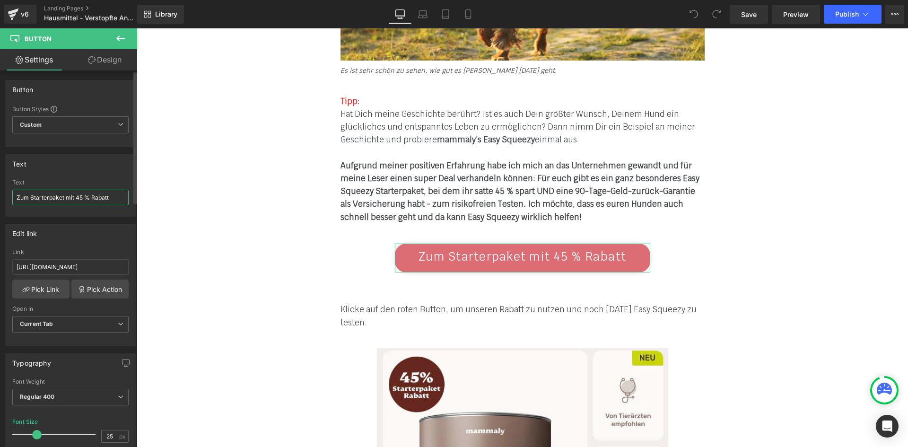
click at [78, 196] on input "Zum Starterpaket mit 45 % Rabatt" at bounding box center [70, 198] width 116 height 16
type input "Zum Starterpaket mit 40 % Rabatt"
drag, startPoint x: 85, startPoint y: 265, endPoint x: 7, endPoint y: 268, distance: 78.0
click at [7, 268] on div "[URL][DOMAIN_NAME] Link [URL][DOMAIN_NAME] Pick Link Pick Action Current Tab Ne…" at bounding box center [71, 297] width 130 height 97
type input "/products/easy-squeezy-2"
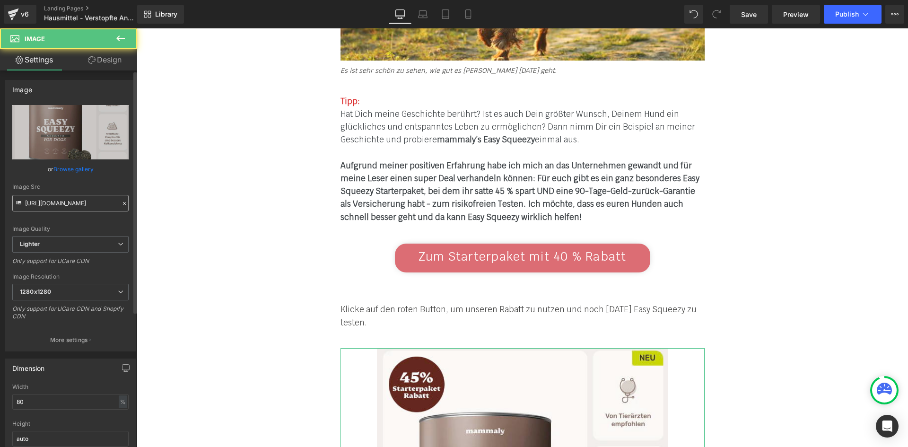
click at [90, 200] on input "[URL][DOMAIN_NAME]" at bounding box center [70, 203] width 116 height 17
type input "[URL][DOMAIN_NAME]"
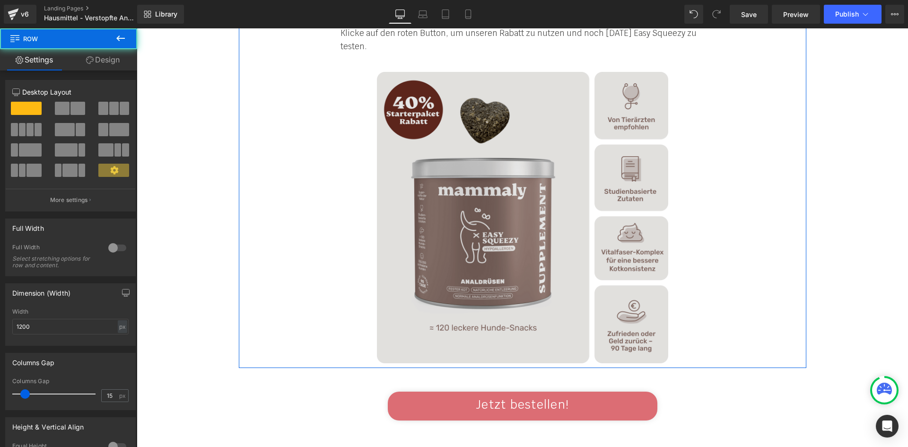
scroll to position [5896, 0]
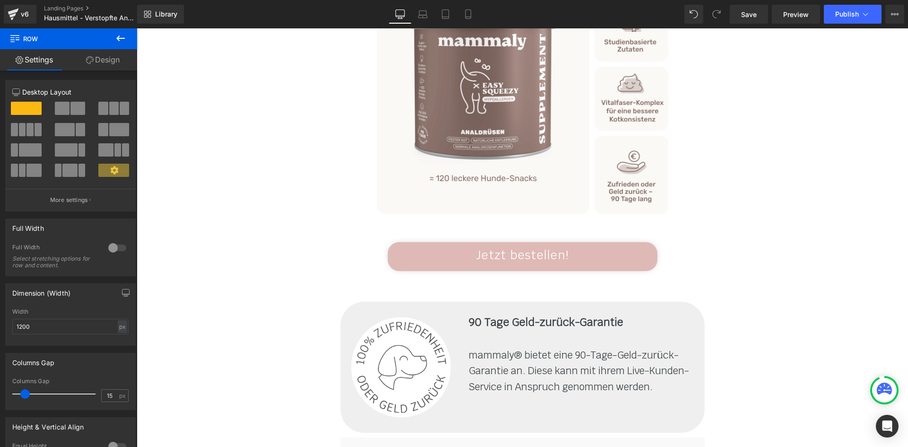
click at [459, 242] on link "Jetzt bestellen!" at bounding box center [522, 256] width 269 height 29
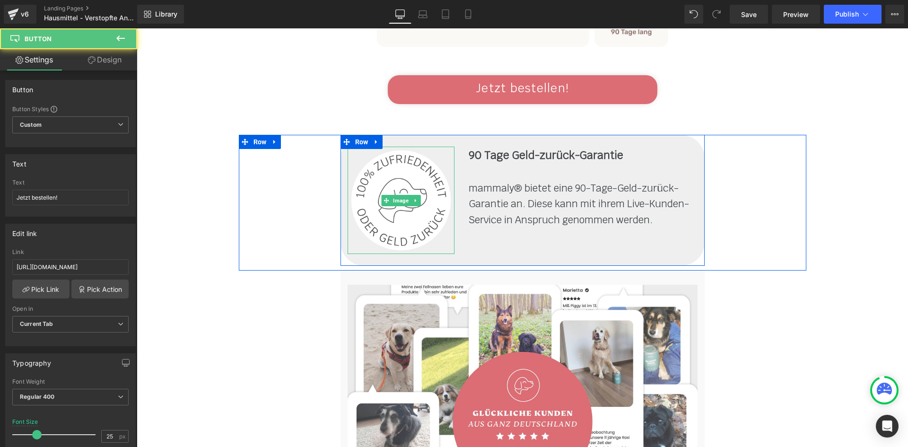
scroll to position [6086, 0]
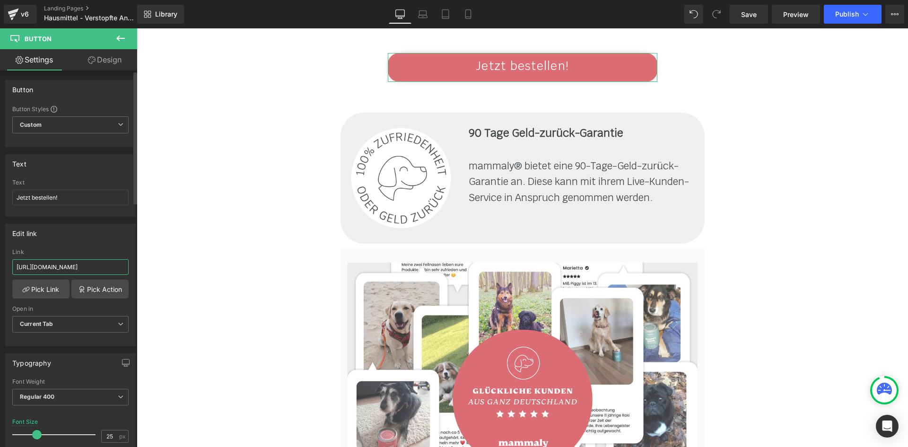
drag, startPoint x: 85, startPoint y: 267, endPoint x: 13, endPoint y: 268, distance: 71.9
click at [13, 268] on input "[URL][DOMAIN_NAME]" at bounding box center [70, 267] width 116 height 16
type input "/products/easy-squeezy-2"
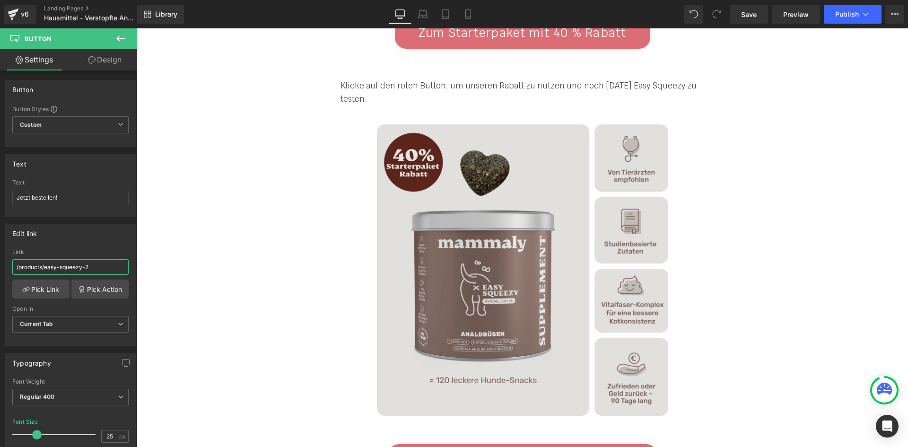
scroll to position [5660, 0]
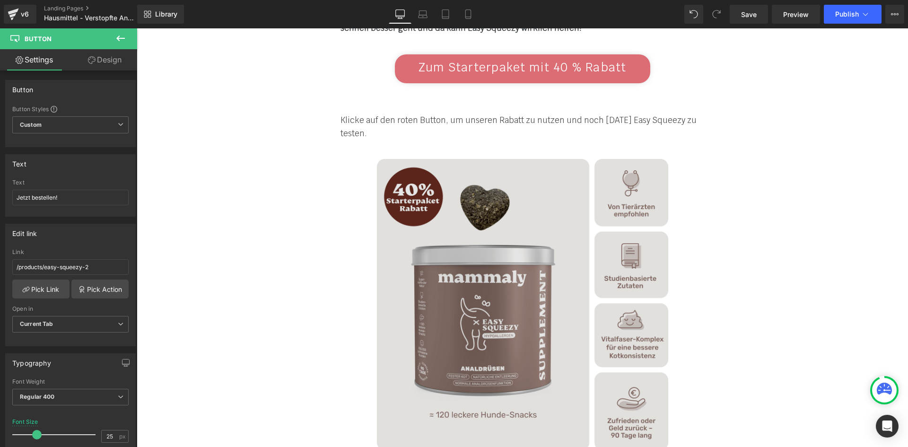
click at [441, 234] on img at bounding box center [522, 304] width 291 height 291
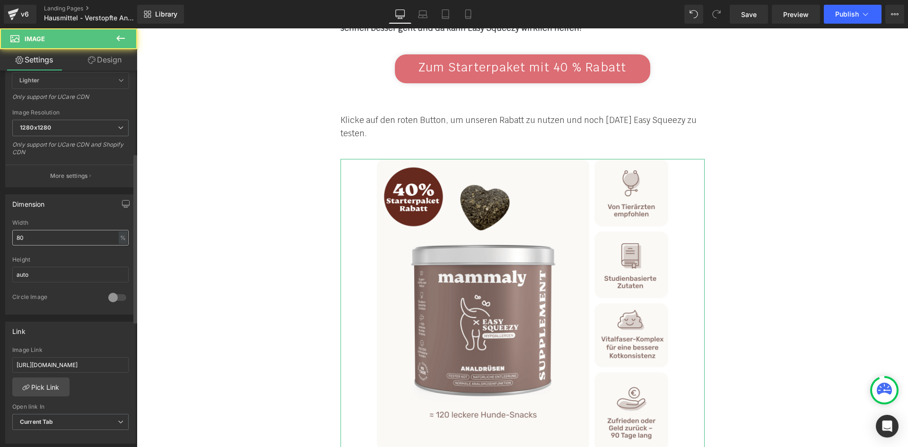
scroll to position [142, 0]
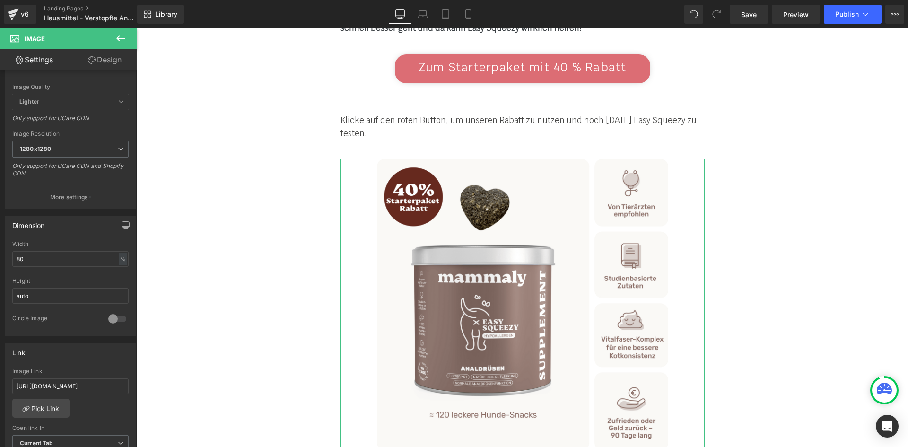
drag, startPoint x: 85, startPoint y: 383, endPoint x: -6, endPoint y: 382, distance: 91.2
click at [0, 382] on html "You are previewing how the will restyle your page. You can not edit Elements in…" at bounding box center [454, 223] width 908 height 447
type input "/products/easy-squeezy-2"
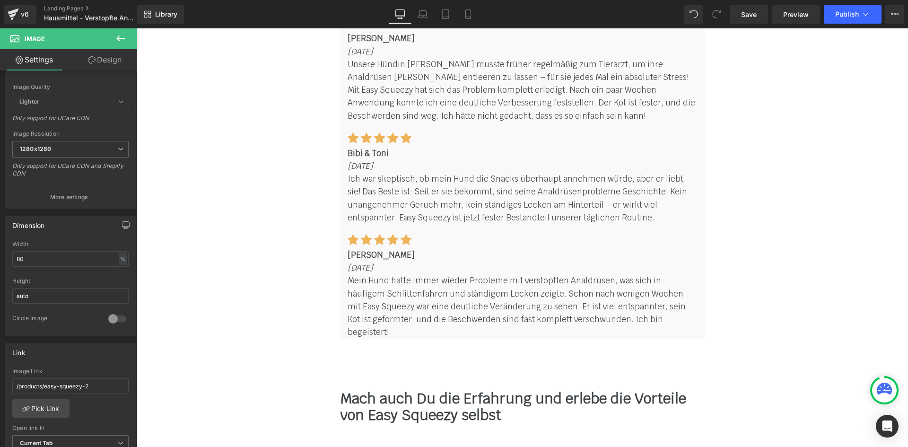
scroll to position [8118, 0]
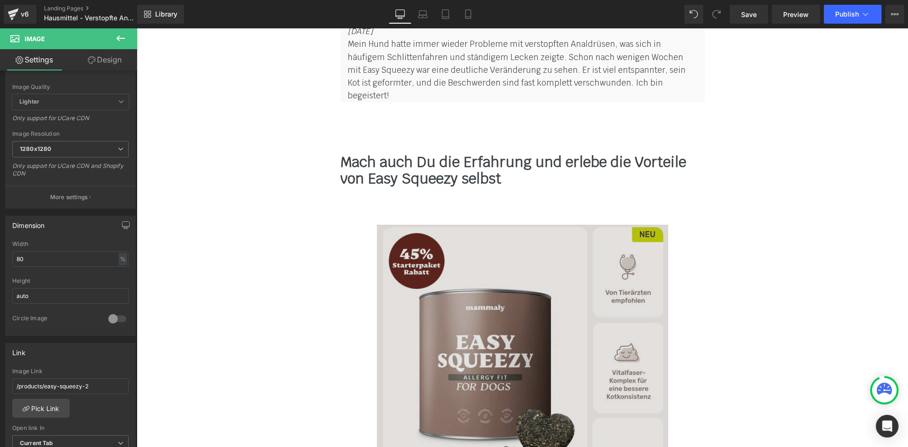
click at [423, 225] on img at bounding box center [522, 368] width 291 height 287
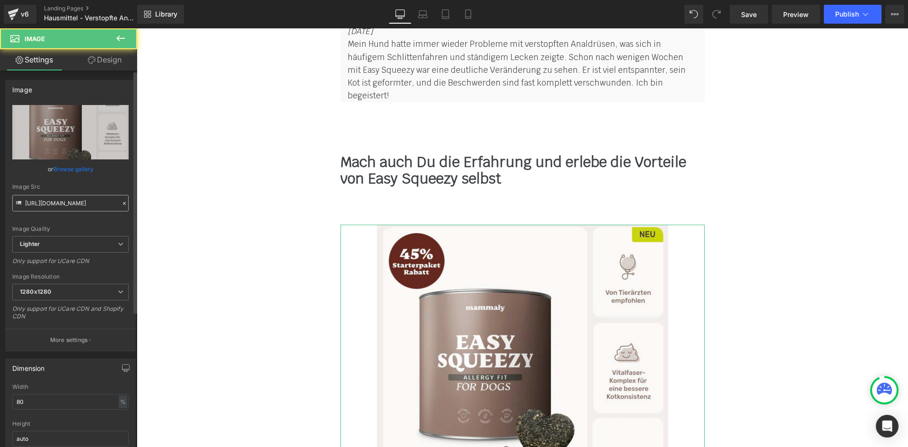
click at [80, 206] on input "[URL][DOMAIN_NAME]" at bounding box center [70, 203] width 116 height 17
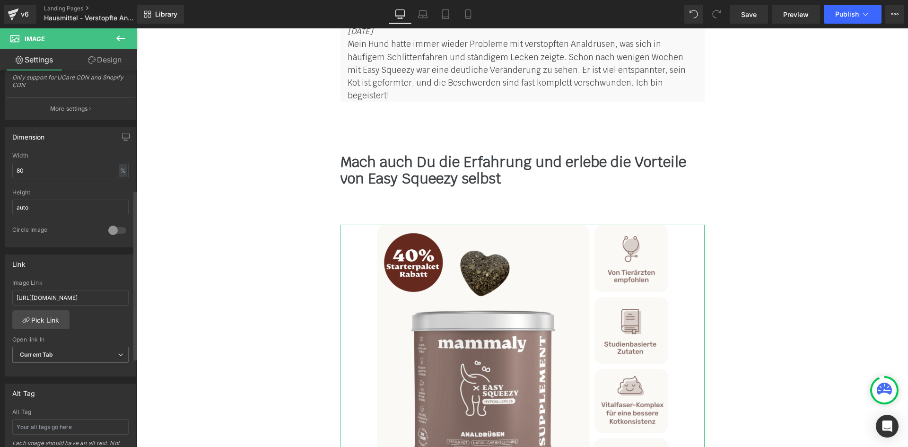
scroll to position [284, 0]
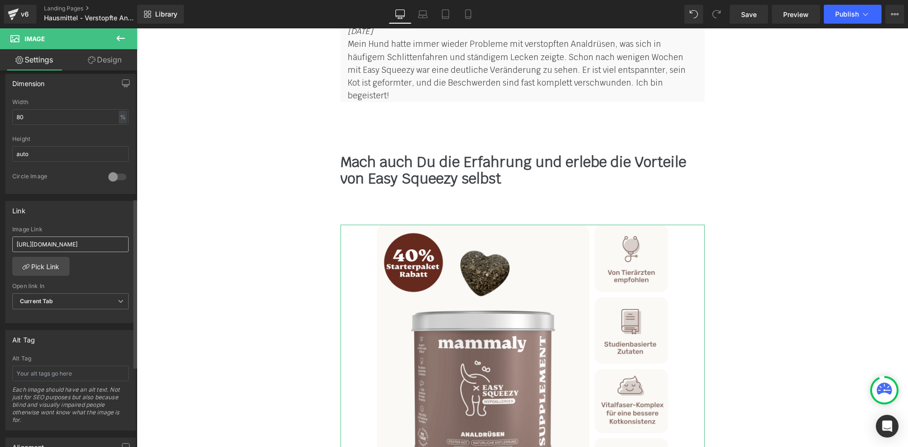
type input "[URL][DOMAIN_NAME]"
drag, startPoint x: 85, startPoint y: 245, endPoint x: 8, endPoint y: 247, distance: 77.6
click at [8, 247] on div "[URL][DOMAIN_NAME] Image Link [URL][DOMAIN_NAME] Pick Link Current Tab New Tab …" at bounding box center [71, 274] width 130 height 97
type input "/products/easy-squeezy-2"
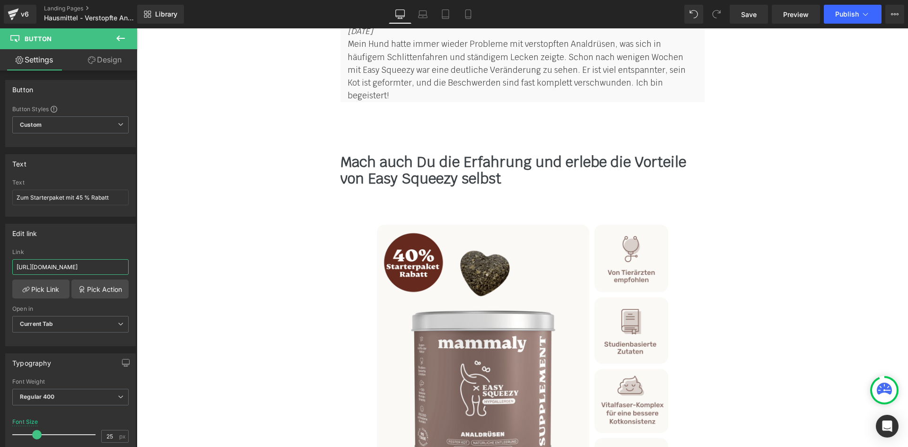
drag, startPoint x: 84, startPoint y: 268, endPoint x: -15, endPoint y: 265, distance: 98.8
click at [0, 265] on html "You are previewing how the will restyle your page. You can not edit Elements in…" at bounding box center [454, 223] width 908 height 447
type input "/products/easy-squeezy-2"
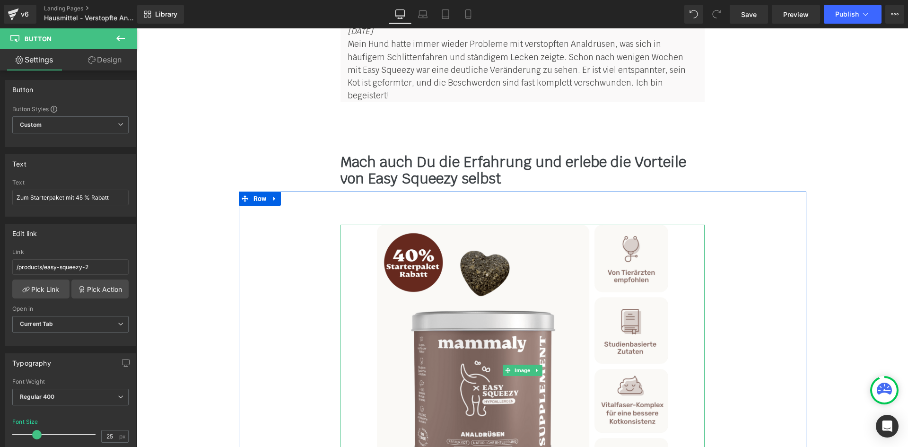
click at [364, 297] on link at bounding box center [522, 370] width 364 height 291
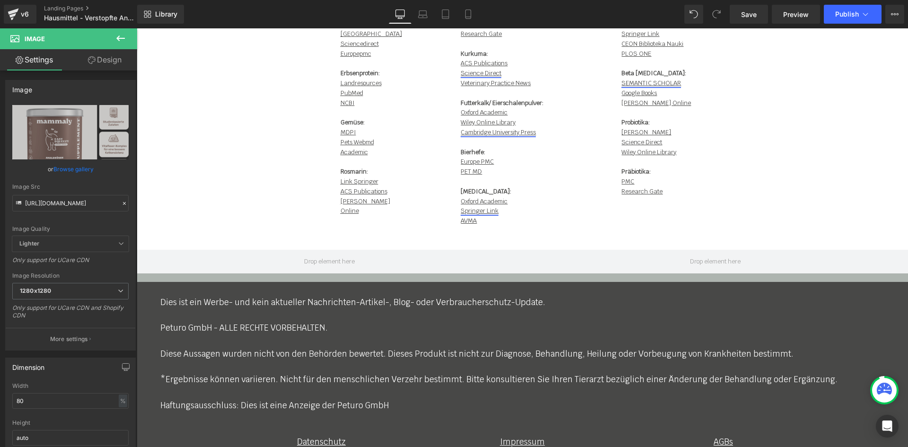
scroll to position [9092, 0]
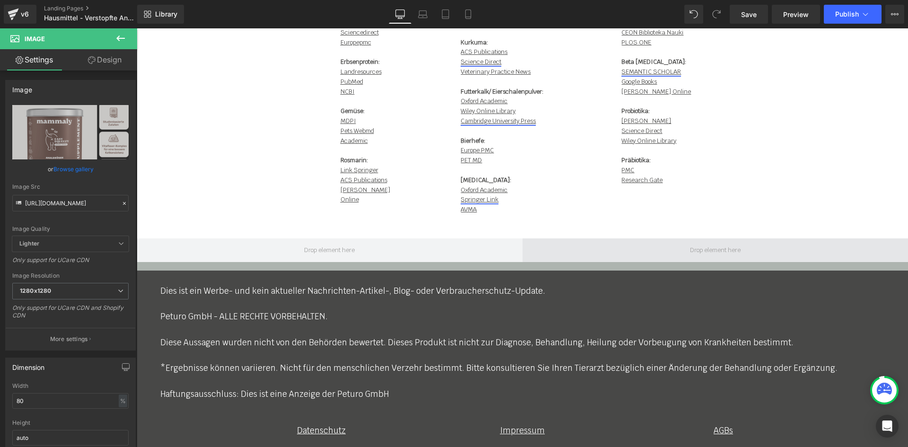
scroll to position [9059, 0]
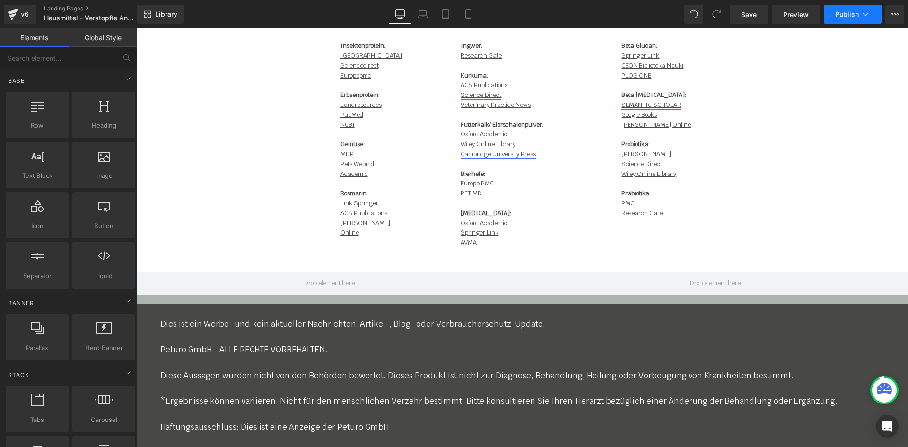
click at [839, 19] on button "Publish" at bounding box center [852, 14] width 58 height 19
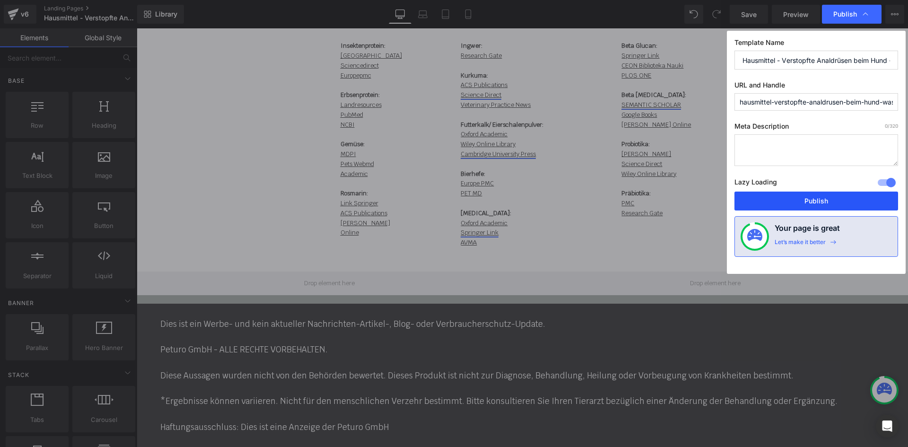
click at [805, 201] on button "Publish" at bounding box center [816, 200] width 164 height 19
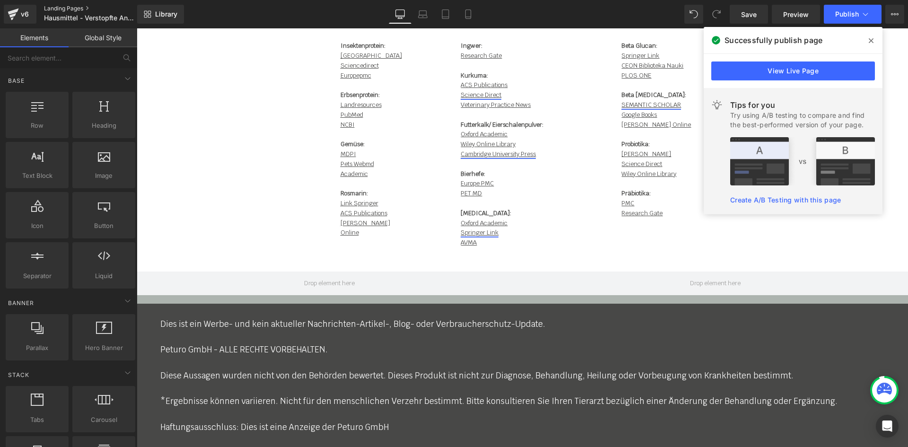
click at [75, 8] on link "Landing Pages" at bounding box center [98, 9] width 109 height 8
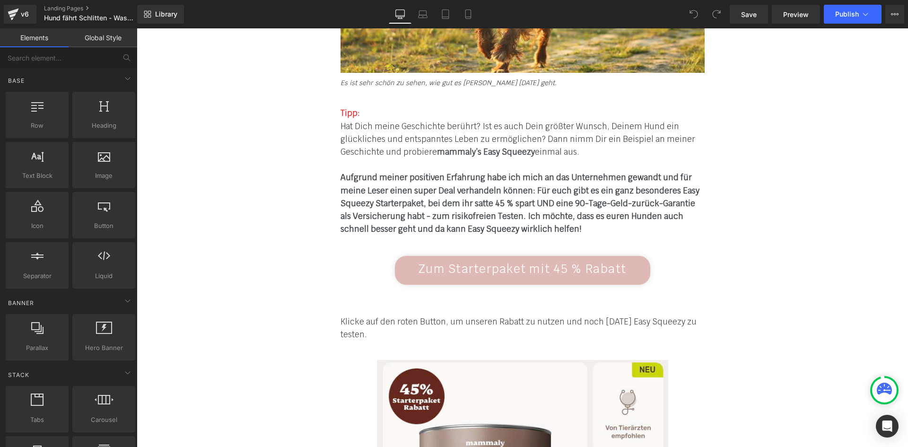
scroll to position [5247, 0]
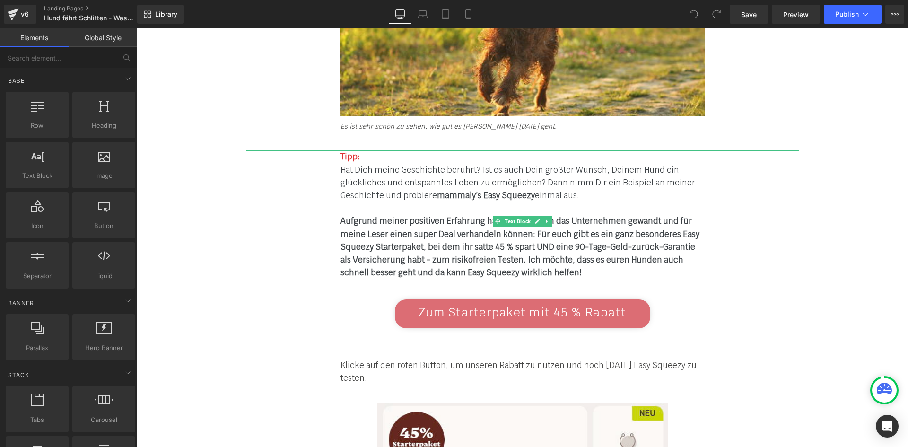
click at [390, 202] on div at bounding box center [522, 208] width 364 height 13
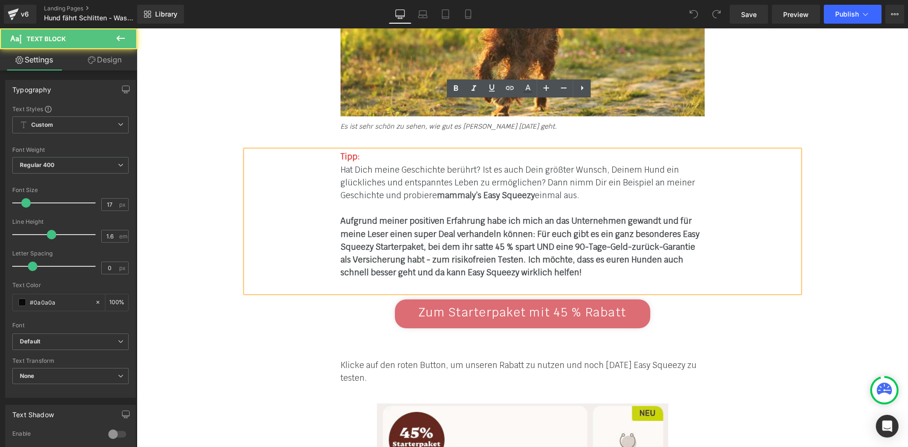
click at [502, 216] on b "Aufgrund meiner positiven Erfahrung habe ich mich an das Unternehmen gewandt un…" at bounding box center [519, 247] width 359 height 62
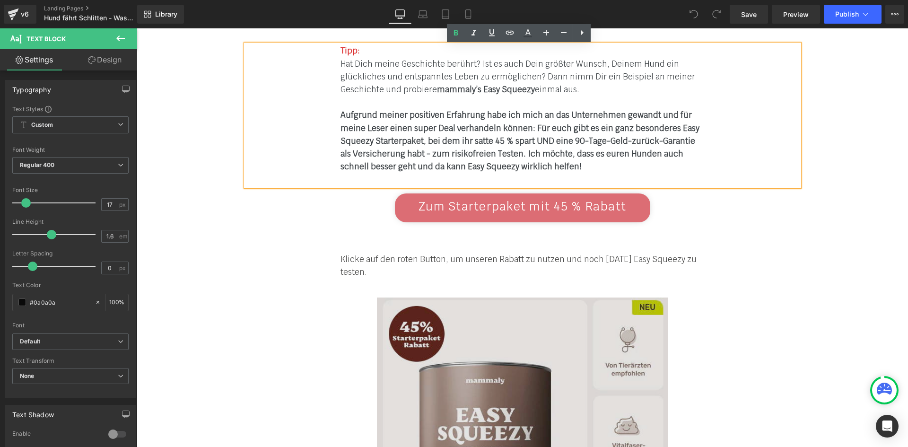
scroll to position [5389, 0]
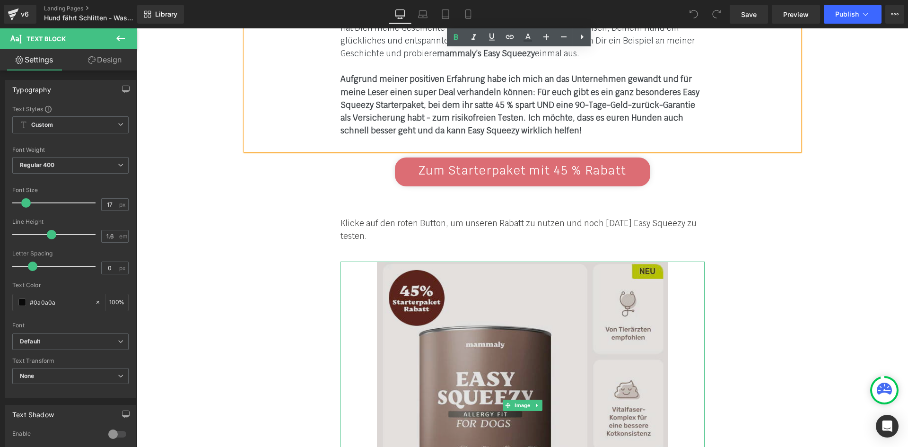
click at [457, 288] on img at bounding box center [522, 404] width 291 height 287
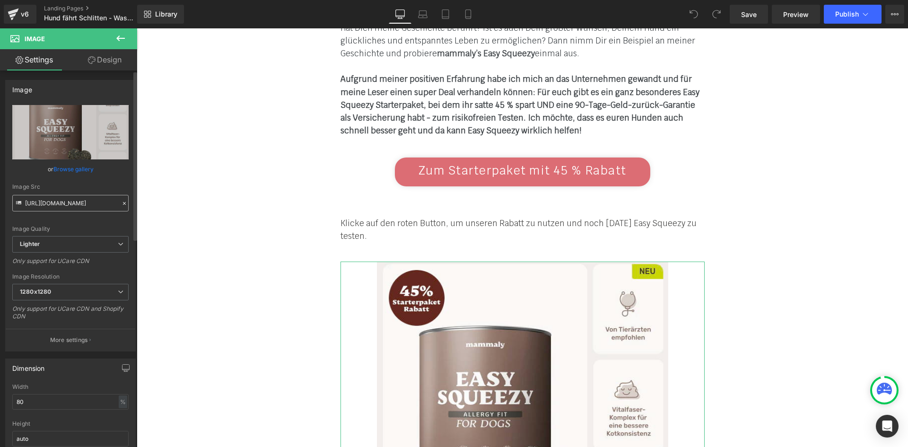
click at [69, 202] on input "[URL][DOMAIN_NAME]" at bounding box center [70, 203] width 116 height 17
type input "[URL][DOMAIN_NAME]"
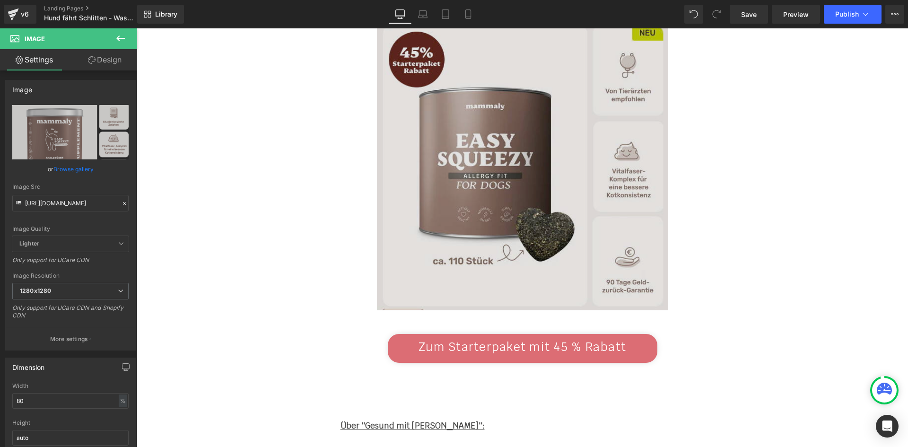
scroll to position [7989, 0]
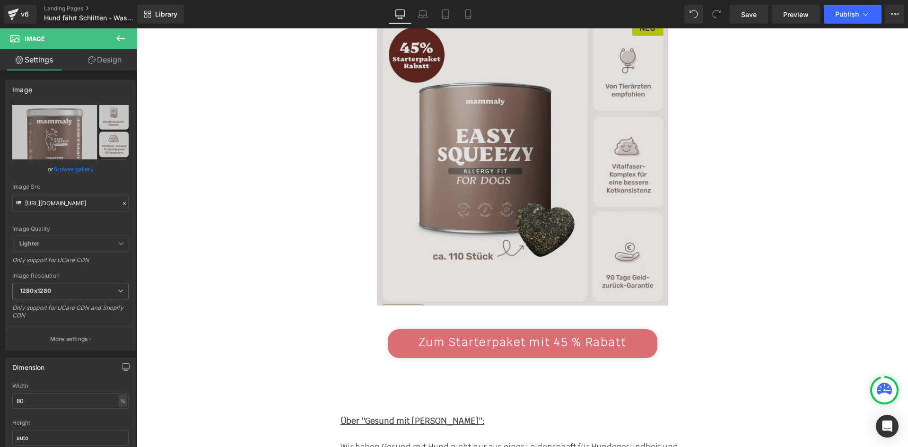
click at [436, 192] on img at bounding box center [522, 161] width 291 height 287
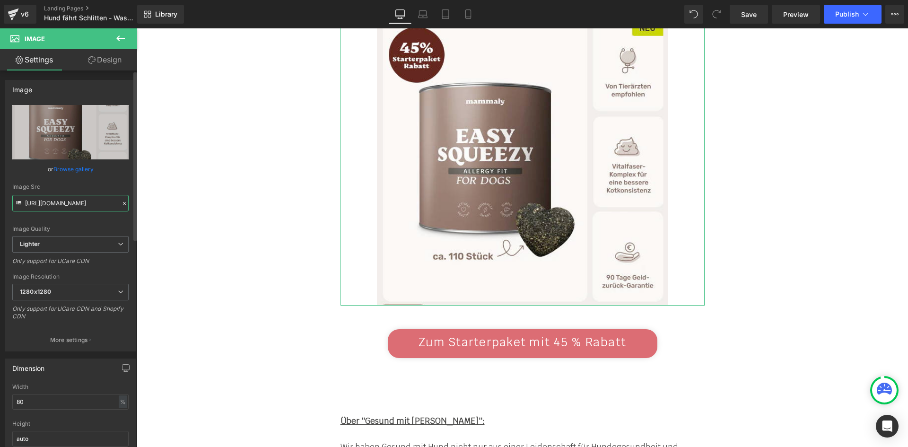
click at [77, 207] on input "[URL][DOMAIN_NAME]" at bounding box center [70, 203] width 116 height 17
paste input "[DOMAIN_NAME][URL]"
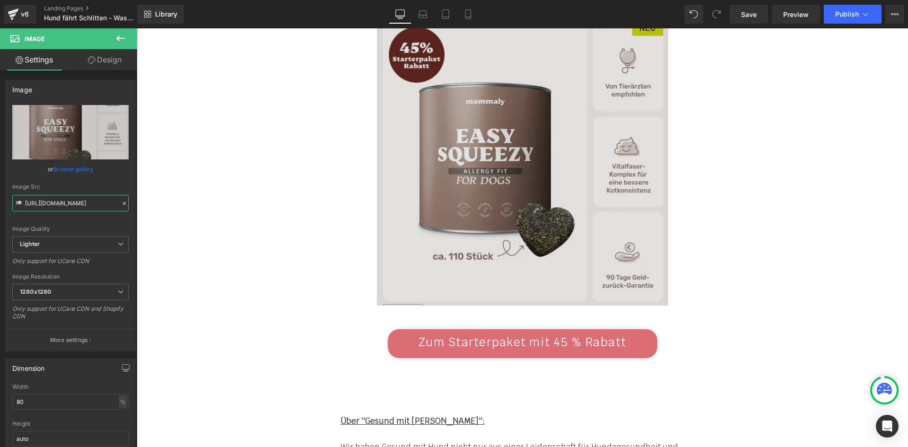
scroll to position [0, 199]
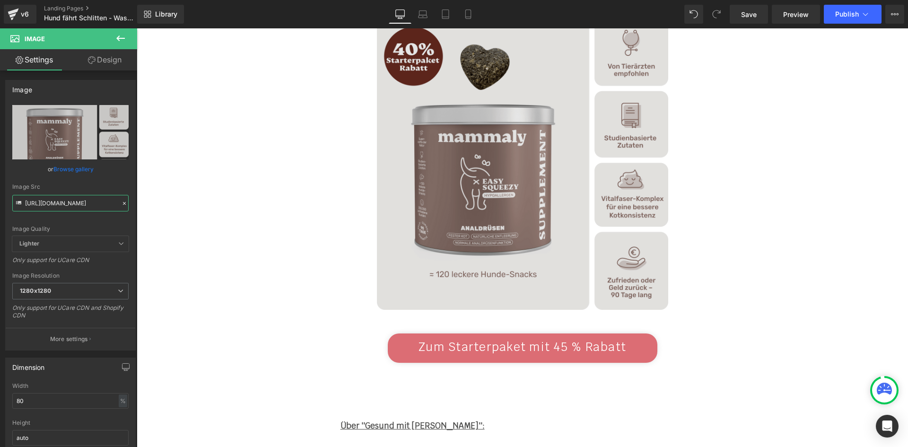
type input "[URL][DOMAIN_NAME]"
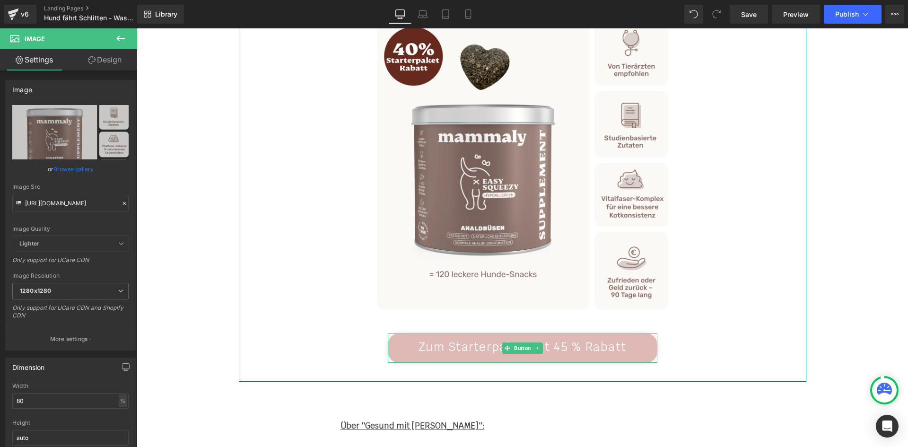
click at [557, 339] on span "Zum Starterpaket mit 45 % Rabatt" at bounding box center [522, 346] width 208 height 15
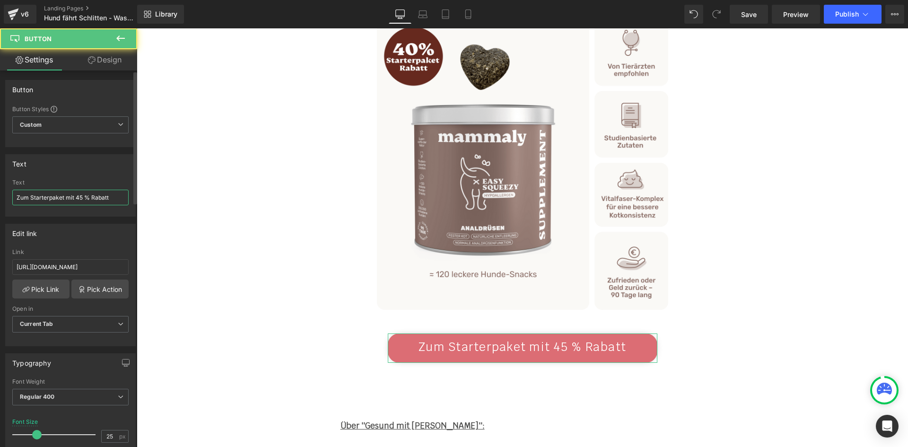
click at [83, 200] on input "Zum Starterpaket mit 45 % Rabatt" at bounding box center [70, 198] width 116 height 16
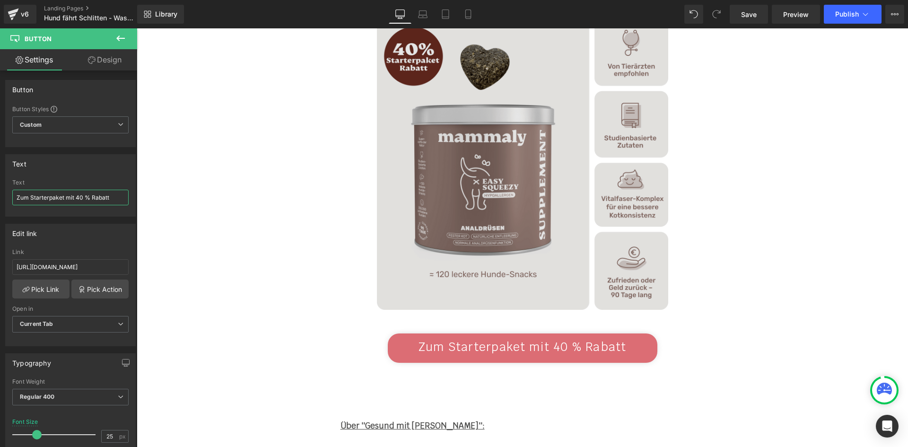
type input "Zum Starterpaket mit 40 % Rabatt"
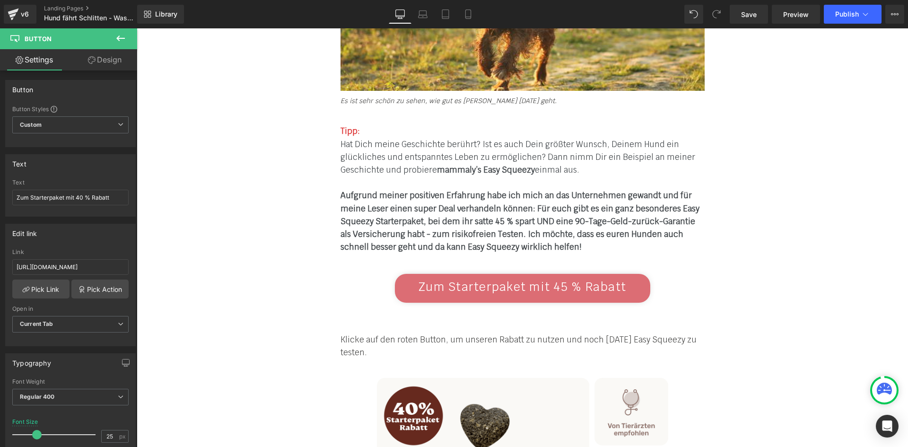
click at [475, 190] on b "Aufgrund meiner positiven Erfahrung habe ich mich an das Unternehmen gewandt un…" at bounding box center [519, 221] width 359 height 62
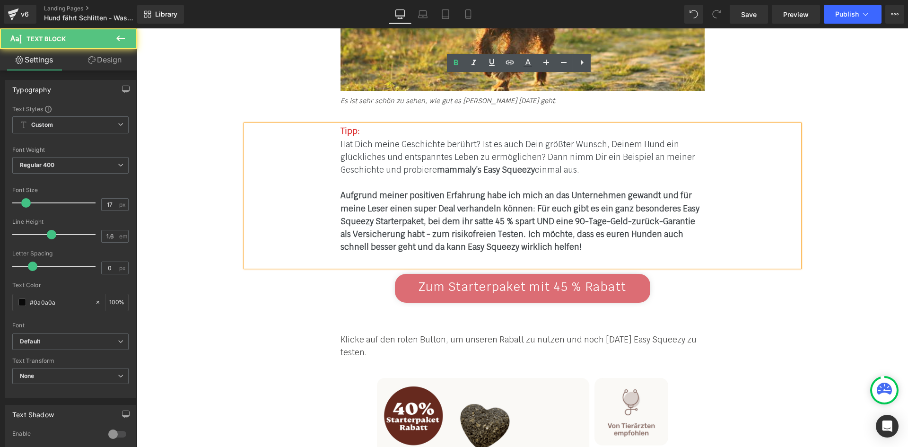
click at [494, 190] on b "Aufgrund meiner positiven Erfahrung habe ich mich an das Unternehmen gewandt un…" at bounding box center [519, 221] width 359 height 62
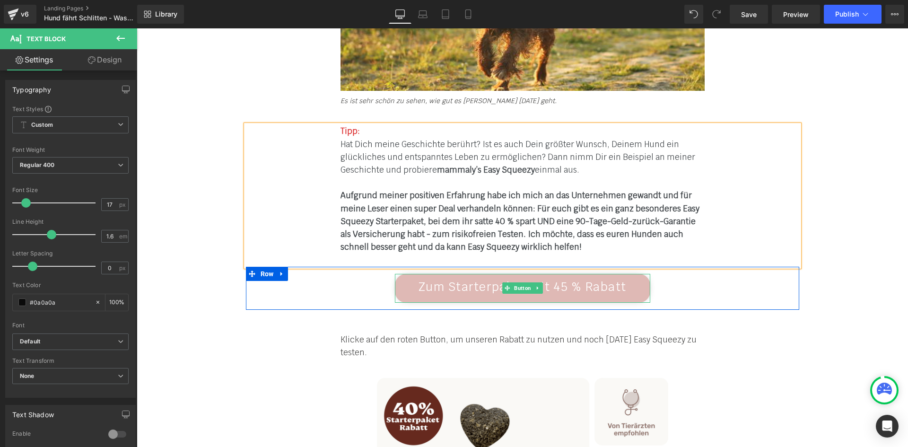
click at [532, 279] on span "Zum Starterpaket mit 45 % Rabatt" at bounding box center [522, 286] width 208 height 15
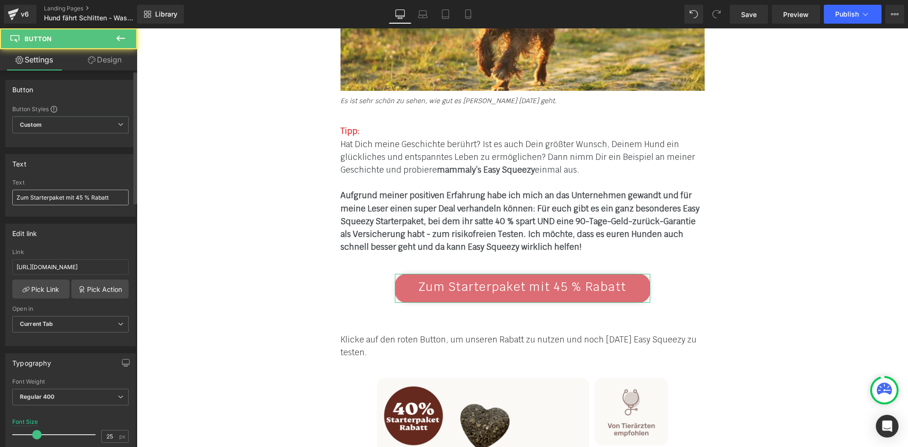
click at [80, 201] on input "Zum Starterpaket mit 45 % Rabatt" at bounding box center [70, 198] width 116 height 16
type input "Zum Starterpaket mit 40 % Rabatt"
click at [595, 139] on font "Hat Dich meine Geschichte berührt? Ist es auch Dein größter Wunsch, Deinem Hund…" at bounding box center [517, 157] width 355 height 36
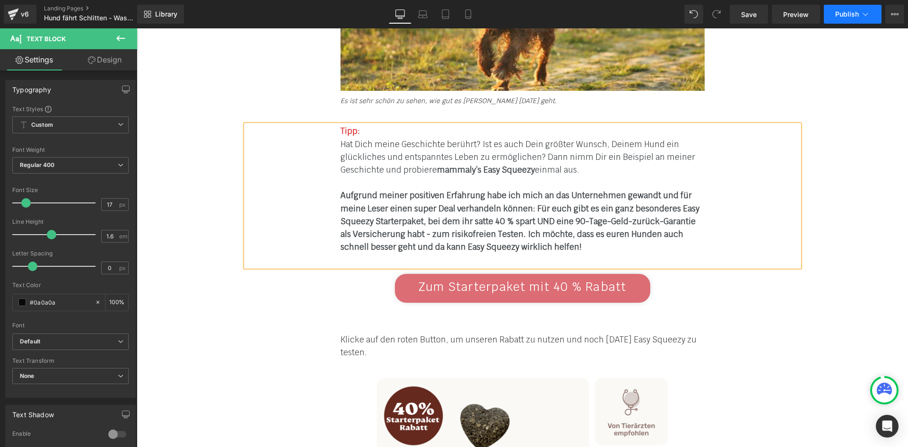
click at [835, 15] on span "Publish" at bounding box center [847, 14] width 24 height 8
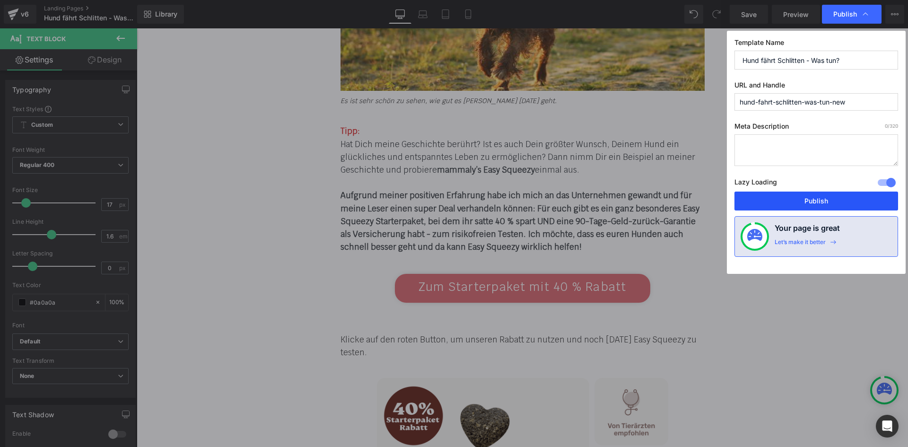
click at [812, 195] on button "Publish" at bounding box center [816, 200] width 164 height 19
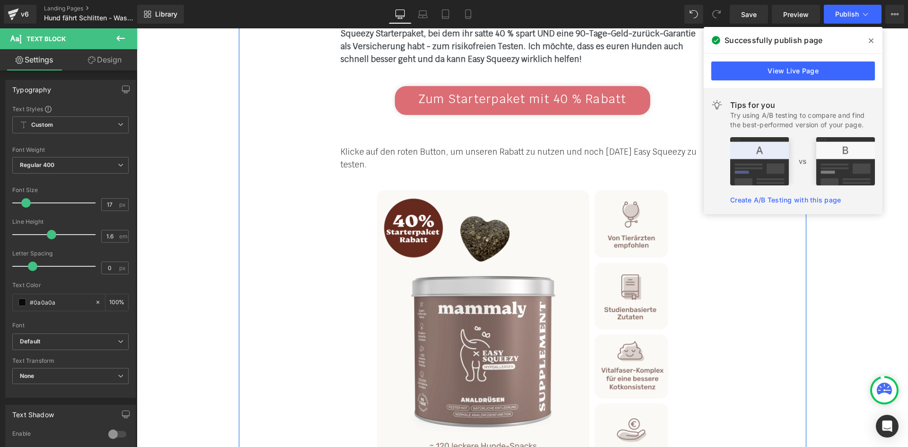
scroll to position [5462, 0]
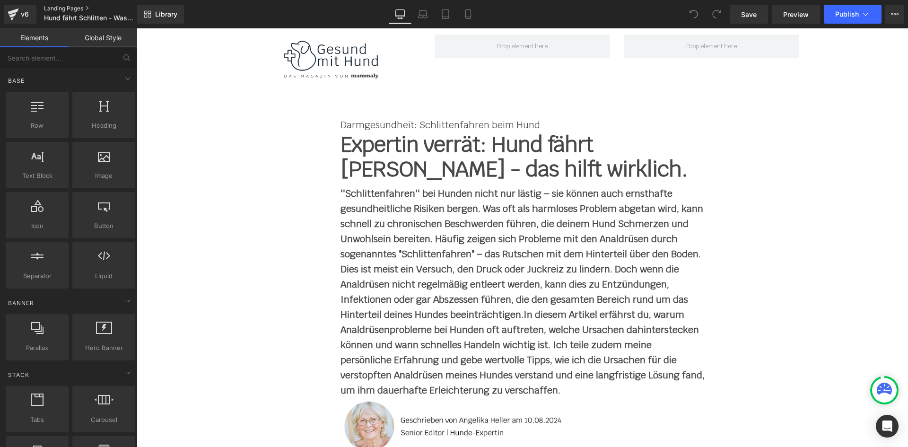
click at [58, 8] on link "Landing Pages" at bounding box center [98, 9] width 109 height 8
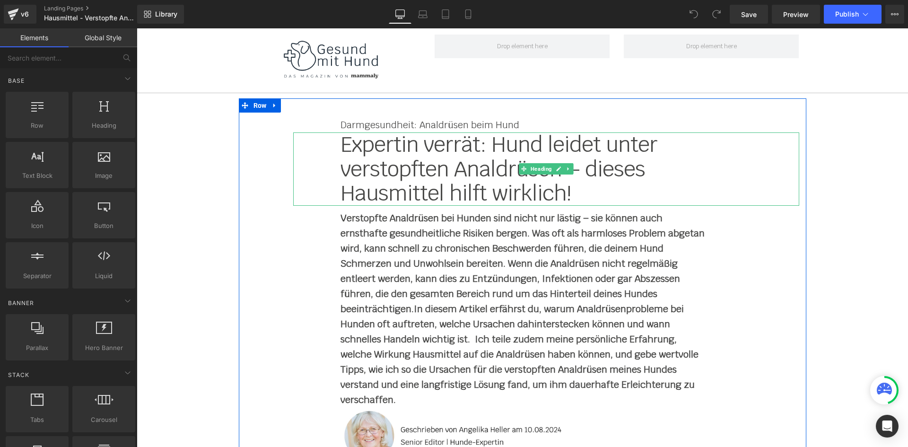
click at [336, 156] on div "Expertin verrät: Hund leidet unter verstopften Analdrüsen – dieses Hausmittel h…" at bounding box center [546, 168] width 506 height 73
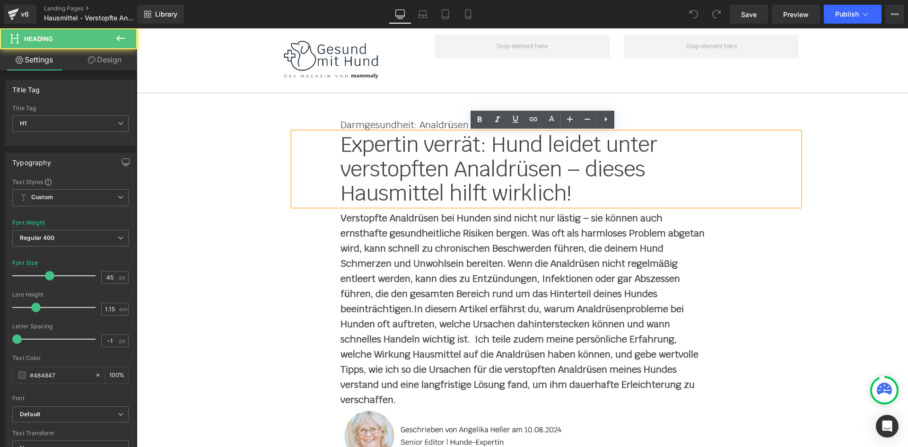
scroll to position [5324, 0]
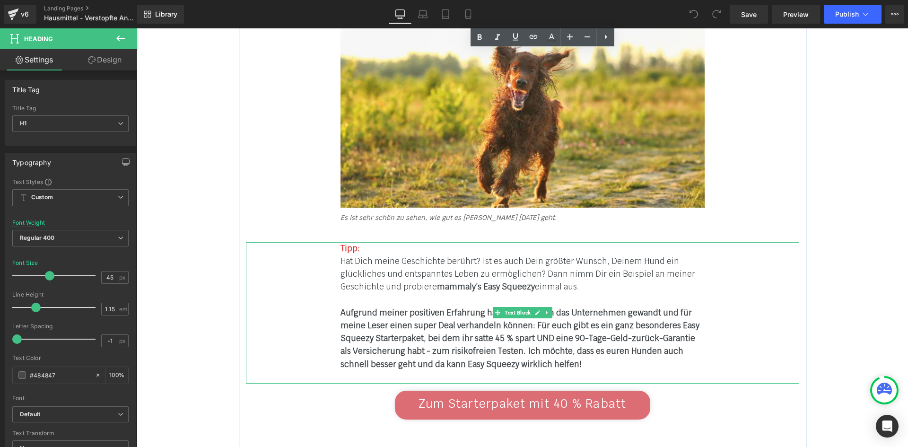
click at [495, 307] on b "Aufgrund meiner positiven Erfahrung habe ich mich an das Unternehmen gewandt un…" at bounding box center [519, 338] width 359 height 62
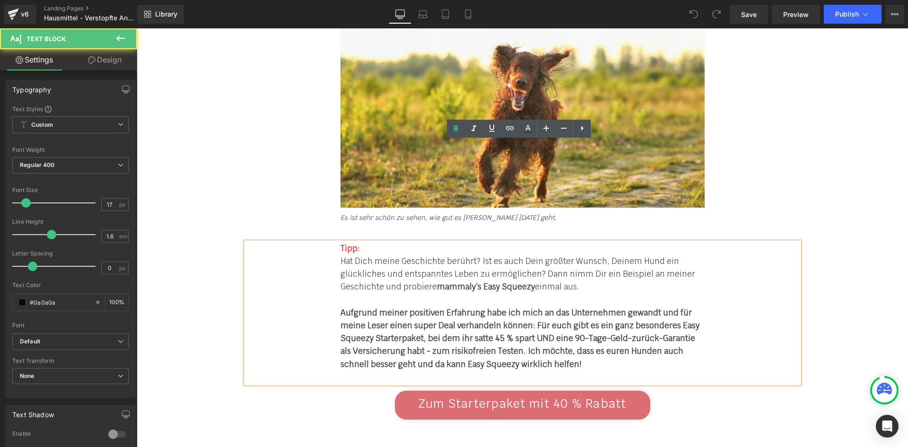
click at [495, 307] on b "Aufgrund meiner positiven Erfahrung habe ich mich an das Unternehmen gewandt un…" at bounding box center [519, 338] width 359 height 62
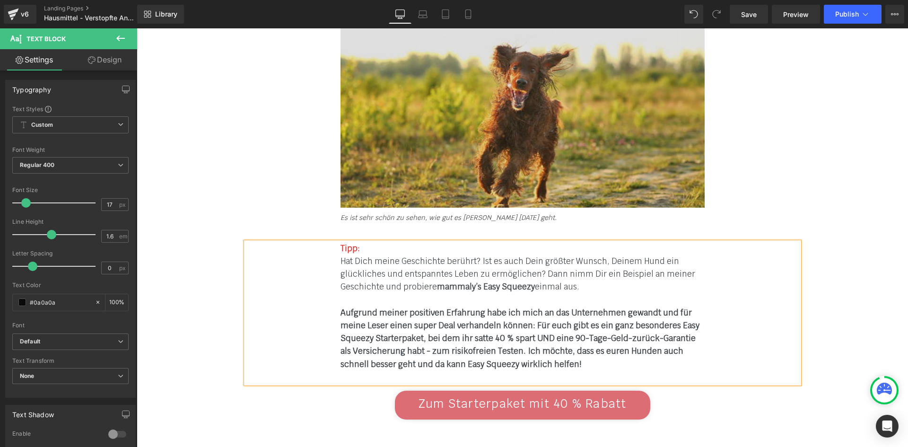
scroll to position [8265, 0]
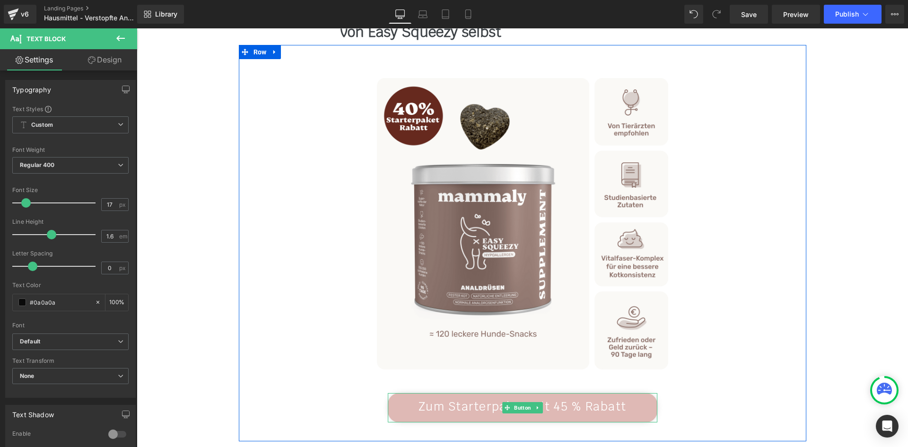
click at [555, 398] on span "Zum Starterpaket mit 45 % Rabatt" at bounding box center [522, 405] width 208 height 15
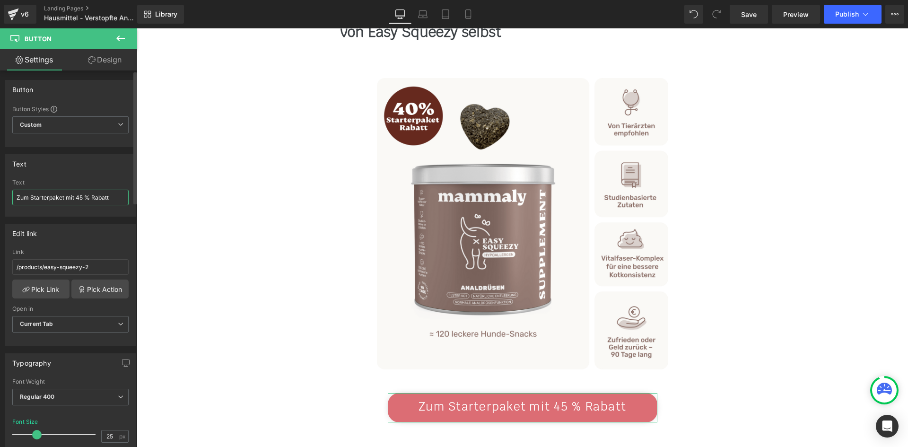
click at [81, 195] on input "Zum Starterpaket mit 45 % Rabatt" at bounding box center [70, 198] width 116 height 16
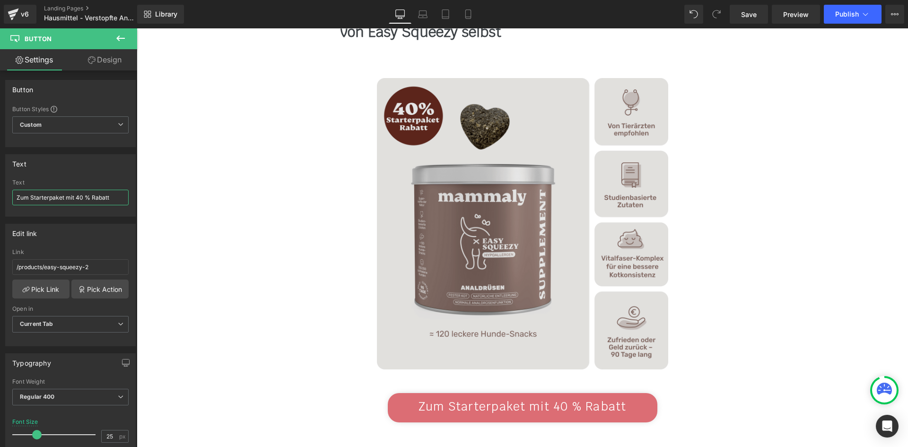
type input "Zum Starterpaket mit 40 % Rabatt"
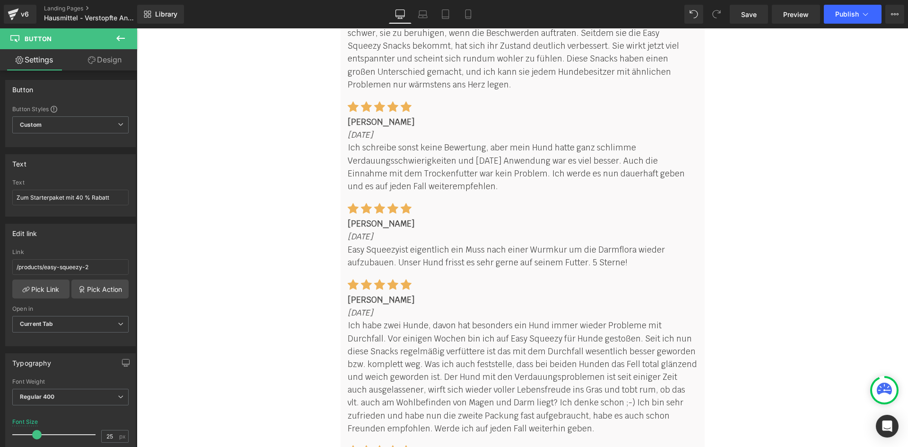
scroll to position [7225, 0]
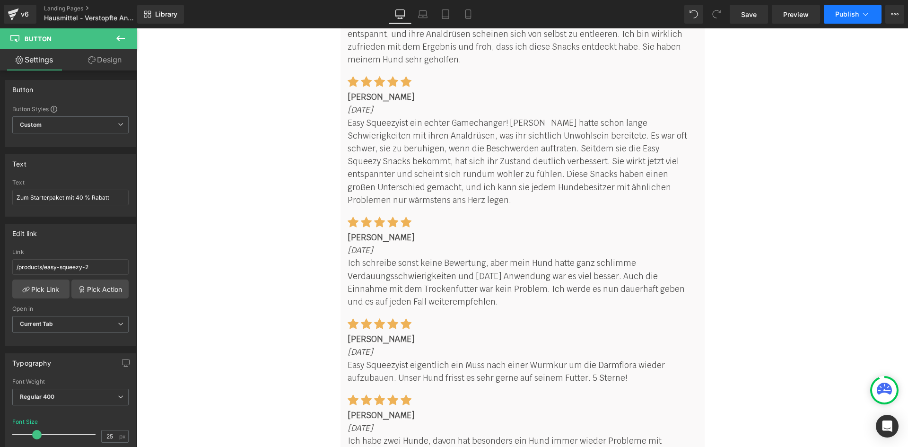
click at [873, 7] on button "Publish" at bounding box center [852, 14] width 58 height 19
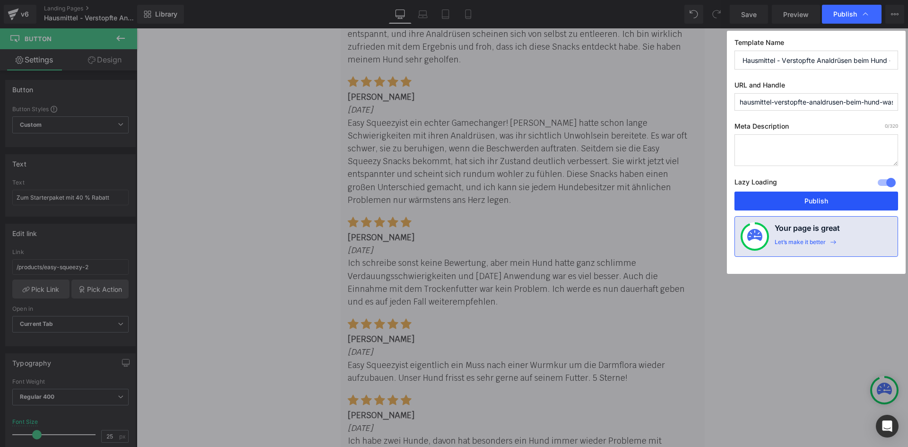
click at [811, 200] on button "Publish" at bounding box center [816, 200] width 164 height 19
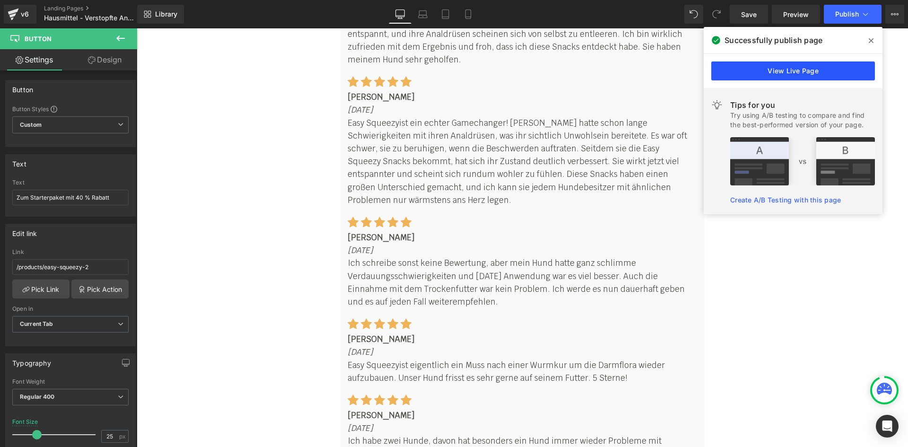
click at [783, 67] on link "View Live Page" at bounding box center [793, 70] width 164 height 19
